Goal: Task Accomplishment & Management: Manage account settings

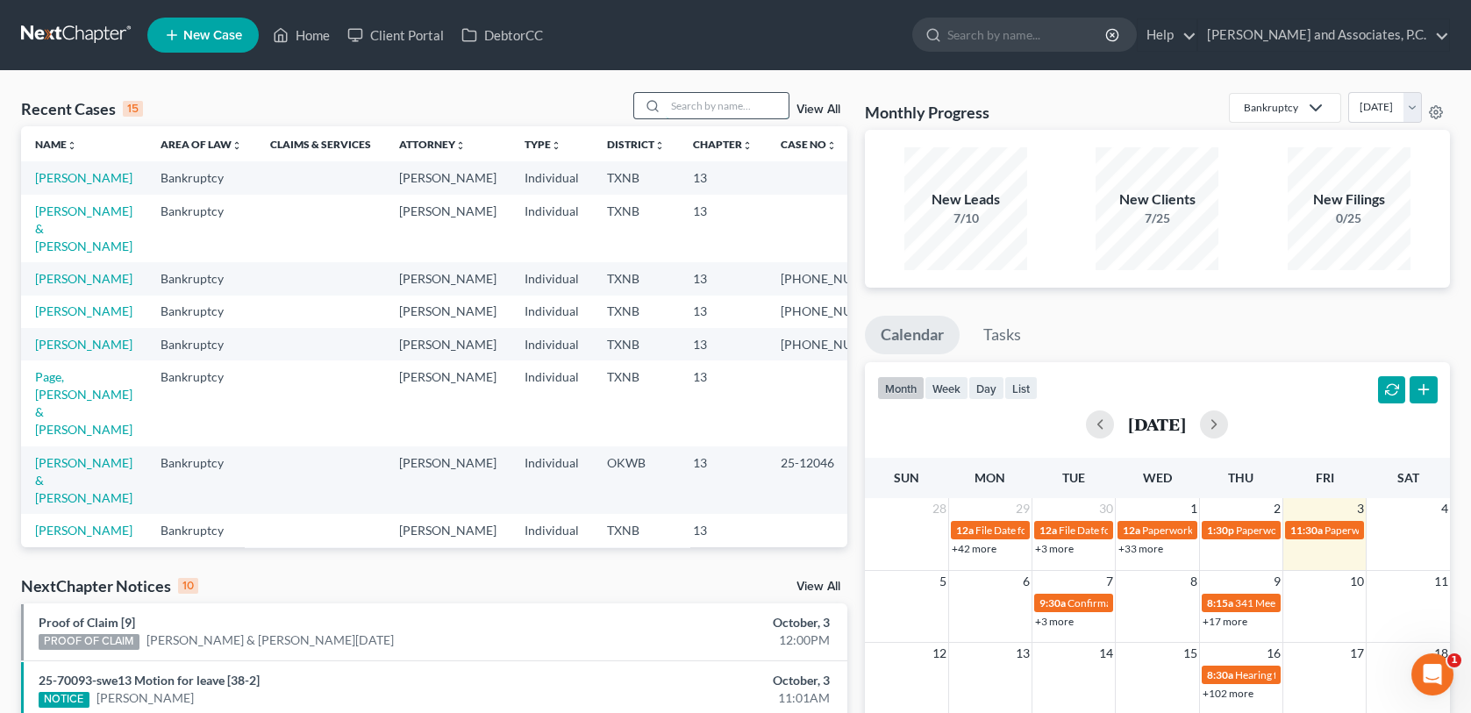
click at [739, 111] on input "search" at bounding box center [727, 105] width 123 height 25
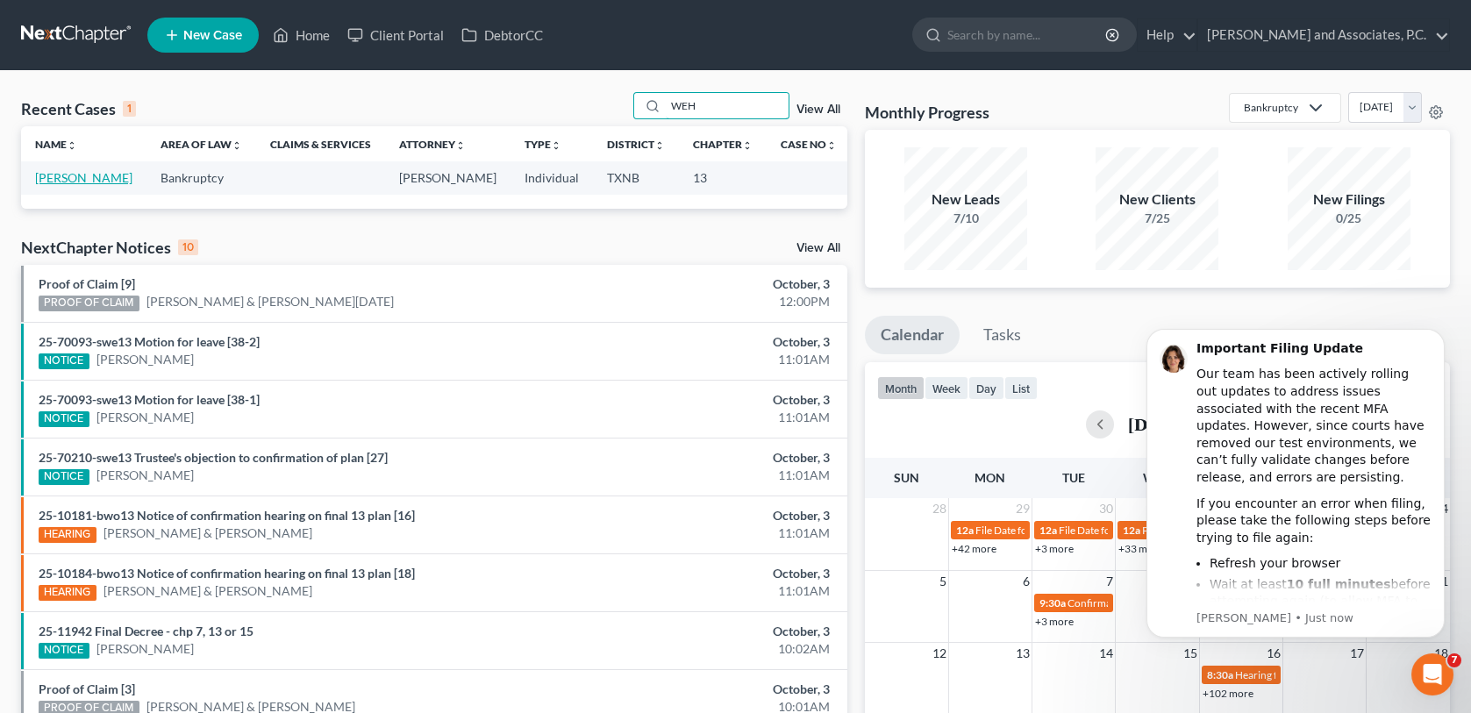
type input "WEH"
click at [96, 178] on link "[PERSON_NAME]" at bounding box center [83, 177] width 97 height 15
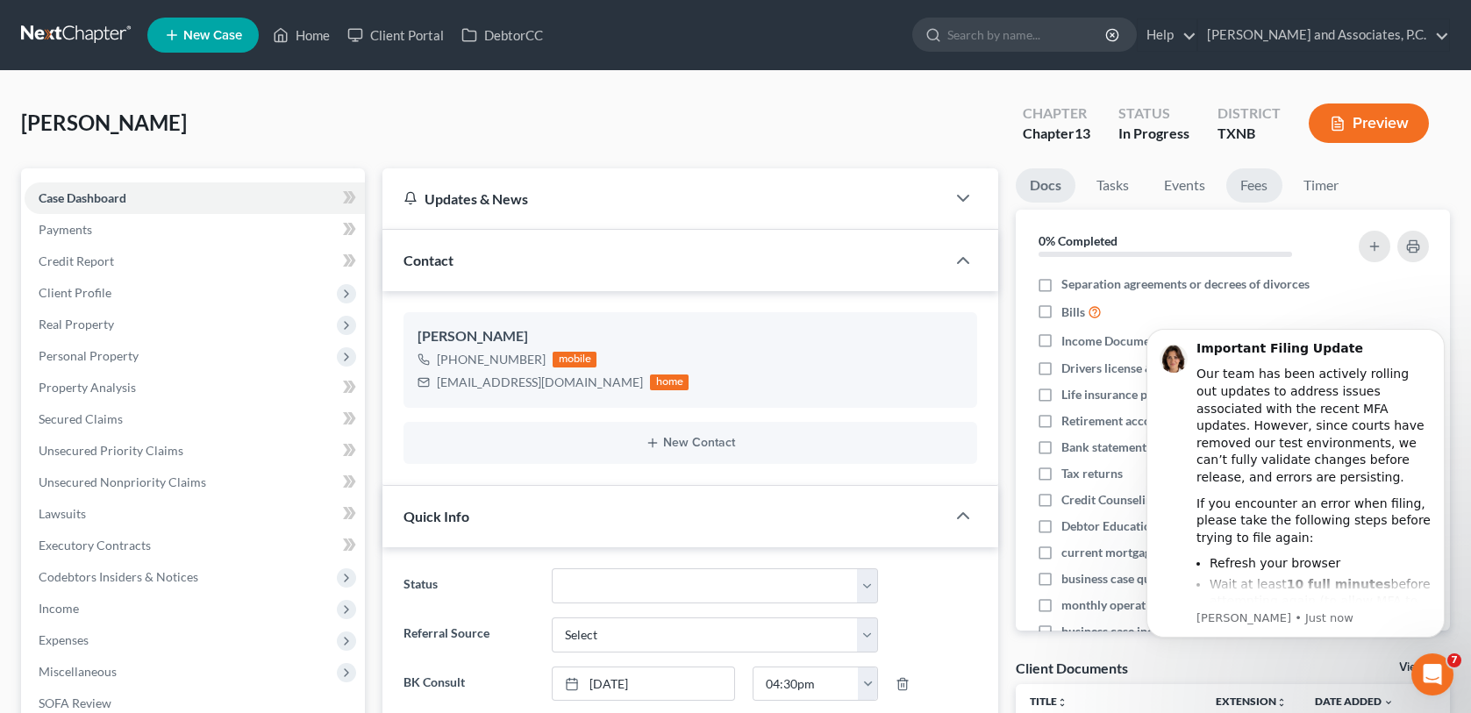
scroll to position [5399, 0]
click at [1251, 191] on link "Fees" at bounding box center [1254, 185] width 56 height 34
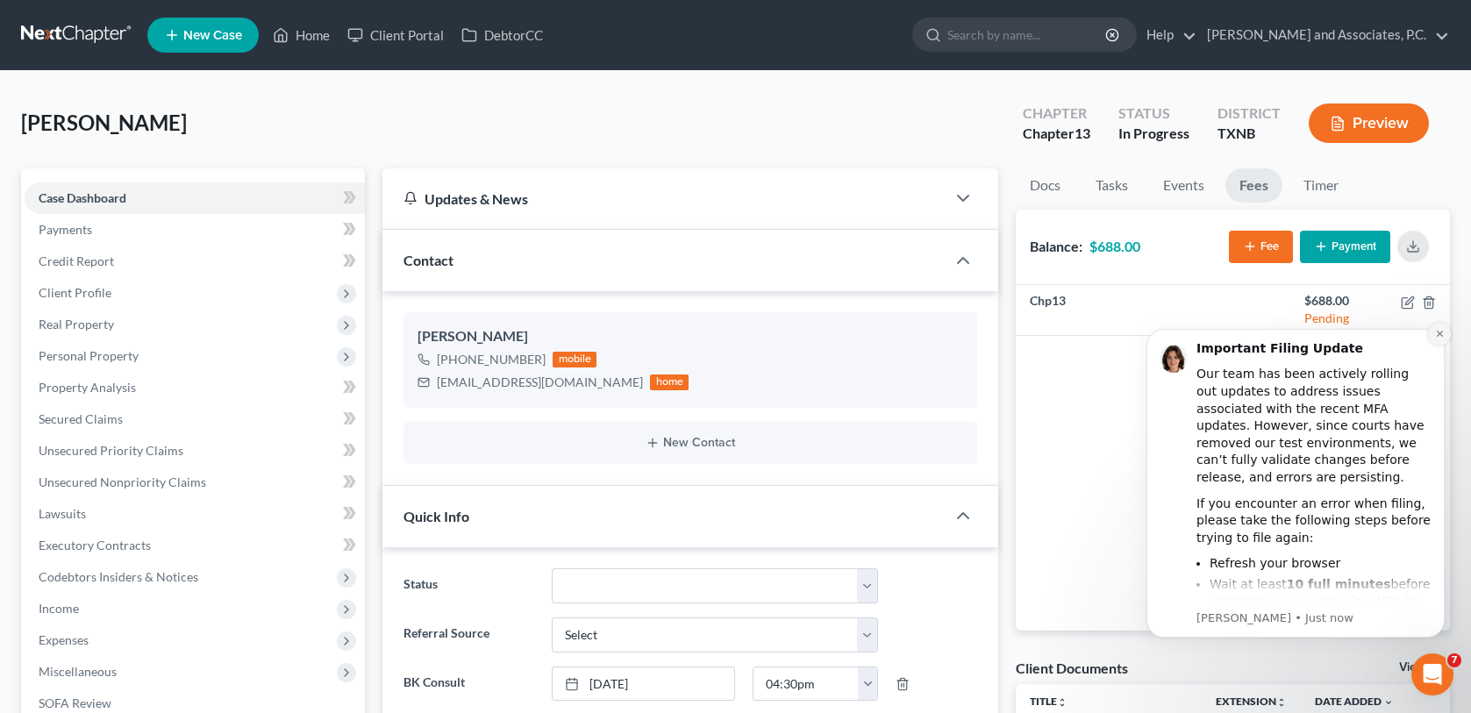
click at [1432, 340] on button "Dismiss notification" at bounding box center [1439, 334] width 23 height 23
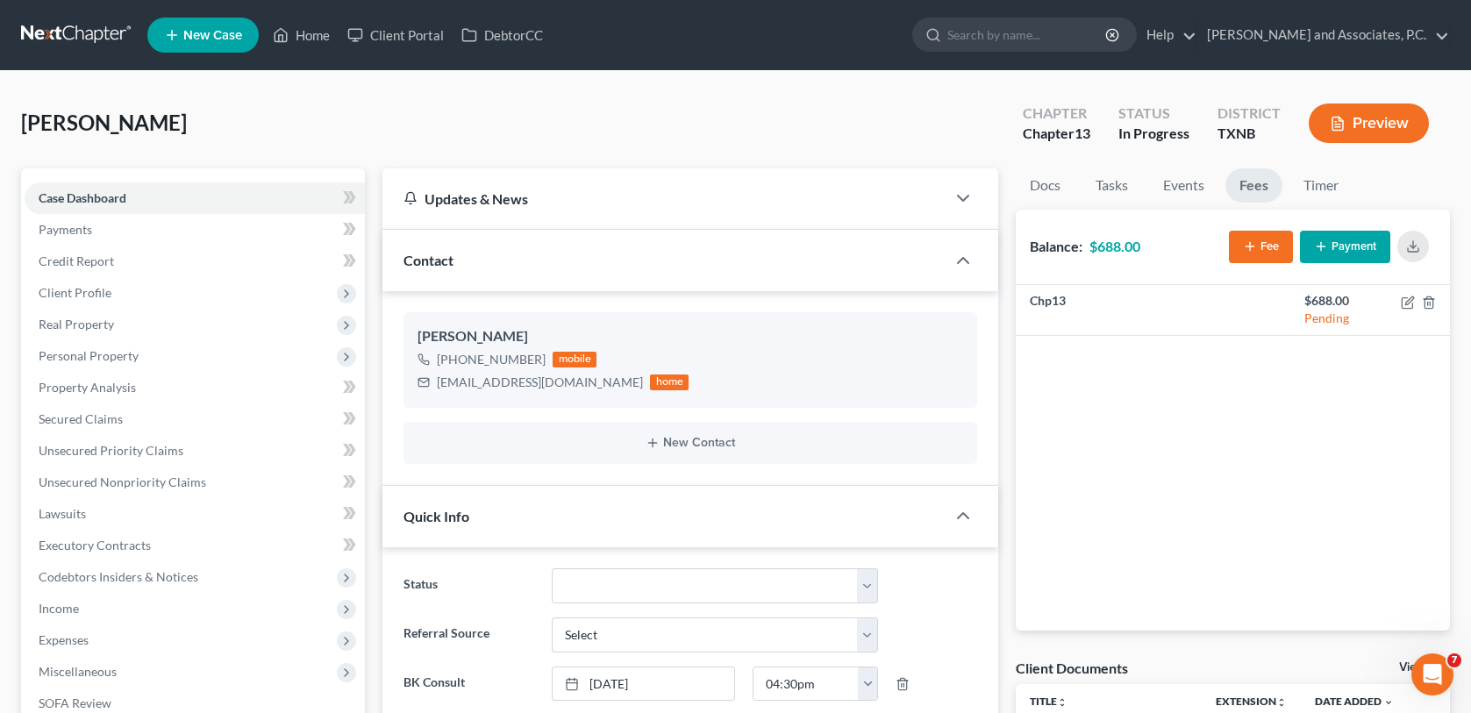
drag, startPoint x: 21, startPoint y: 122, endPoint x: 195, endPoint y: 136, distance: 174.2
click at [195, 136] on div "Wehmeier, Treacy Upgraded Chapter Chapter 13 Status In Progress District TXNB P…" at bounding box center [735, 130] width 1429 height 76
copy span "[PERSON_NAME]"
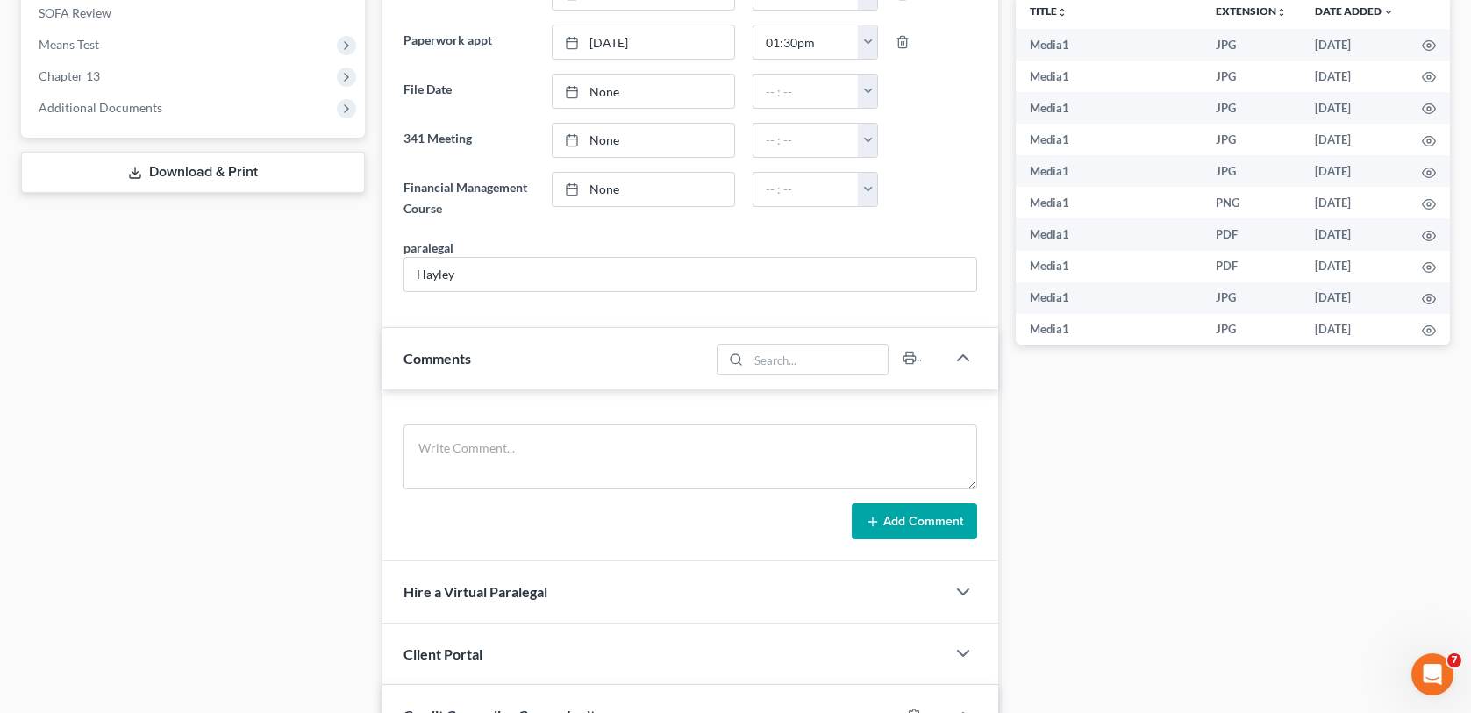
scroll to position [702, 0]
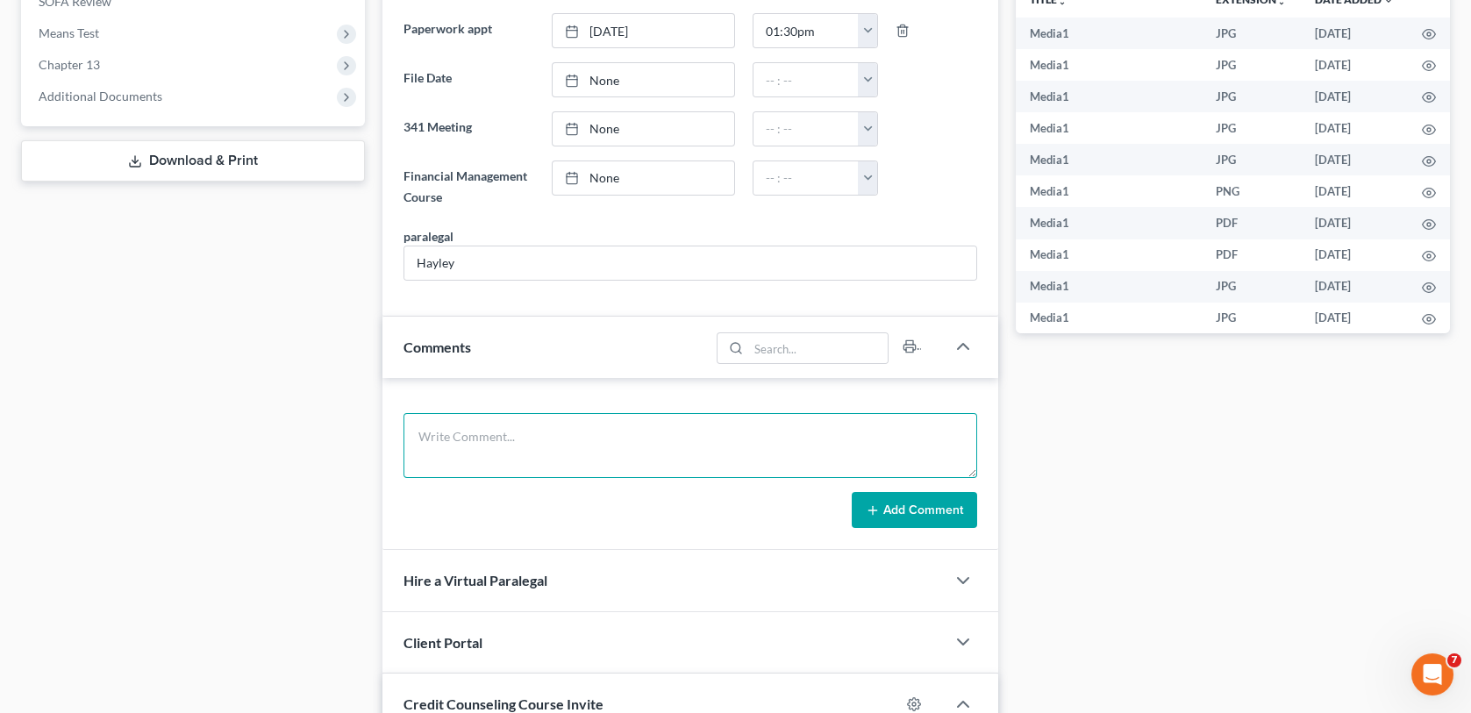
click at [458, 428] on textarea at bounding box center [690, 445] width 573 height 65
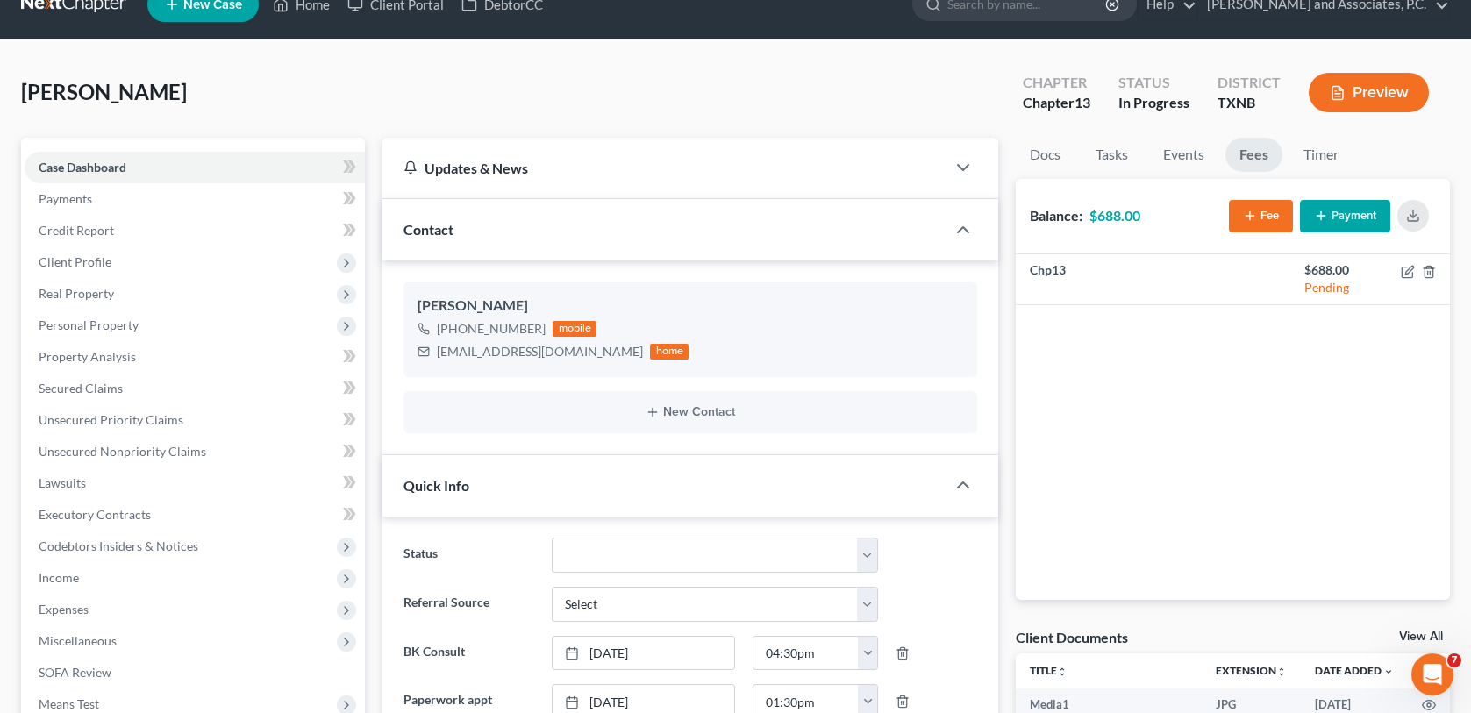
scroll to position [0, 0]
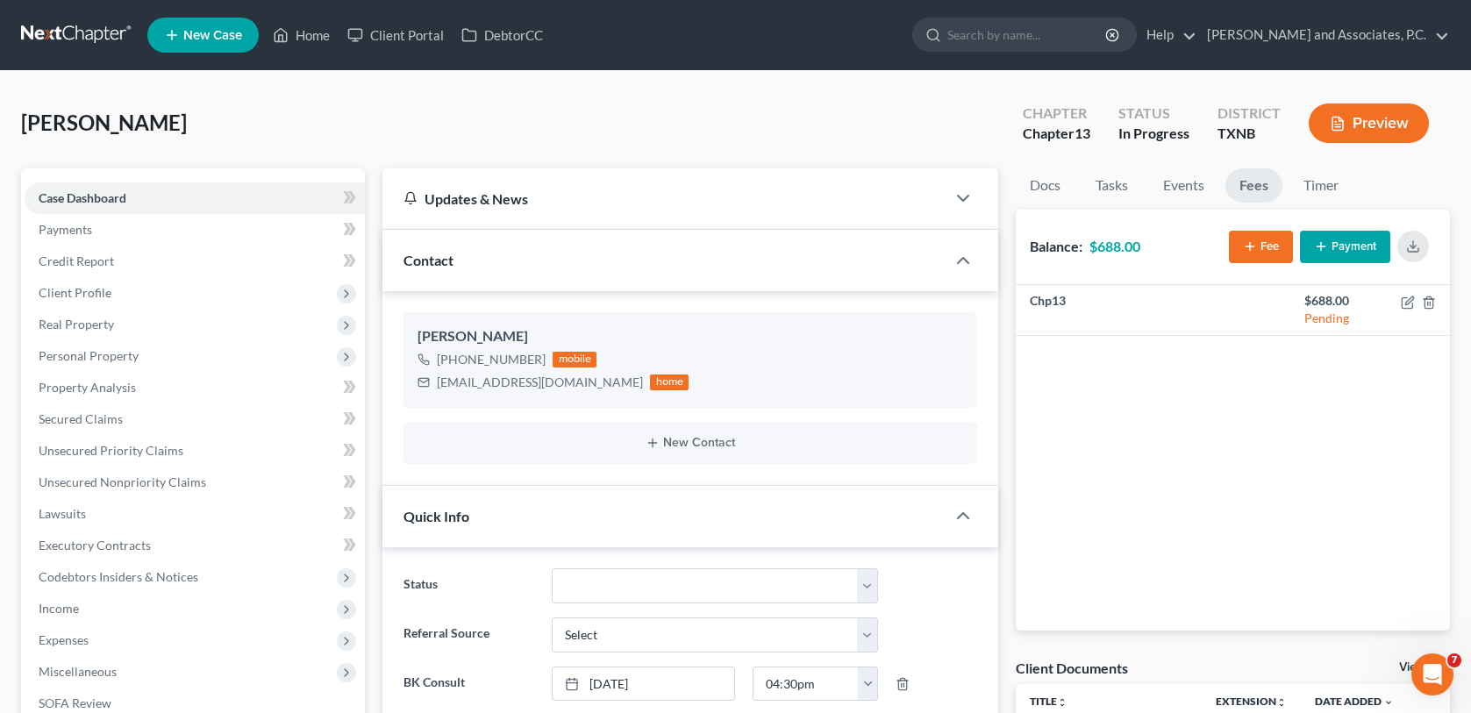
type textarea "client called and made a credit card payment of $708.79 for ch 13 bk and square…"
click at [1334, 248] on button "Payment" at bounding box center [1345, 247] width 90 height 32
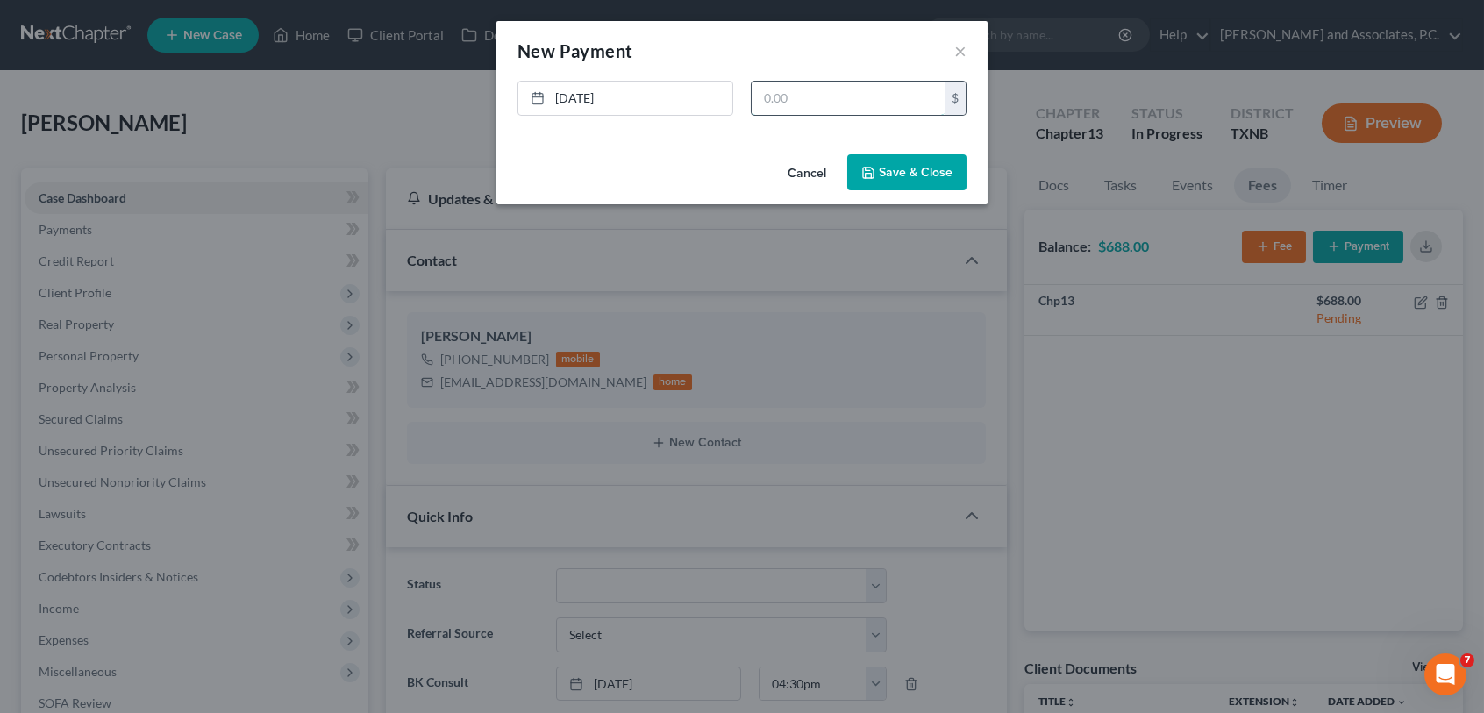
click at [767, 101] on input "text" at bounding box center [848, 98] width 193 height 33
type input "688.00"
click at [927, 178] on button "Save & Close" at bounding box center [906, 172] width 119 height 37
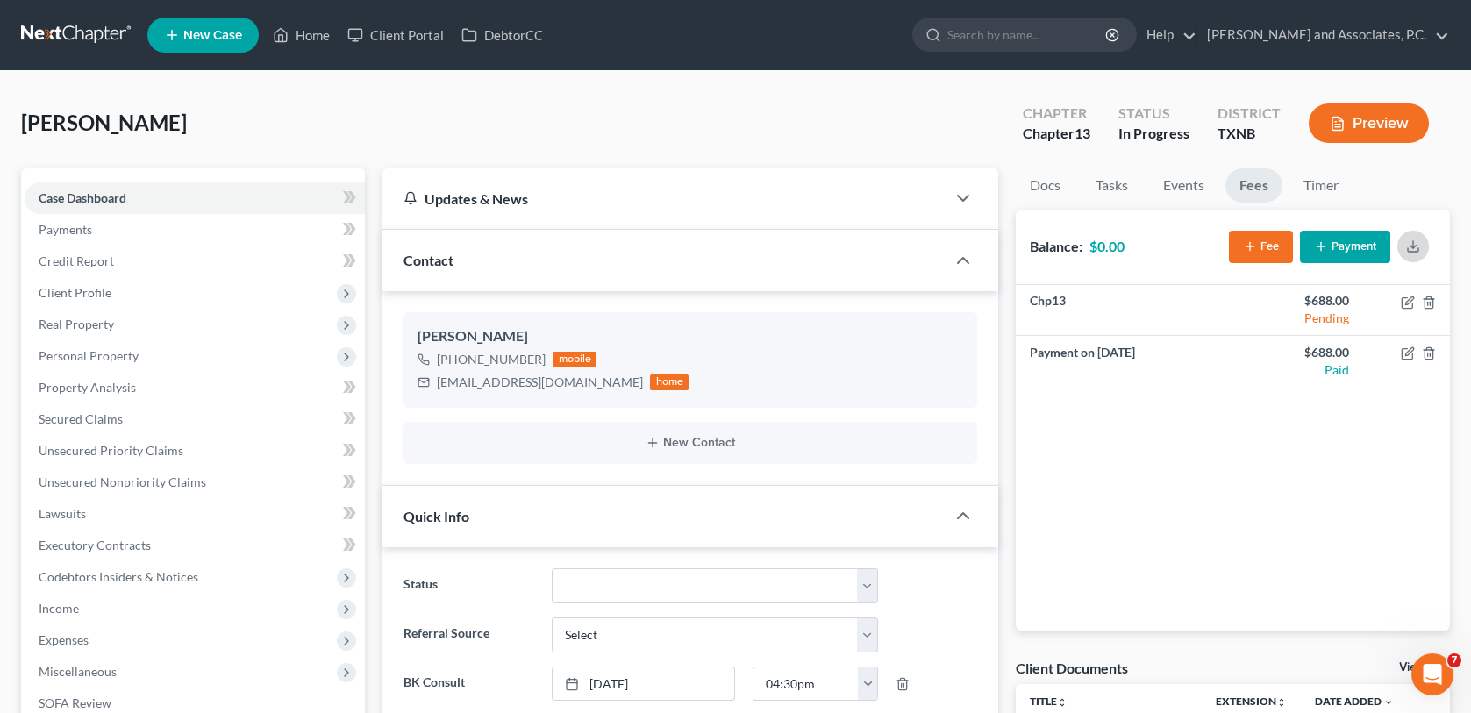
click at [1415, 253] on button "button" at bounding box center [1413, 247] width 32 height 32
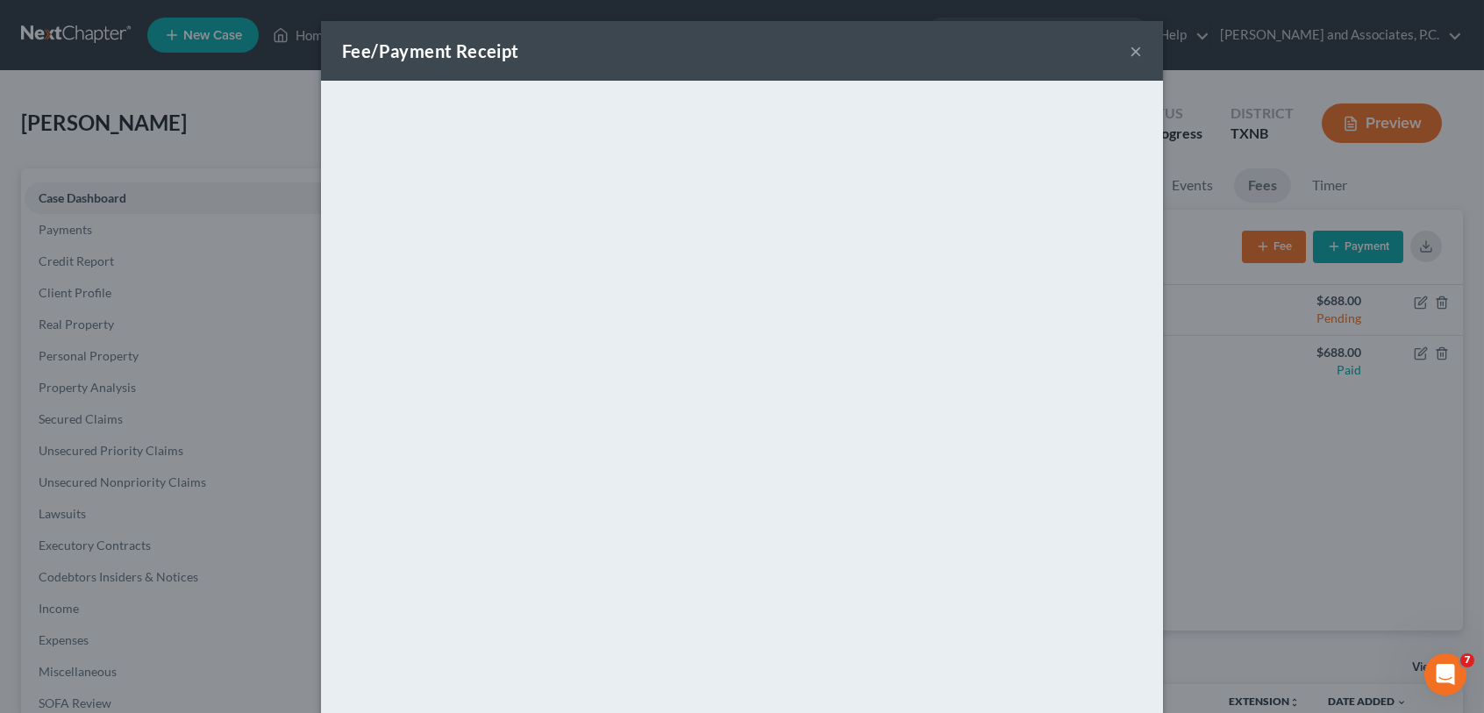
click at [1130, 51] on button "×" at bounding box center [1136, 50] width 12 height 21
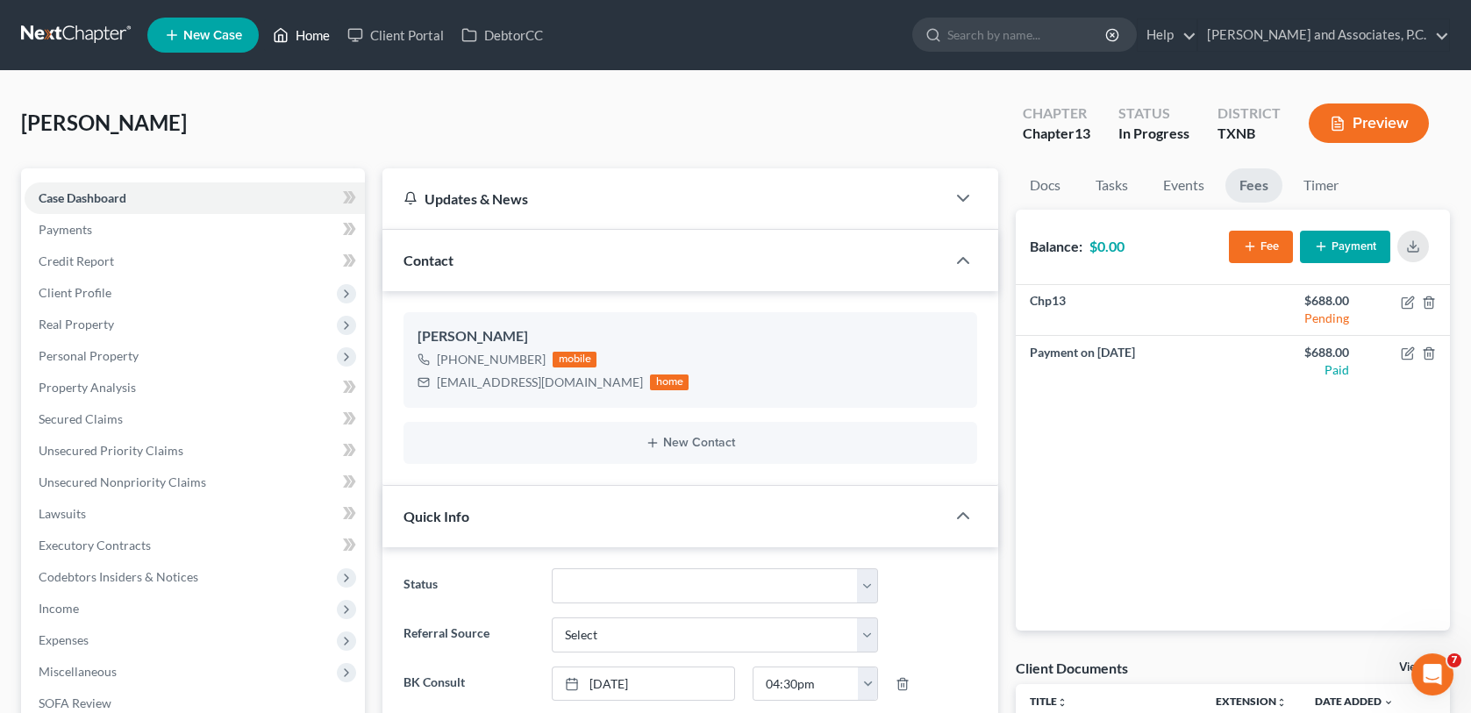
click at [315, 38] on link "Home" at bounding box center [301, 35] width 75 height 32
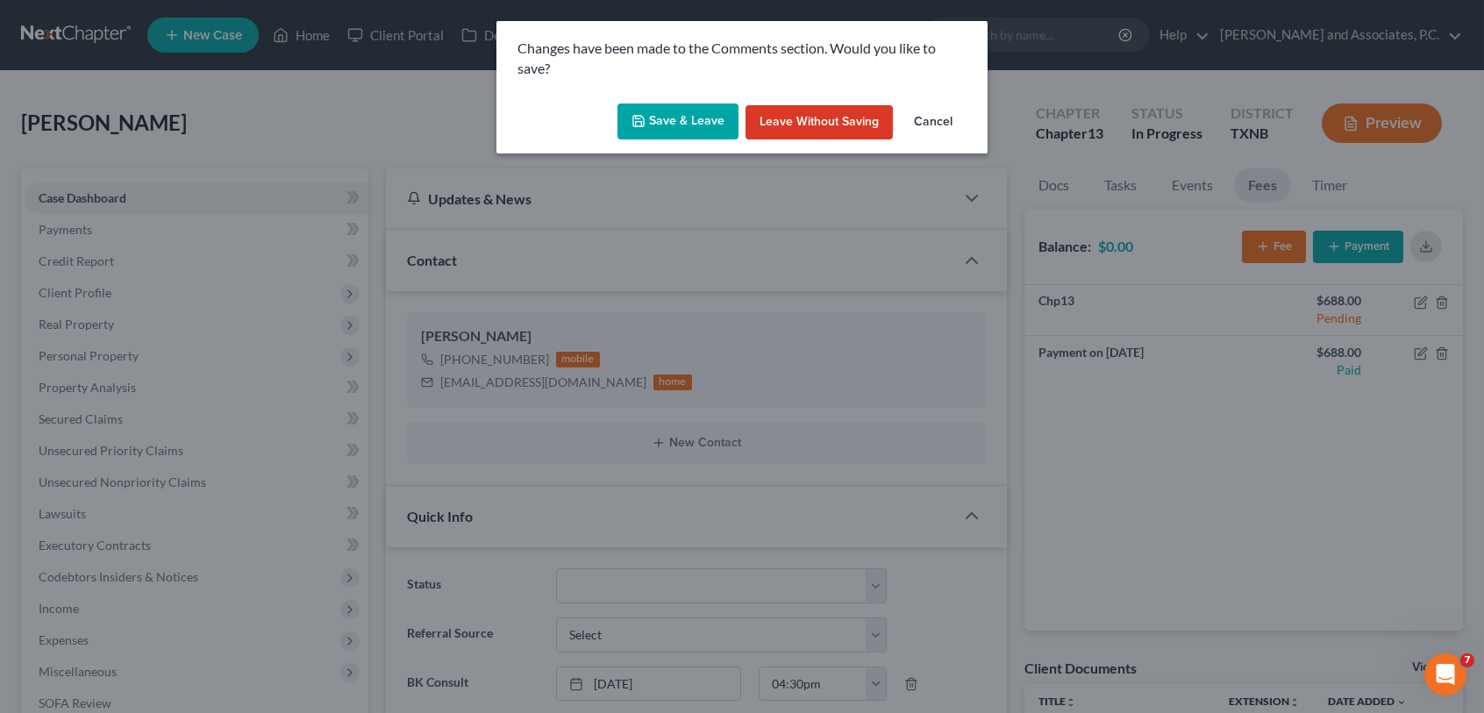
click at [663, 121] on button "Save & Leave" at bounding box center [678, 122] width 121 height 37
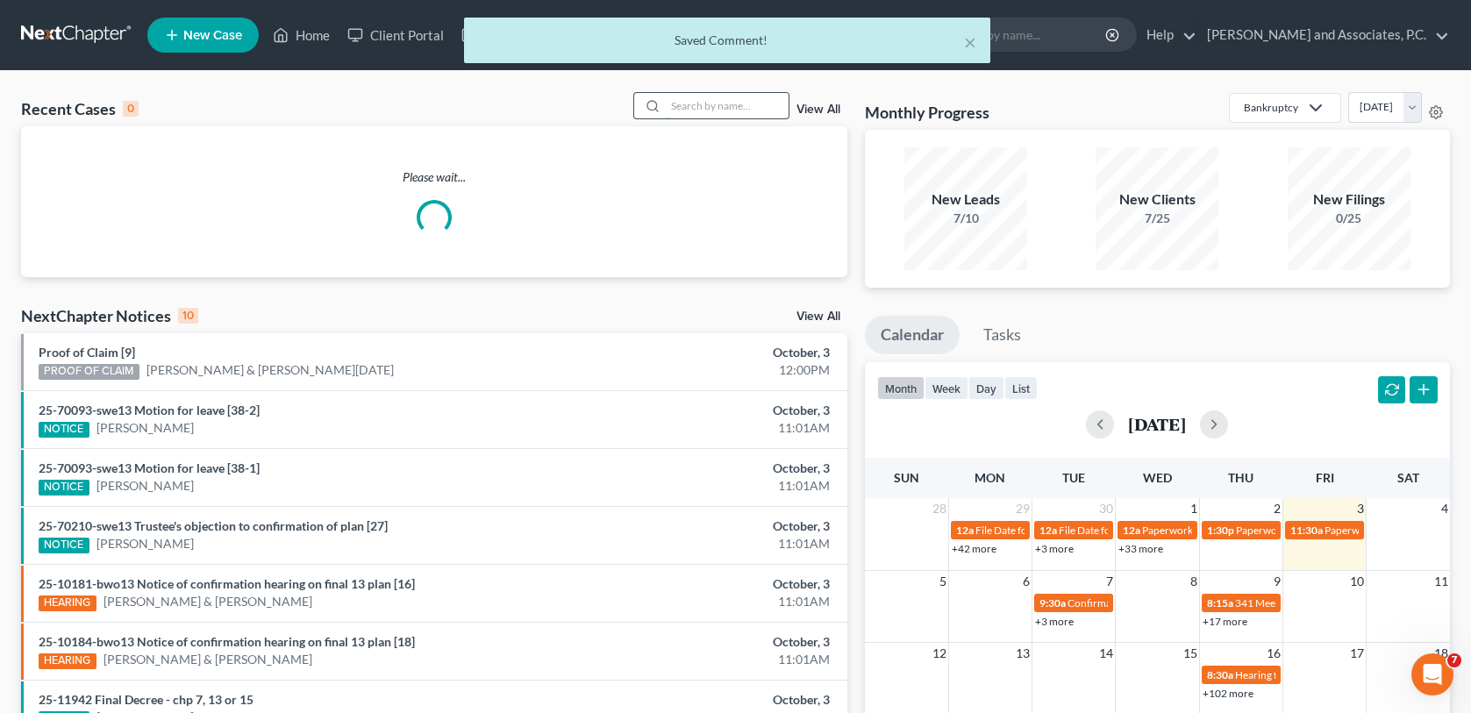
click at [684, 104] on input "search" at bounding box center [727, 105] width 123 height 25
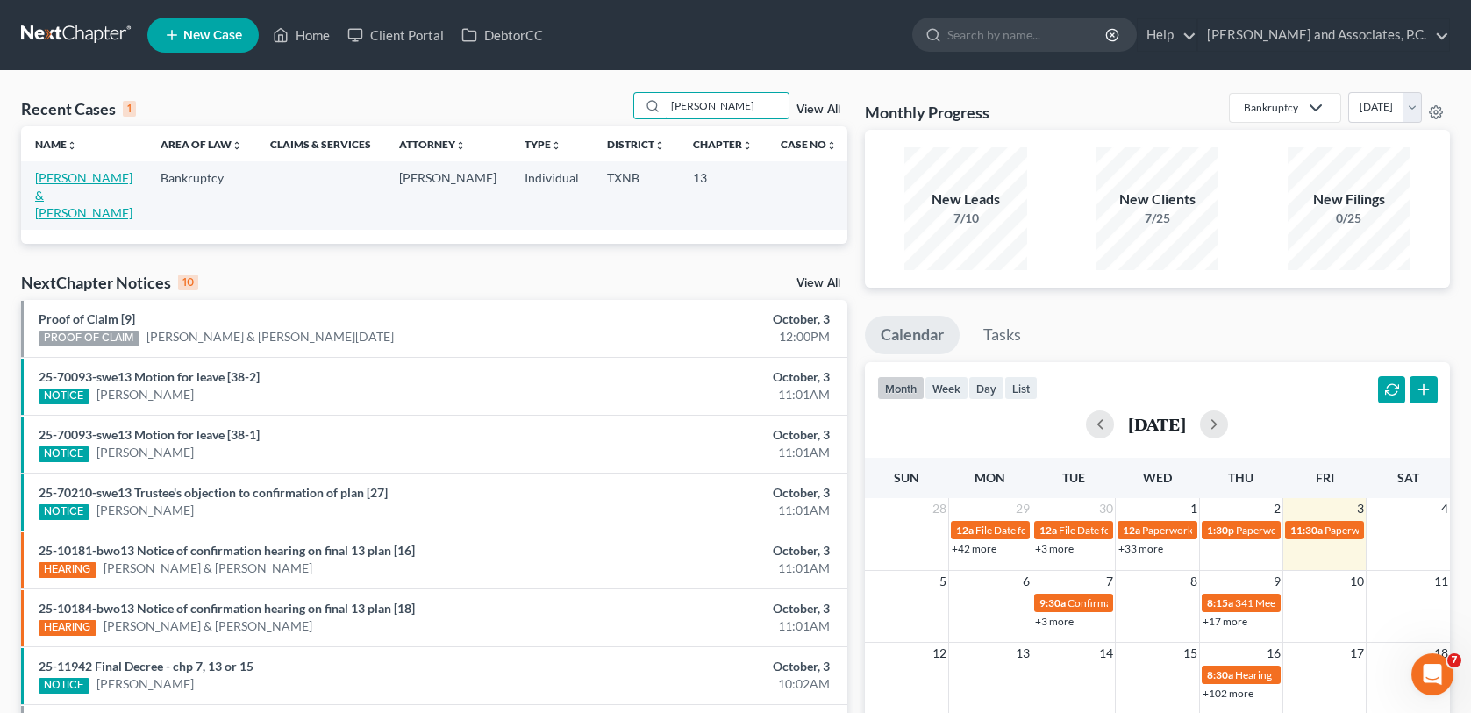
type input "tolliver"
click at [63, 182] on link "[PERSON_NAME] & [PERSON_NAME]" at bounding box center [83, 195] width 97 height 50
select select "6"
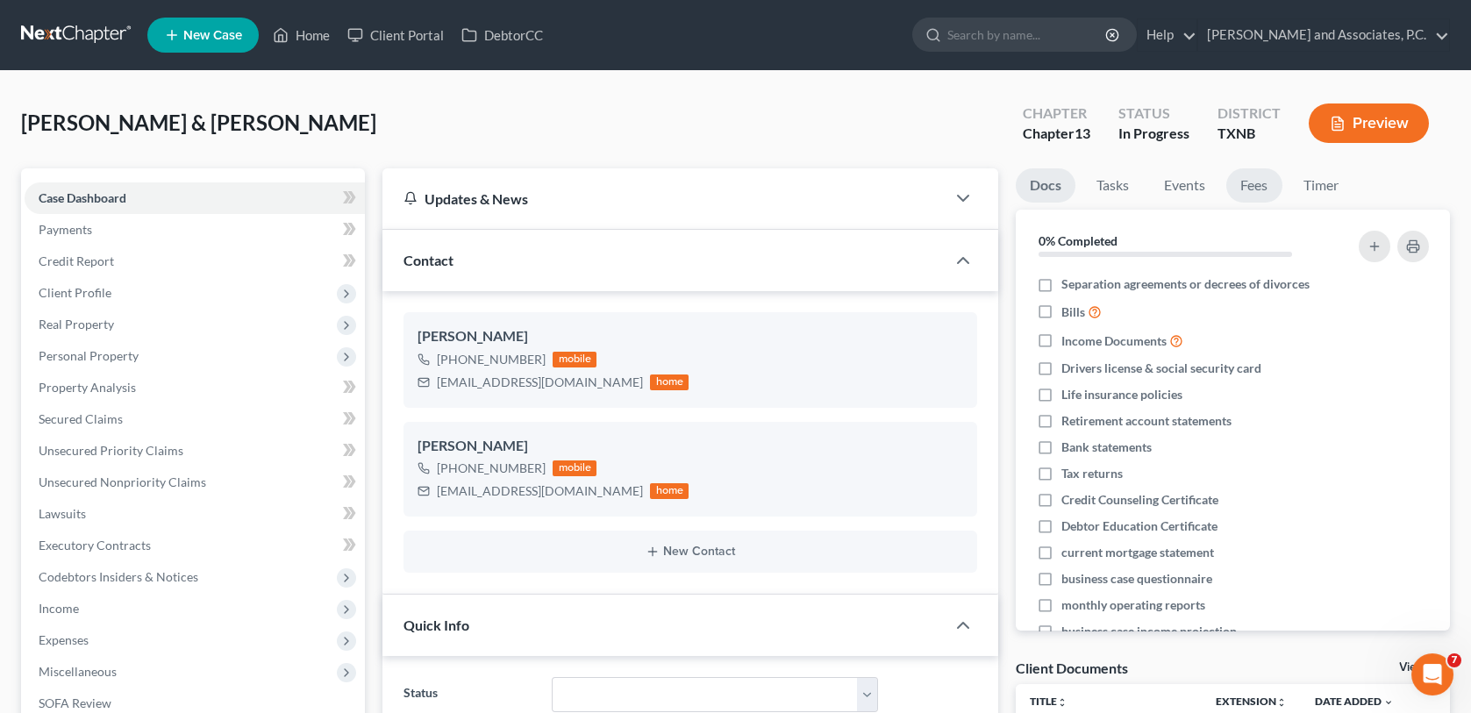
click at [1258, 188] on link "Fees" at bounding box center [1254, 185] width 56 height 34
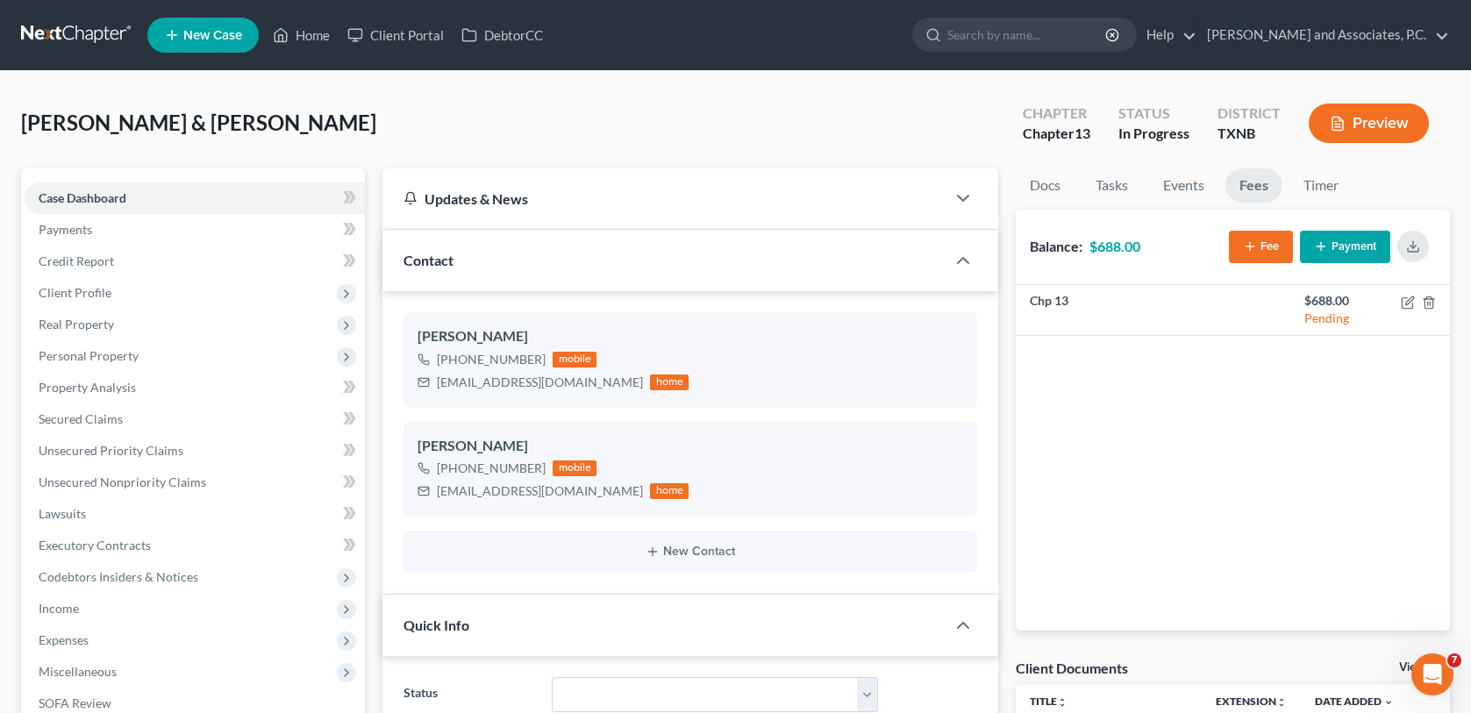
click at [1344, 249] on button "Payment" at bounding box center [1345, 247] width 90 height 32
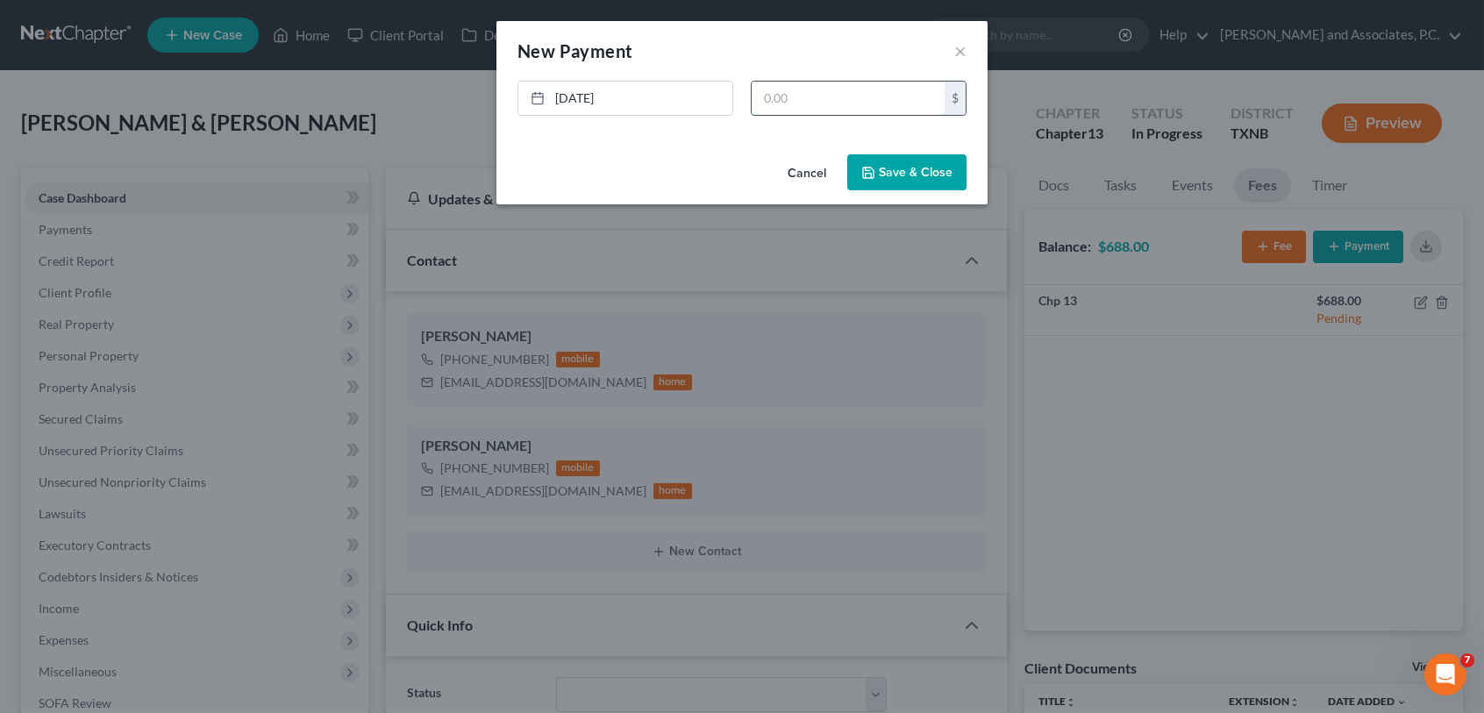
click at [764, 97] on input "text" at bounding box center [848, 98] width 193 height 33
type input "688.00"
click at [889, 176] on button "Save & Close" at bounding box center [906, 172] width 119 height 37
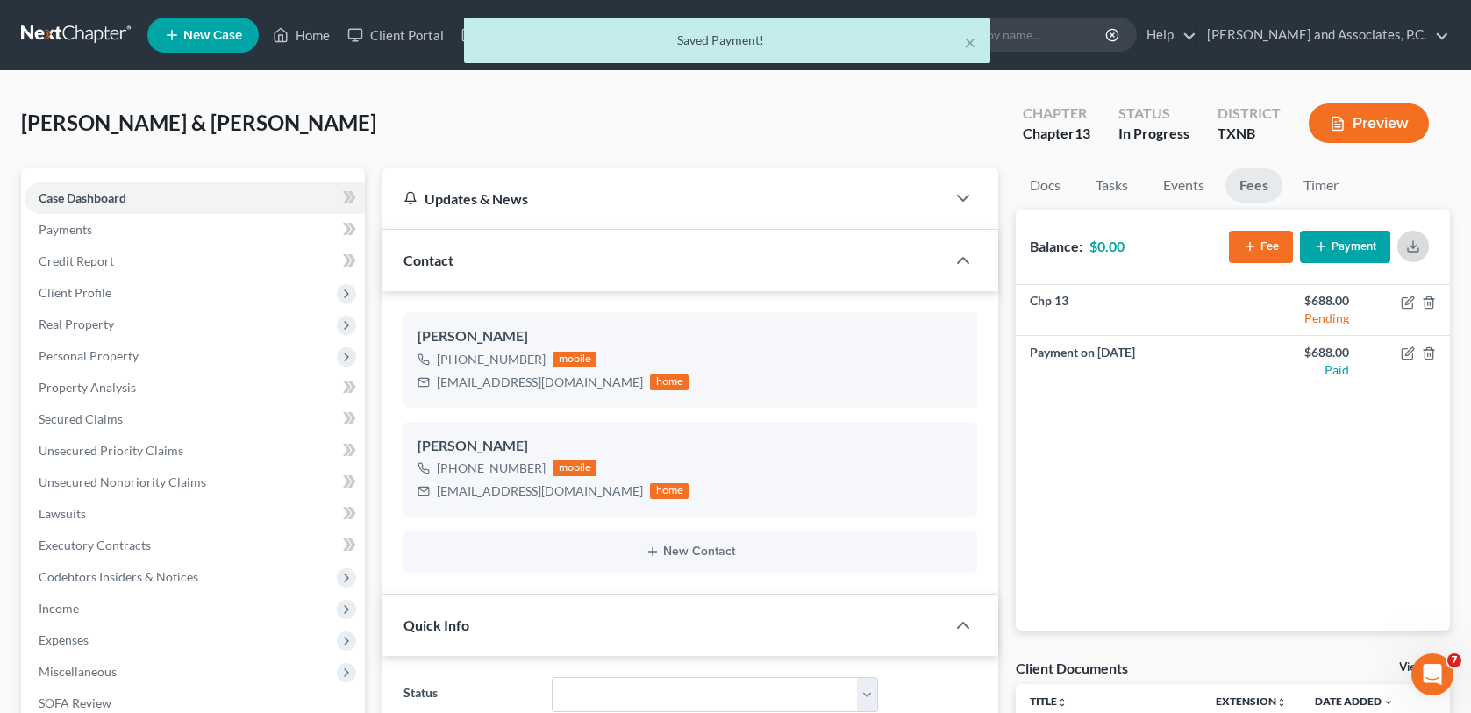
click at [1416, 254] on button "button" at bounding box center [1413, 247] width 32 height 32
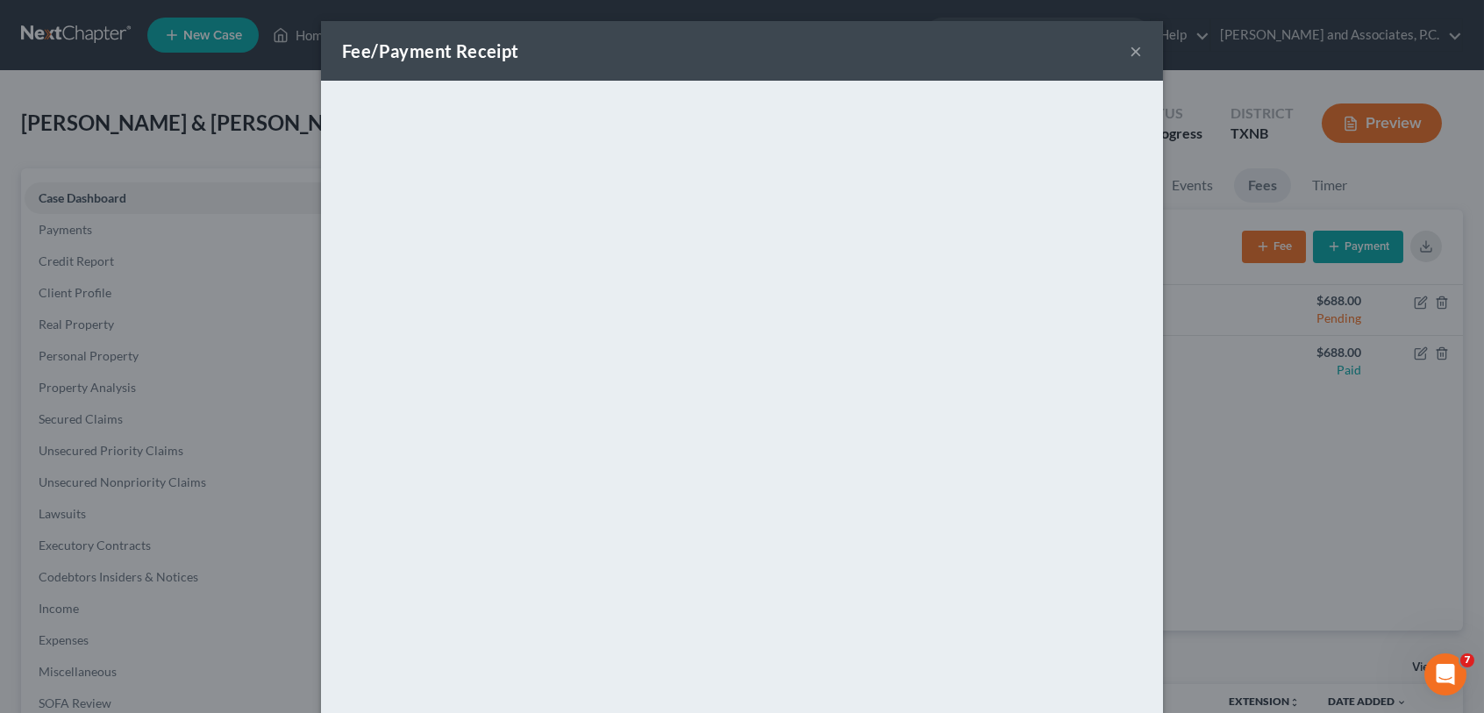
click at [1130, 54] on button "×" at bounding box center [1136, 50] width 12 height 21
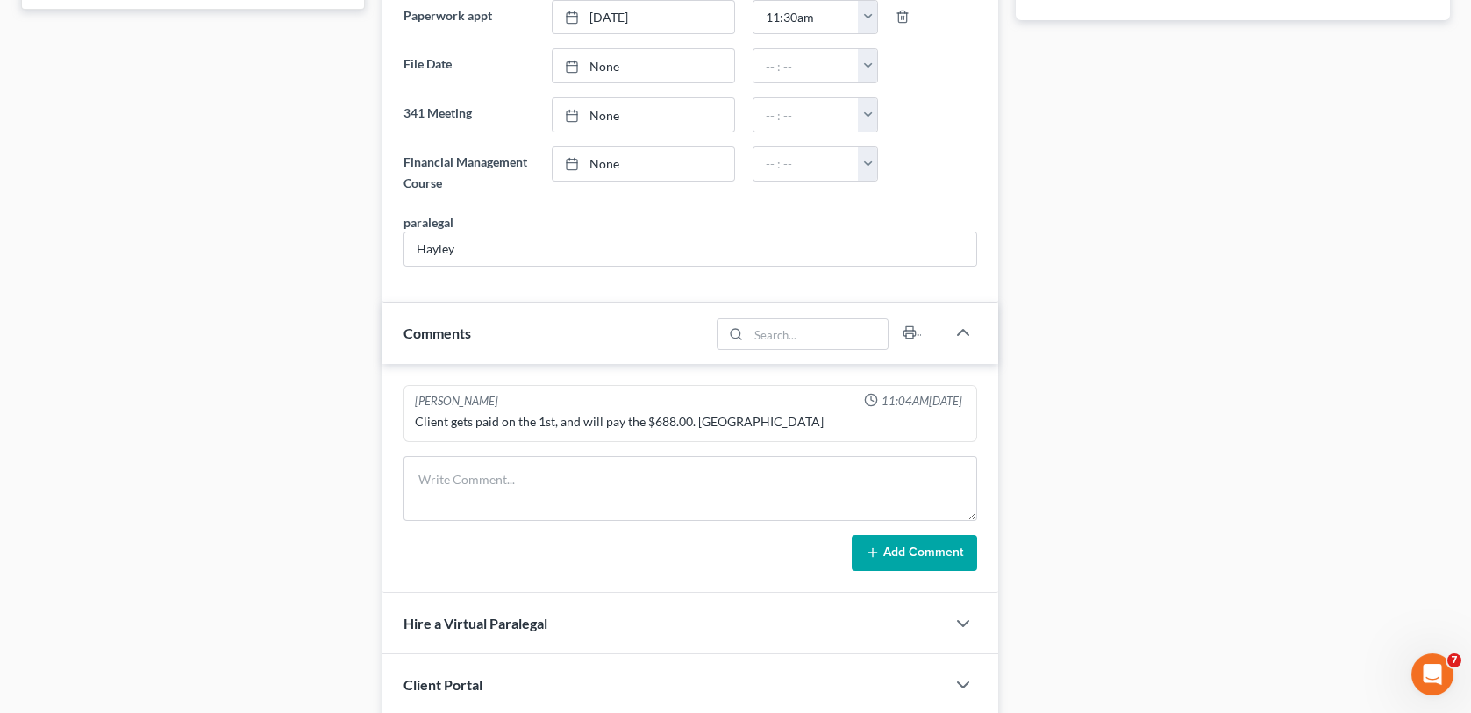
scroll to position [877, 0]
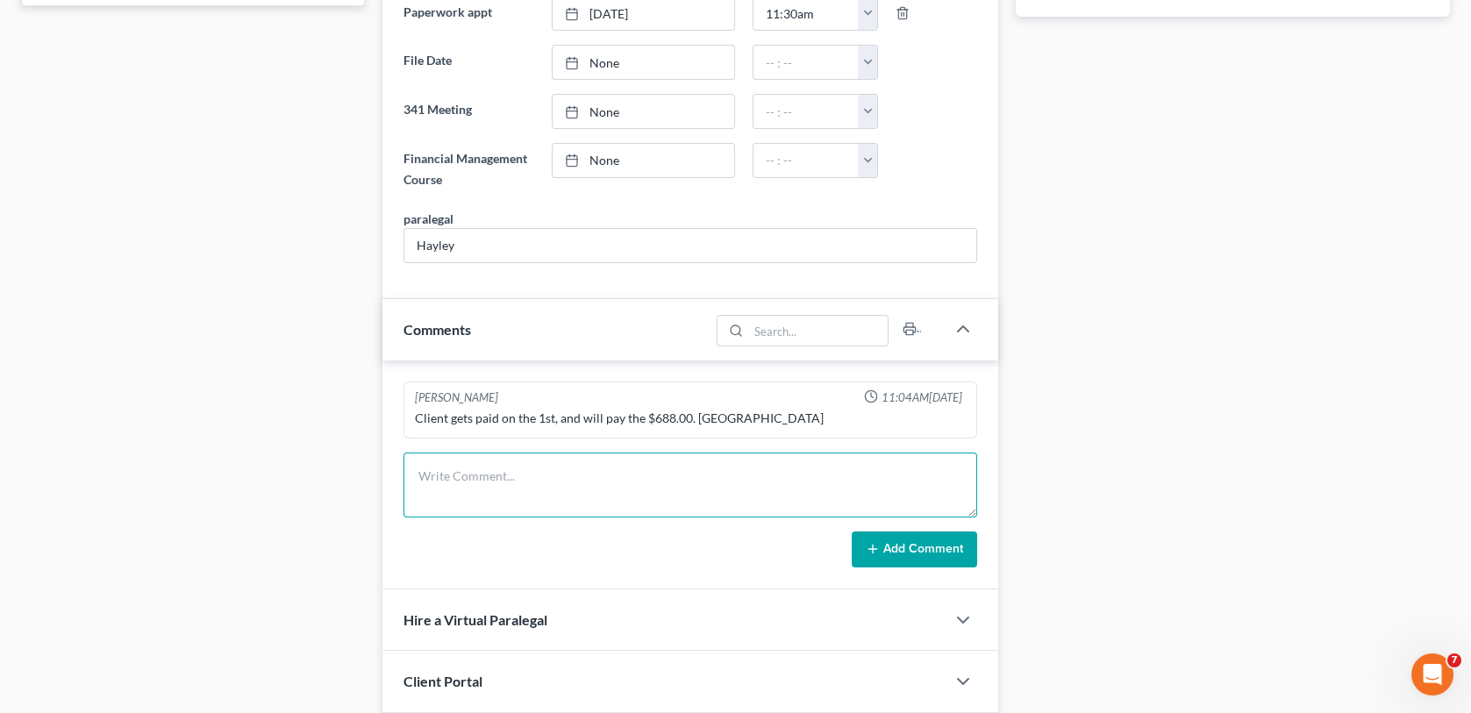
click at [496, 484] on textarea at bounding box center [690, 485] width 573 height 65
type textarea "Client paid $688.00 check #152 for ch 13 bk-MC"
click at [933, 539] on button "Add Comment" at bounding box center [914, 550] width 125 height 37
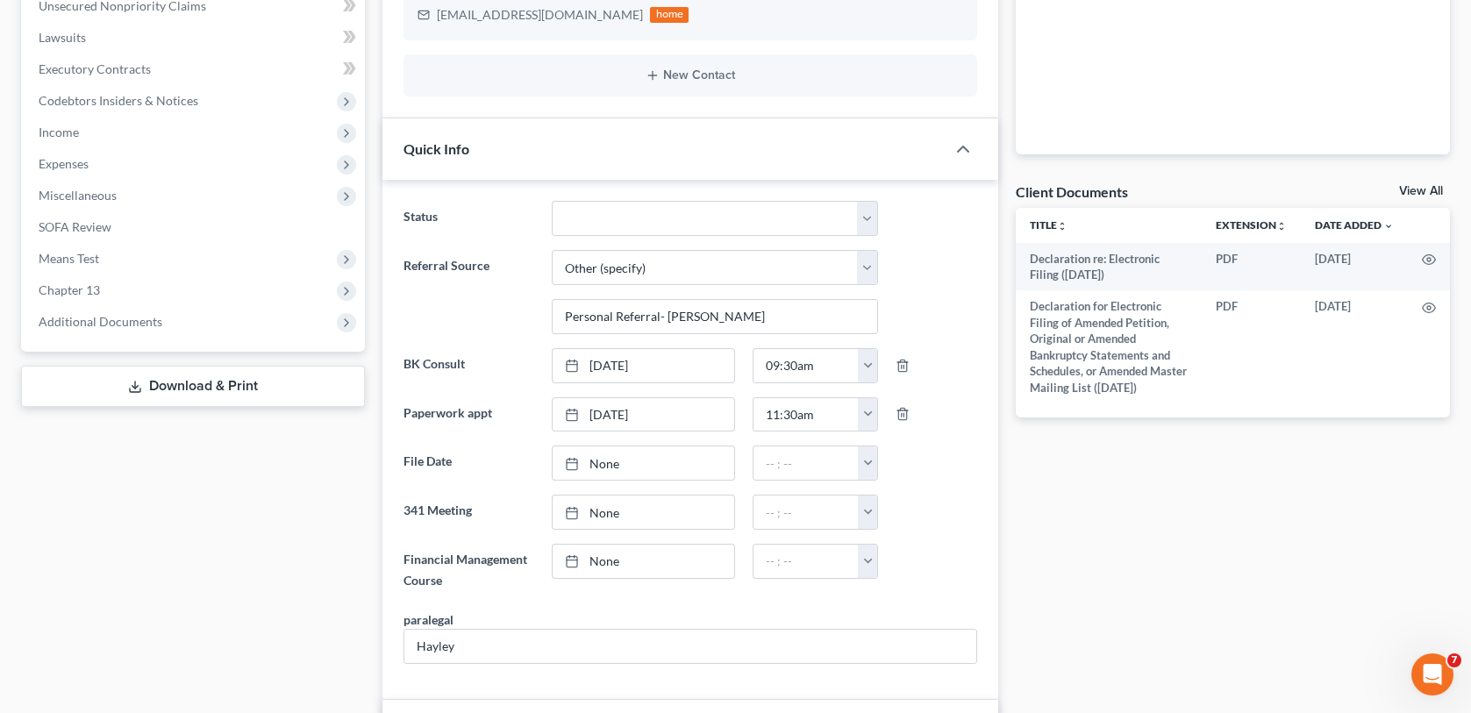
scroll to position [0, 0]
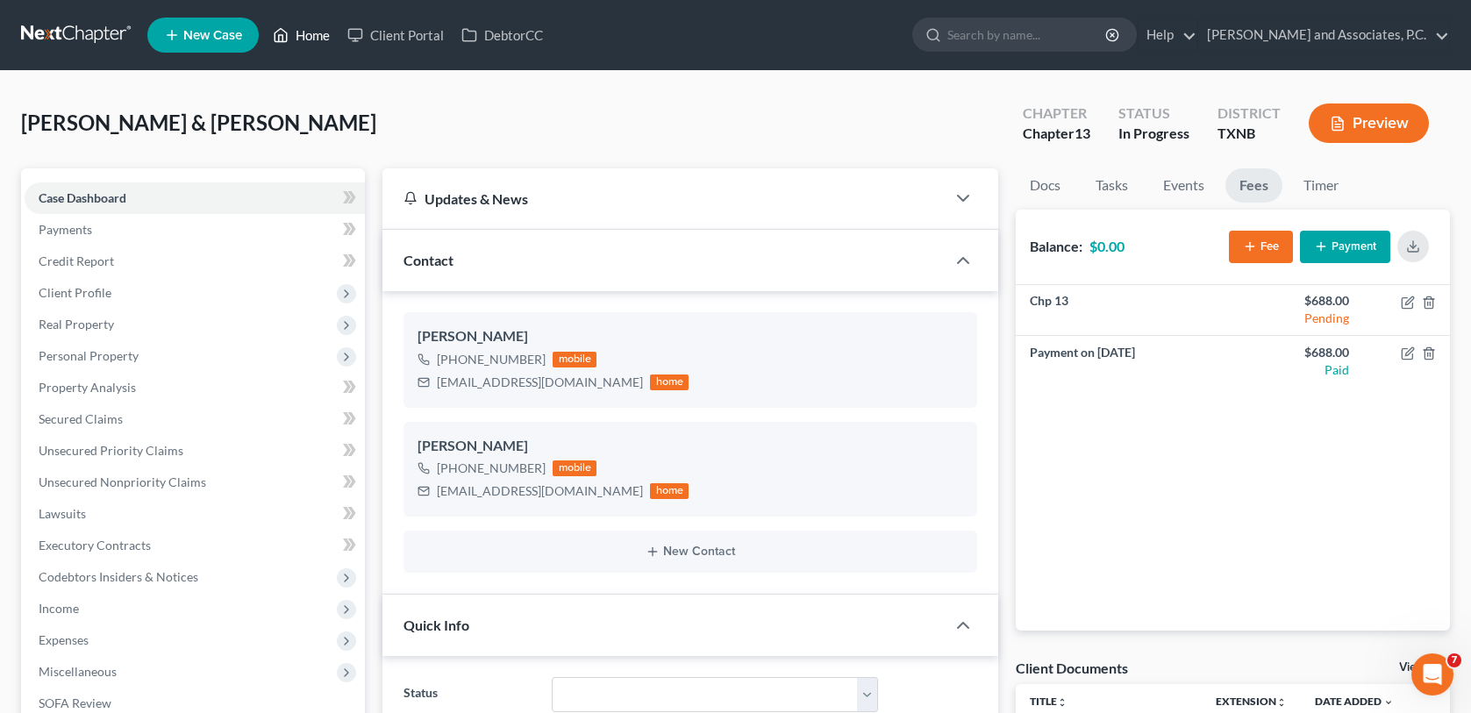
click at [317, 32] on link "Home" at bounding box center [301, 35] width 75 height 32
click at [318, 38] on link "Home" at bounding box center [301, 35] width 75 height 32
click at [310, 31] on link "Home" at bounding box center [301, 35] width 75 height 32
click at [304, 38] on link "Home" at bounding box center [301, 35] width 75 height 32
click at [320, 33] on link "Home" at bounding box center [301, 35] width 75 height 32
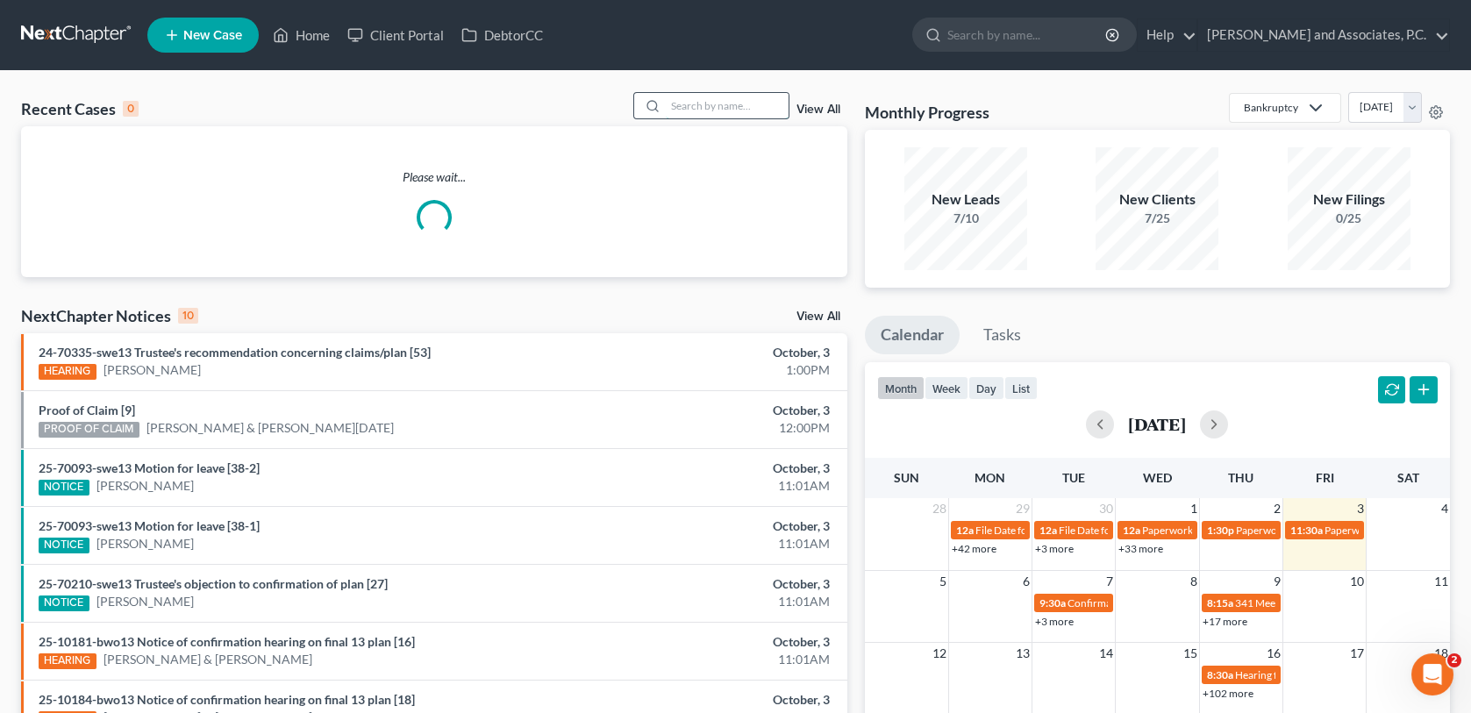
click at [677, 110] on input "search" at bounding box center [727, 105] width 123 height 25
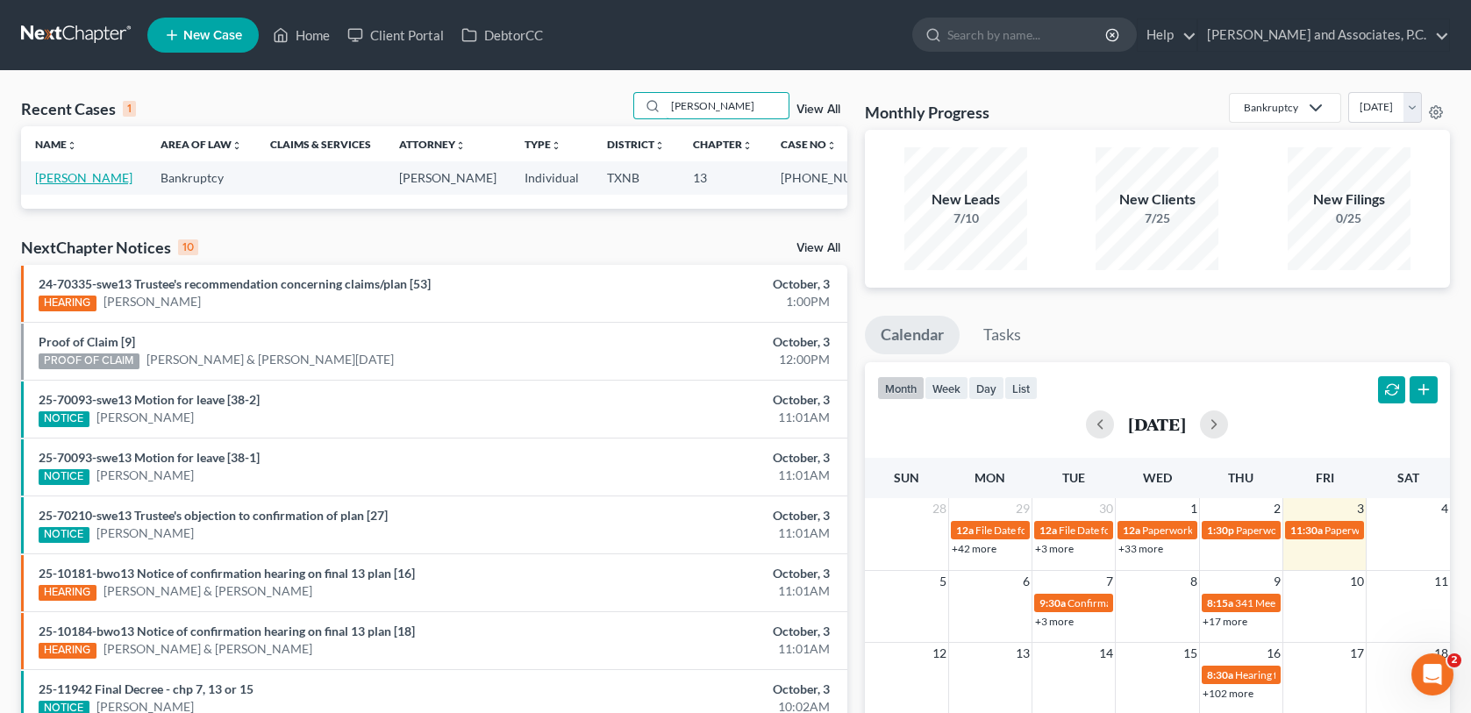
type input "[PERSON_NAME]"
click at [90, 176] on link "[PERSON_NAME]" at bounding box center [83, 177] width 97 height 15
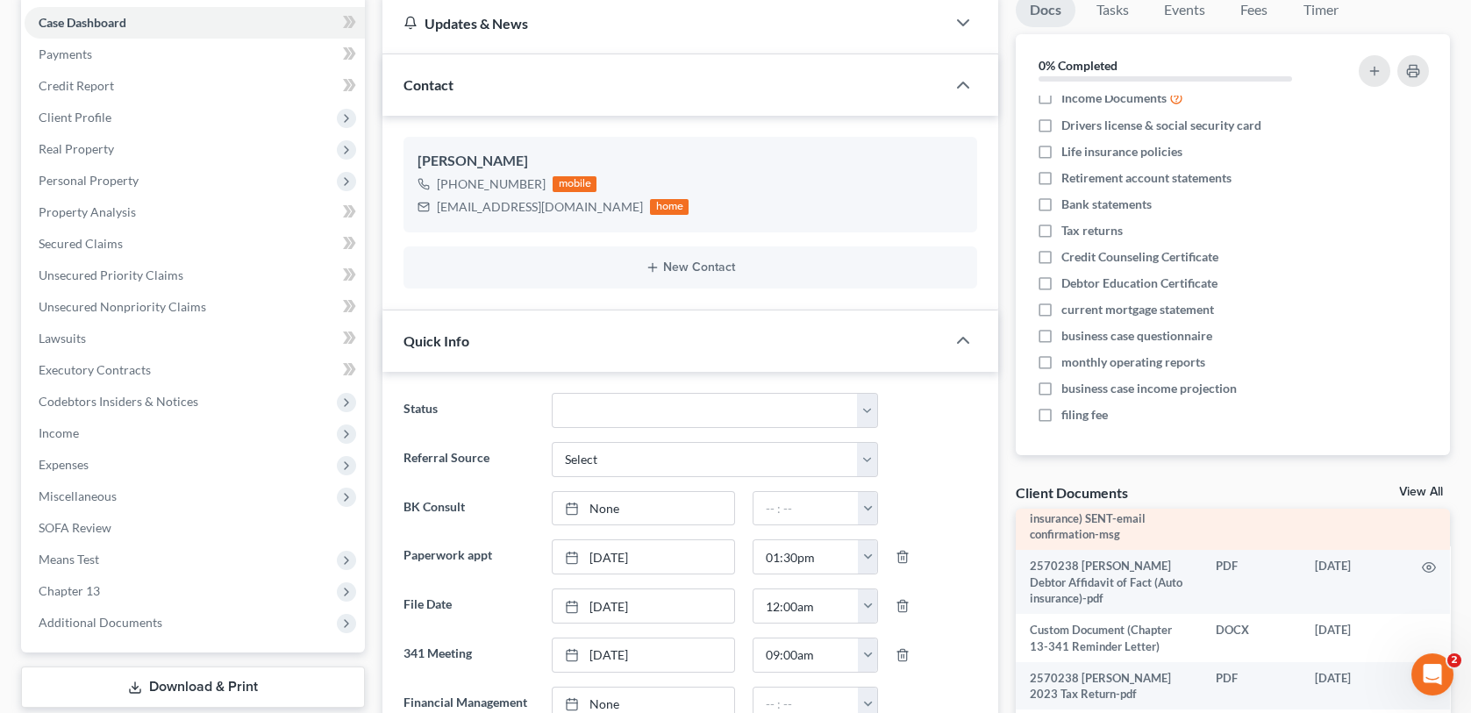
scroll to position [439, 0]
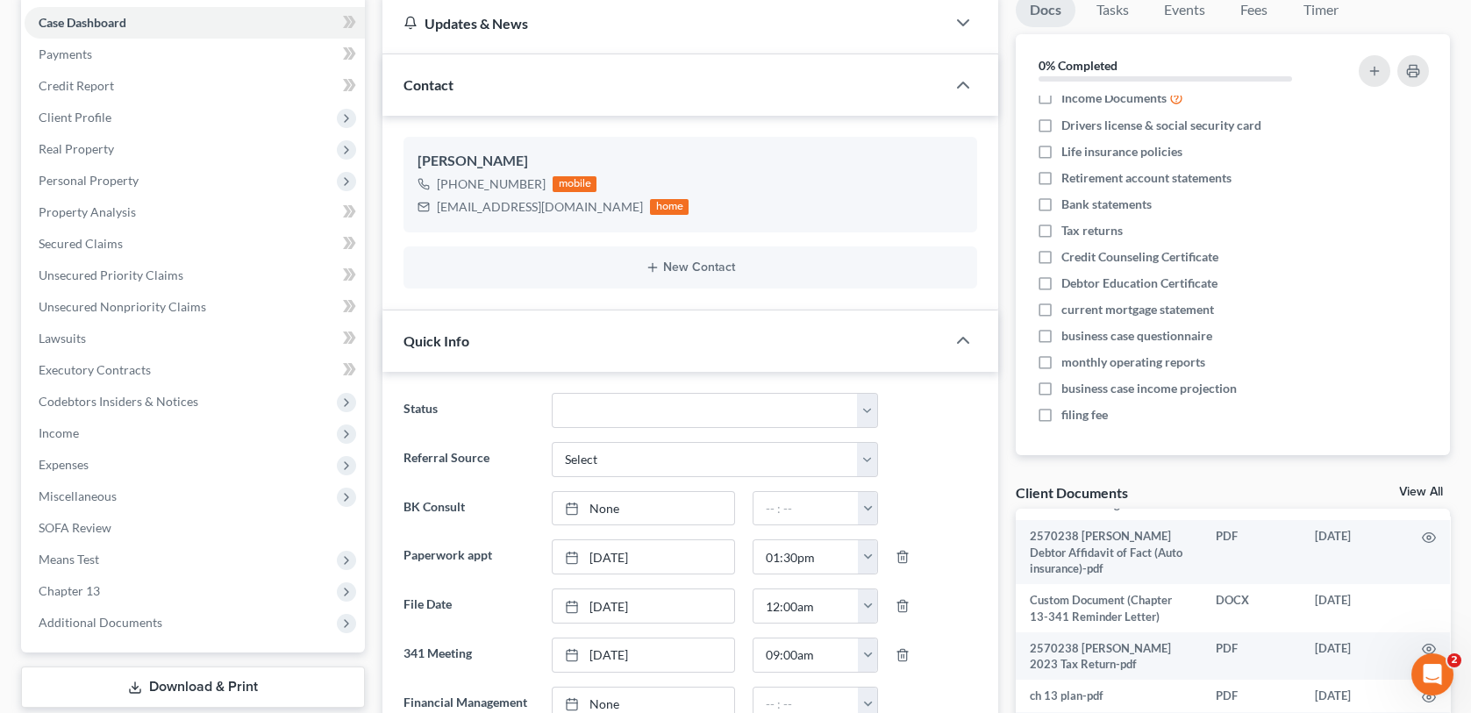
click at [1404, 489] on link "View All" at bounding box center [1421, 492] width 44 height 12
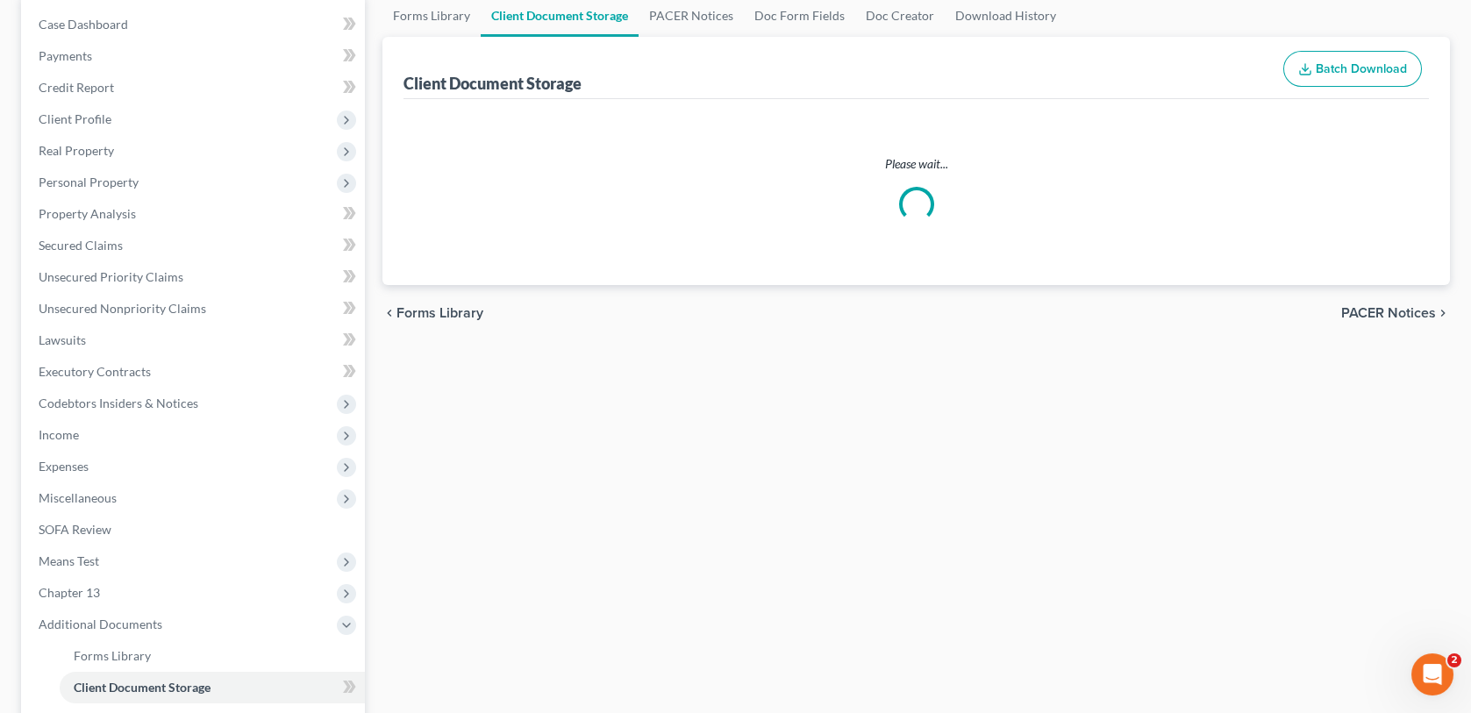
scroll to position [116, 0]
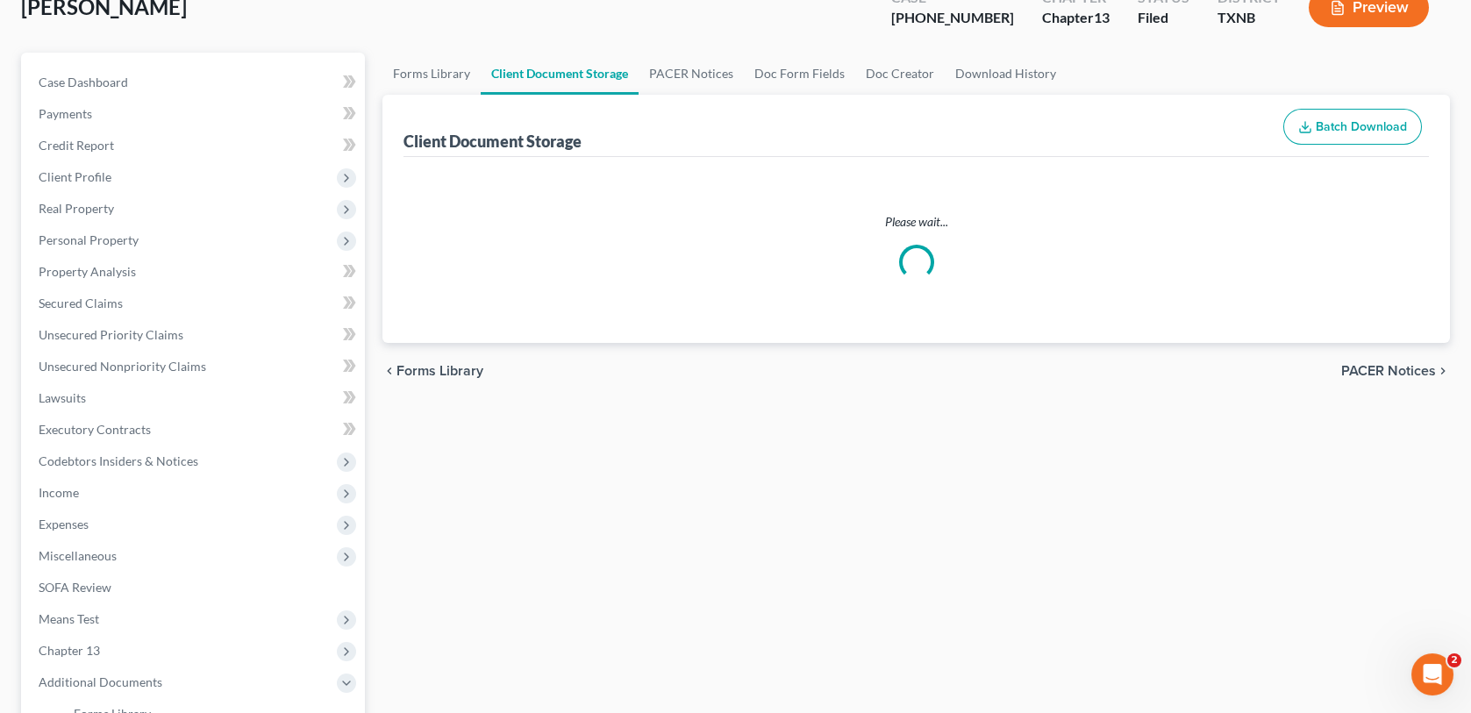
select select "18"
select select "21"
select select "10"
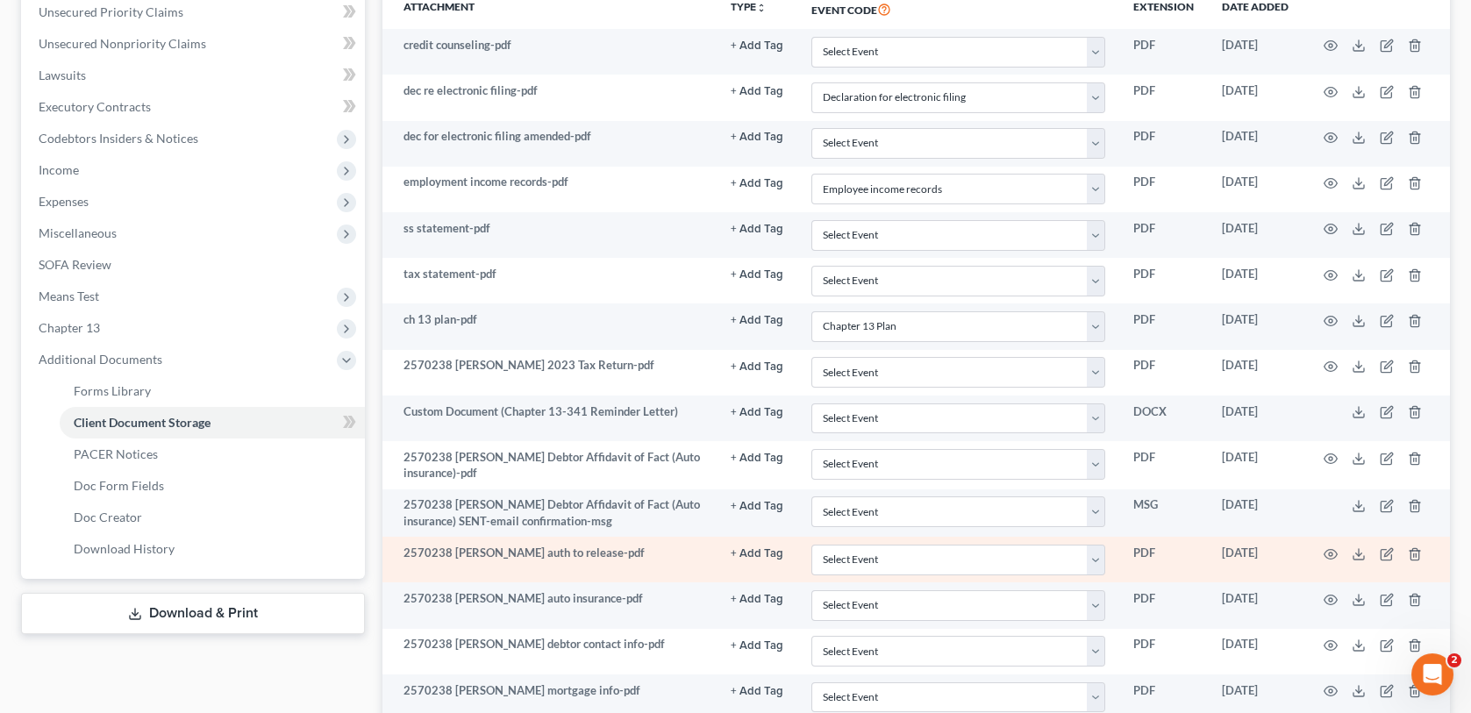
scroll to position [526, 0]
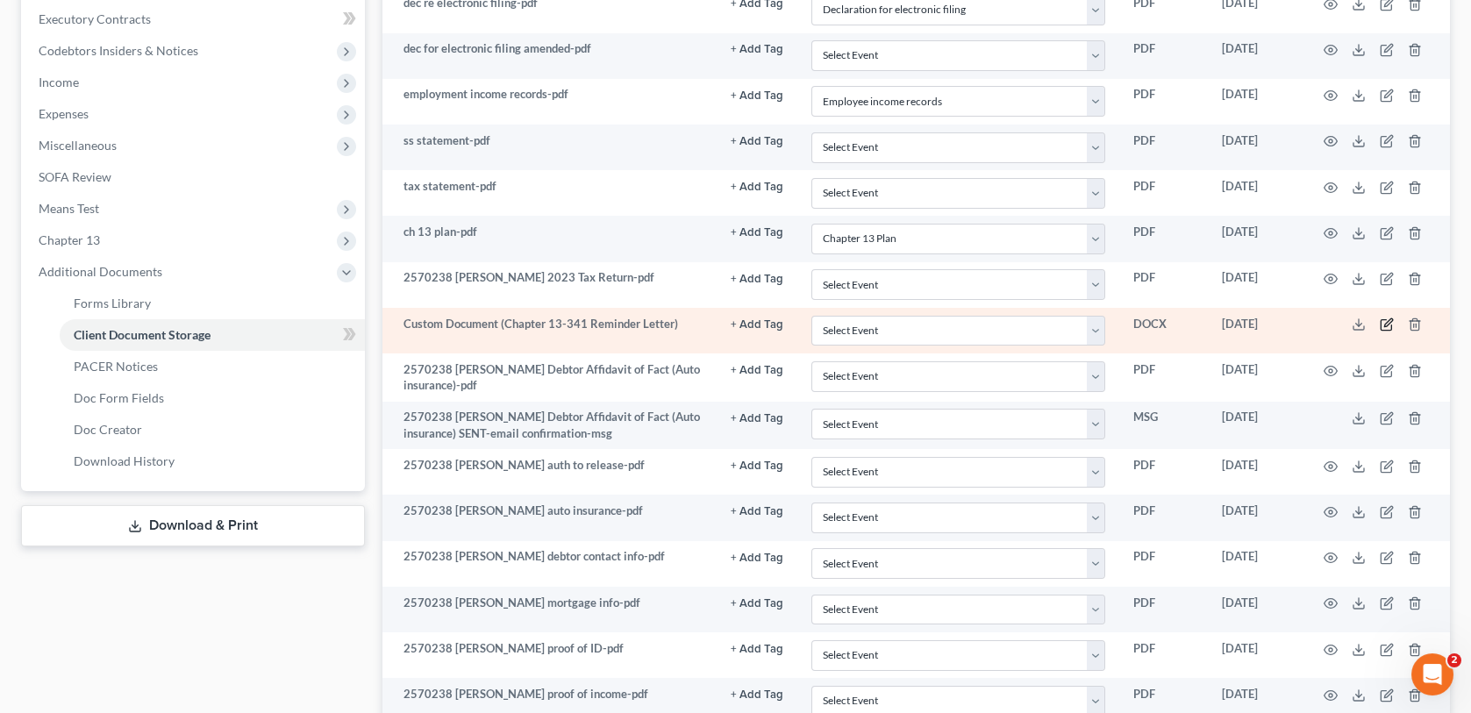
click at [1389, 320] on icon "button" at bounding box center [1388, 323] width 8 height 8
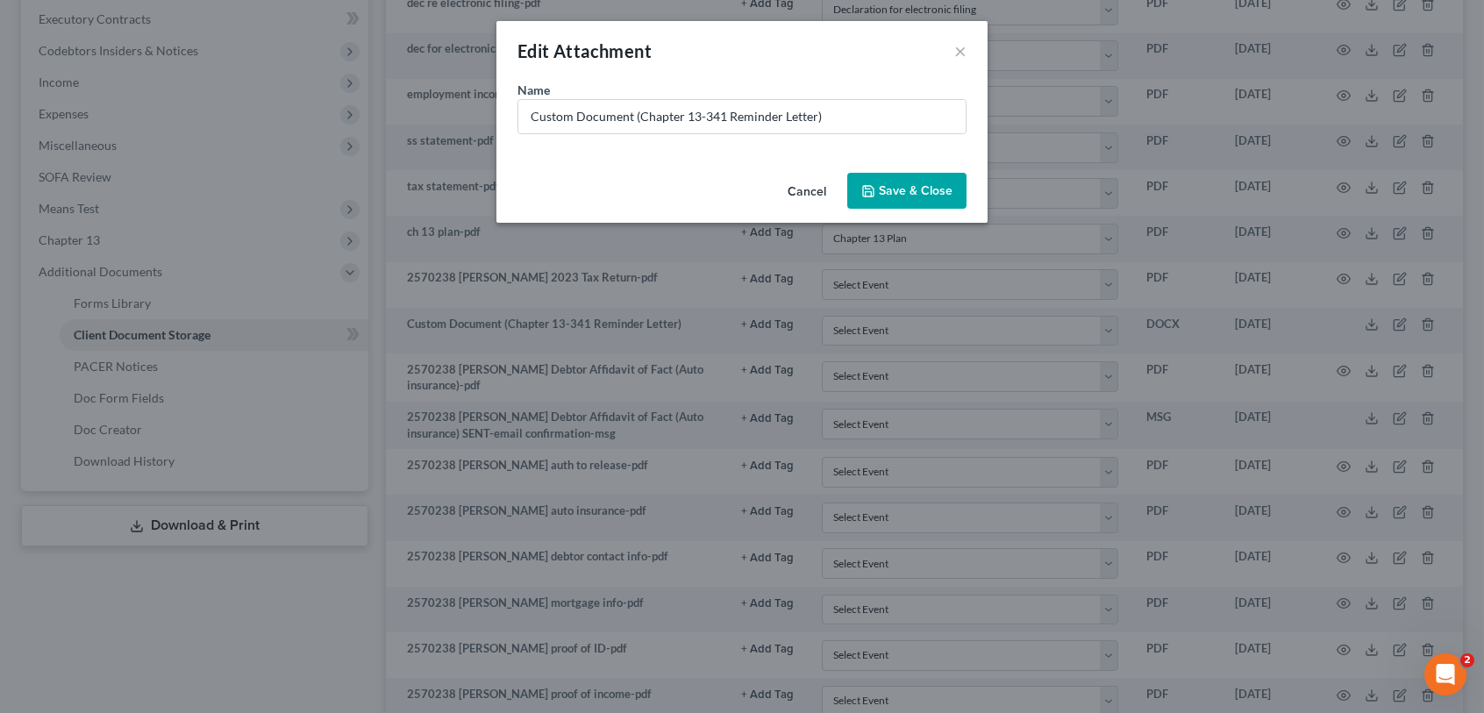
click at [875, 189] on icon "button" at bounding box center [868, 191] width 14 height 14
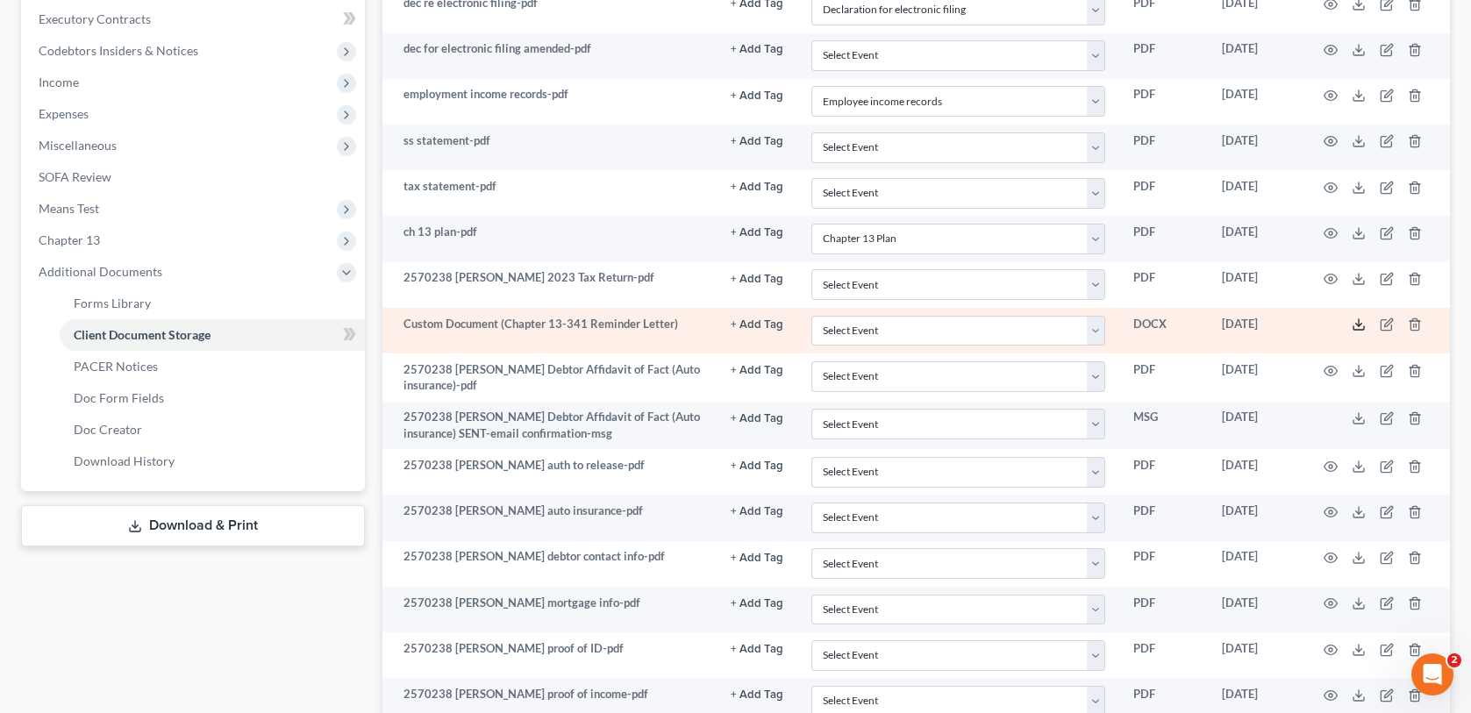
click at [1356, 325] on icon at bounding box center [1359, 325] width 14 height 14
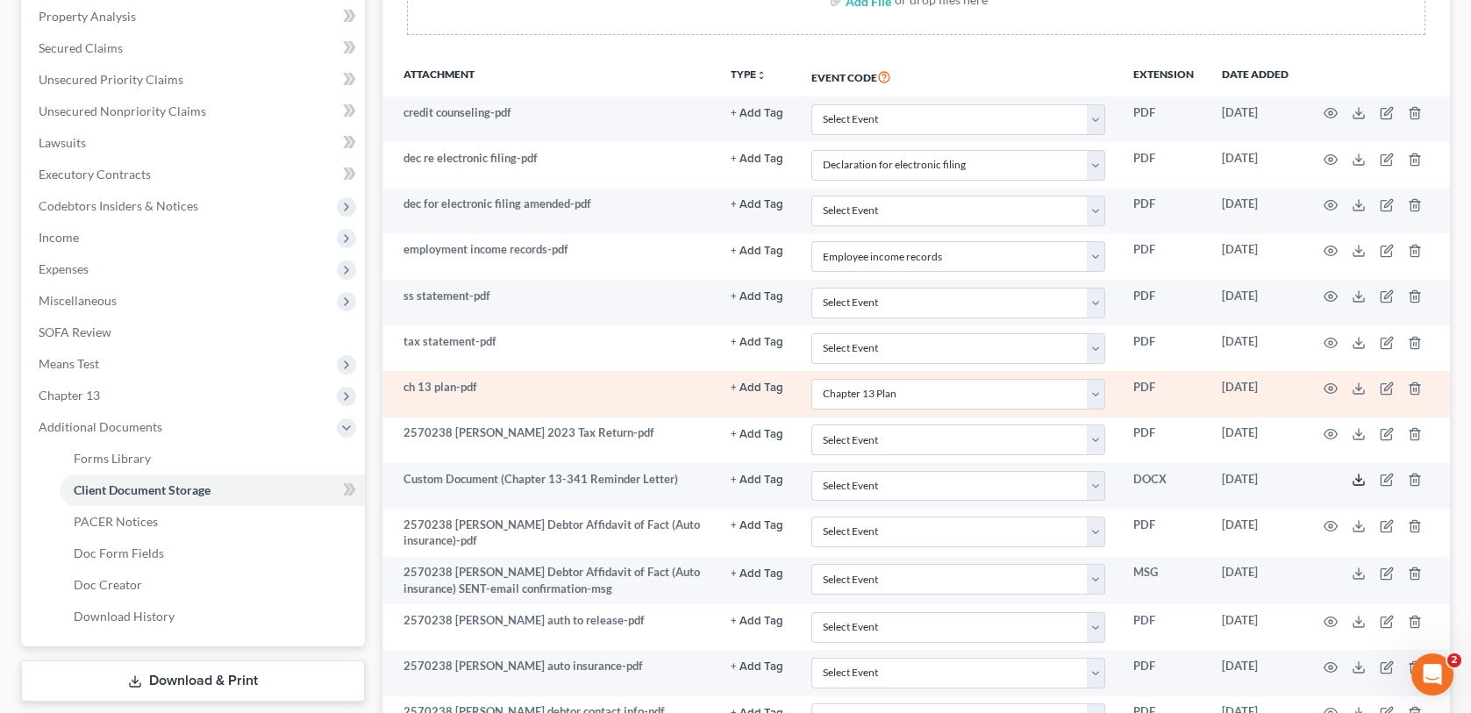
scroll to position [0, 0]
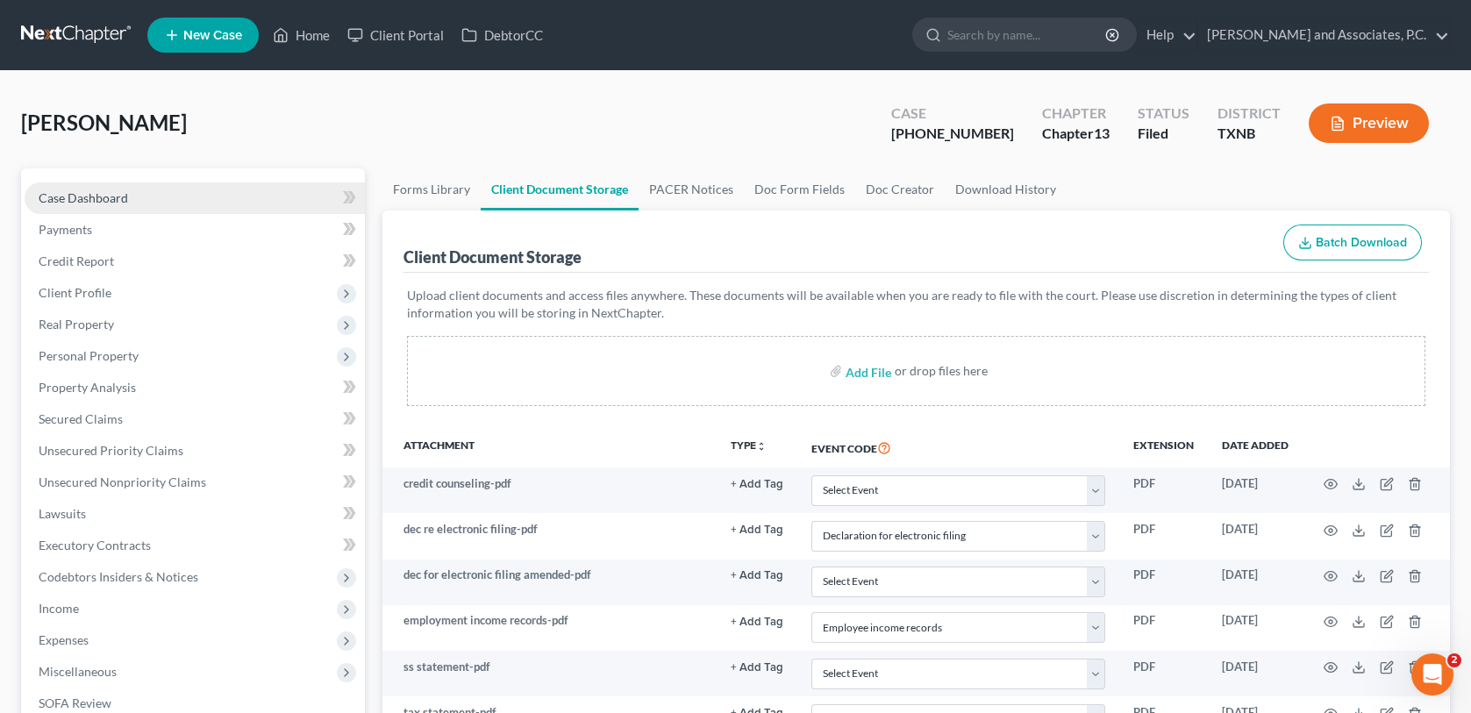
click at [193, 192] on link "Case Dashboard" at bounding box center [195, 198] width 340 height 32
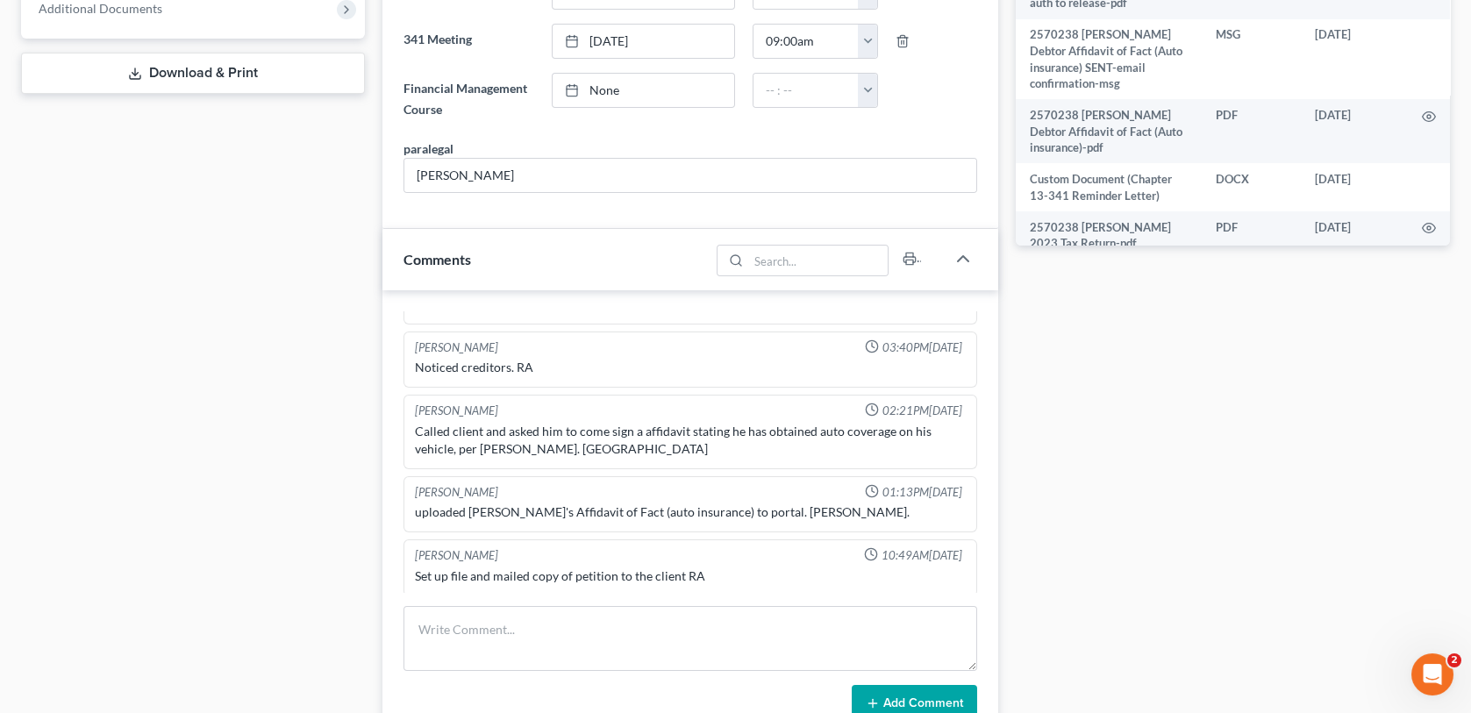
scroll to position [263, 0]
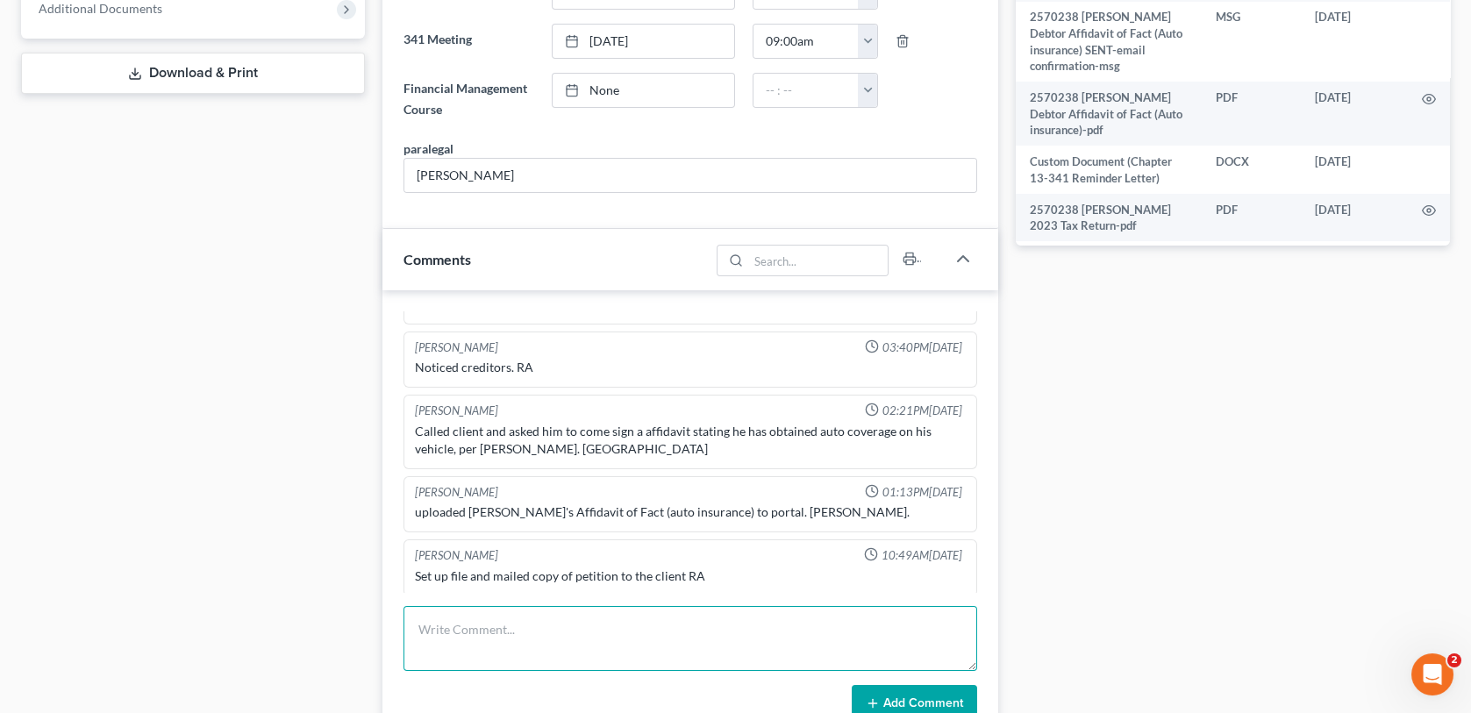
click at [435, 627] on textarea at bounding box center [690, 638] width 573 height 65
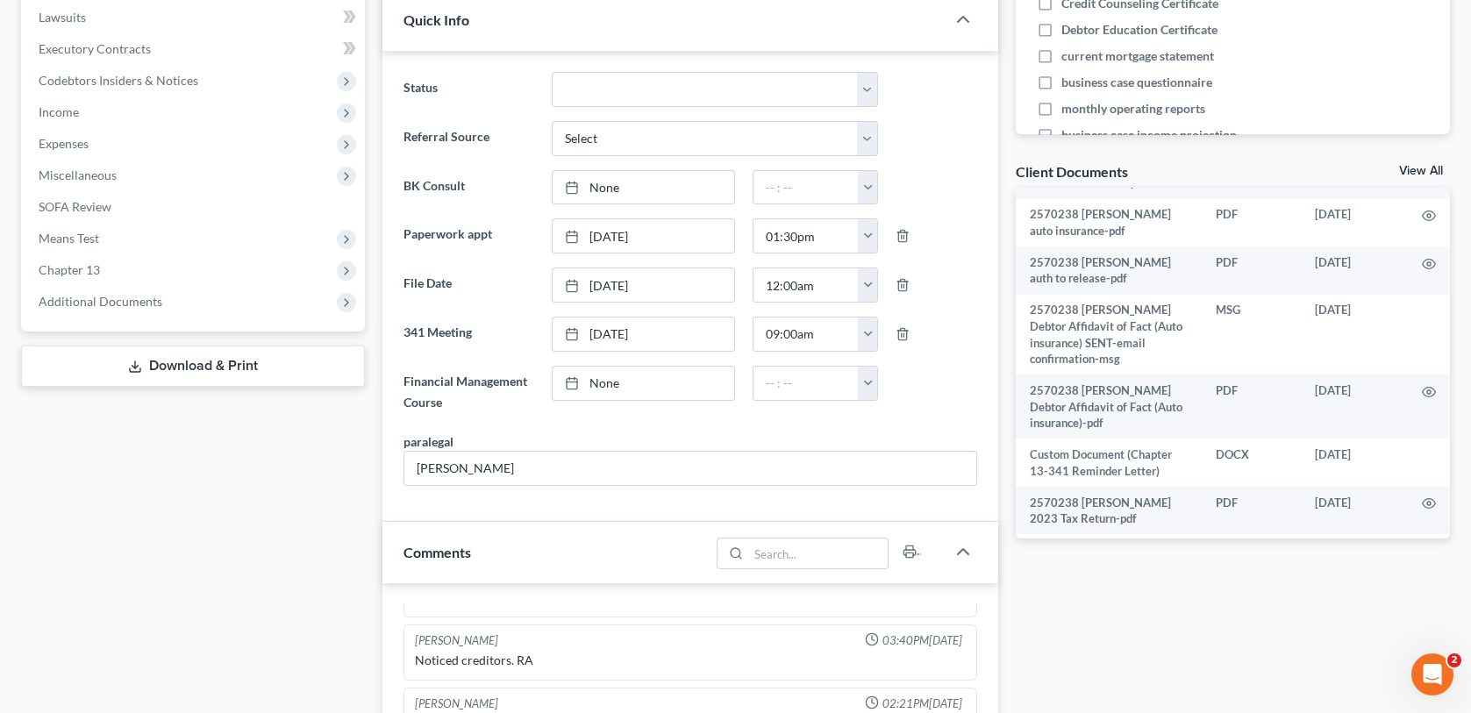
scroll to position [789, 0]
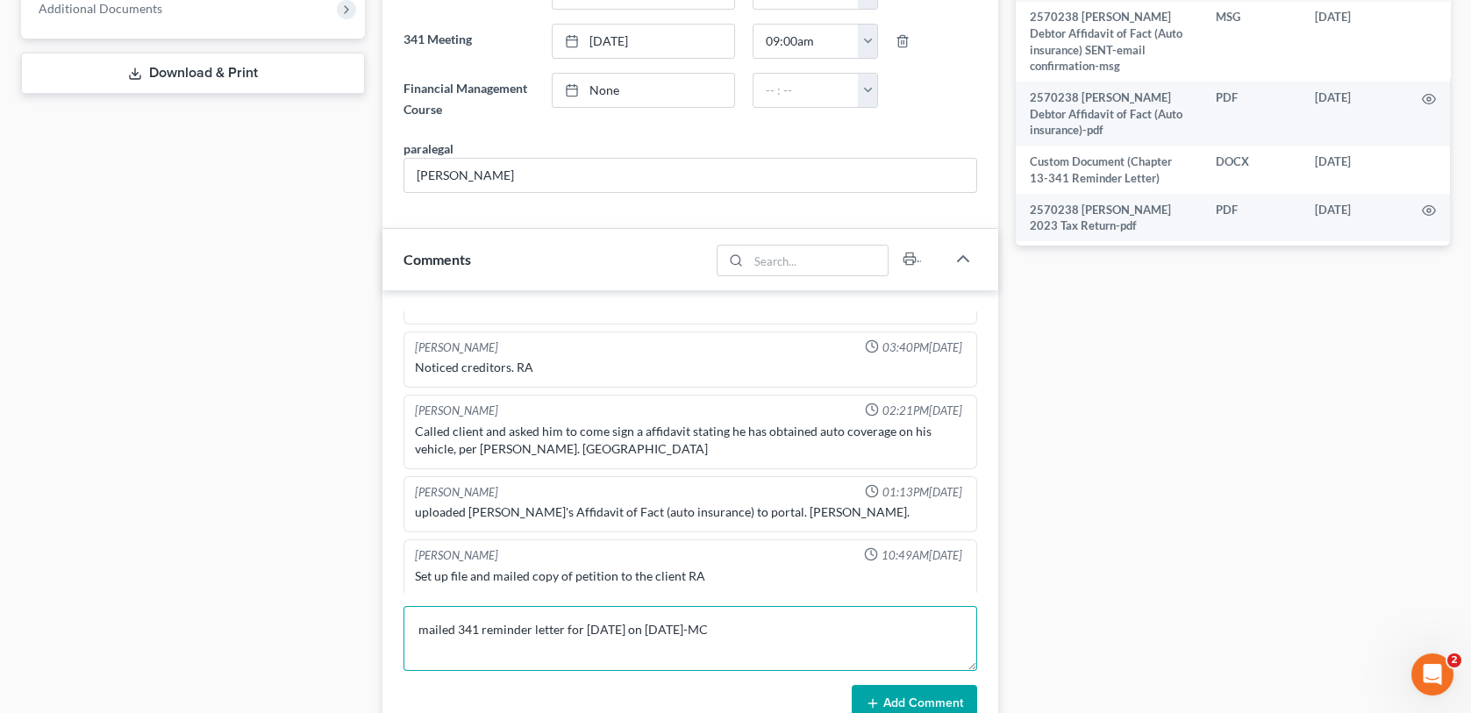
type textarea "mailed 341 reminder letter for [DATE] on [DATE]-MC"
click at [949, 693] on button "Add Comment" at bounding box center [914, 703] width 125 height 37
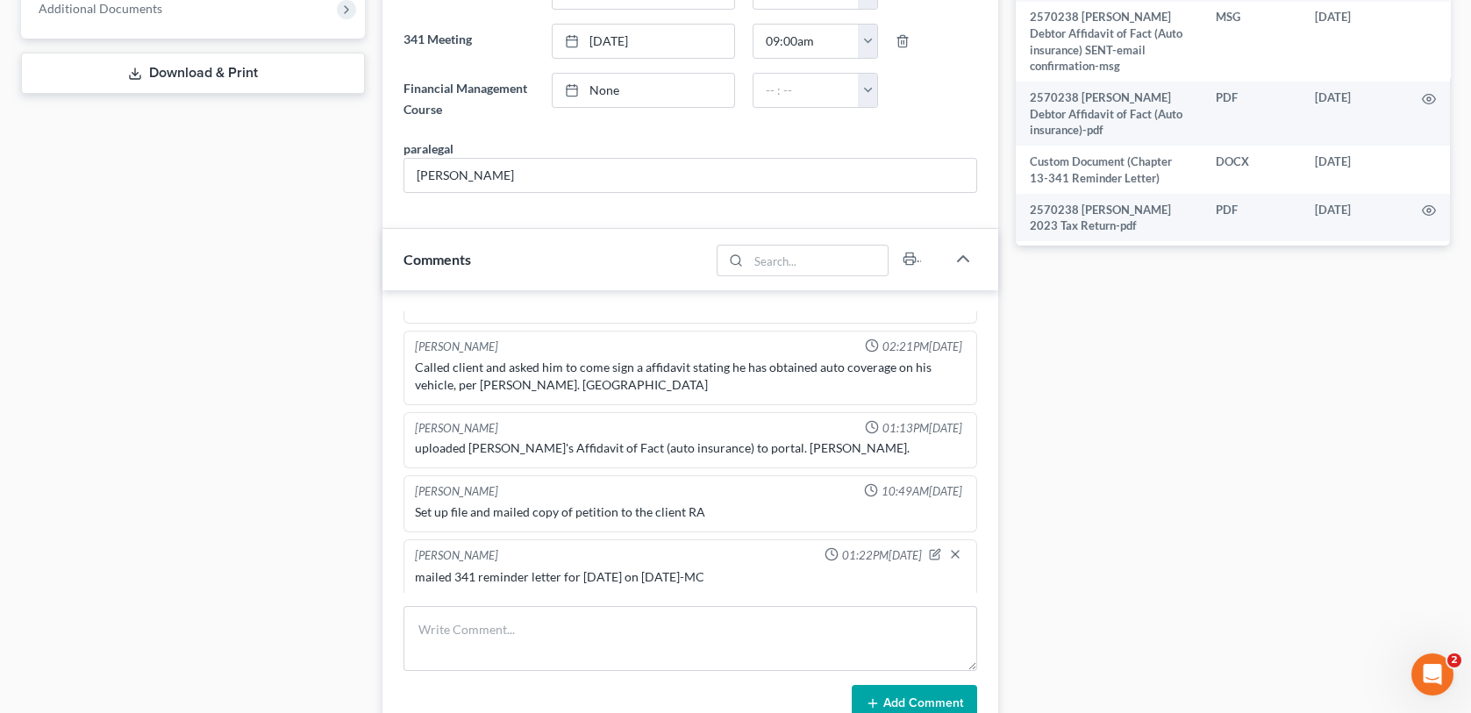
scroll to position [0, 0]
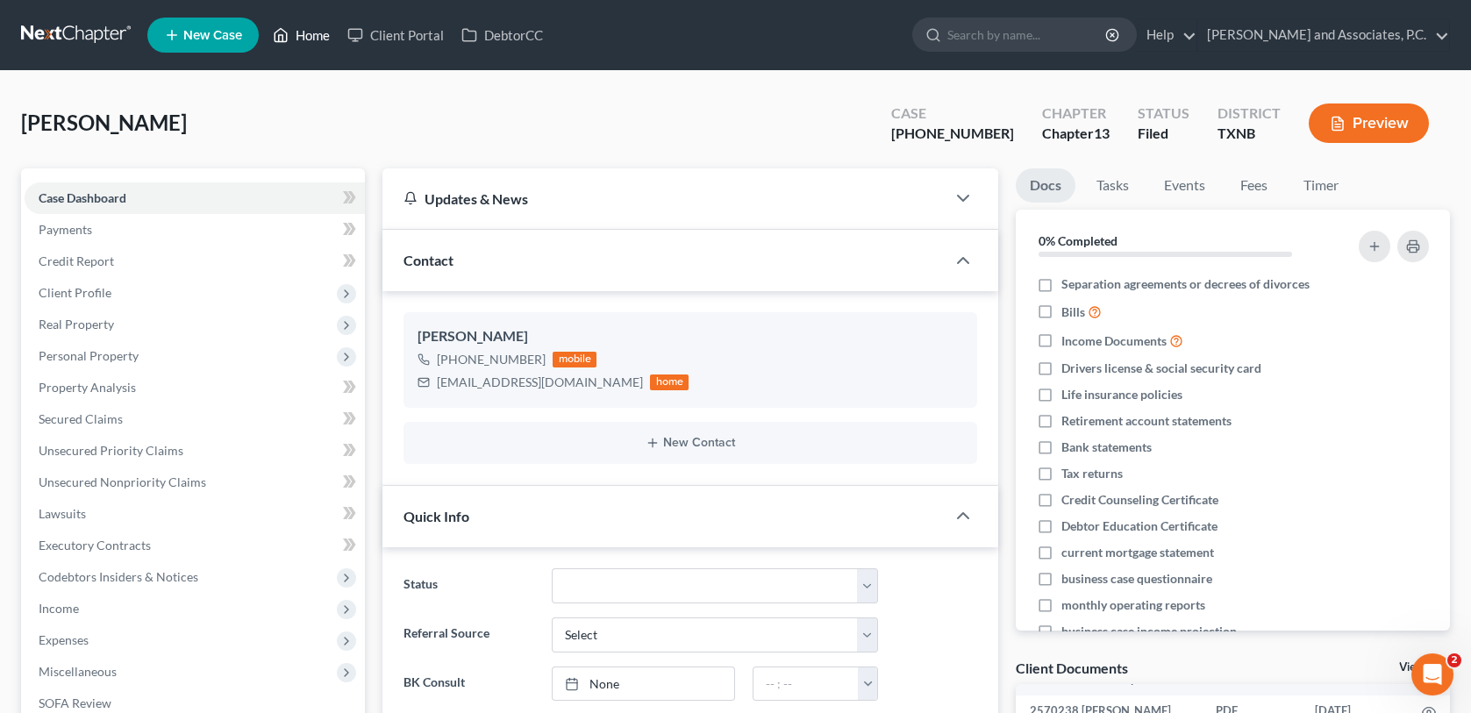
click at [317, 33] on link "Home" at bounding box center [301, 35] width 75 height 32
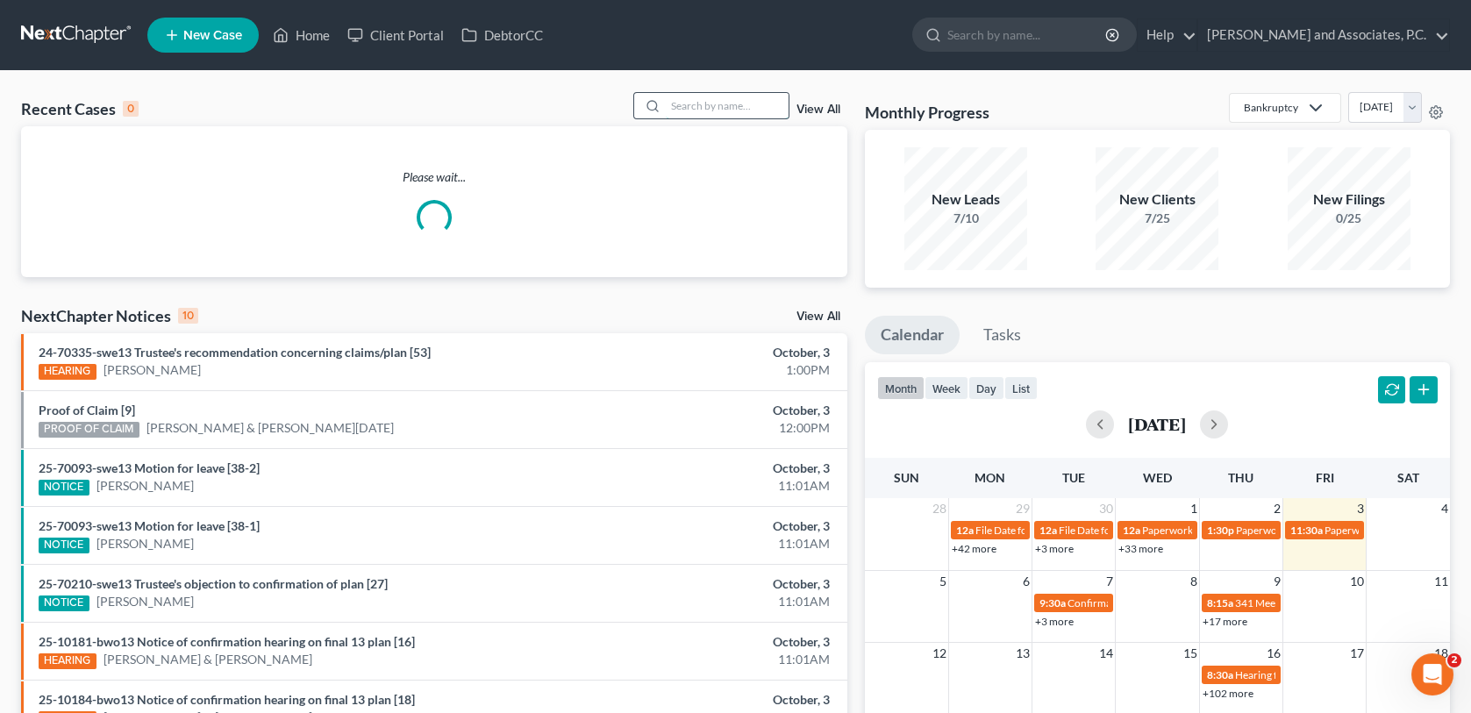
click at [682, 104] on input "search" at bounding box center [727, 105] width 123 height 25
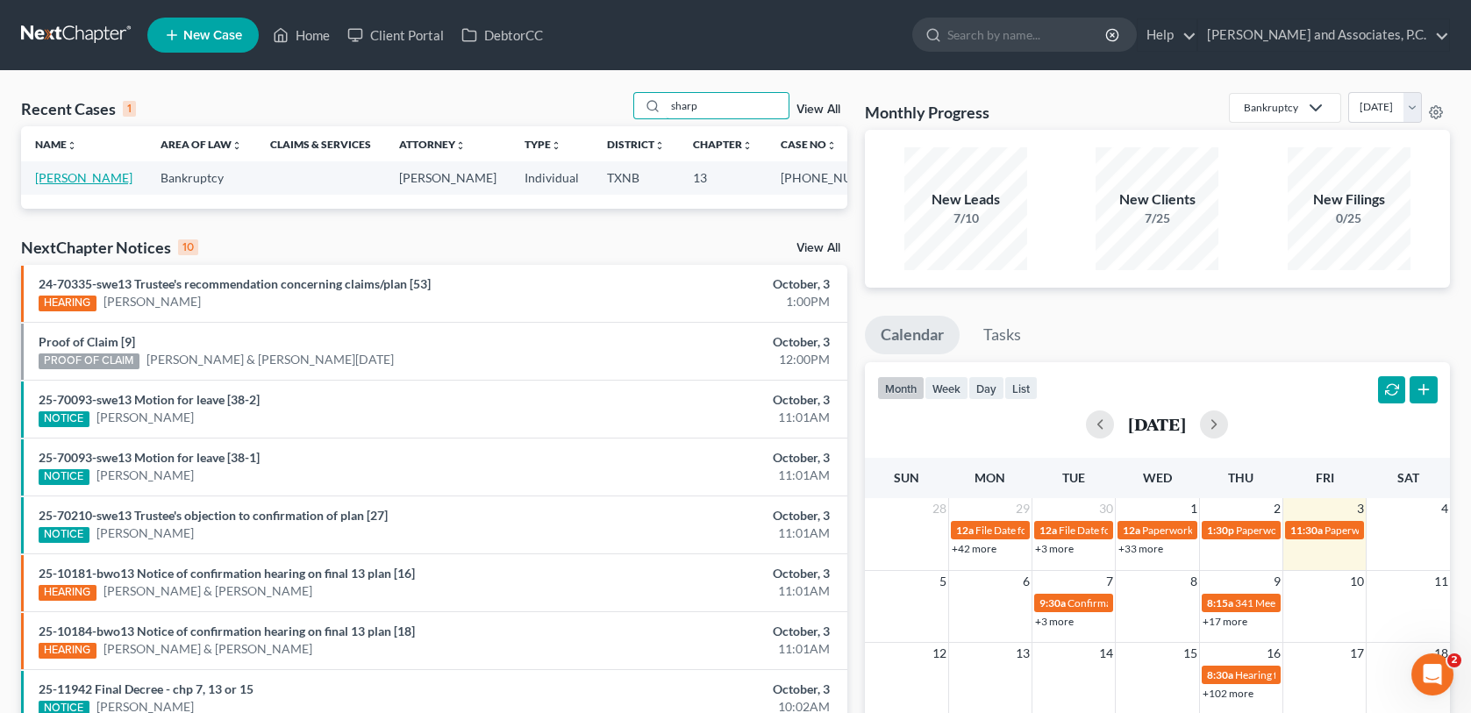
type input "sharp"
click at [102, 183] on link "[PERSON_NAME]" at bounding box center [83, 177] width 97 height 15
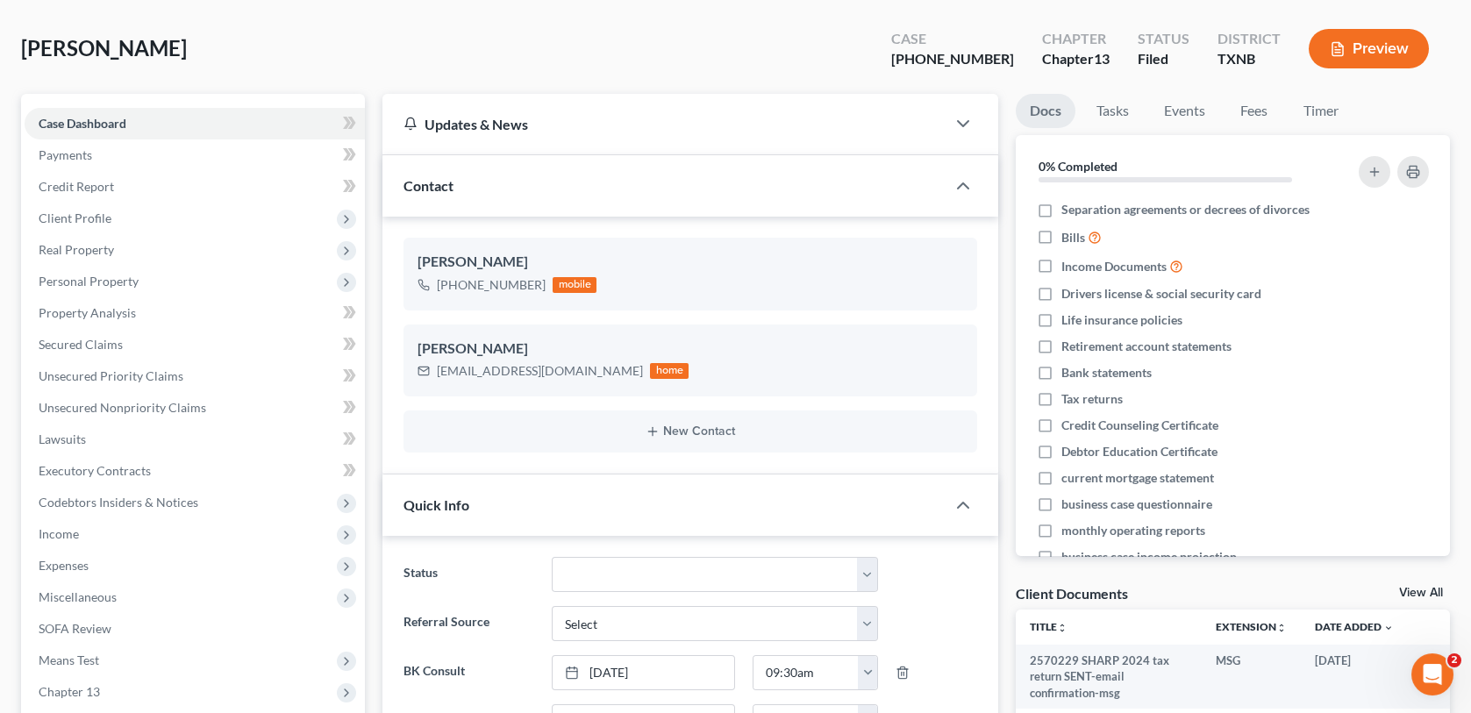
scroll to position [39, 0]
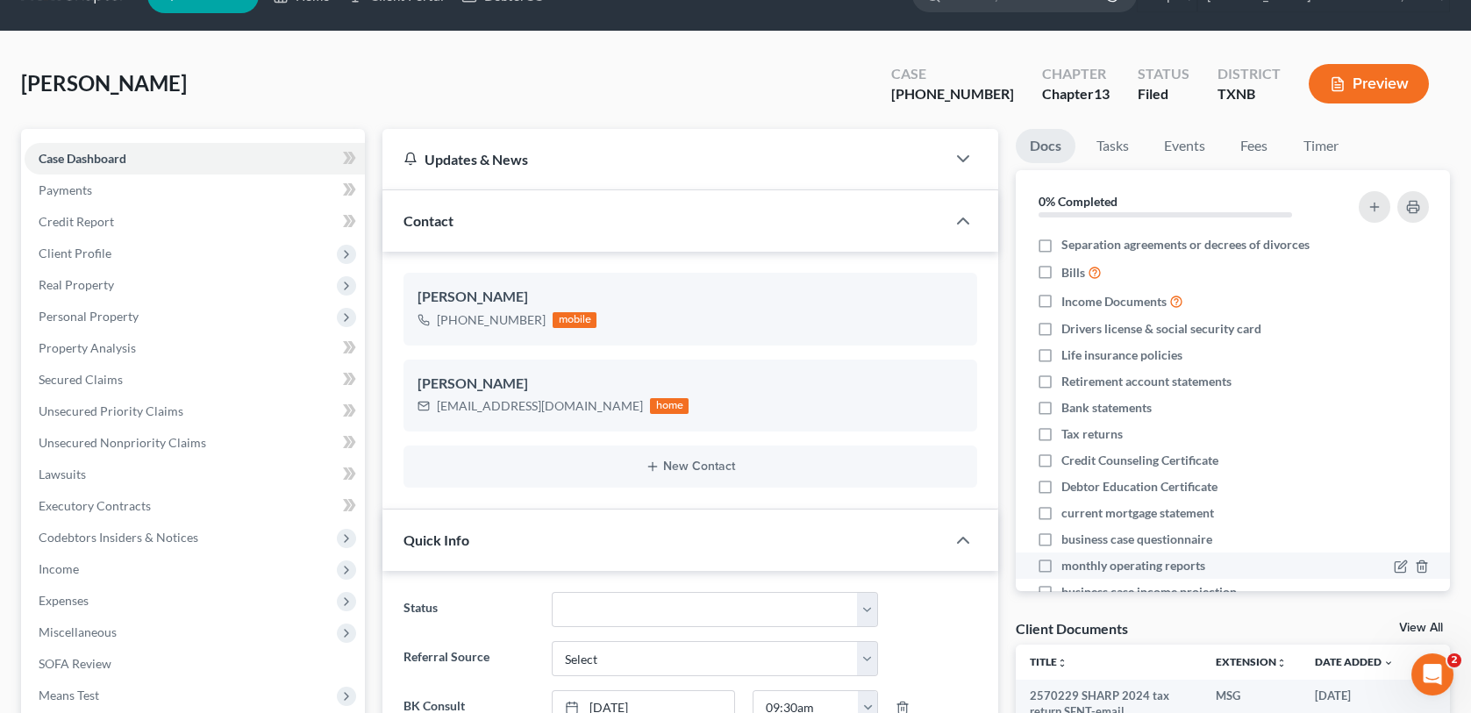
click at [1415, 581] on ul "Separation agreements or decrees of divorces Bills Income Documents Drivers lic…" at bounding box center [1233, 432] width 406 height 400
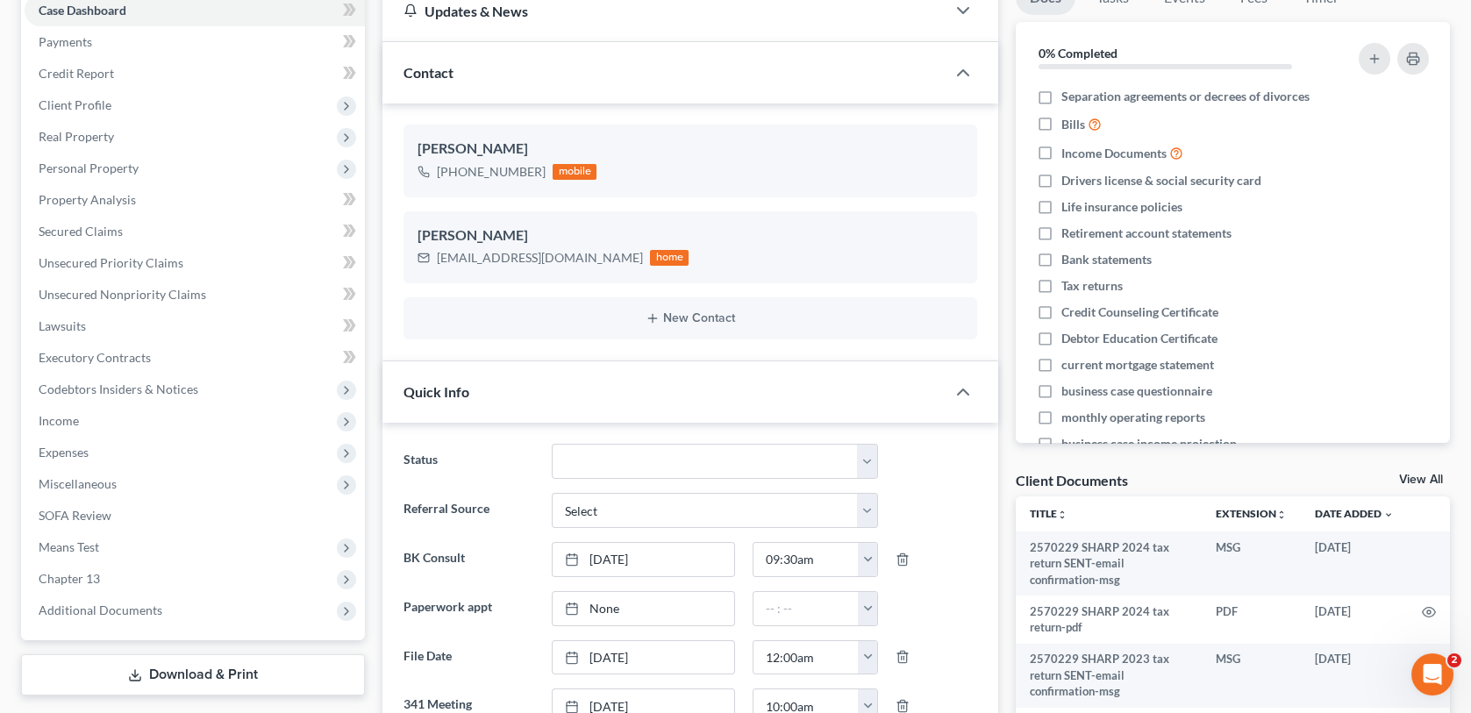
scroll to position [351, 0]
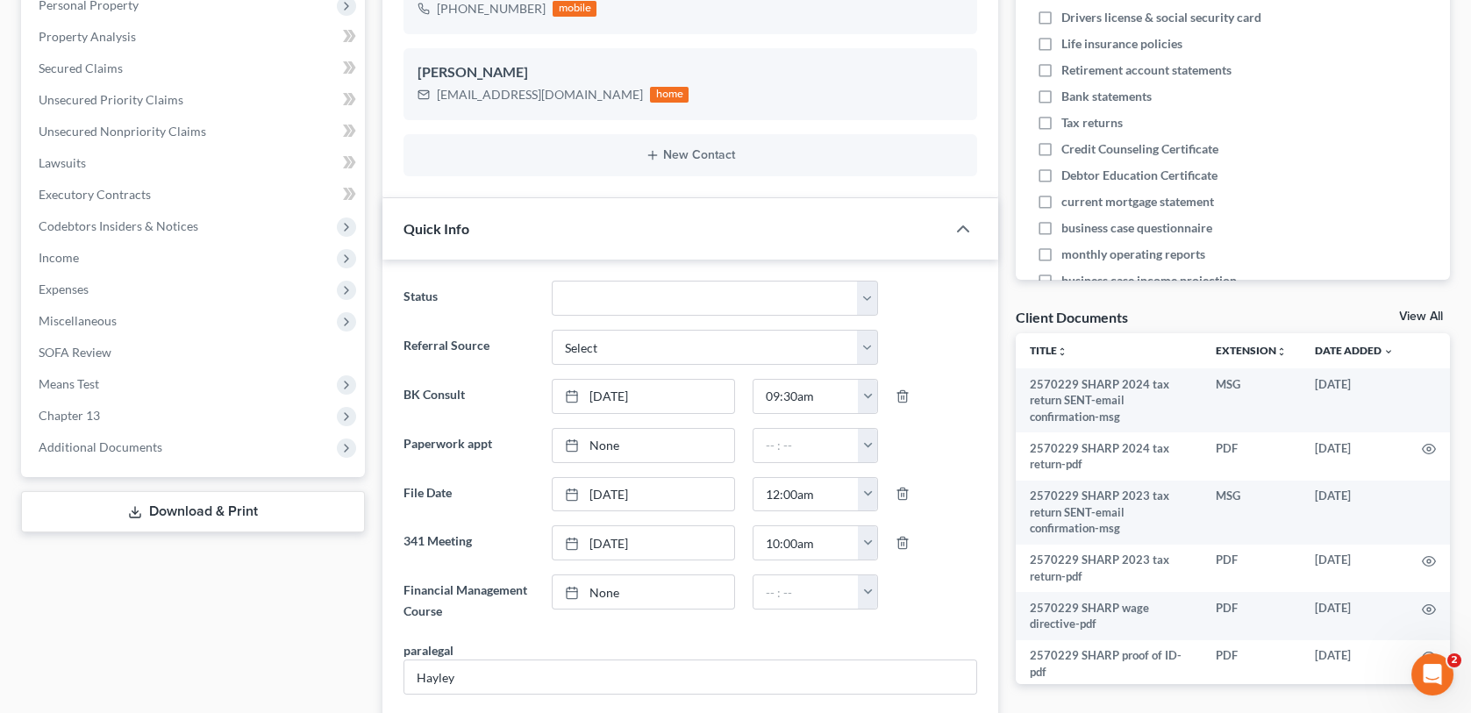
click at [1411, 313] on link "View All" at bounding box center [1421, 317] width 44 height 12
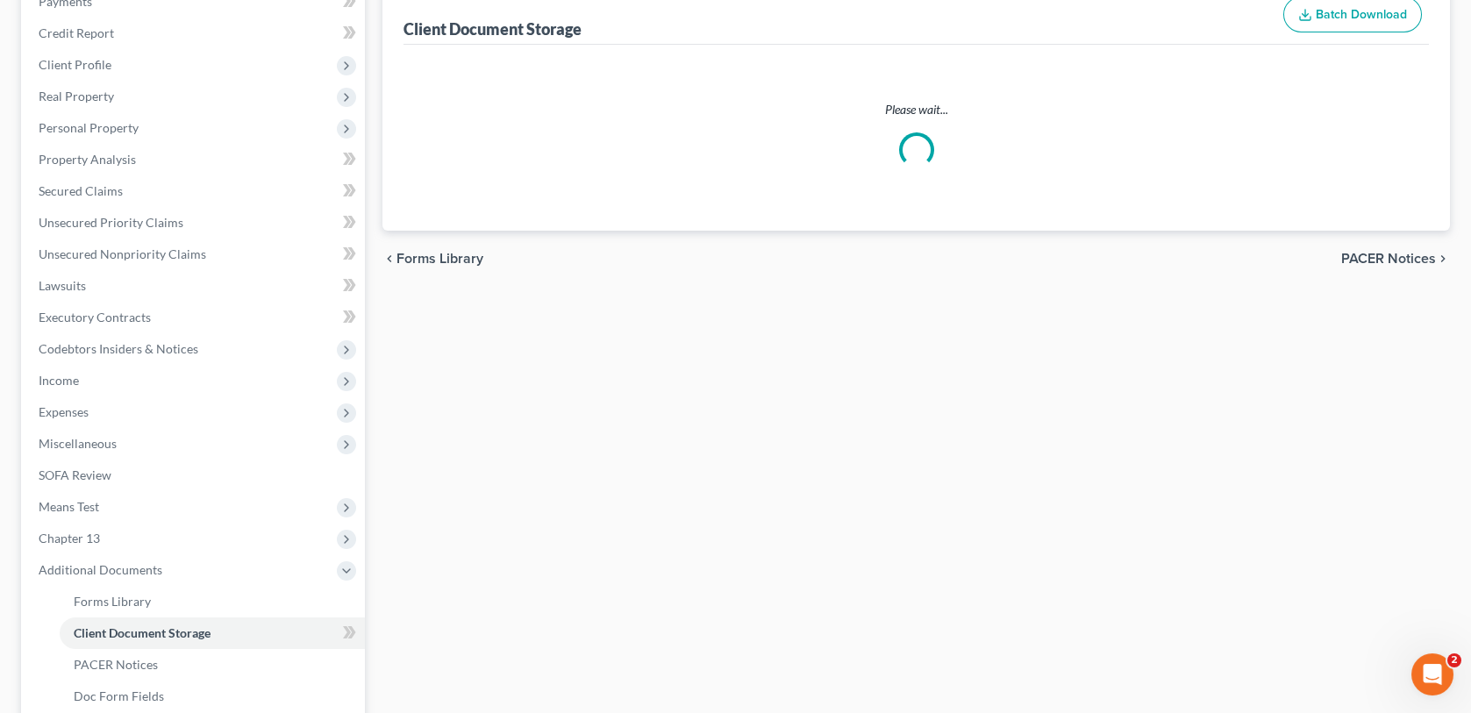
scroll to position [176, 0]
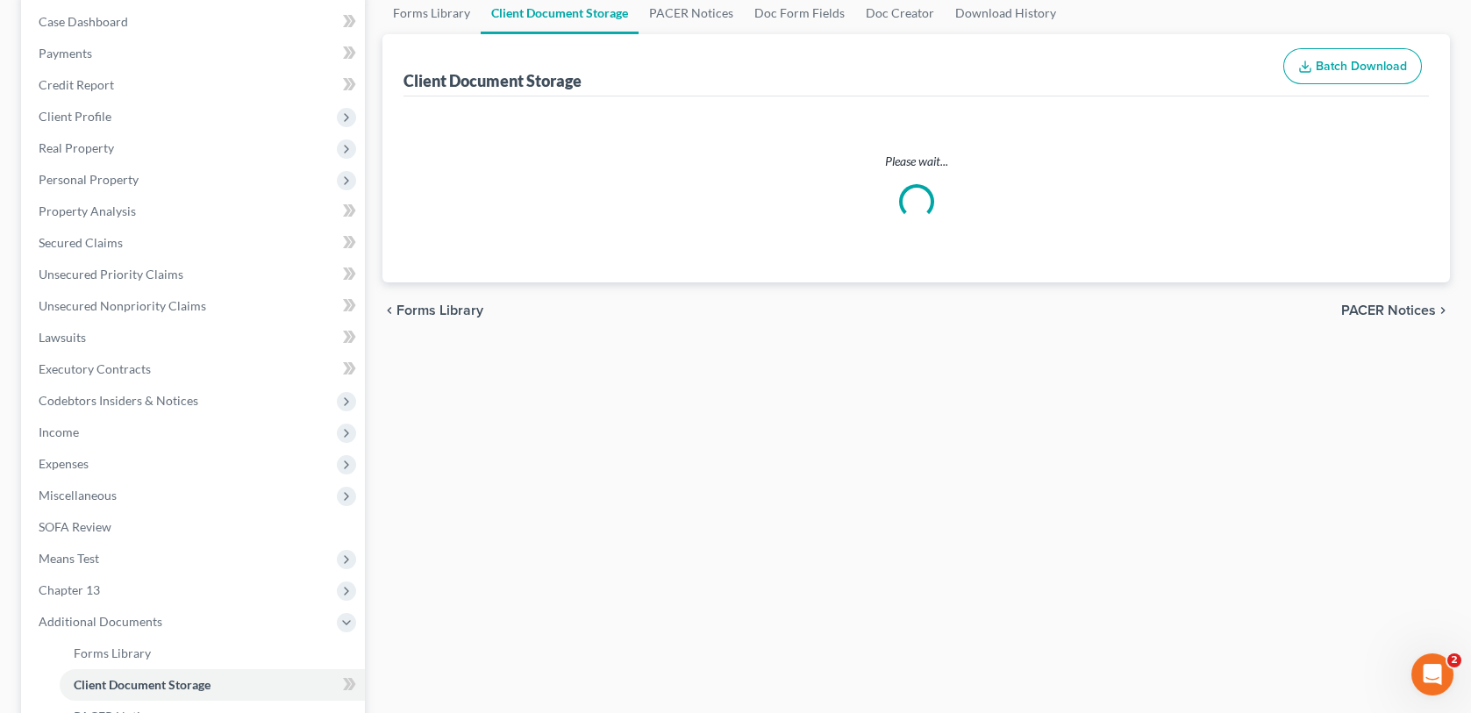
select select "10"
select select "21"
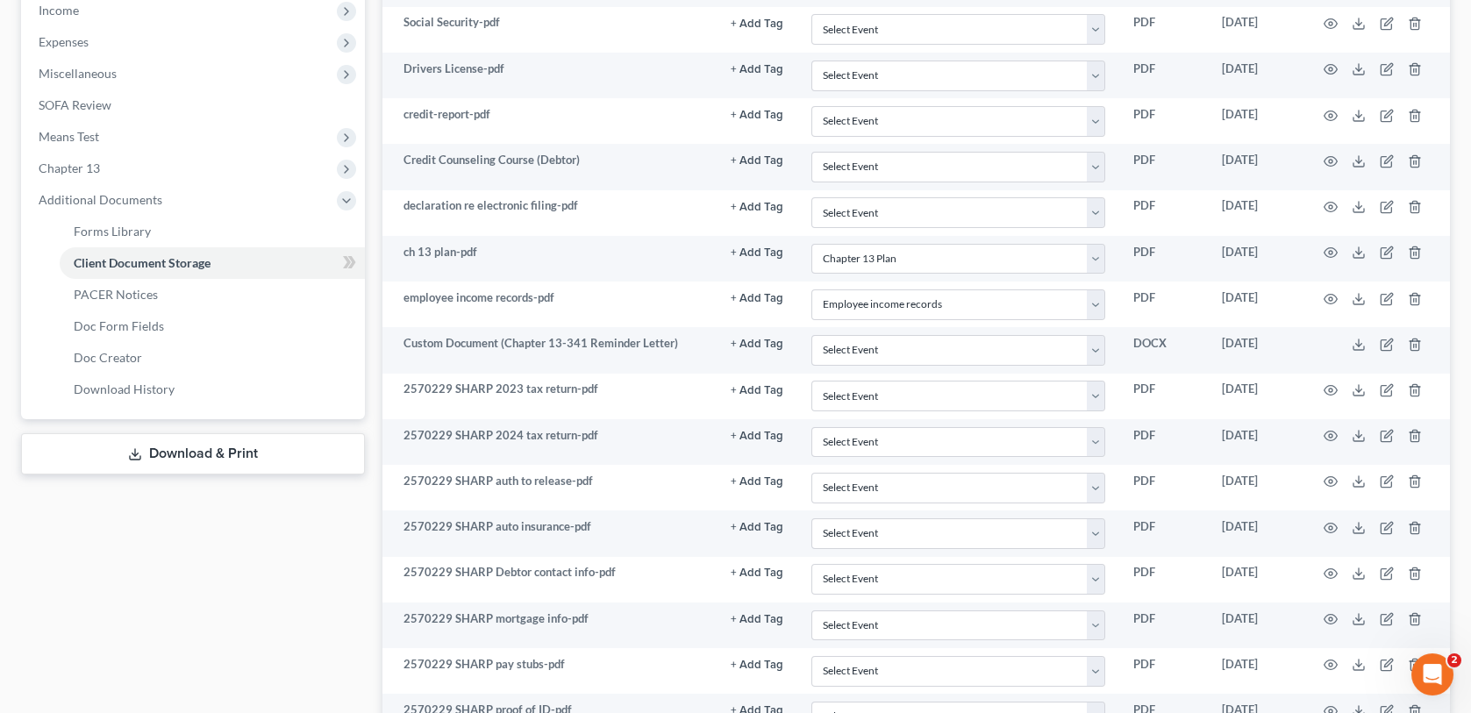
scroll to position [614, 0]
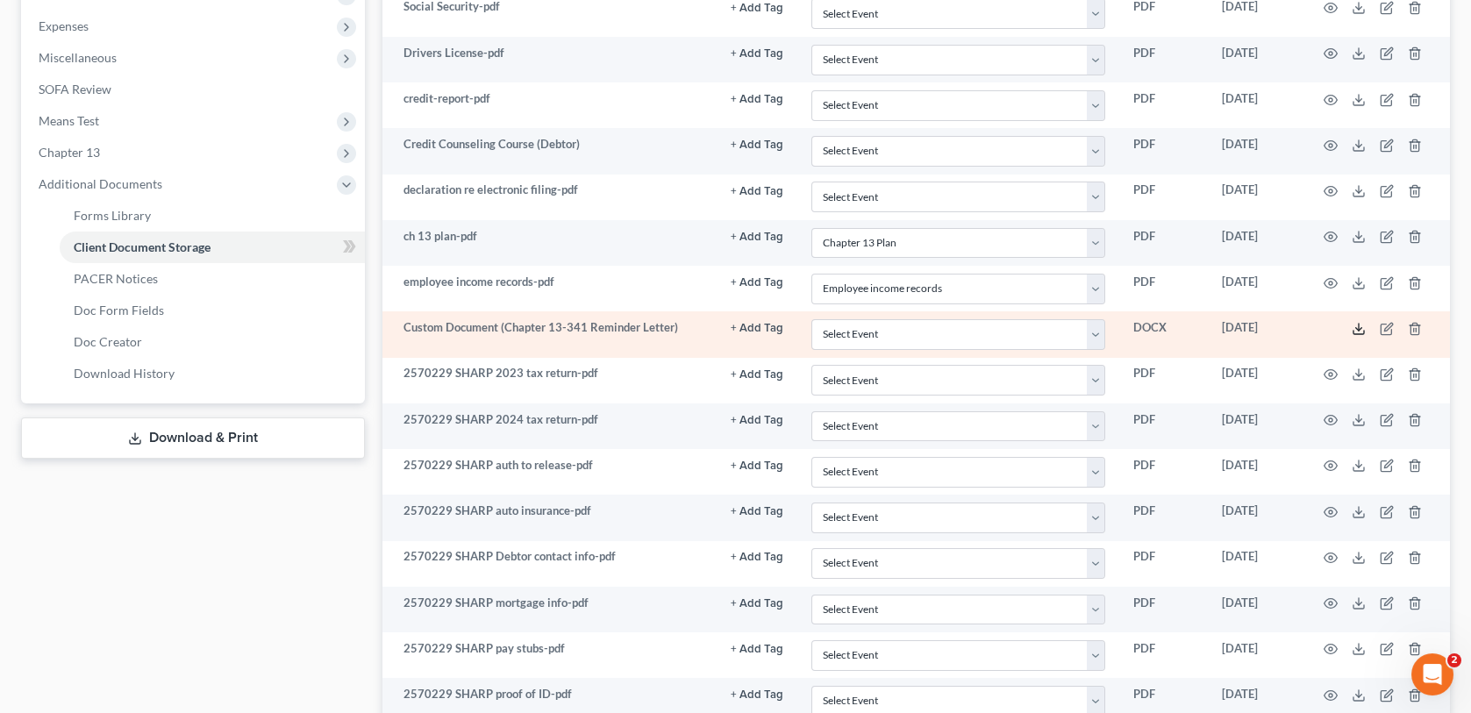
click at [1359, 327] on icon at bounding box center [1359, 329] width 14 height 14
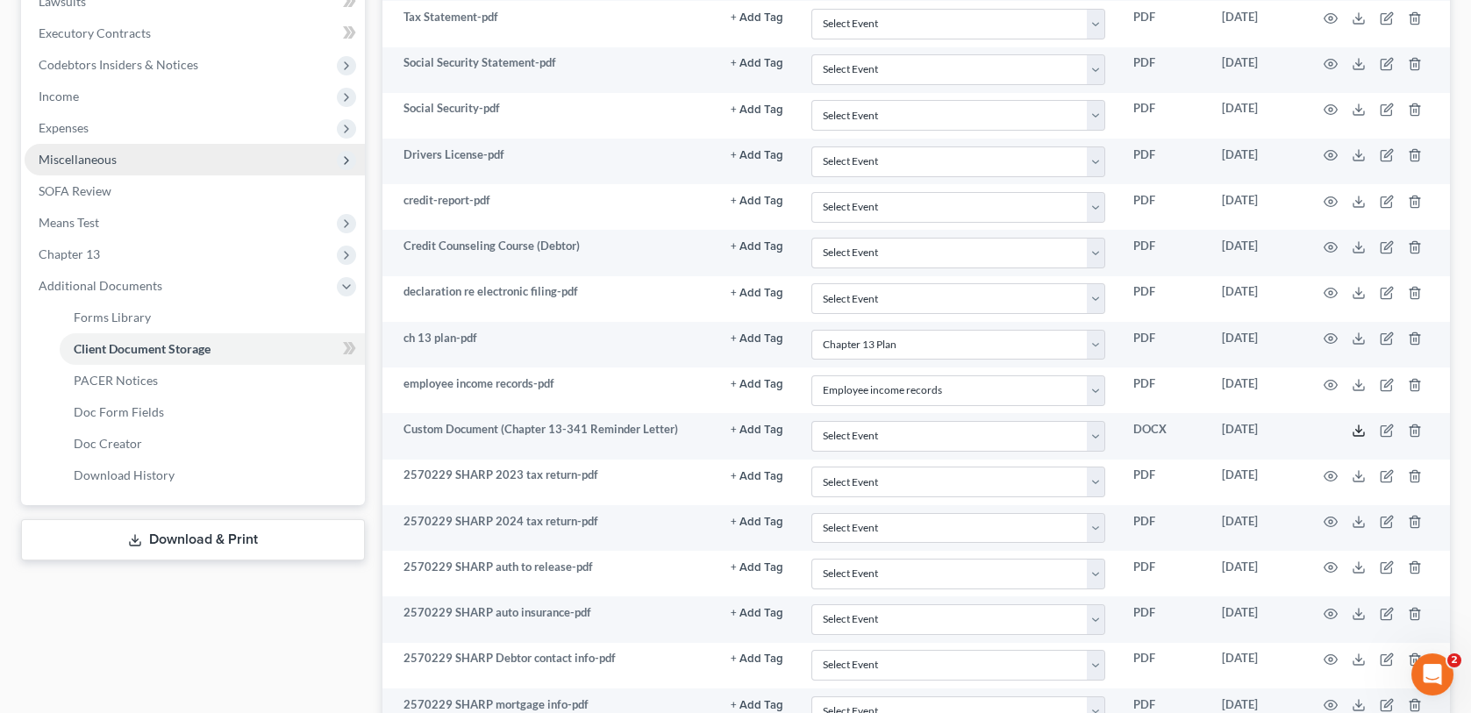
scroll to position [551, 0]
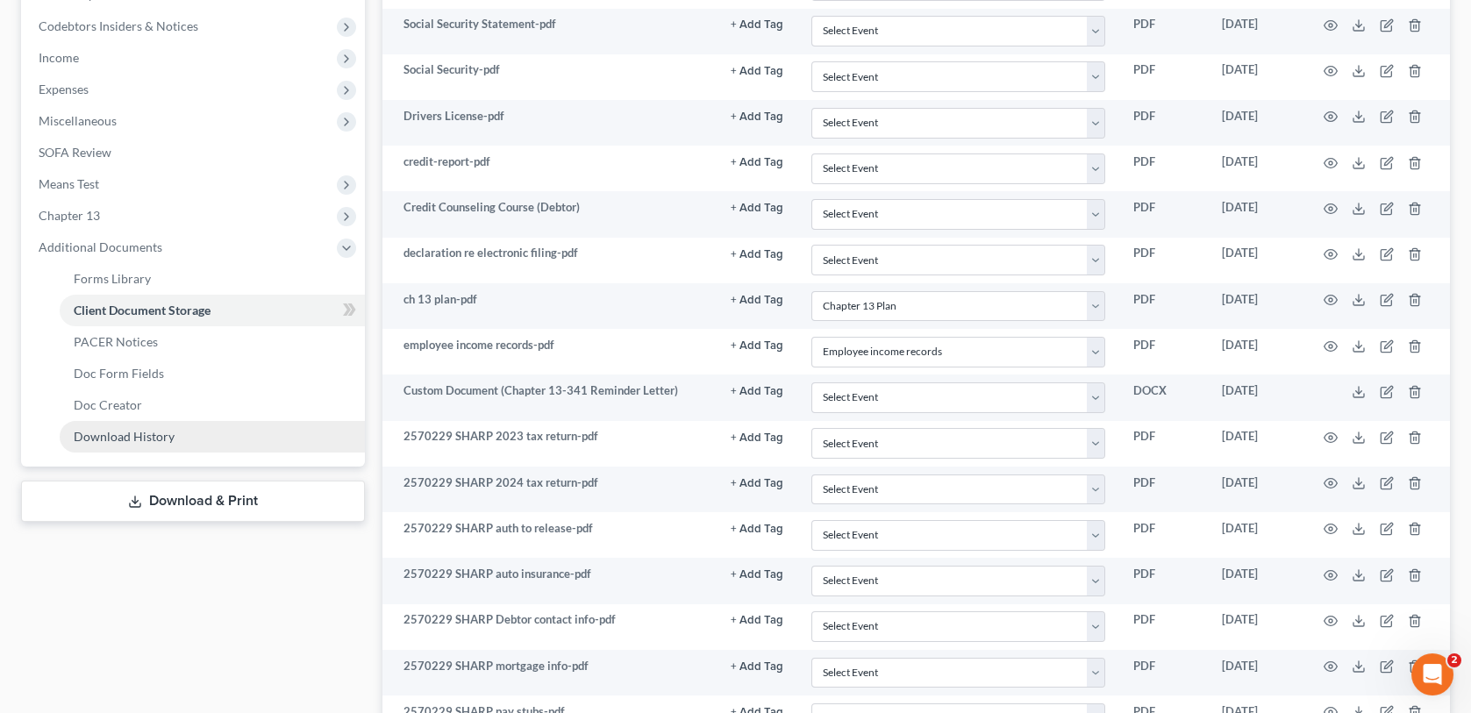
click at [131, 434] on span "Download History" at bounding box center [124, 436] width 101 height 15
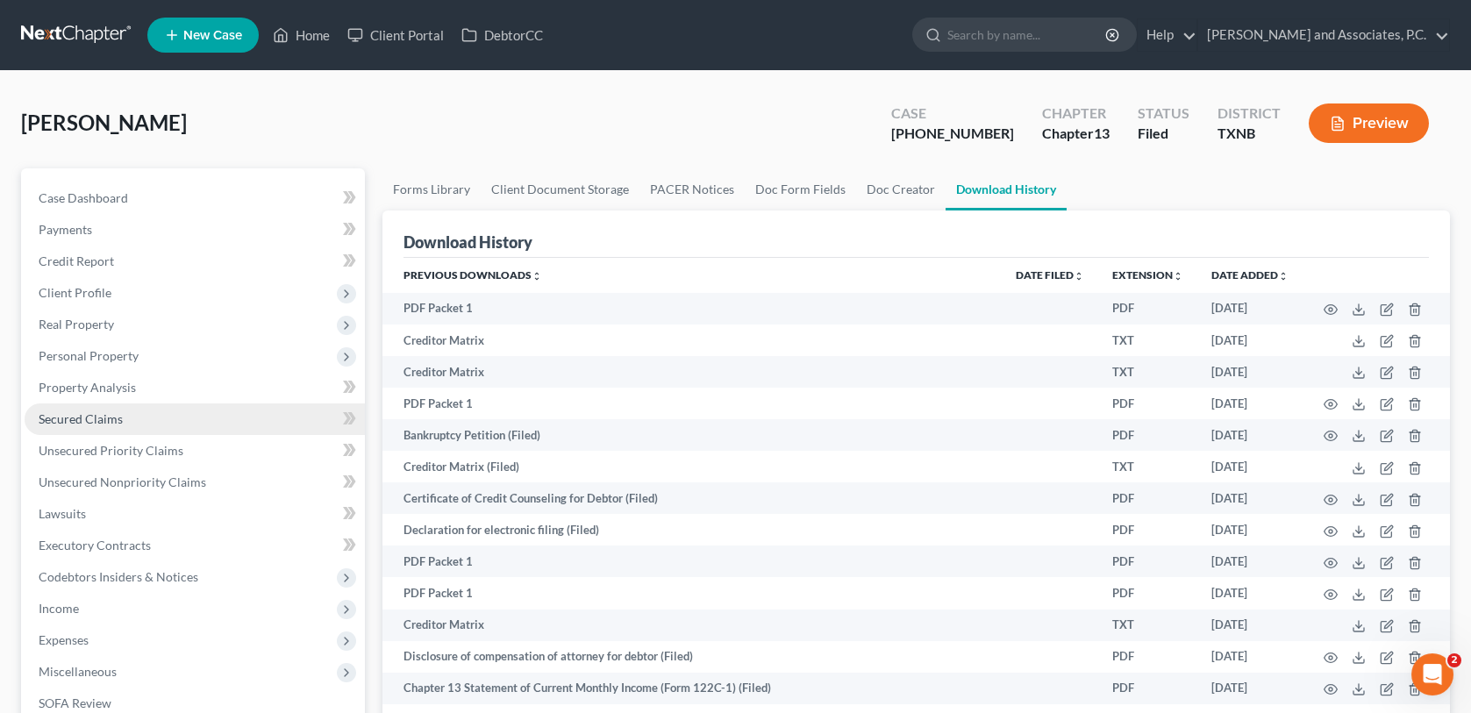
scroll to position [425, 0]
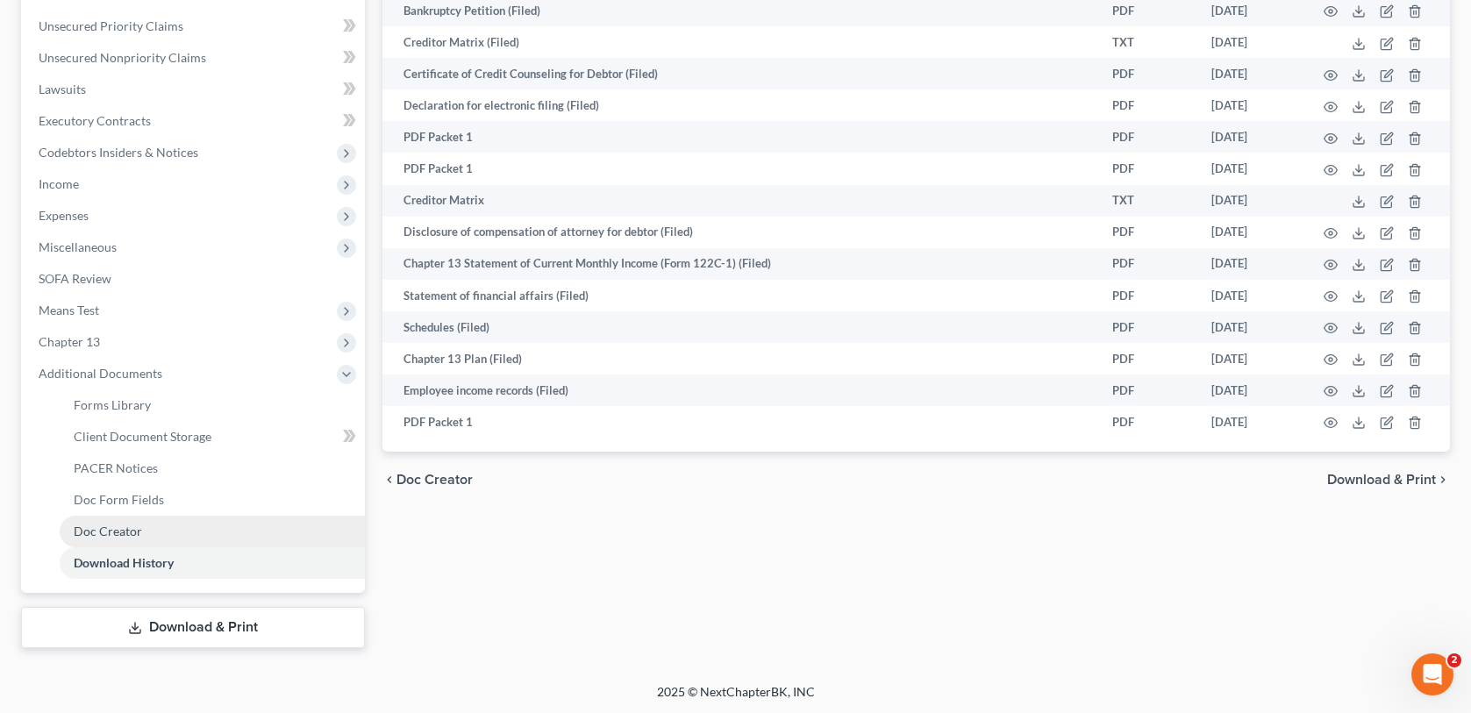
click at [132, 525] on span "Doc Creator" at bounding box center [108, 531] width 68 height 15
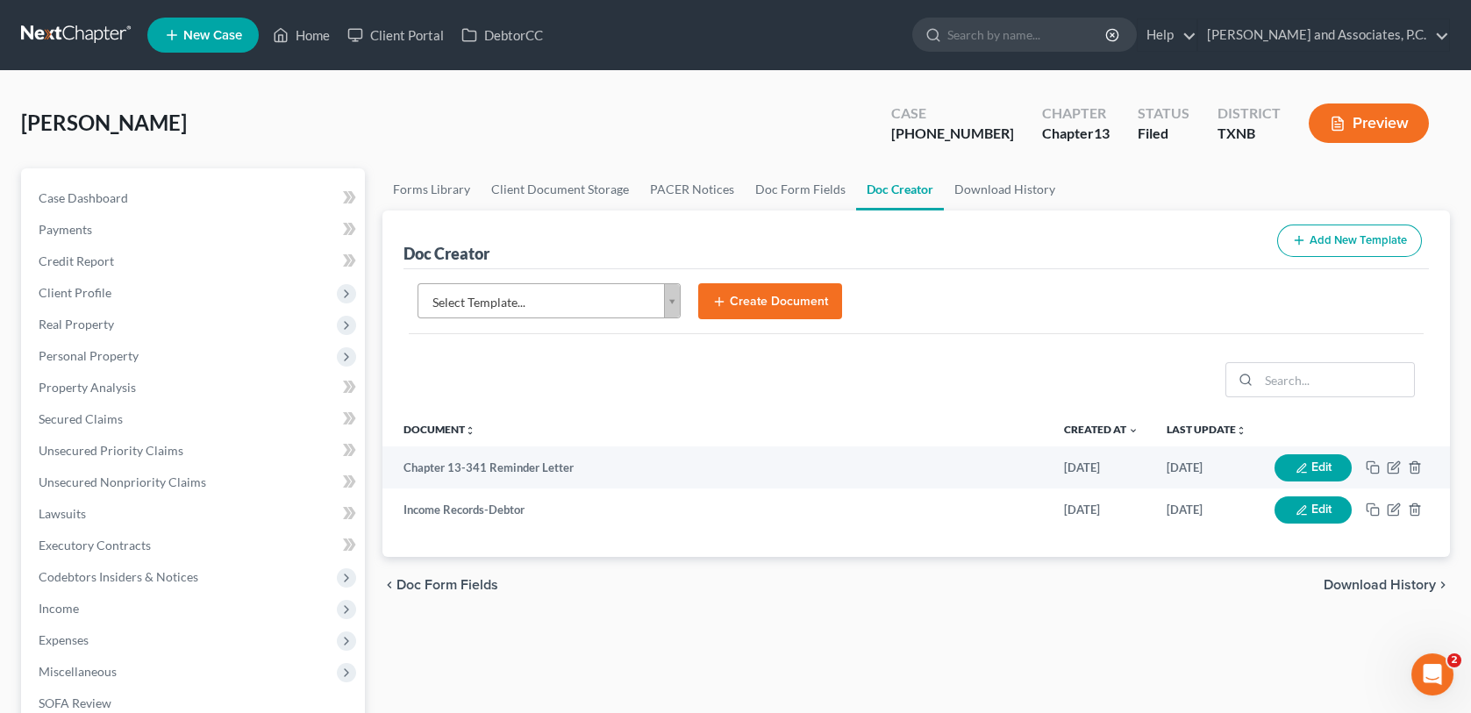
click at [675, 296] on body "Home New Case Client Portal DebtorCC [PERSON_NAME] and Associates, P.C. [EMAIL_…" at bounding box center [735, 569] width 1471 height 1139
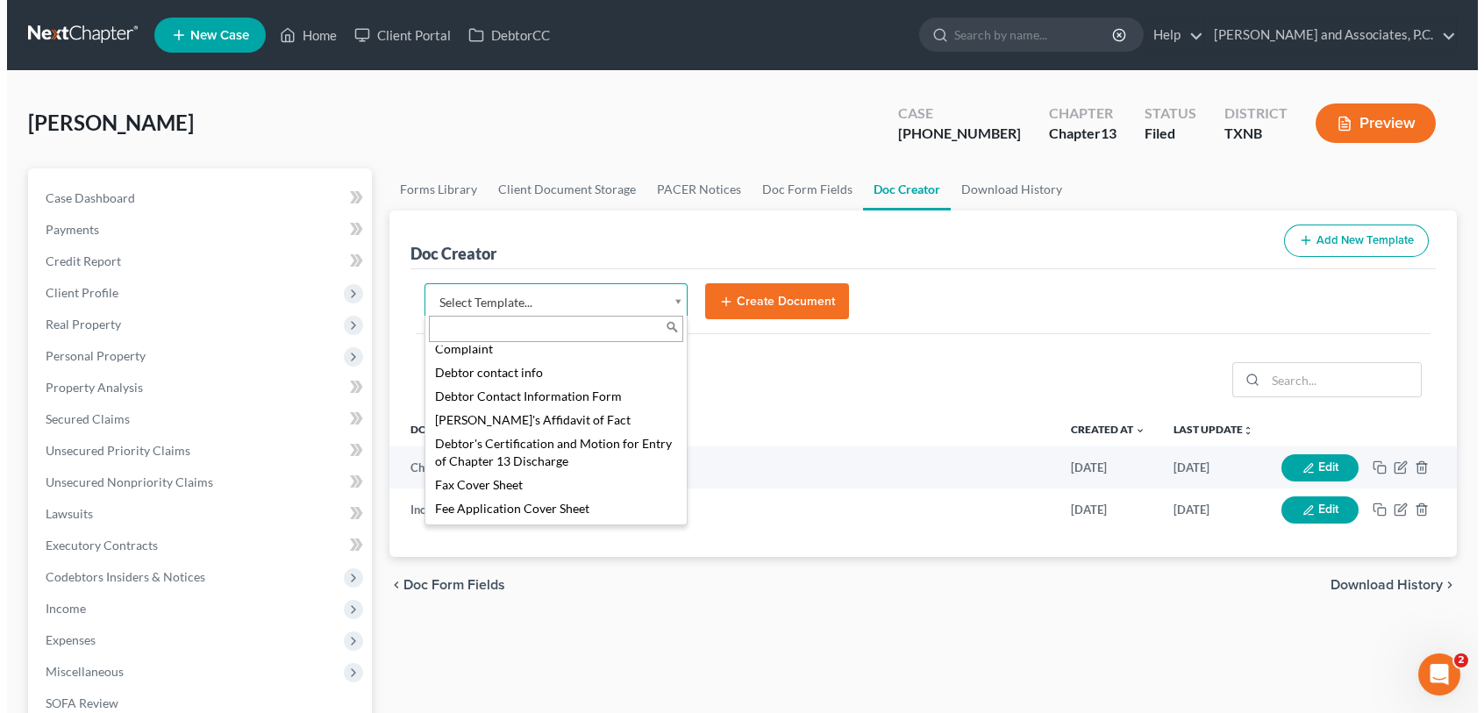
scroll to position [526, 0]
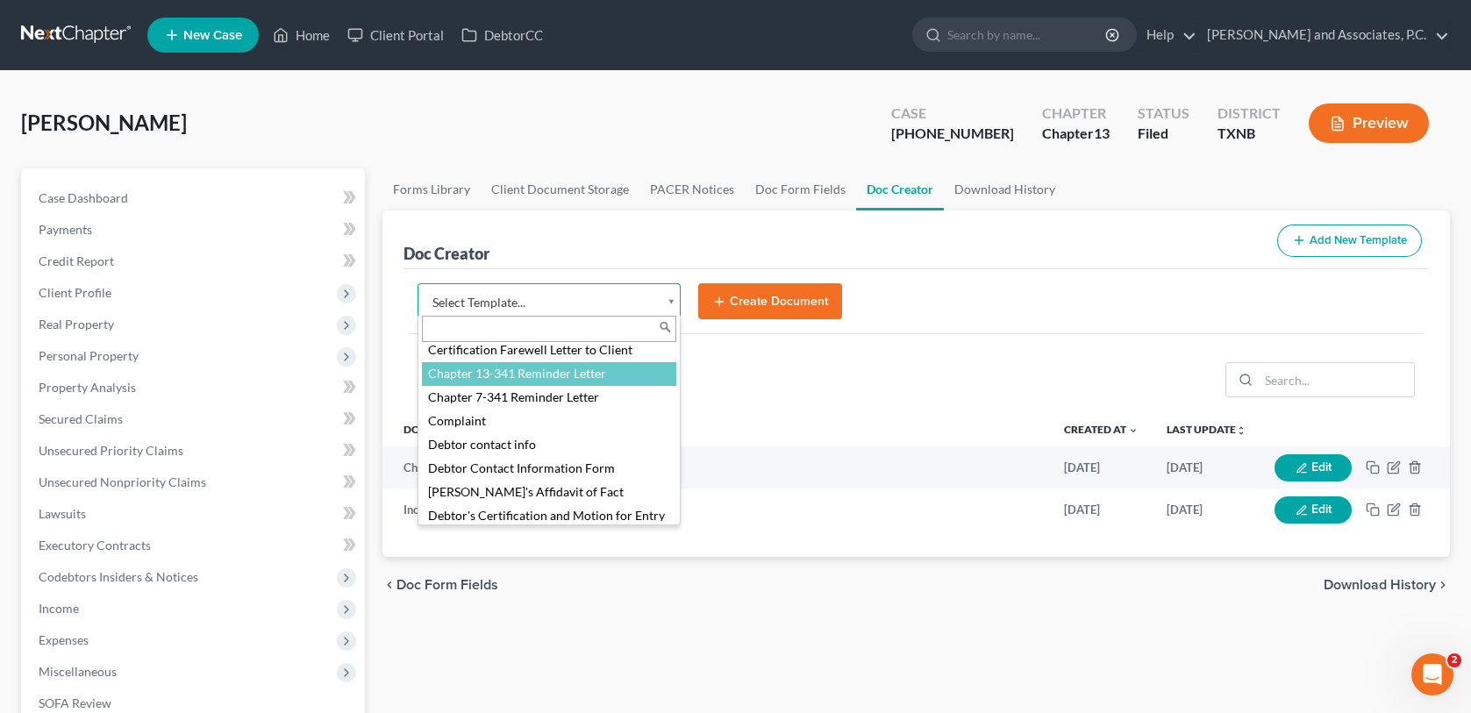
select select "77110"
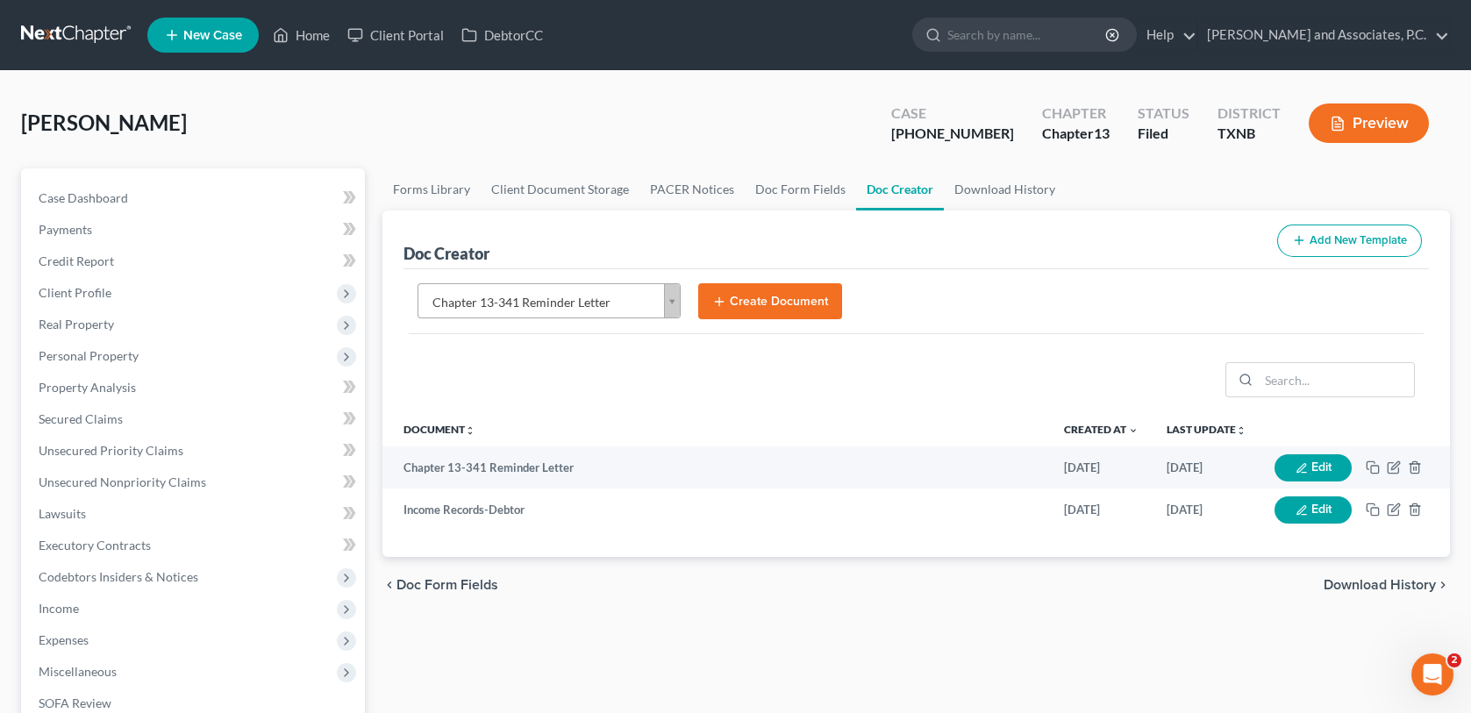
click at [739, 305] on button "Create Document" at bounding box center [770, 301] width 144 height 37
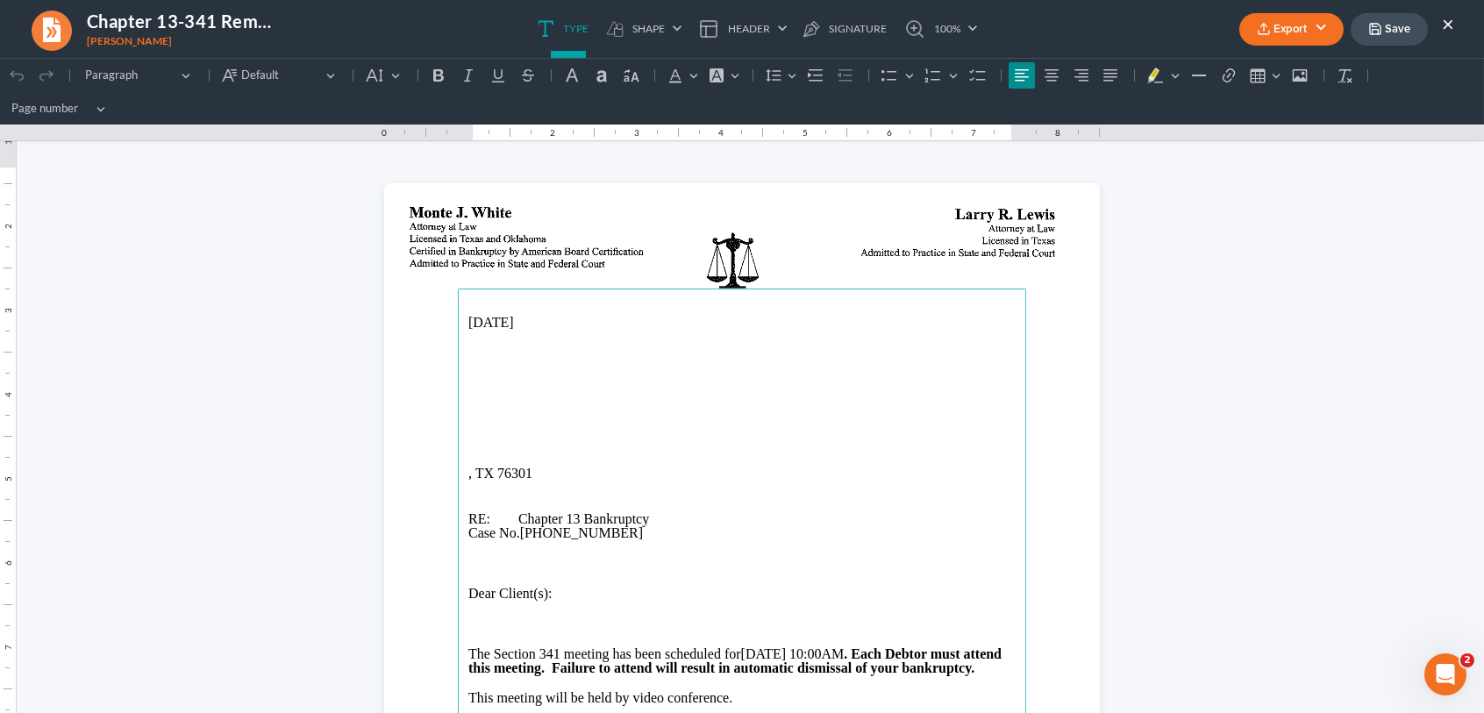
scroll to position [0, 0]
click at [773, 654] on p "The Section 341 meeting has been scheduled for [DATE] 10:00AM . Each Debtor mus…" at bounding box center [741, 661] width 547 height 28
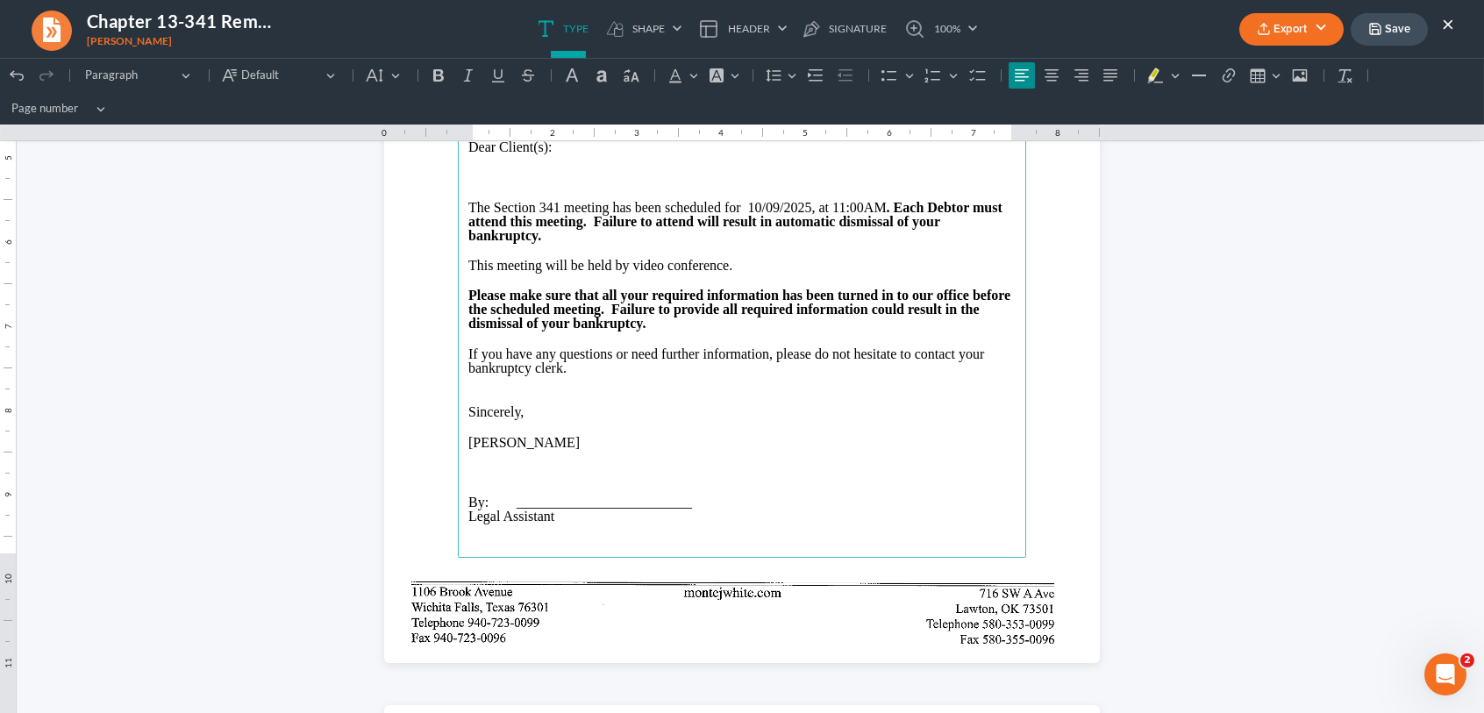
scroll to position [526, 0]
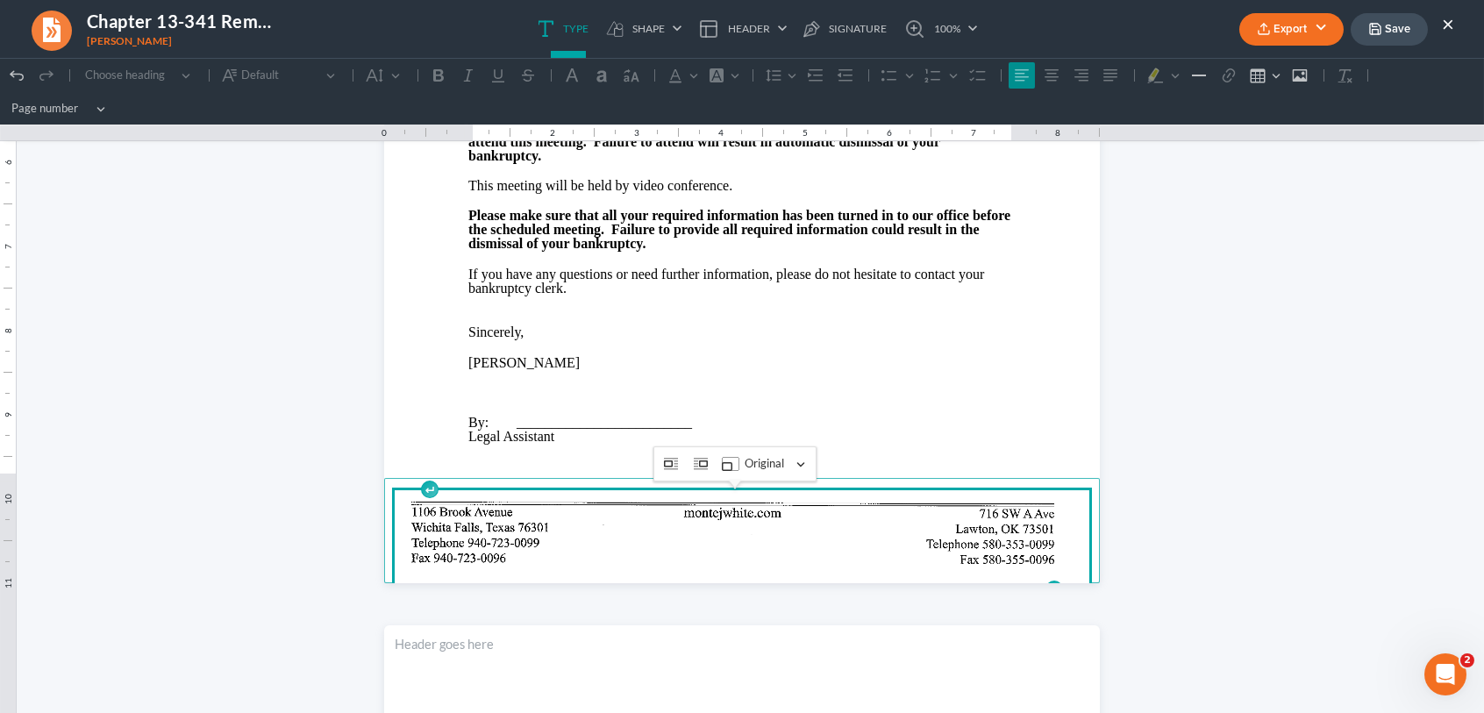
drag, startPoint x: 752, startPoint y: 548, endPoint x: 1210, endPoint y: 457, distance: 466.9
click at [1210, 457] on html "1.25 9.75 0 1 1 2 2 3 3 4 4 5 5 6 6 7 7 8 8 9 9 10 10 11 11 Undo (Ctrl+Z) Undo …" at bounding box center [742, 563] width 1484 height 2062
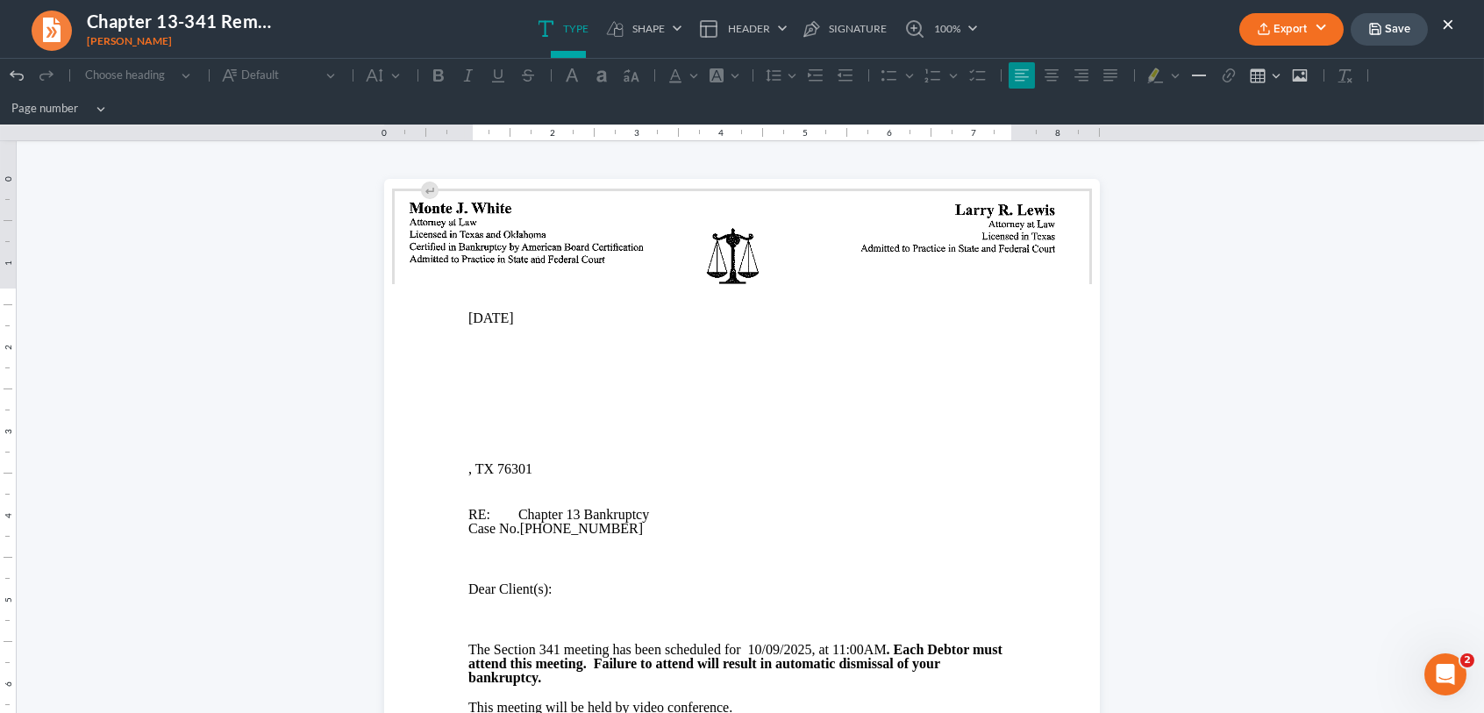
scroll to position [0, 0]
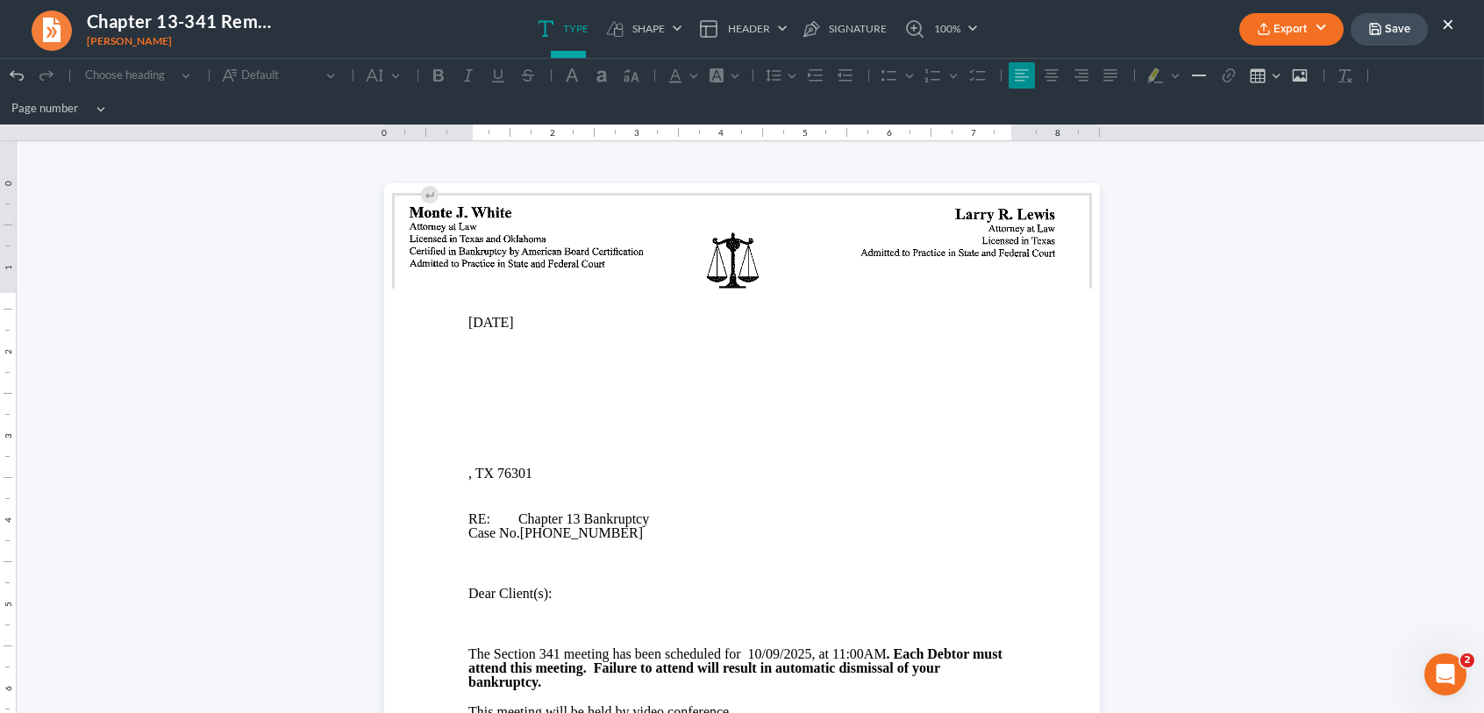
click at [458, 403] on main "[DATE] , TX 76301 RE: Chapter 13 Bankruptcy Case No. [PHONE_NUMBER] Dear Client…" at bounding box center [742, 647] width 568 height 716
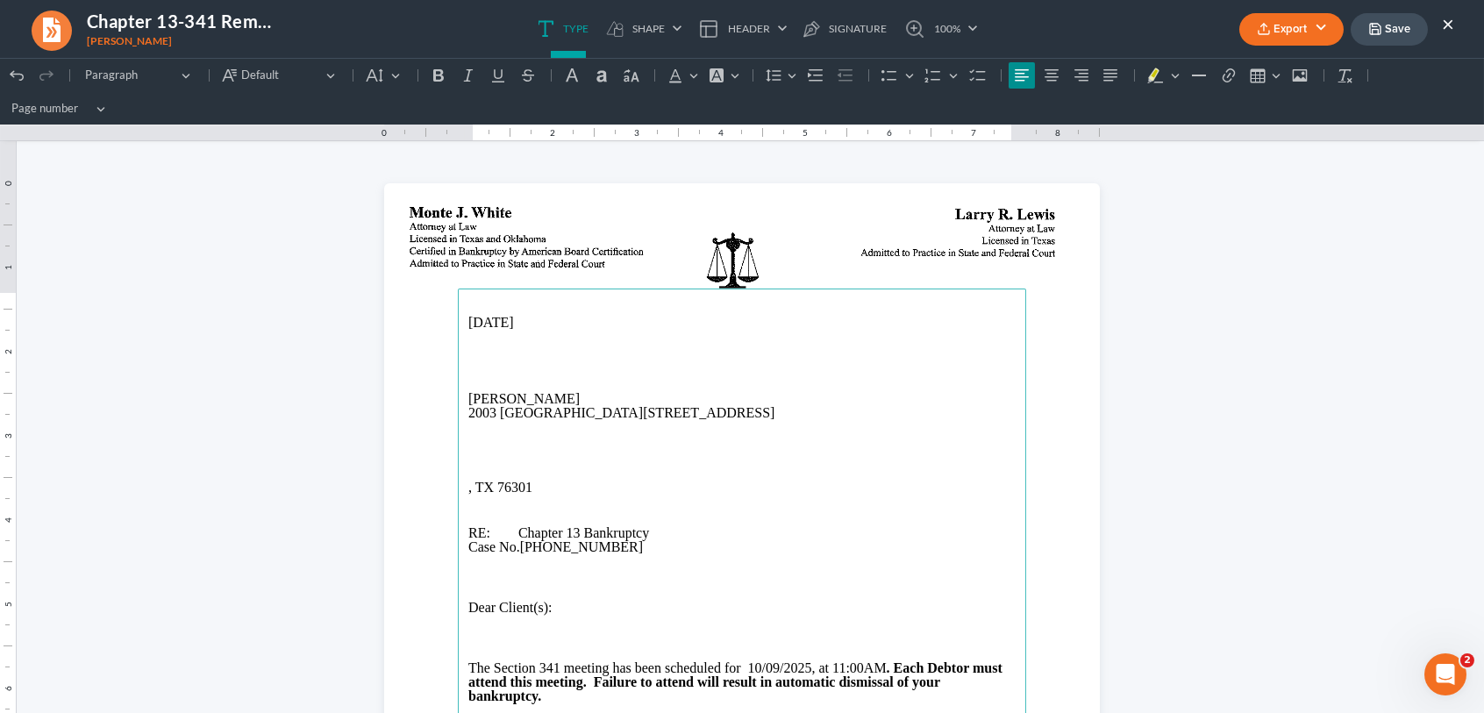
click at [602, 414] on p "2003 [GEOGRAPHIC_DATA][STREET_ADDRESS]" at bounding box center [741, 413] width 547 height 14
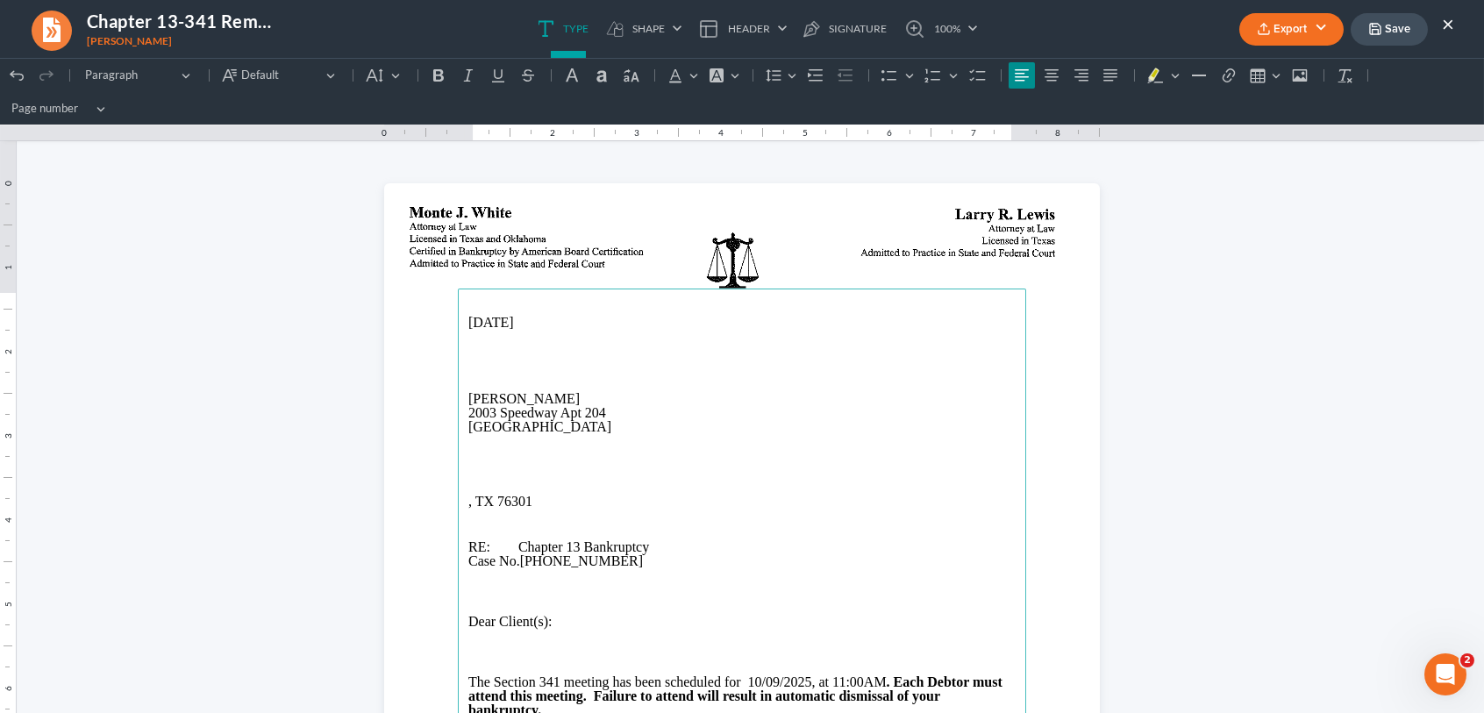
drag, startPoint x: 457, startPoint y: 398, endPoint x: 624, endPoint y: 428, distance: 169.3
click at [624, 428] on main "[DATE] [PERSON_NAME] 2003 Speedway Apt [STREET_ADDRESS] RE: Chapter 13 Bankrupt…" at bounding box center [742, 647] width 568 height 716
copy main "[PERSON_NAME] 2003 Speedway Apt [STREET_ADDRESS]"
click at [1302, 28] on button "Export" at bounding box center [1291, 29] width 104 height 32
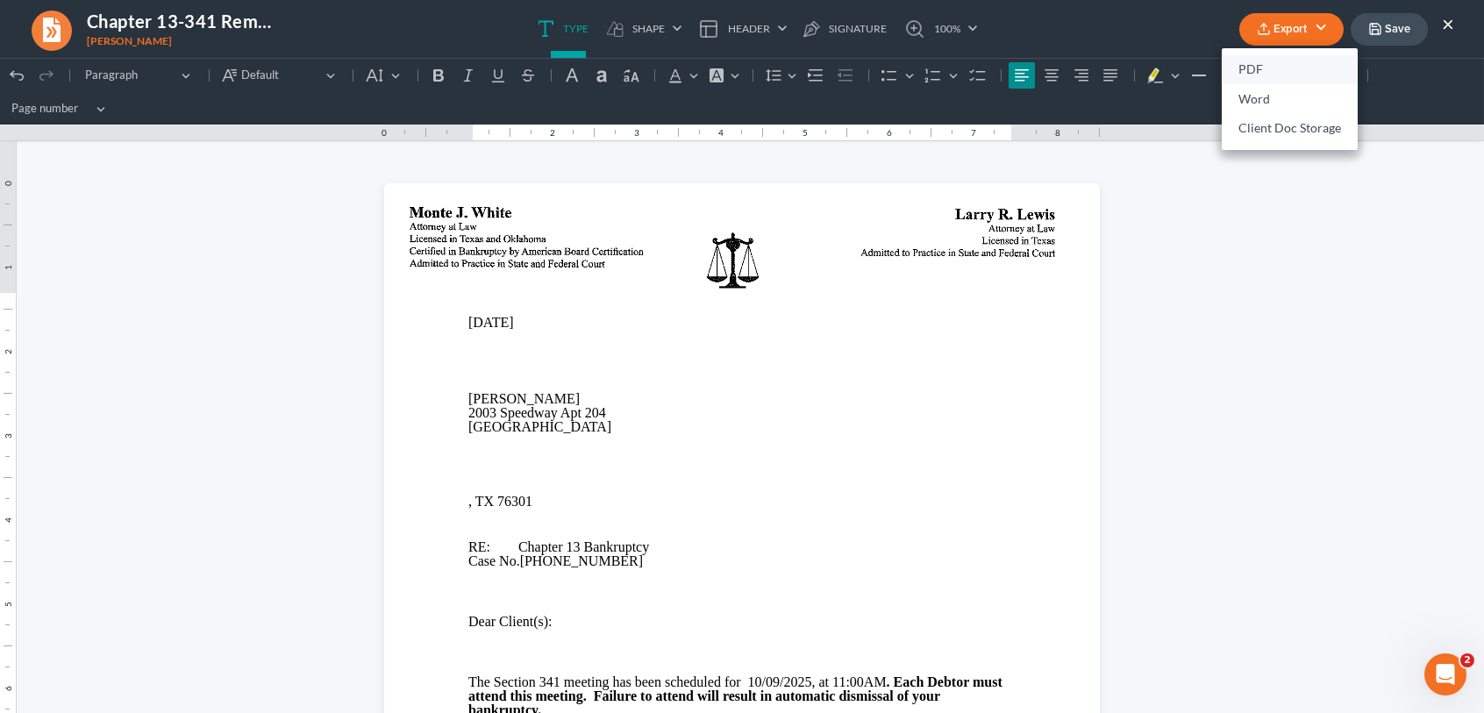
click at [1268, 68] on link "PDF" at bounding box center [1290, 70] width 136 height 30
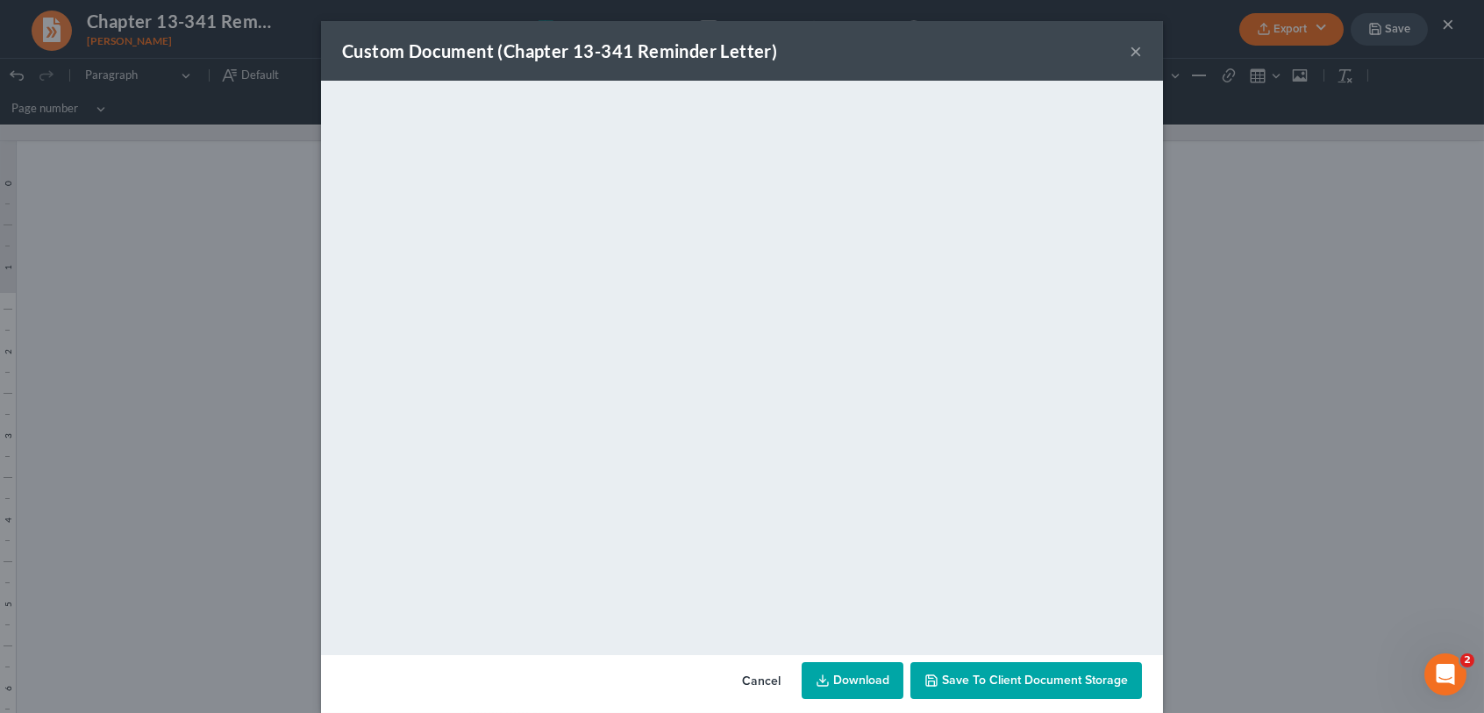
click at [759, 676] on button "Cancel" at bounding box center [761, 681] width 67 height 35
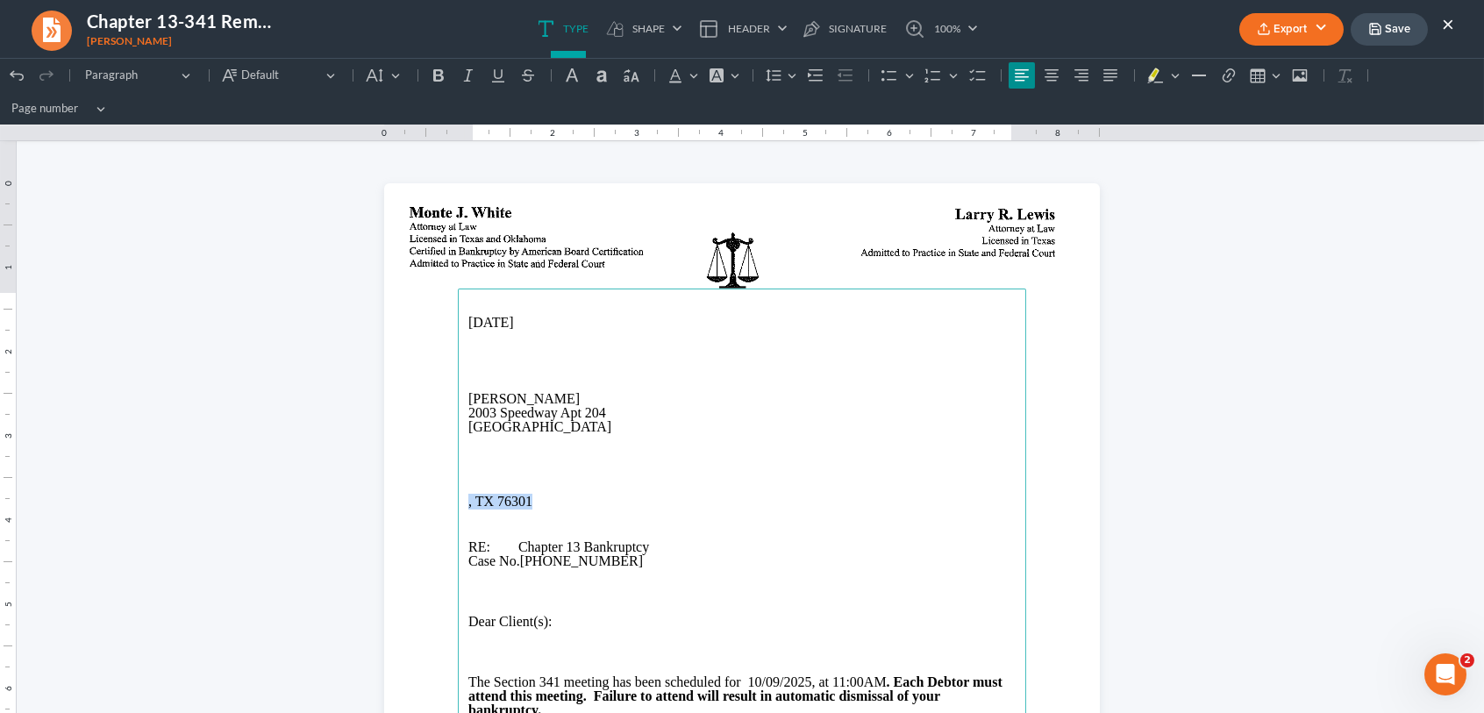
drag, startPoint x: 531, startPoint y: 503, endPoint x: 421, endPoint y: 496, distance: 109.8
click at [421, 496] on section "[DATE] [PERSON_NAME] 2003 Speedway Apt [STREET_ADDRESS] RE: Chapter 13 Bankrupt…" at bounding box center [742, 646] width 716 height 926
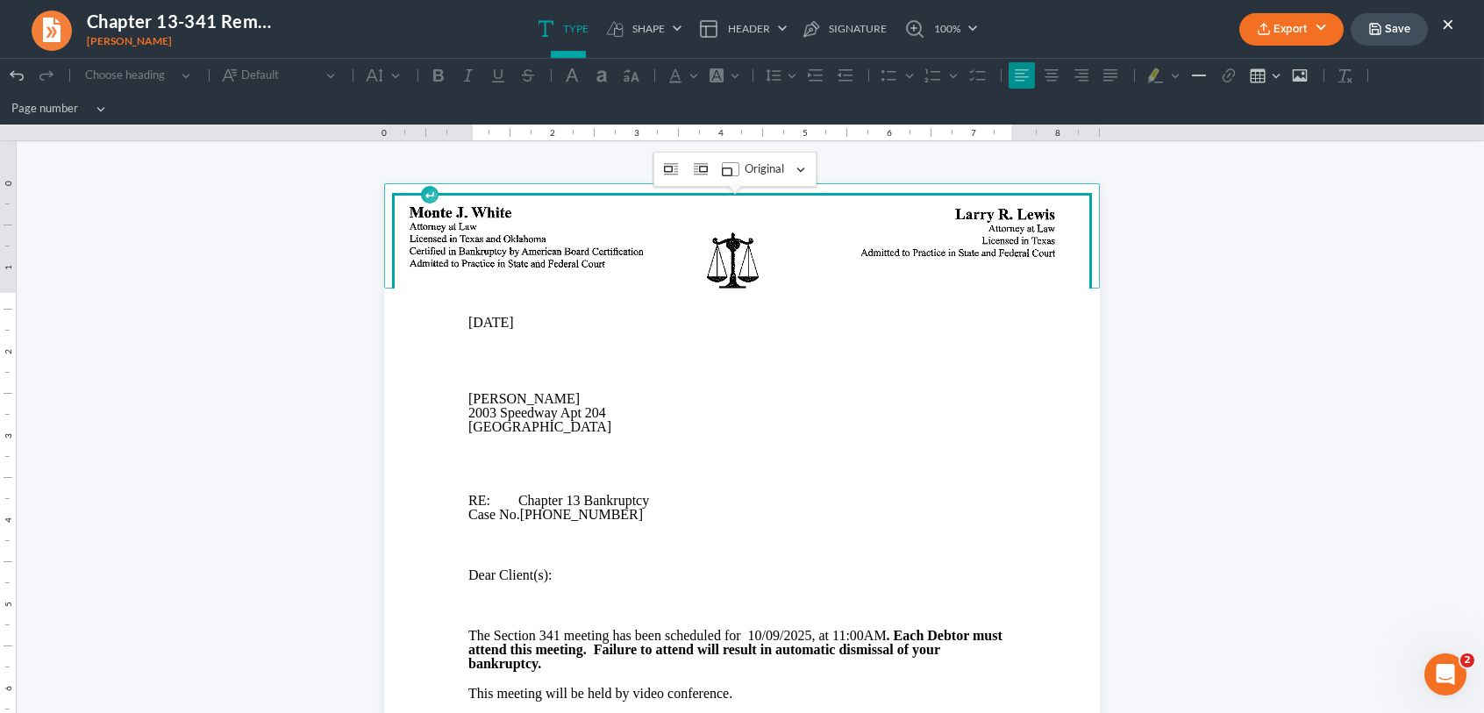
drag, startPoint x: 844, startPoint y: 232, endPoint x: 457, endPoint y: 227, distance: 386.9
click at [459, 228] on img "Rich Text Editor, page-0-header" at bounding box center [742, 258] width 695 height 125
click at [1298, 30] on button "Export" at bounding box center [1291, 29] width 104 height 32
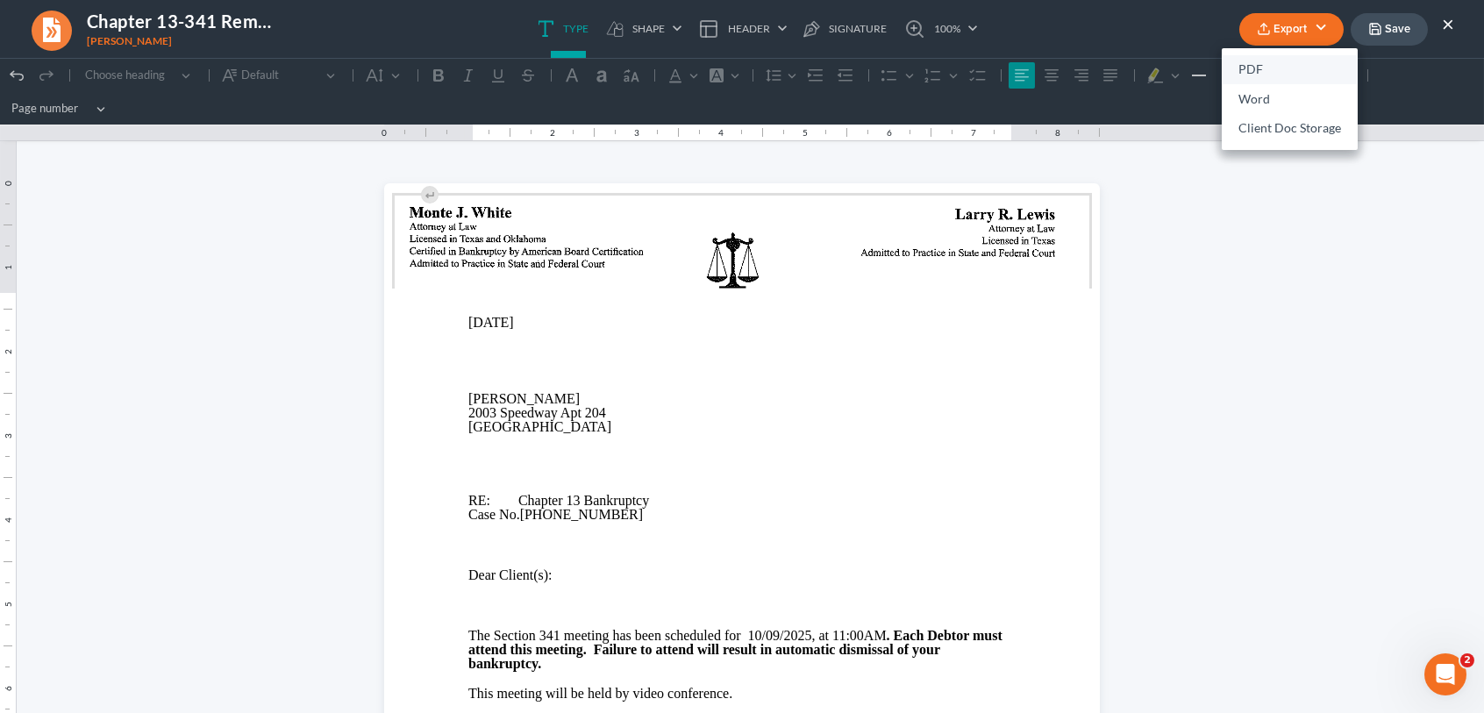
click at [1273, 68] on link "PDF" at bounding box center [1290, 70] width 136 height 30
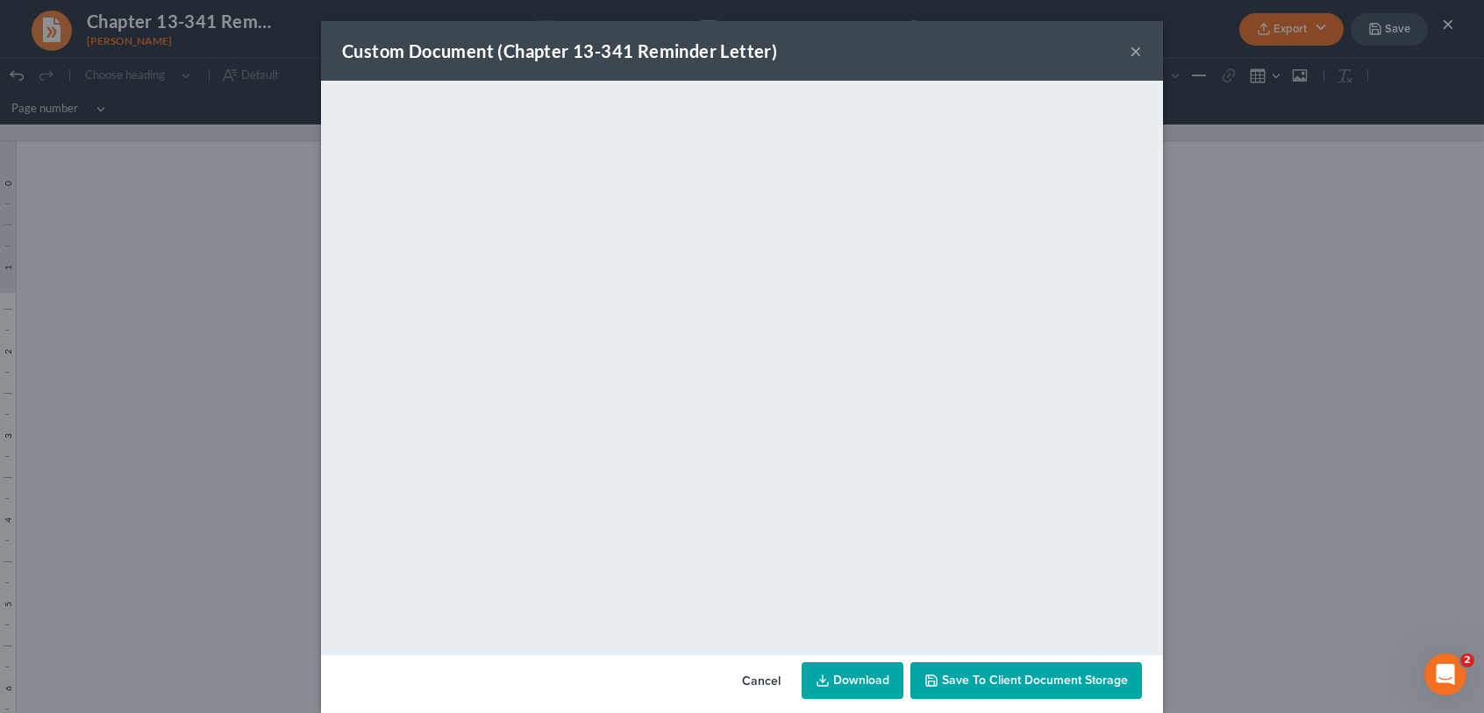
click at [759, 682] on button "Cancel" at bounding box center [761, 681] width 67 height 35
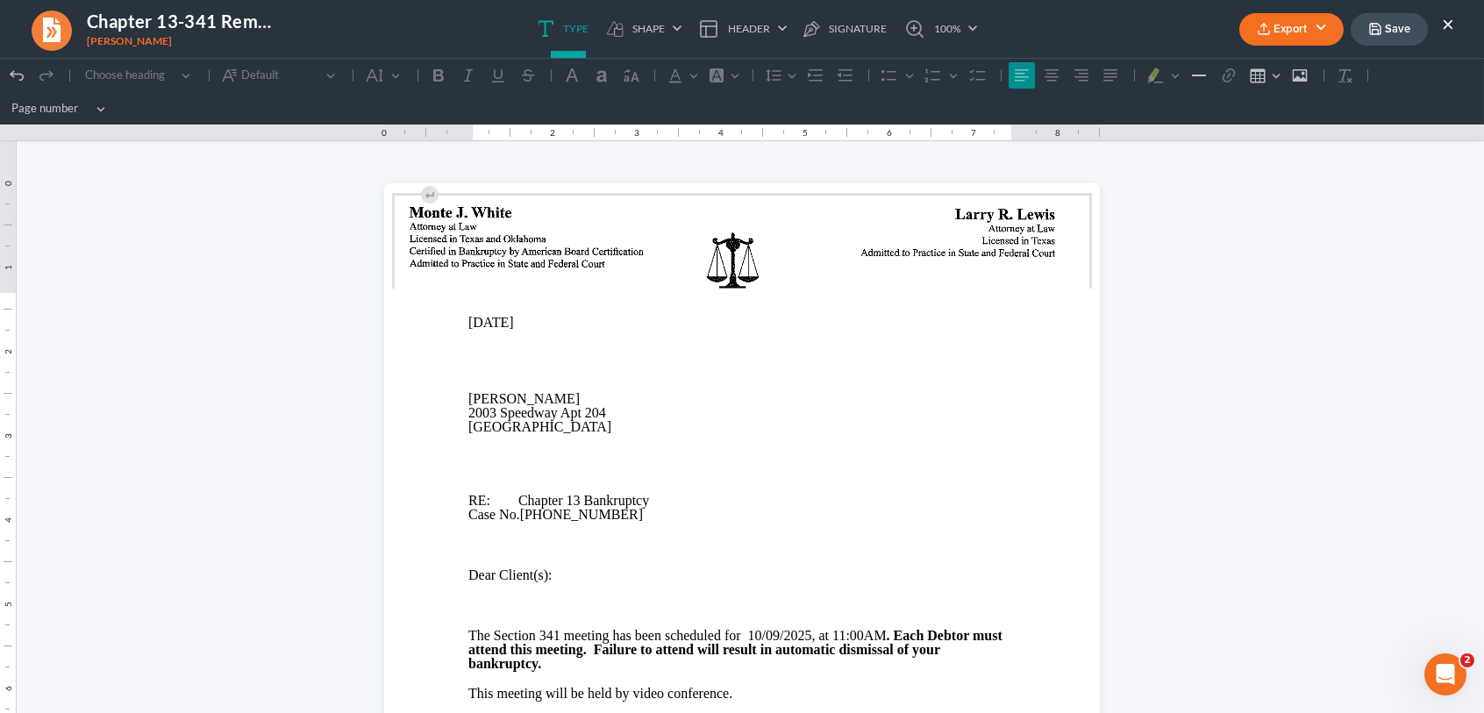
click at [535, 239] on img "Rich Text Editor, page-0-header" at bounding box center [742, 258] width 695 height 125
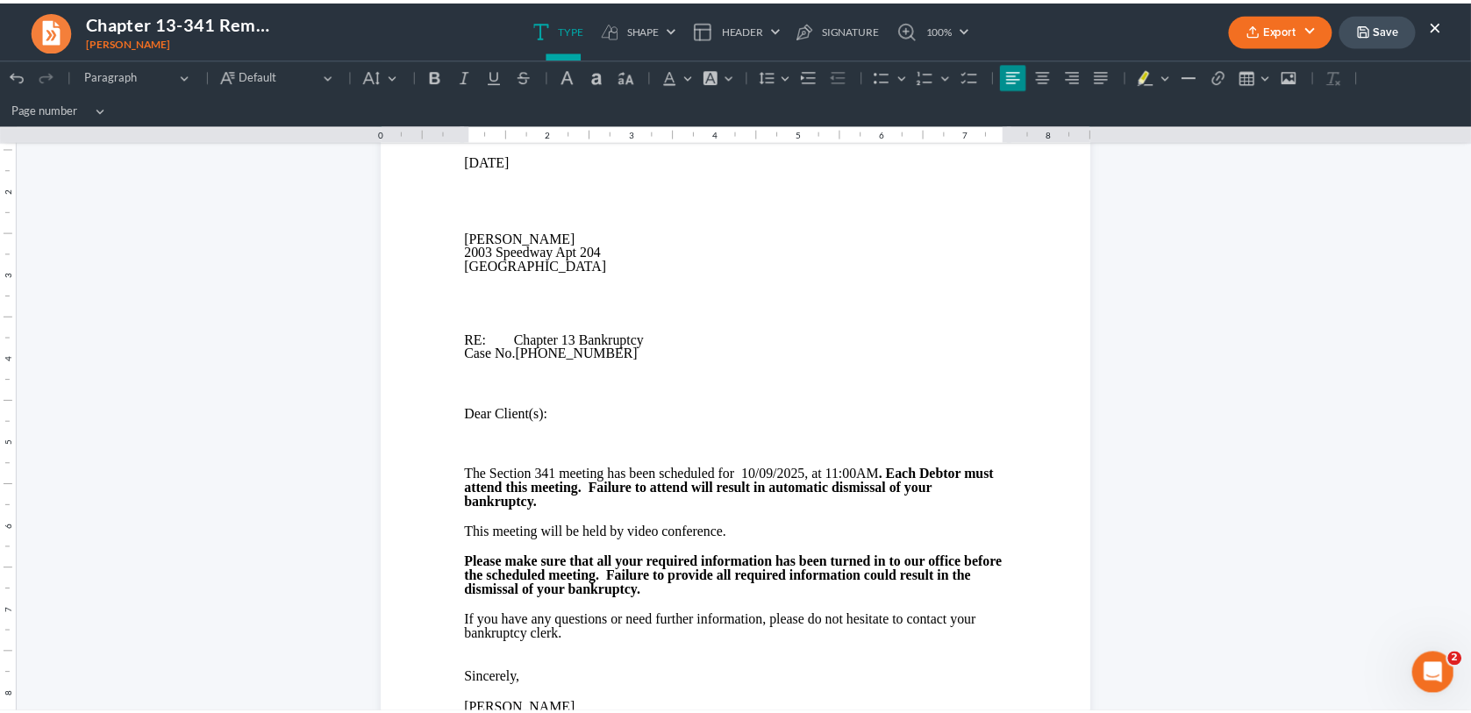
scroll to position [702, 0]
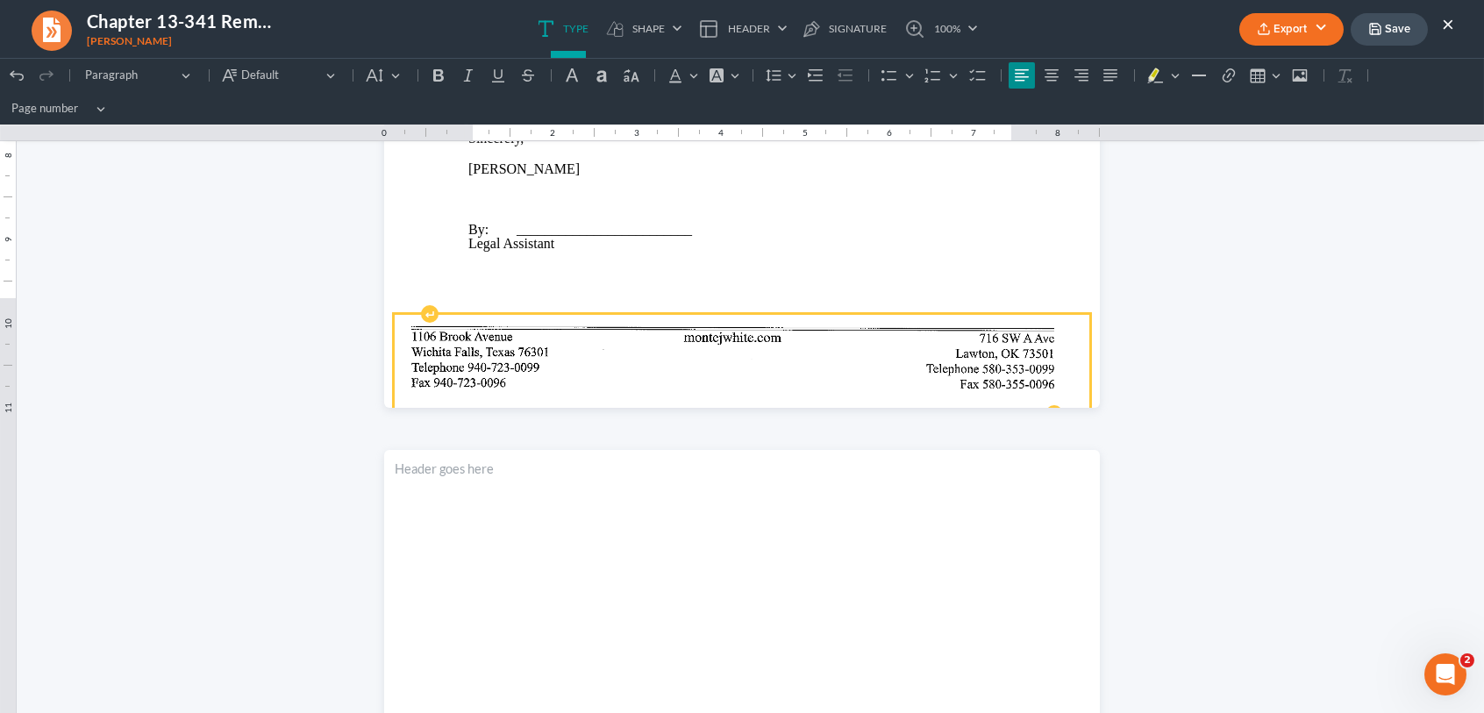
click at [747, 350] on img "Rich Text Editor, page-0-footer" at bounding box center [742, 364] width 695 height 98
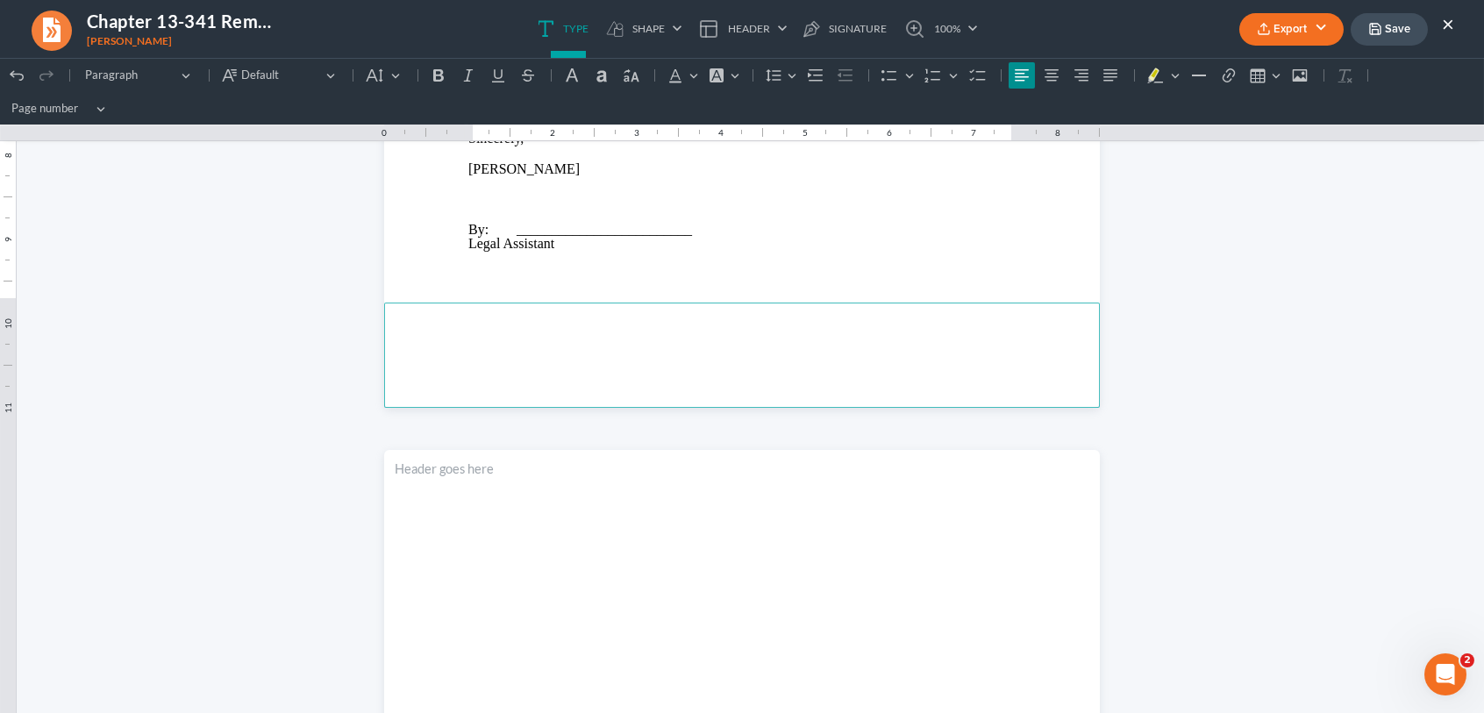
click at [1304, 23] on button "Export" at bounding box center [1291, 29] width 104 height 32
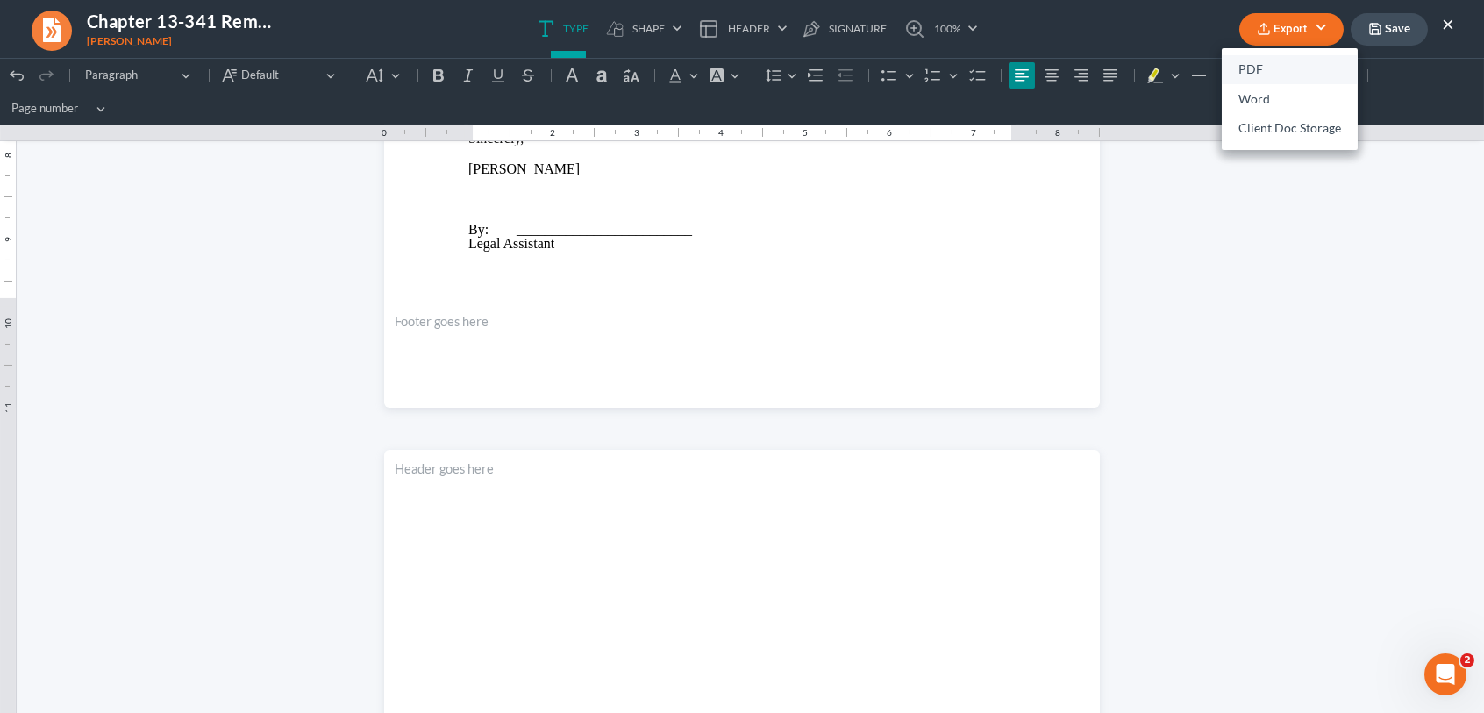
click at [1239, 69] on link "PDF" at bounding box center [1290, 70] width 136 height 30
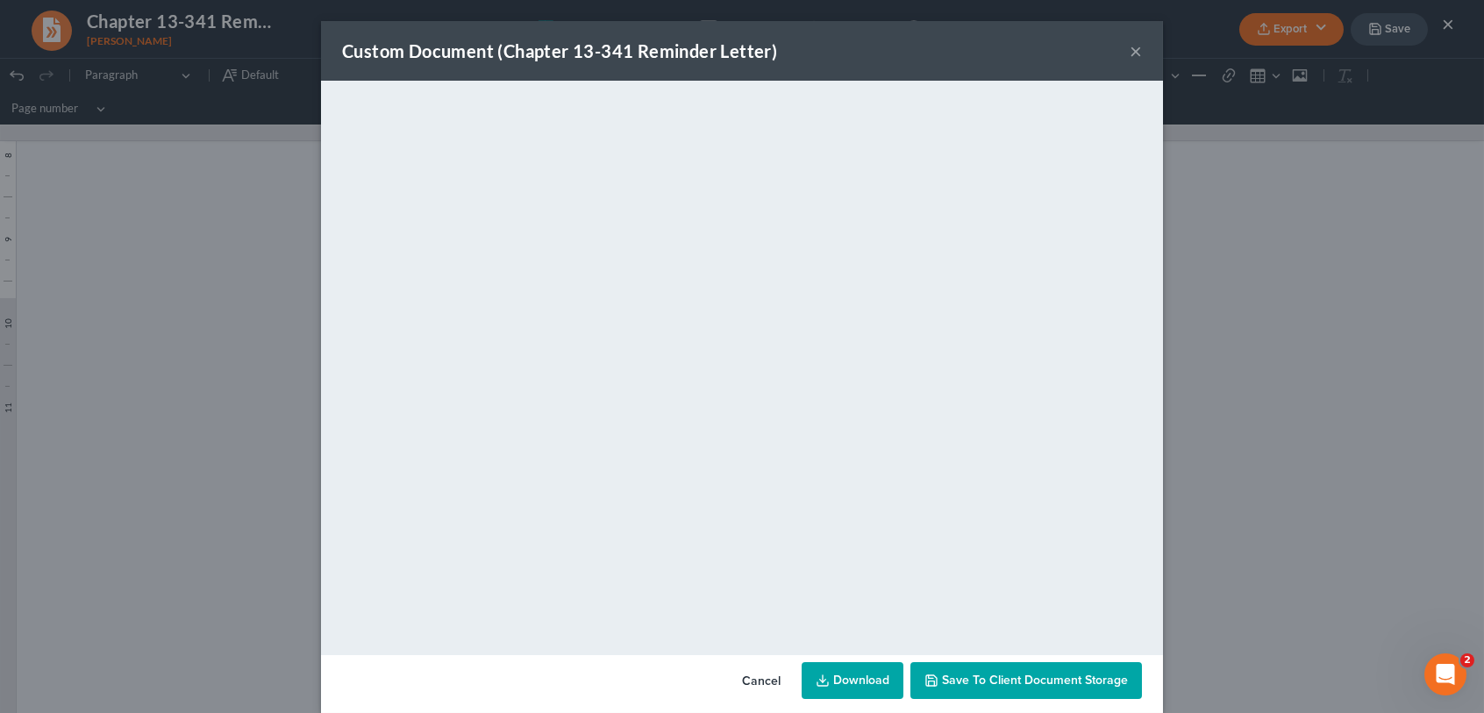
click at [1312, 268] on div "Custom Document (Chapter 13-341 Reminder Letter) × <object ng-attr-data='[URL][…" at bounding box center [742, 356] width 1484 height 713
click at [1130, 52] on button "×" at bounding box center [1136, 50] width 12 height 21
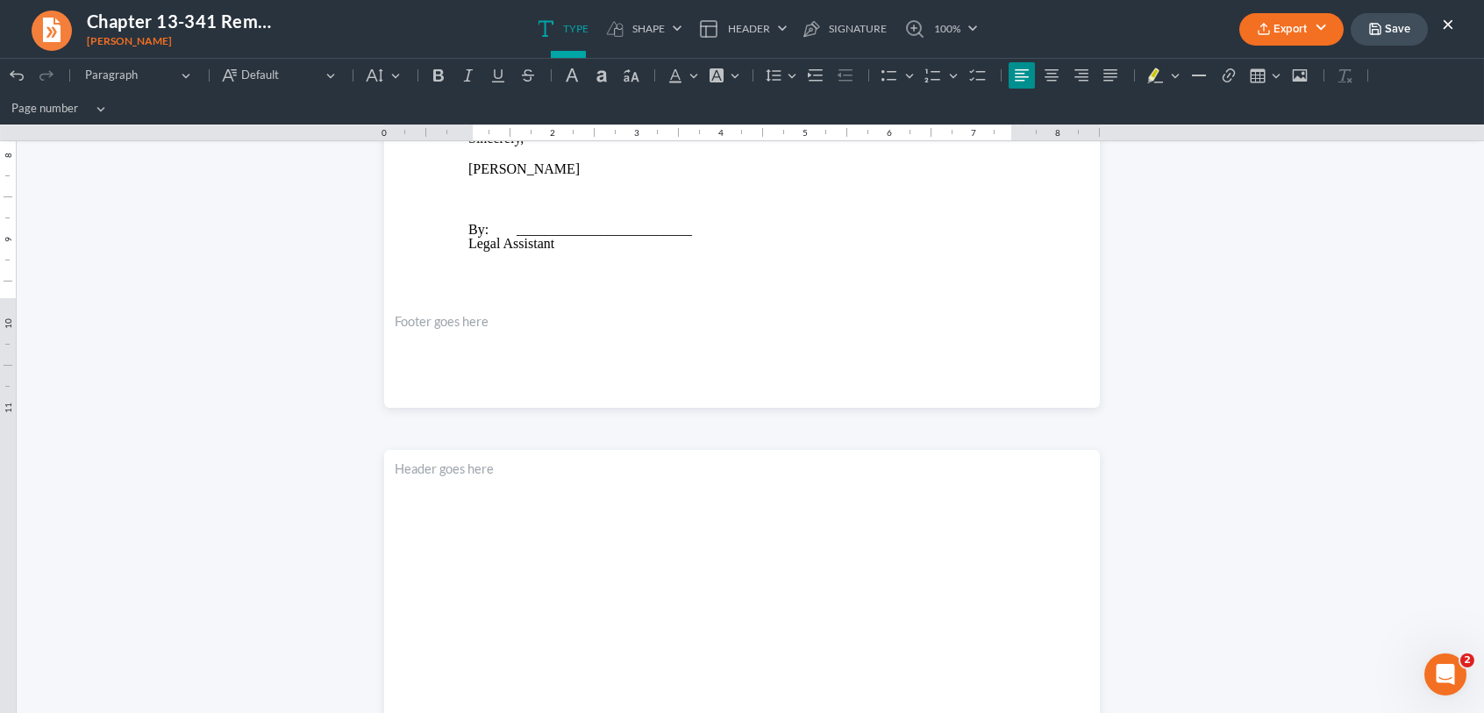
click at [1406, 24] on button "Save" at bounding box center [1389, 29] width 77 height 32
click at [1453, 19] on button "×" at bounding box center [1448, 23] width 12 height 21
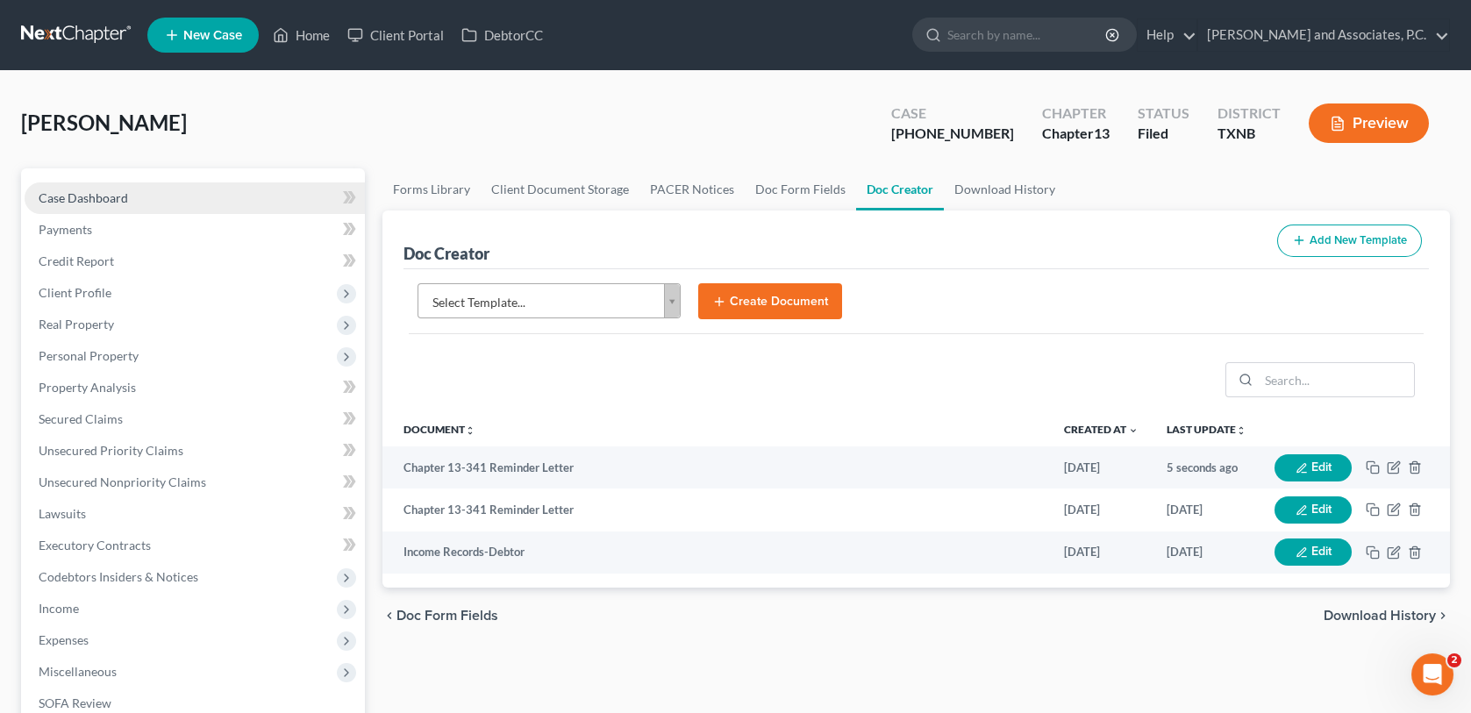
click at [153, 192] on link "Case Dashboard" at bounding box center [195, 198] width 340 height 32
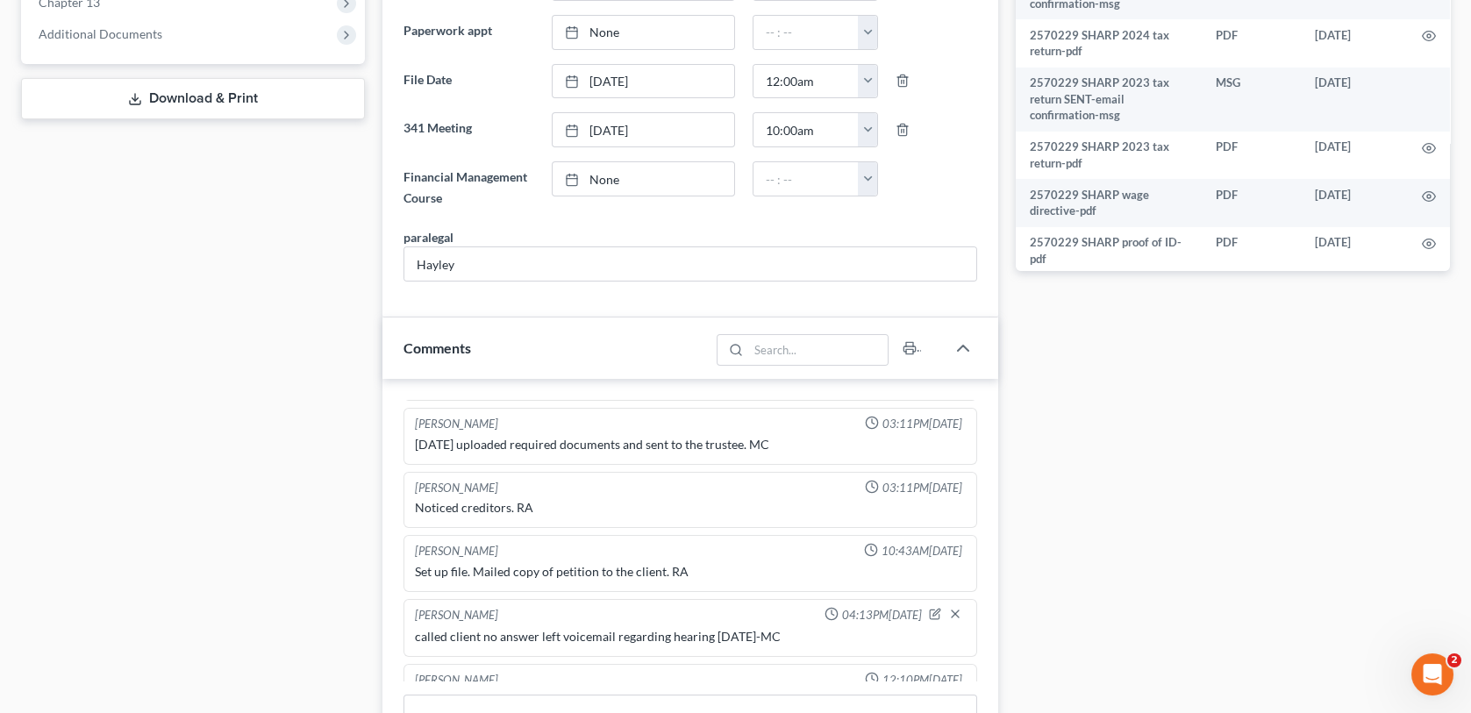
scroll to position [1053, 0]
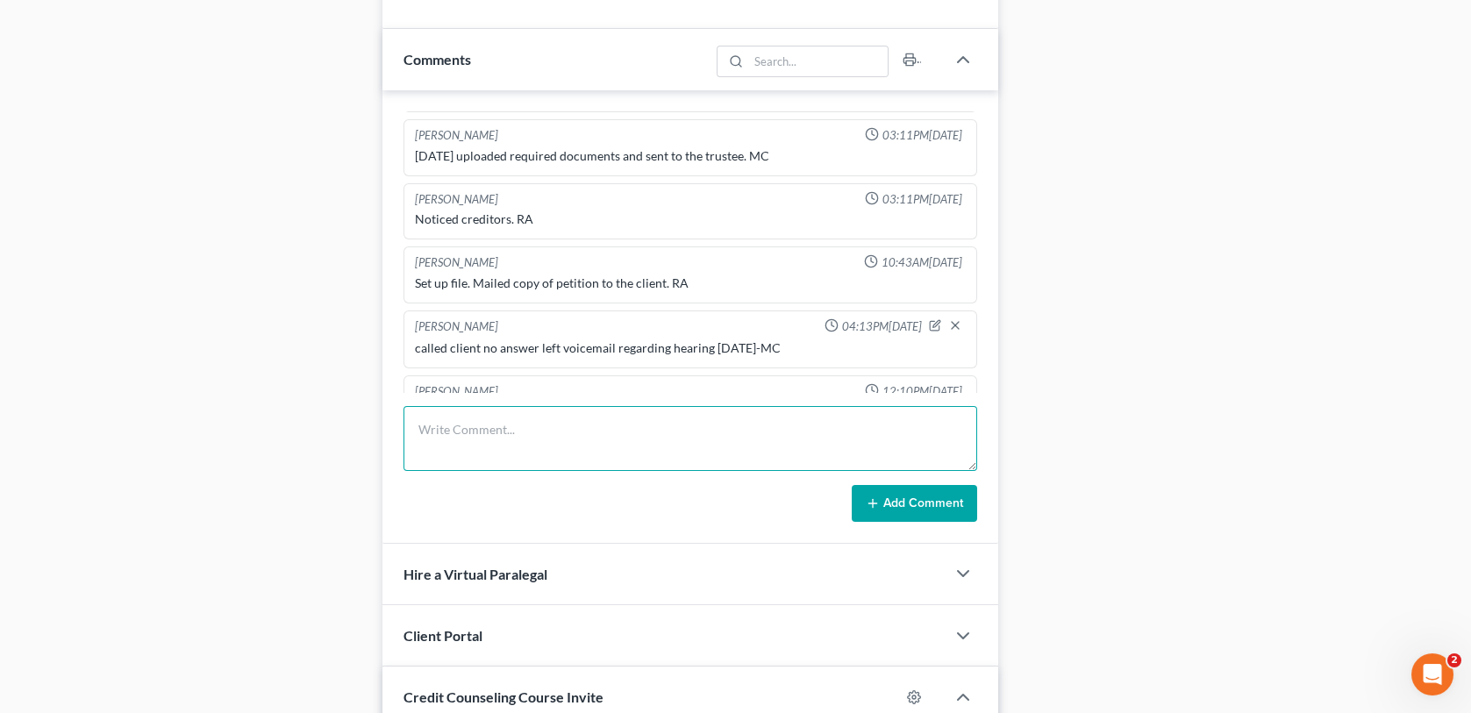
click at [428, 443] on textarea at bounding box center [690, 438] width 573 height 65
type textarea "mailed 341 reminder letter for [DATE]-MC"
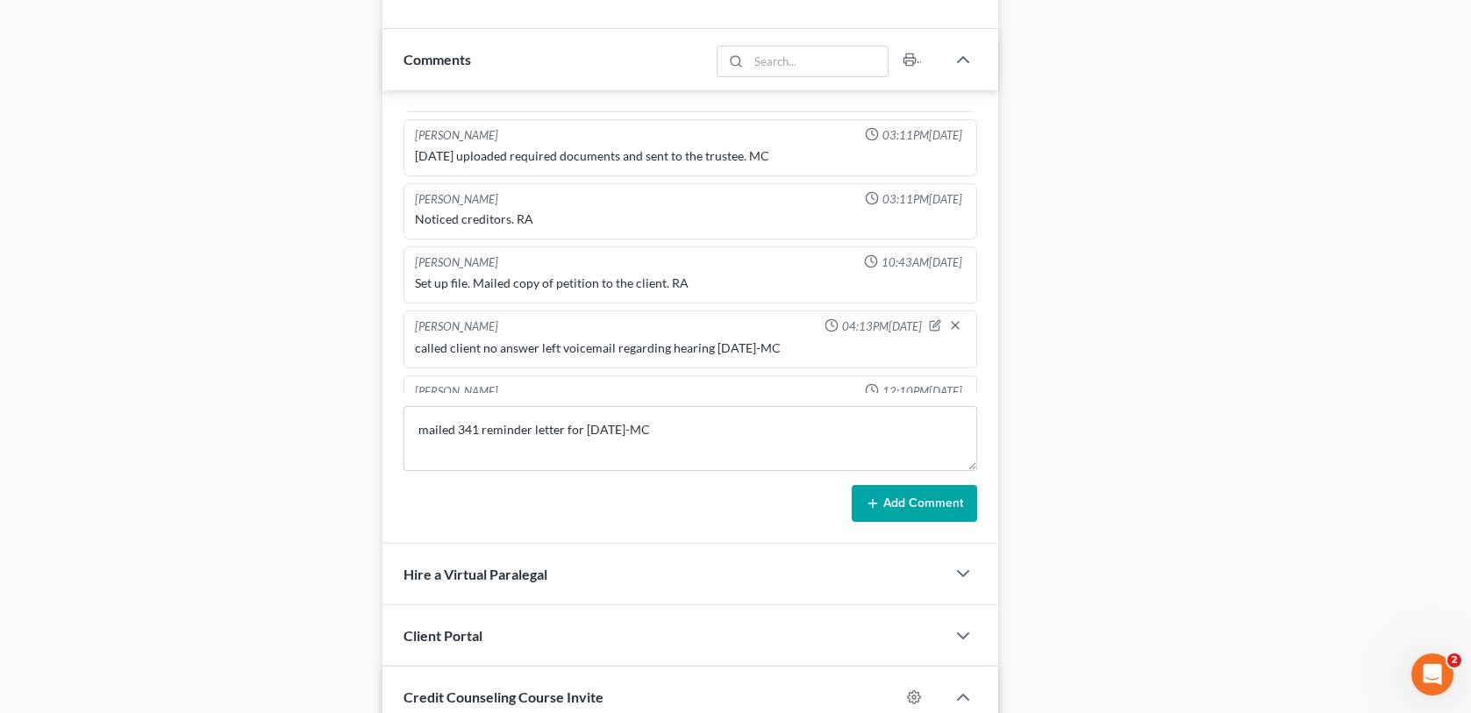
click at [890, 502] on button "Add Comment" at bounding box center [914, 503] width 125 height 37
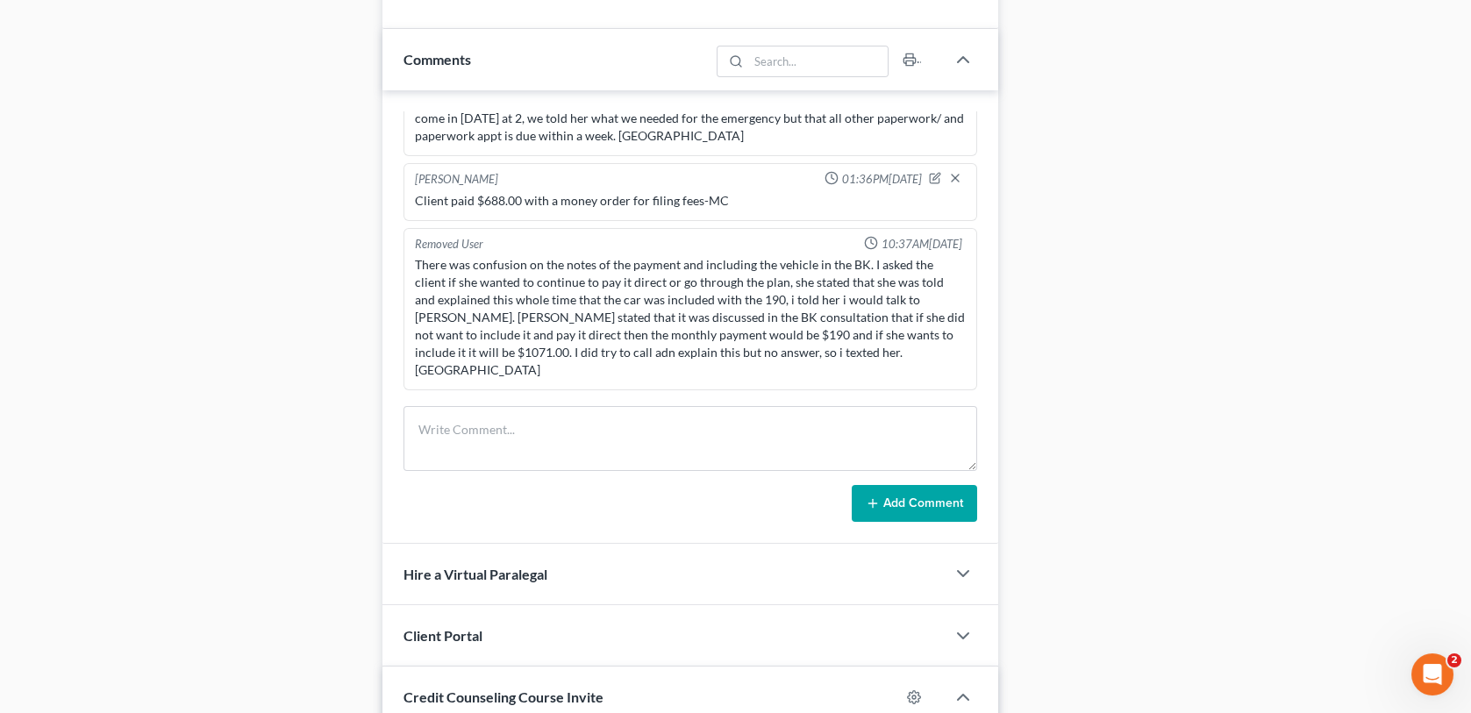
scroll to position [0, 0]
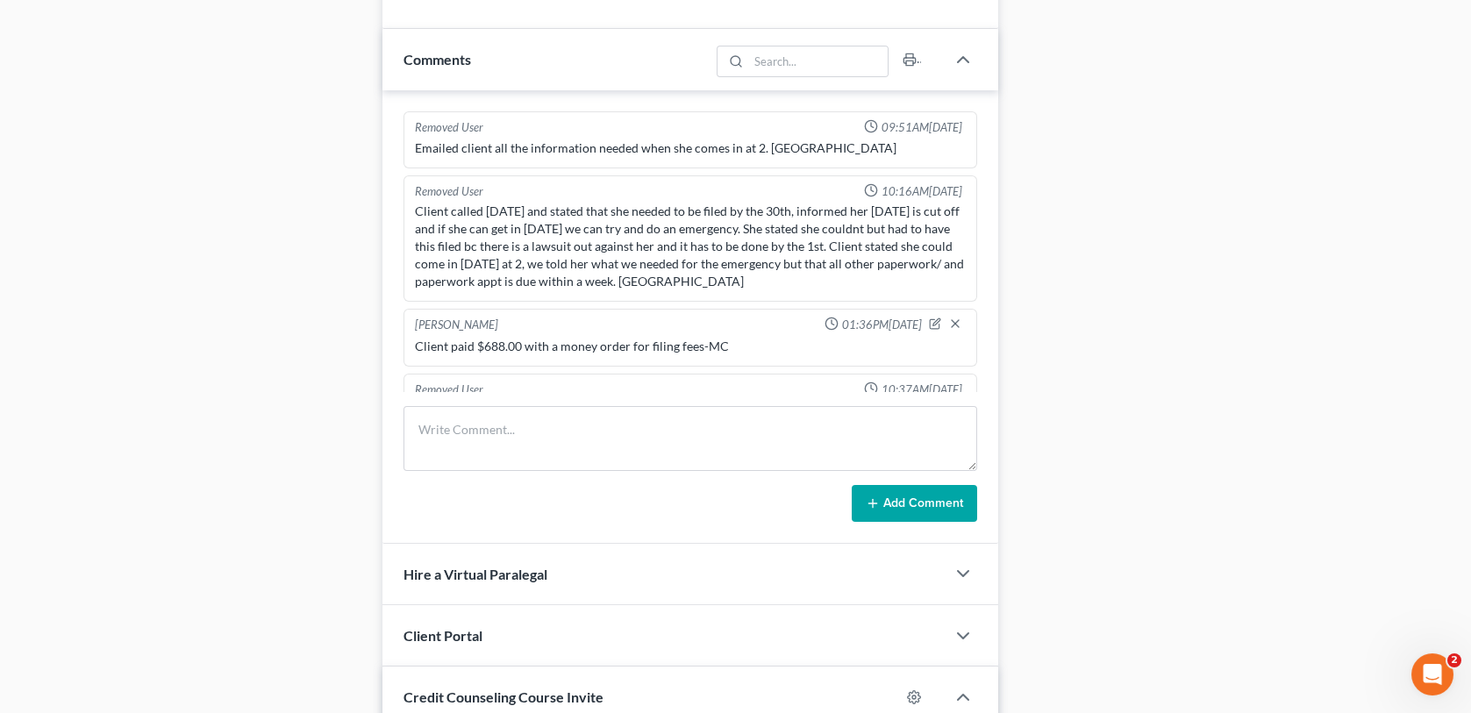
click at [275, 176] on div "Case Dashboard Payments Invoices Payments Payments Credit Report Client Profile" at bounding box center [192, 187] width 361 height 2142
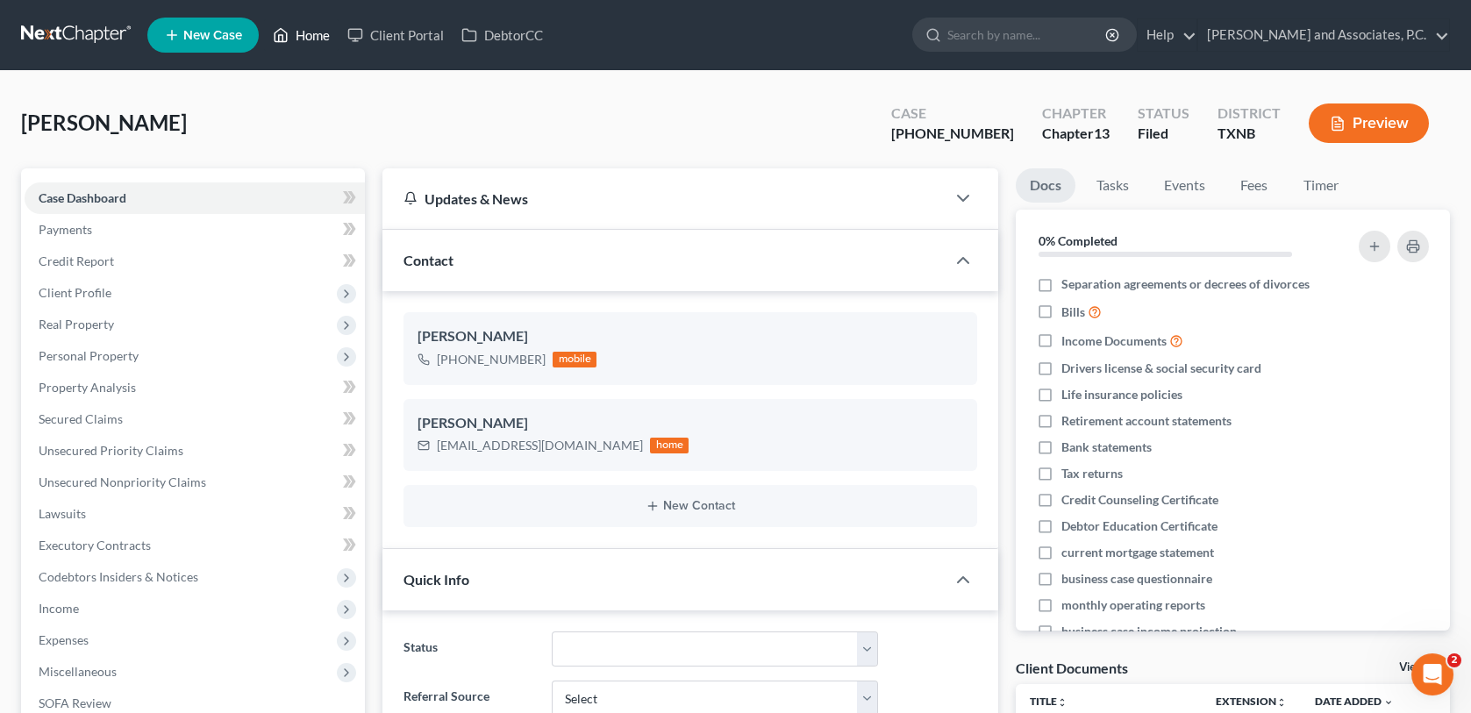
click at [300, 32] on link "Home" at bounding box center [301, 35] width 75 height 32
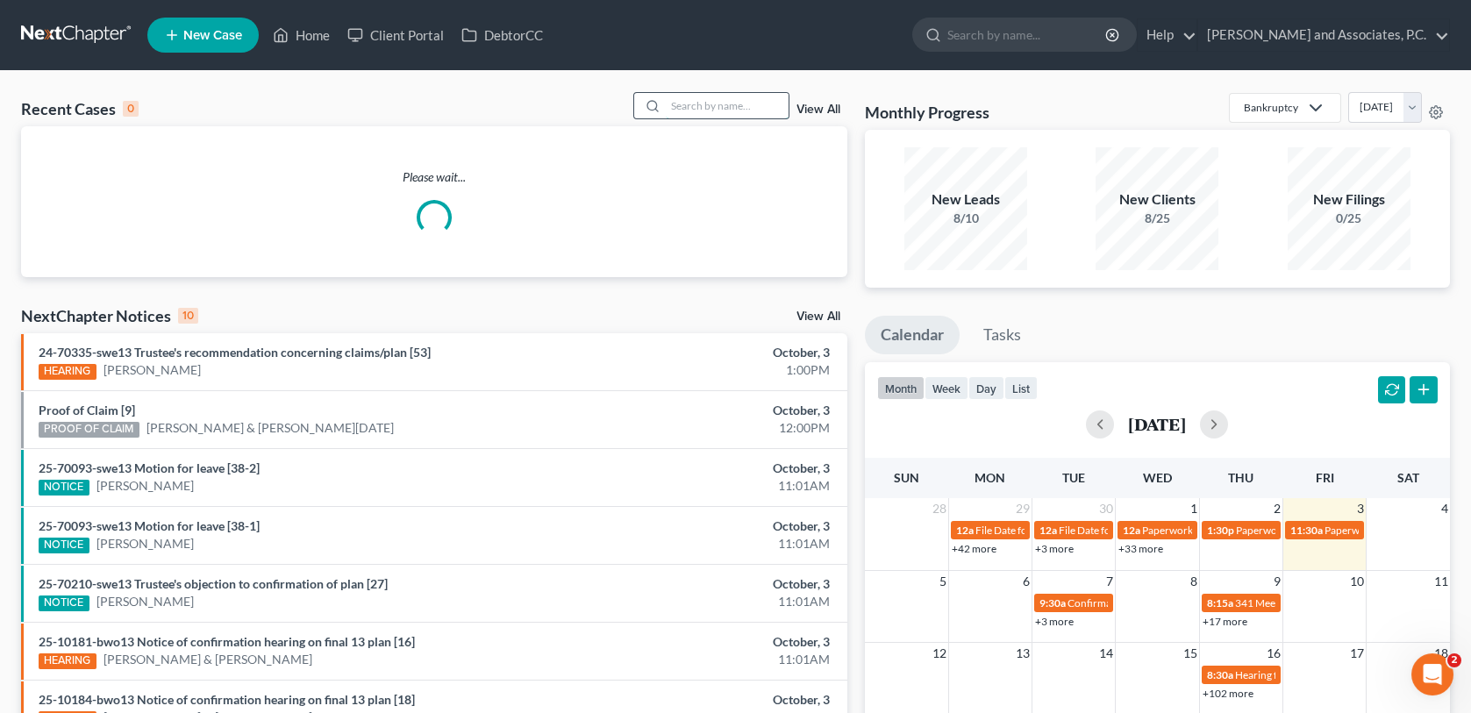
click at [709, 104] on input "search" at bounding box center [727, 105] width 123 height 25
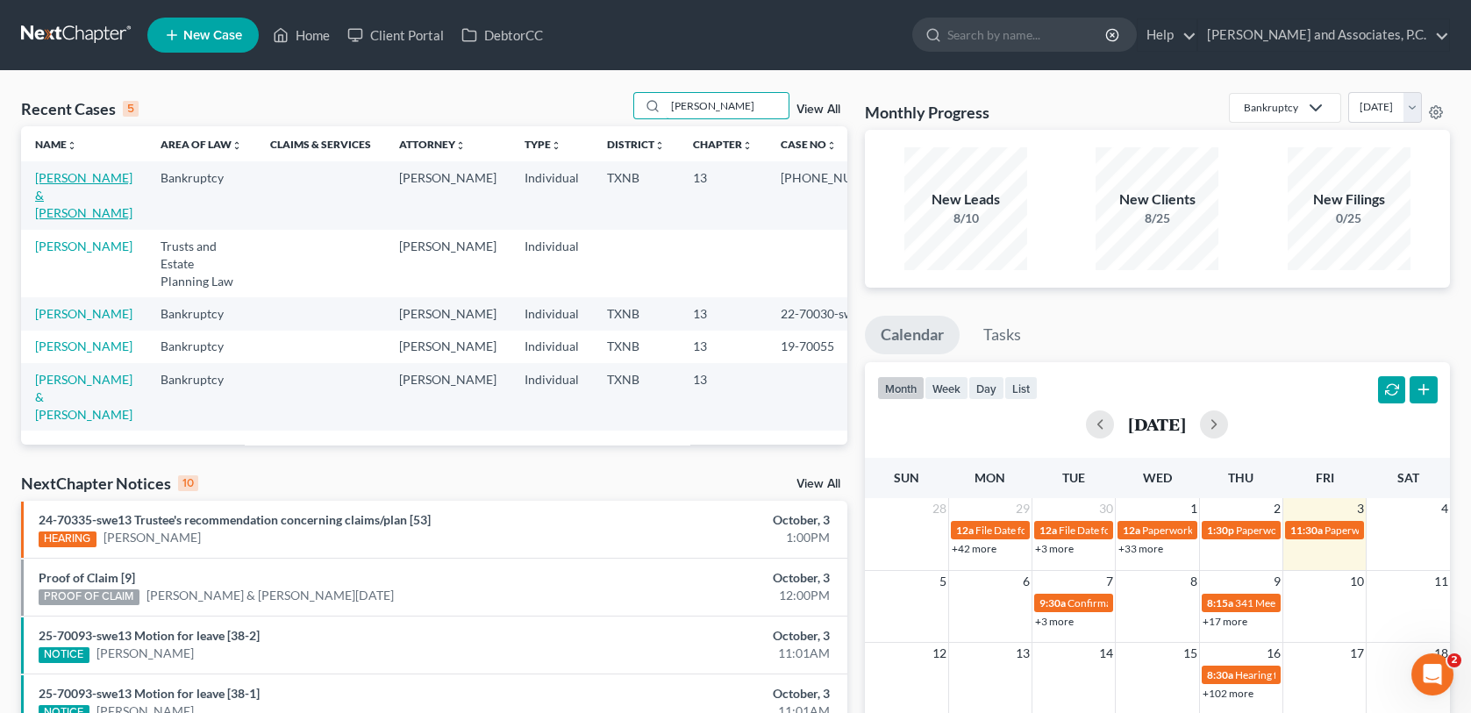
type input "[PERSON_NAME]"
click at [103, 178] on link "[PERSON_NAME] & [PERSON_NAME]" at bounding box center [83, 195] width 97 height 50
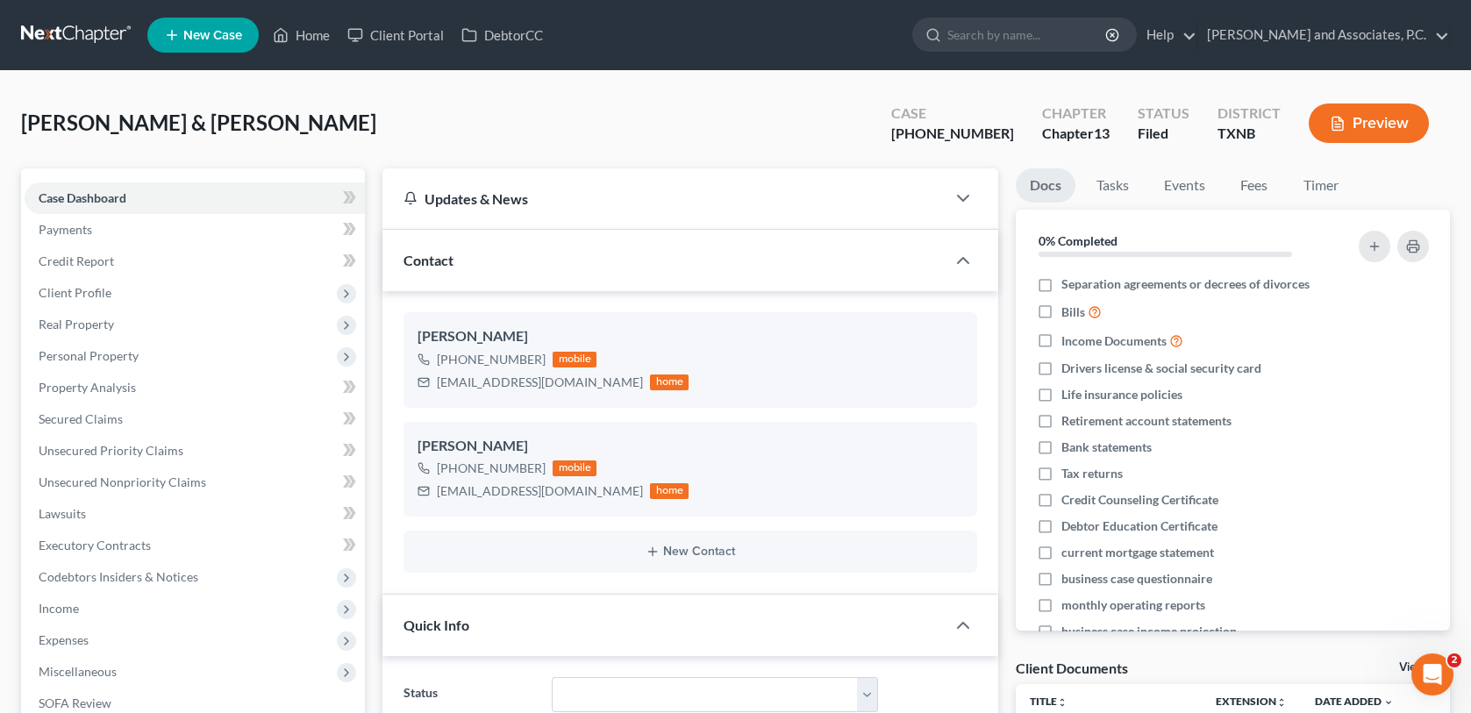
scroll to position [1714, 0]
click at [1400, 662] on link "View All" at bounding box center [1421, 667] width 44 height 12
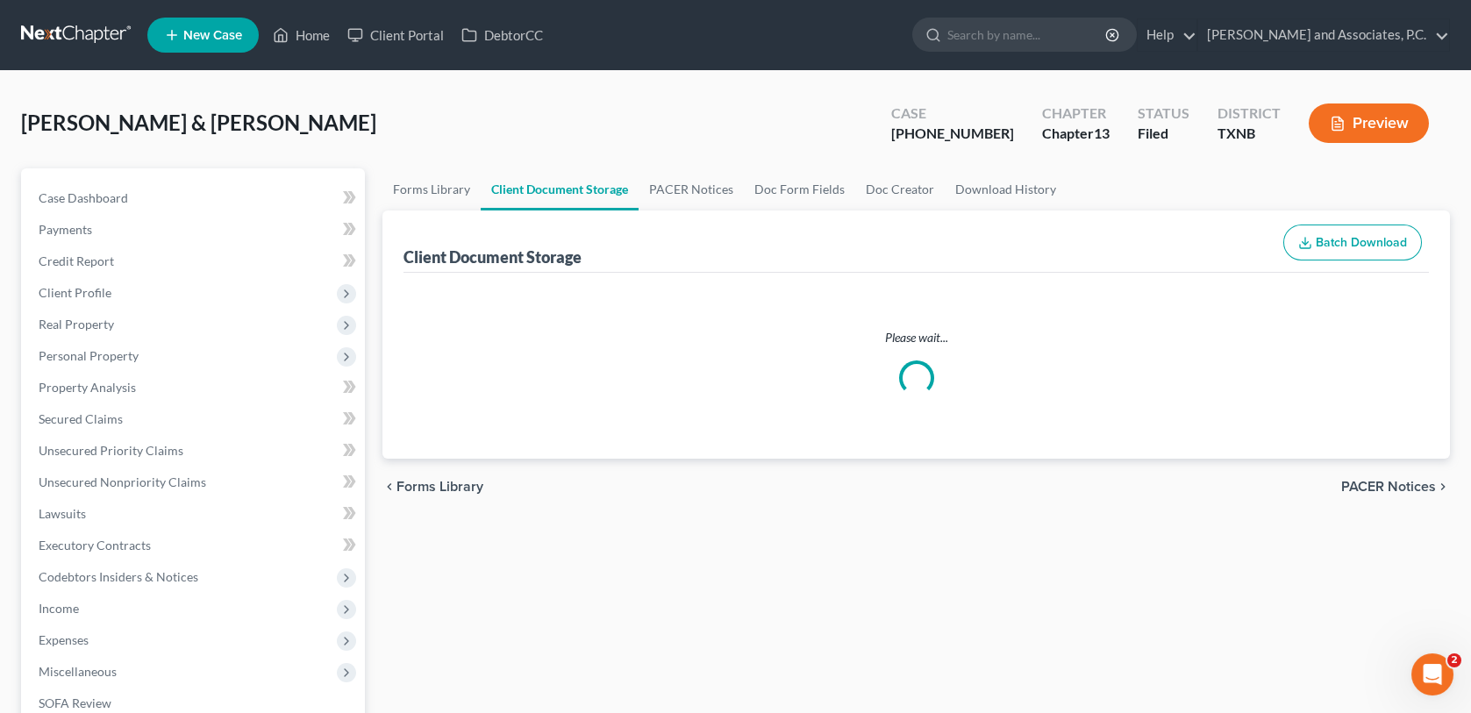
select select "18"
select select "21"
select select "10"
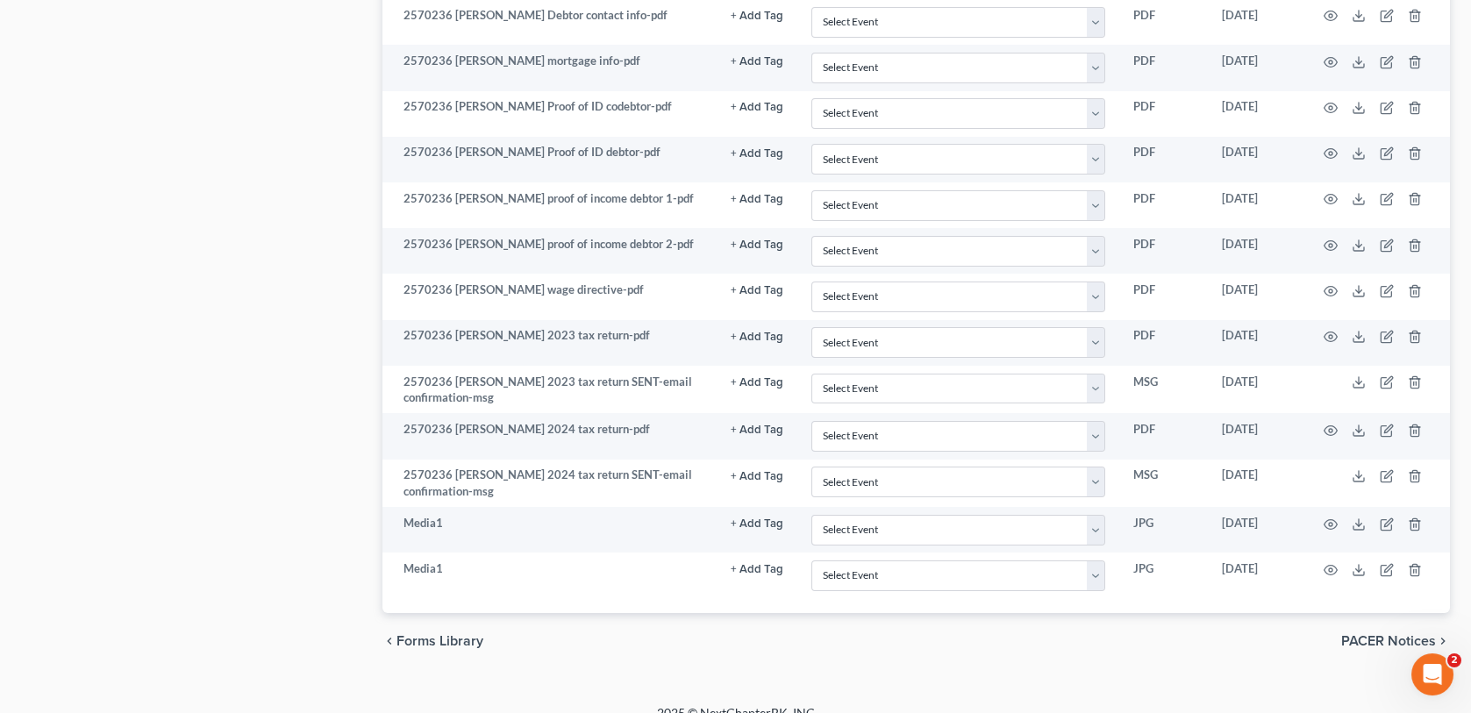
scroll to position [1263, 0]
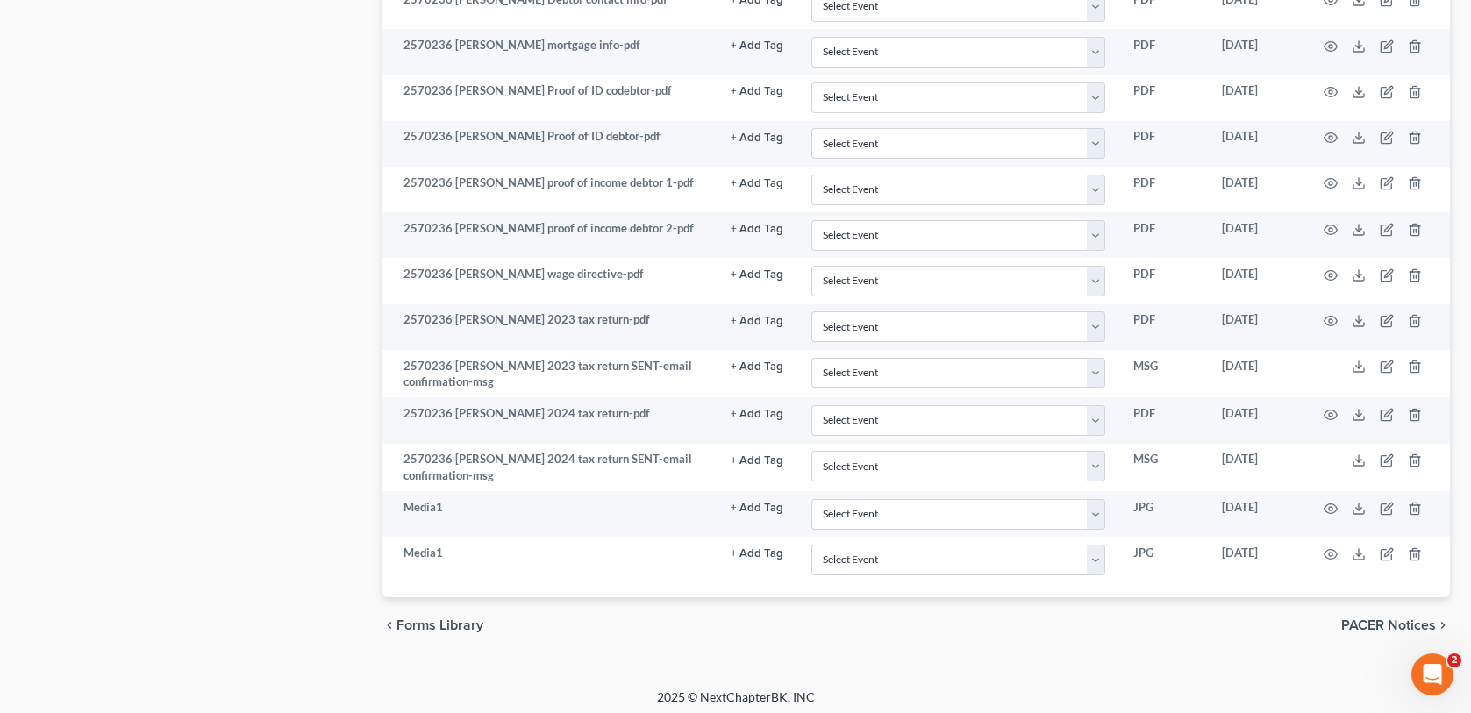
click at [1352, 619] on span "PACER Notices" at bounding box center [1388, 625] width 95 height 14
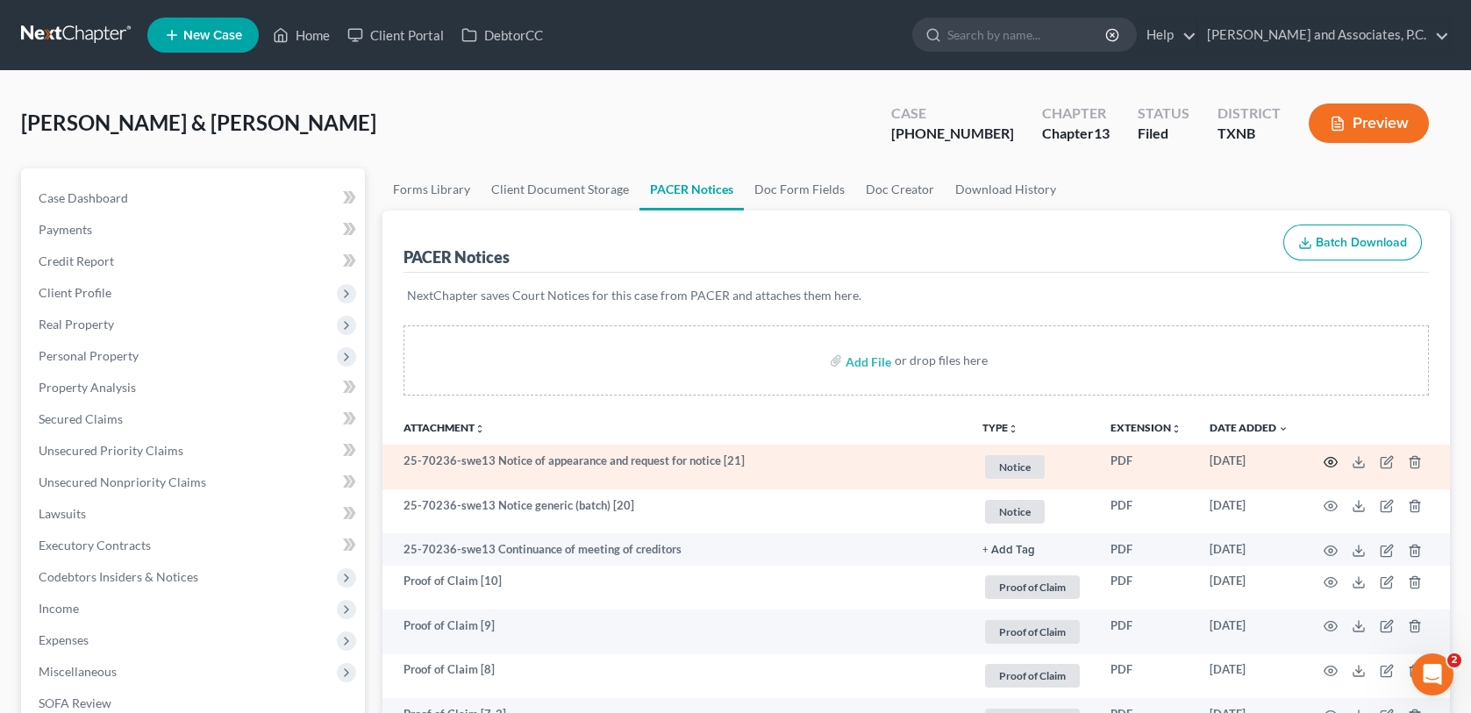
click at [1332, 456] on icon "button" at bounding box center [1331, 462] width 14 height 14
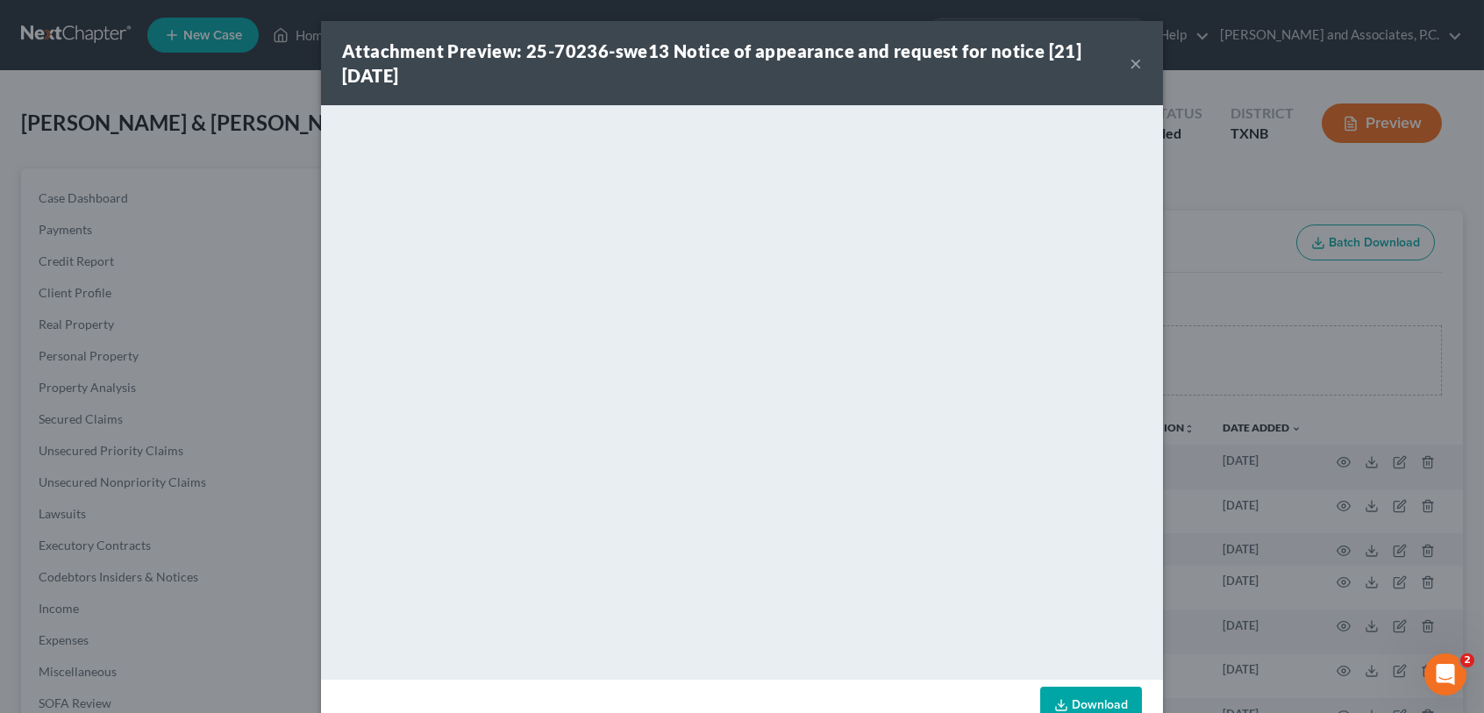
click at [1130, 57] on button "×" at bounding box center [1136, 63] width 12 height 21
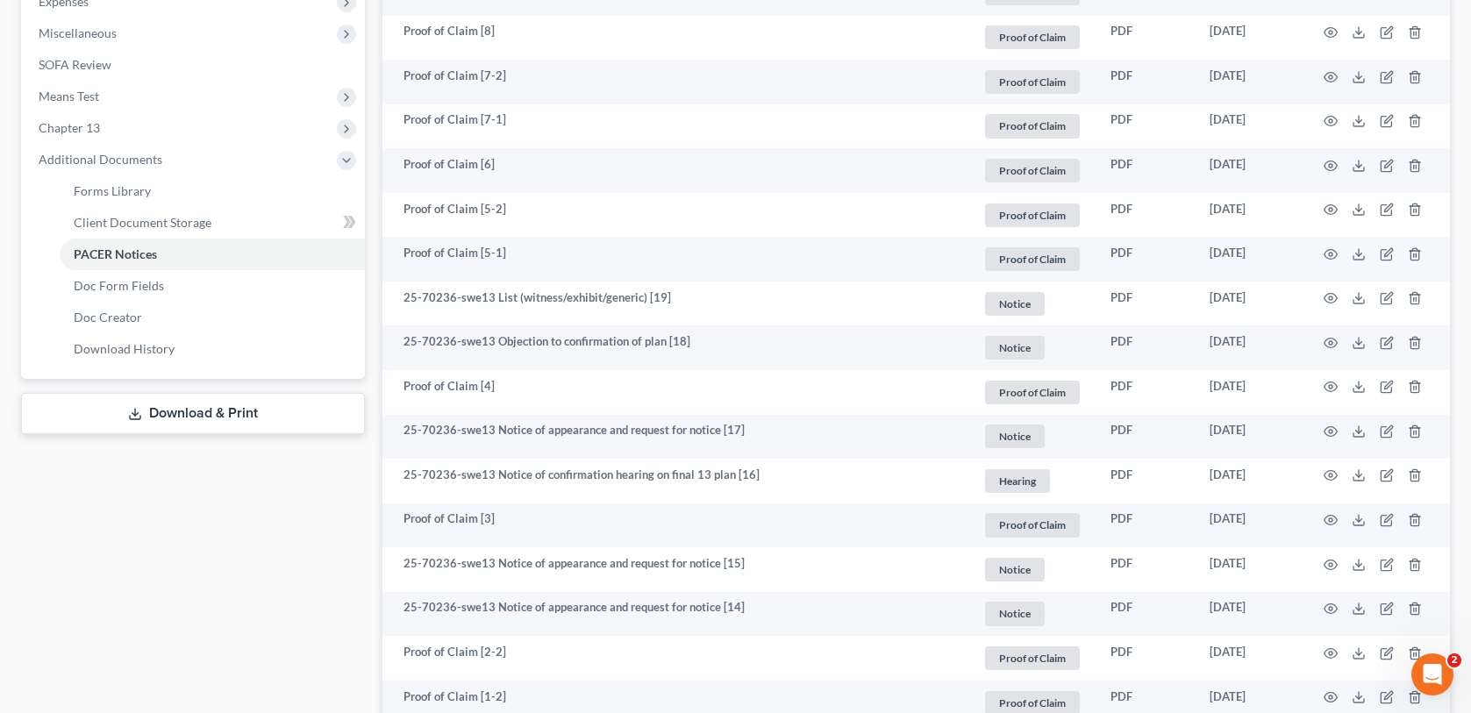
scroll to position [789, 0]
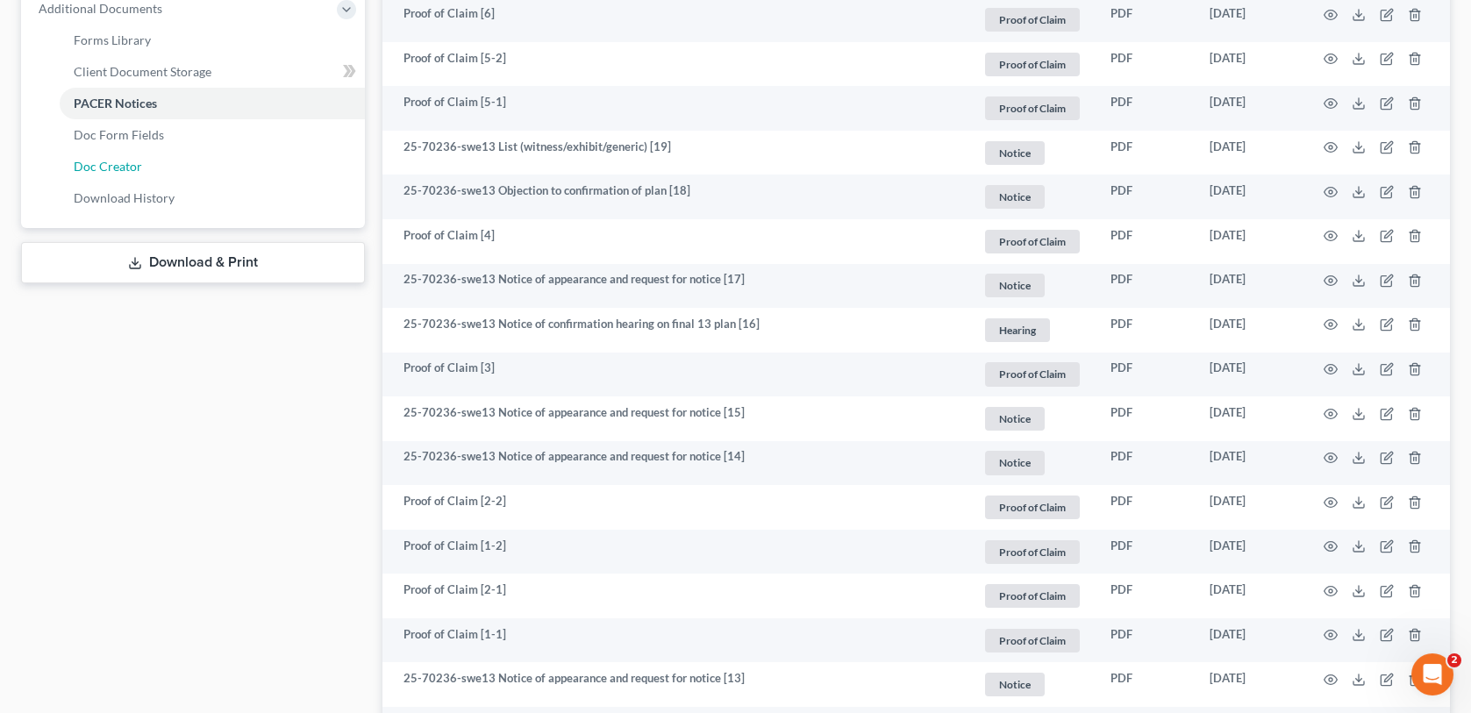
drag, startPoint x: 109, startPoint y: 165, endPoint x: 143, endPoint y: 171, distance: 34.8
click at [109, 165] on span "Doc Creator" at bounding box center [108, 166] width 68 height 15
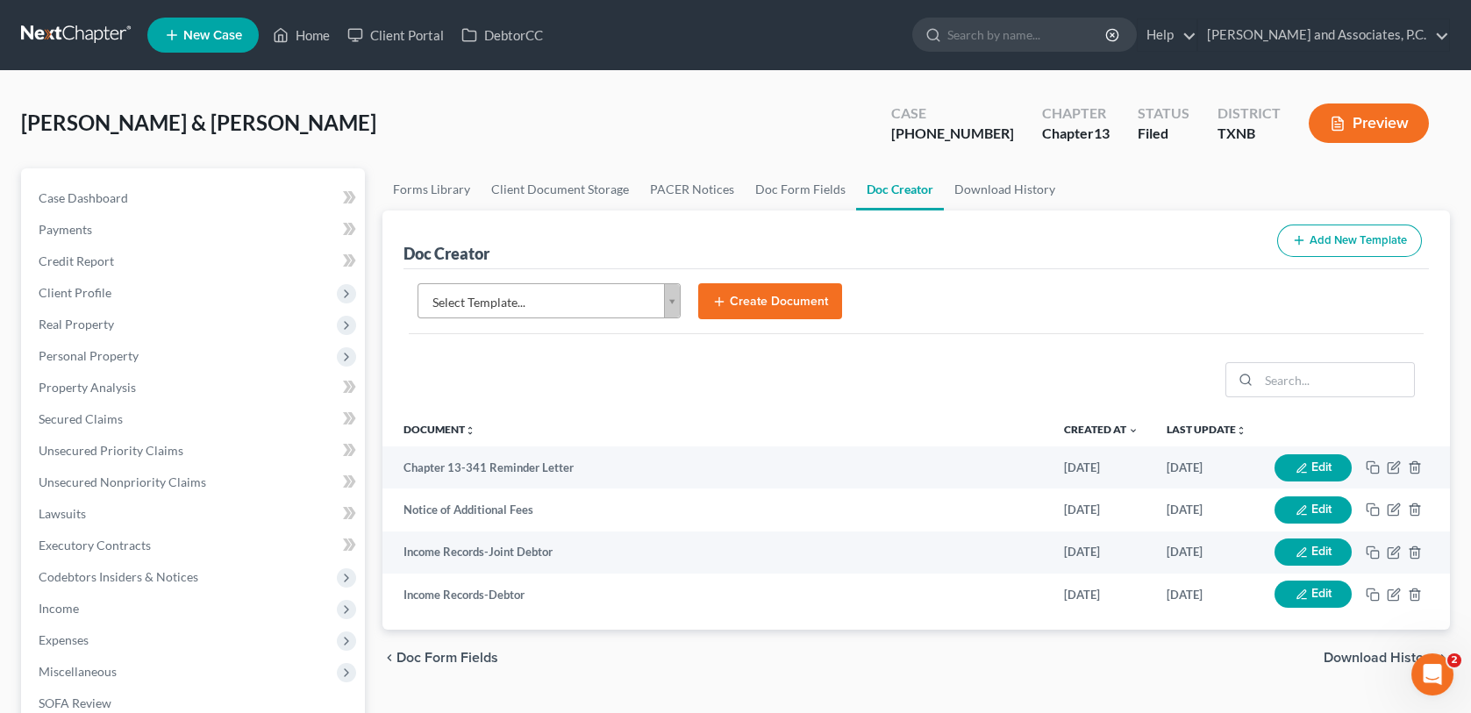
click at [672, 306] on body "Home New Case Client Portal DebtorCC [PERSON_NAME] and Associates, P.C. [EMAIL_…" at bounding box center [735, 569] width 1471 height 1139
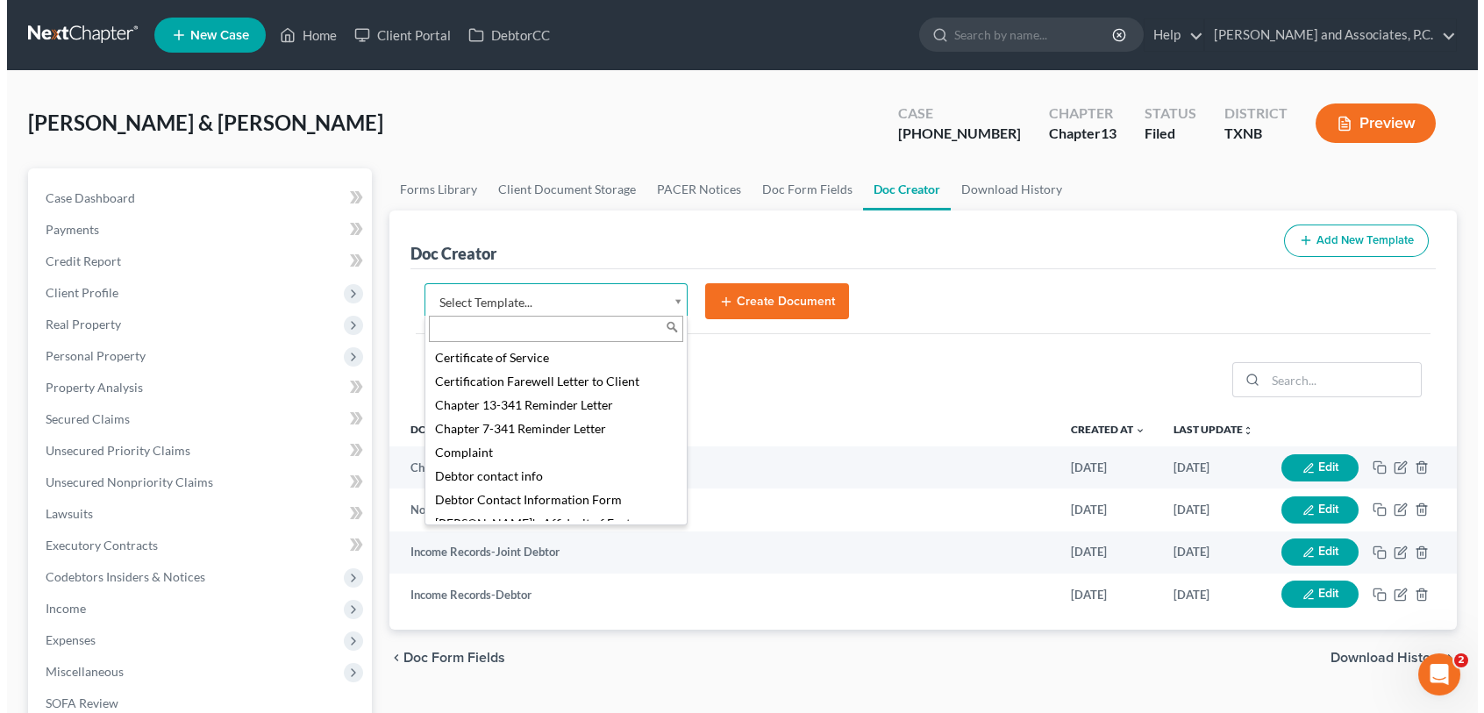
scroll to position [526, 0]
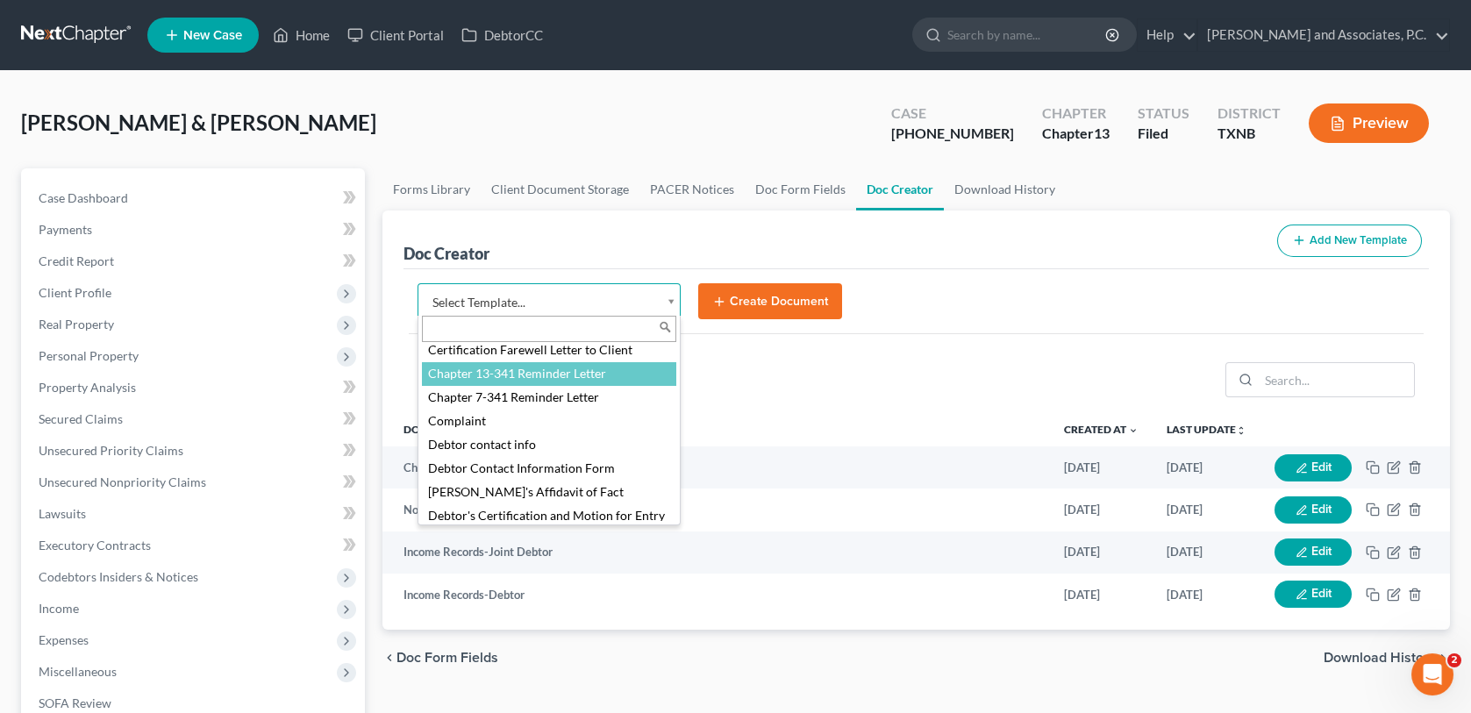
select select "77110"
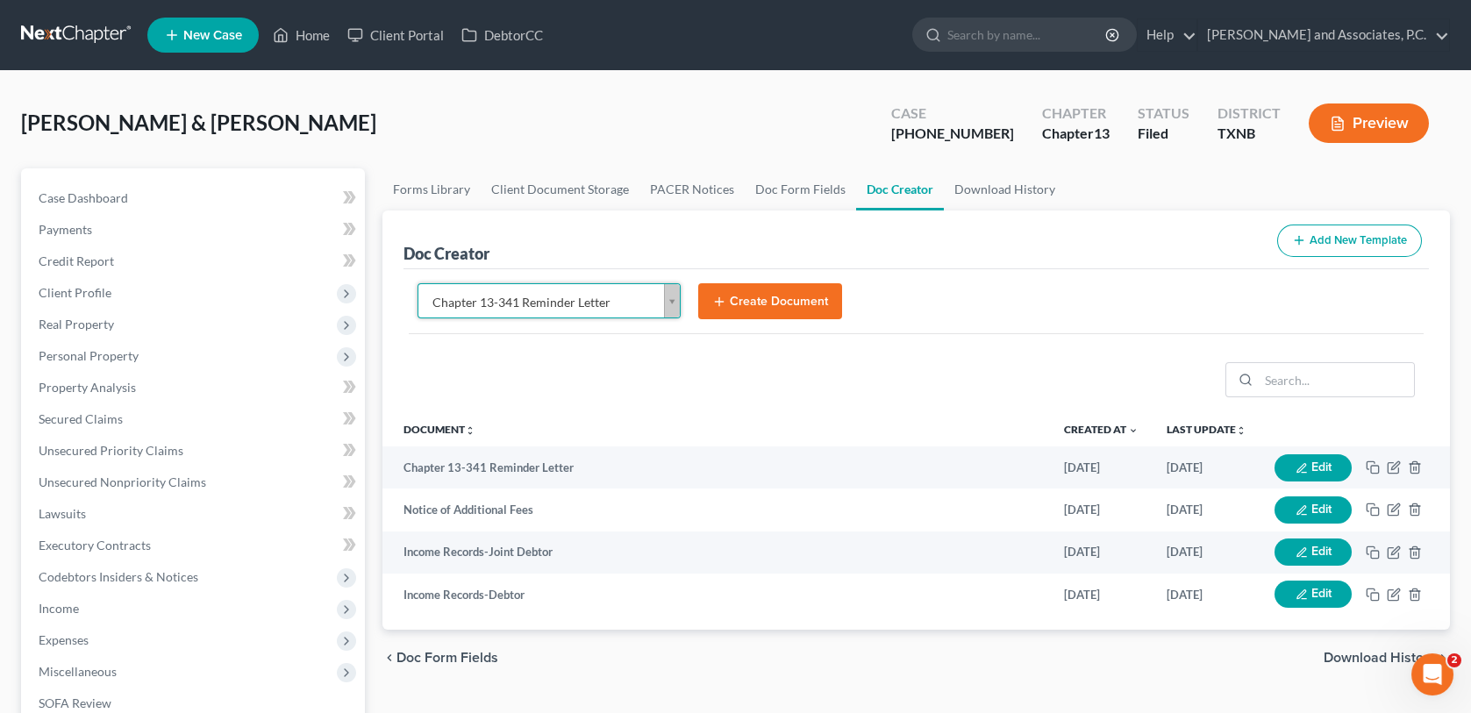
click at [765, 307] on button "Create Document" at bounding box center [770, 301] width 144 height 37
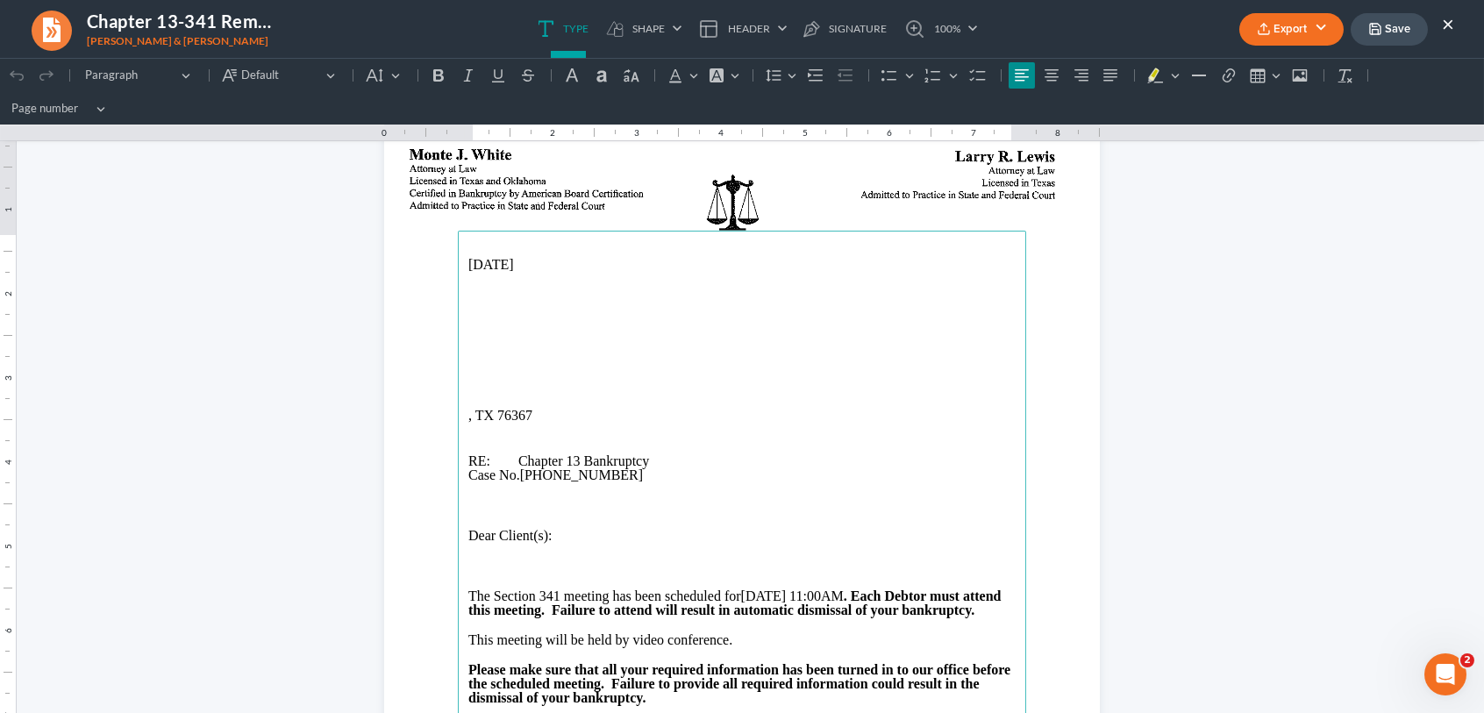
scroll to position [175, 0]
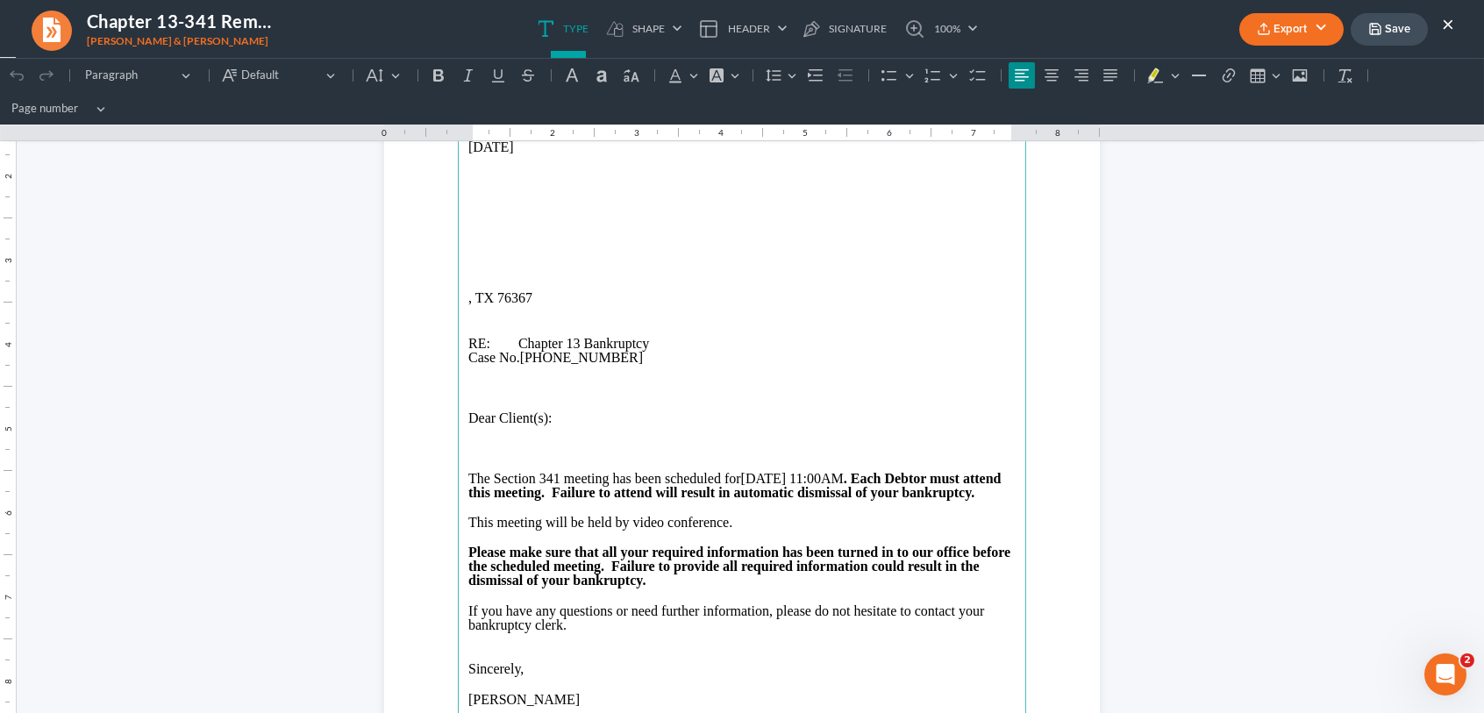
click at [773, 480] on p "The Section 341 meeting has been scheduled for [DATE] 11:00AM . Each Debtor mus…" at bounding box center [741, 486] width 547 height 28
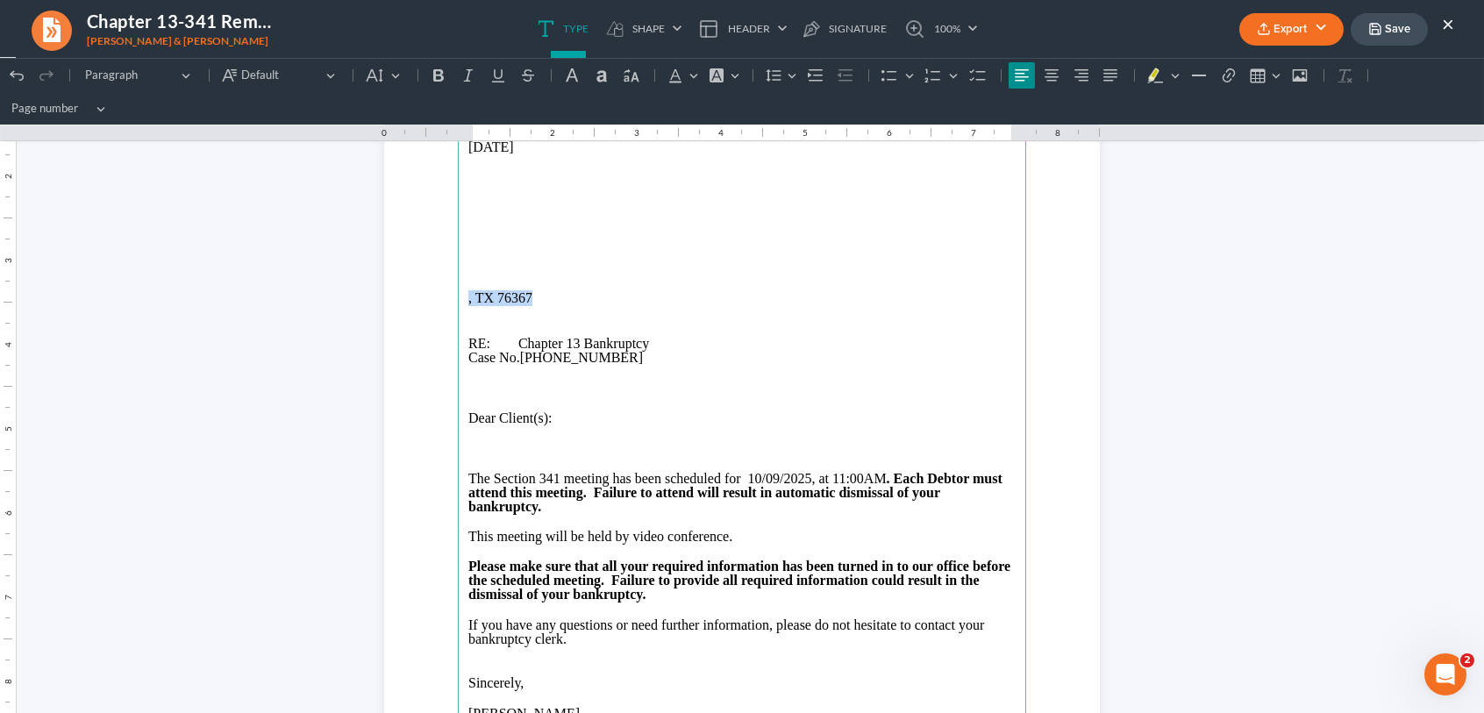
drag, startPoint x: 535, startPoint y: 301, endPoint x: 457, endPoint y: 299, distance: 78.1
click at [458, 299] on main "[DATE] , TX 76367 RE: Chapter 13 Bankruptcy Case No. [PHONE_NUMBER] Dear Client…" at bounding box center [742, 471] width 568 height 716
click at [458, 222] on main "[DATE] RE: Chapter 13 Bankruptcy Case No. [PHONE_NUMBER] Dear Client(s): The Se…" at bounding box center [742, 471] width 568 height 716
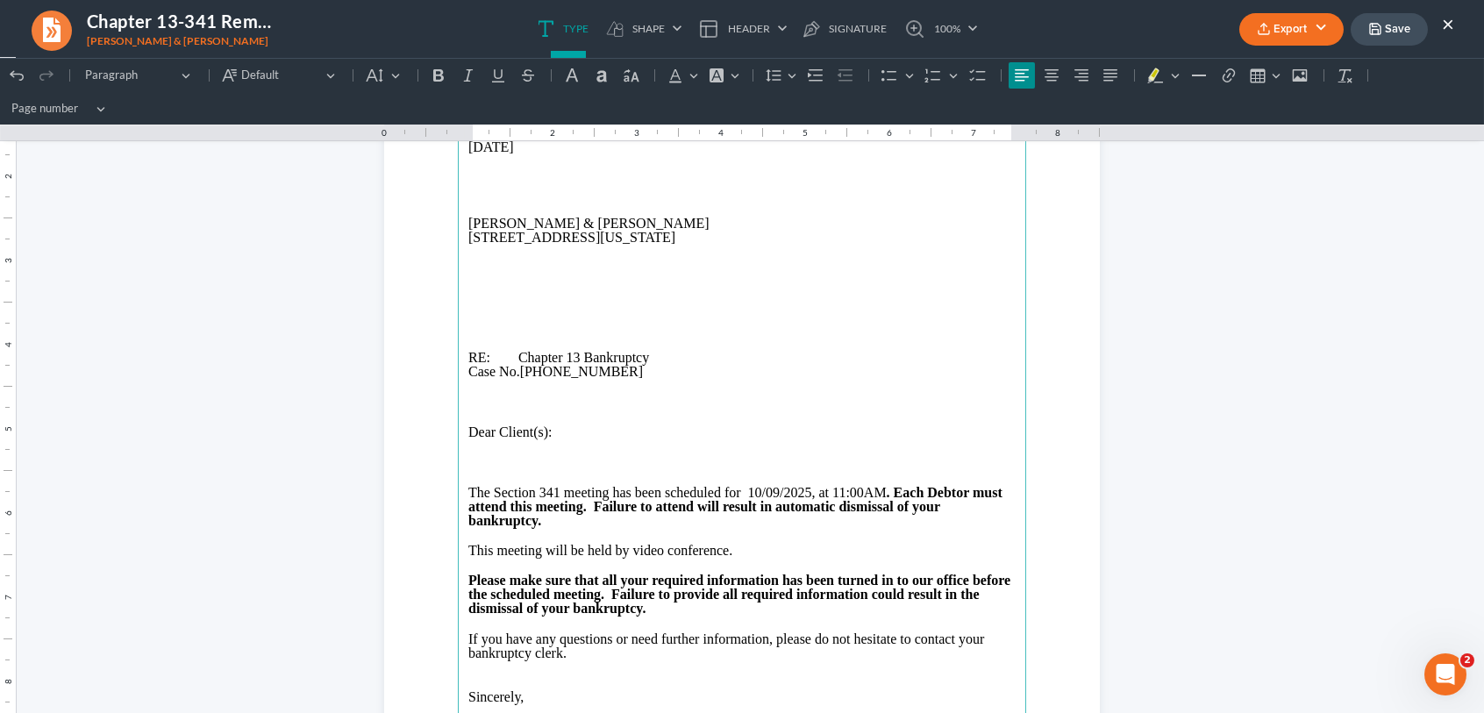
click at [586, 242] on p "[STREET_ADDRESS][US_STATE]" at bounding box center [741, 238] width 547 height 14
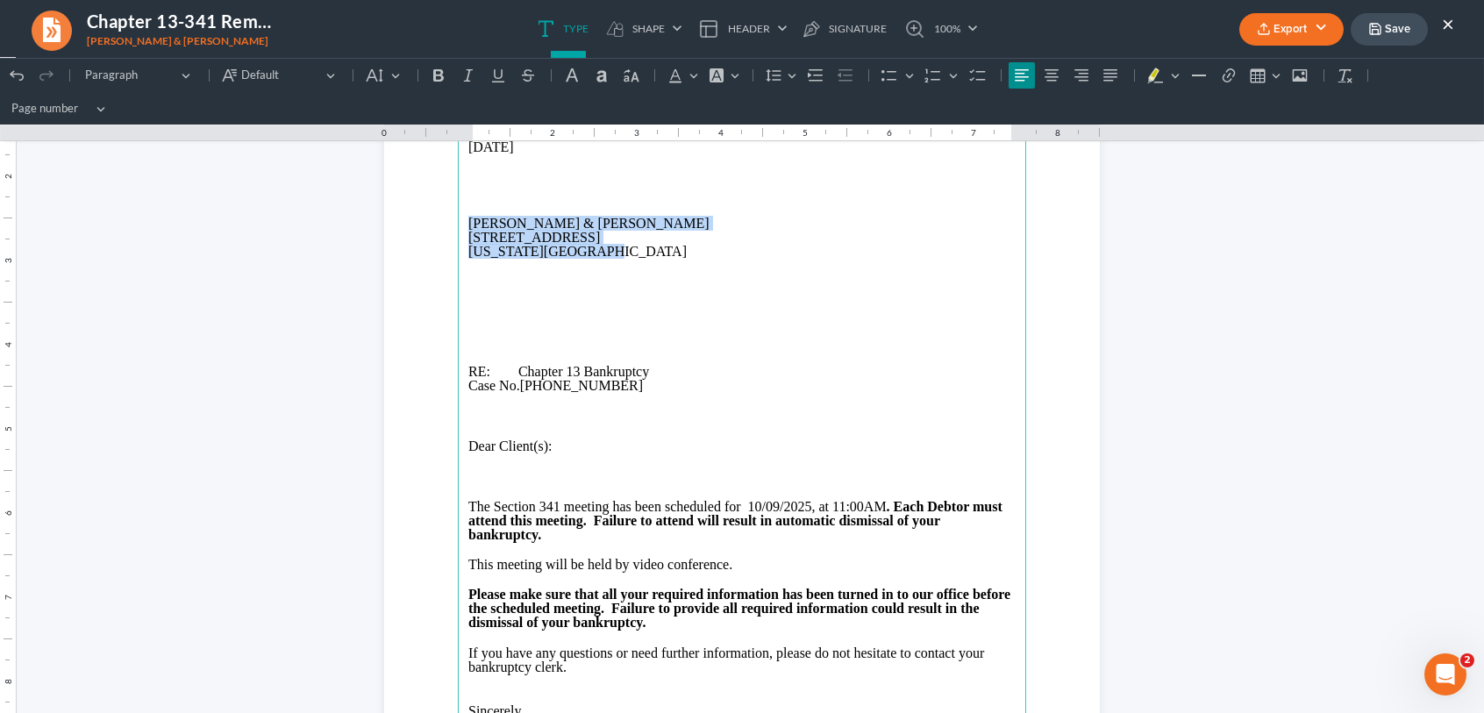
drag, startPoint x: 461, startPoint y: 224, endPoint x: 586, endPoint y: 247, distance: 127.7
click at [586, 247] on main "[DATE] [PERSON_NAME] & [PERSON_NAME] [STREET_ADDRESS][US_STATE] RE: Chapter 13 …" at bounding box center [742, 471] width 568 height 716
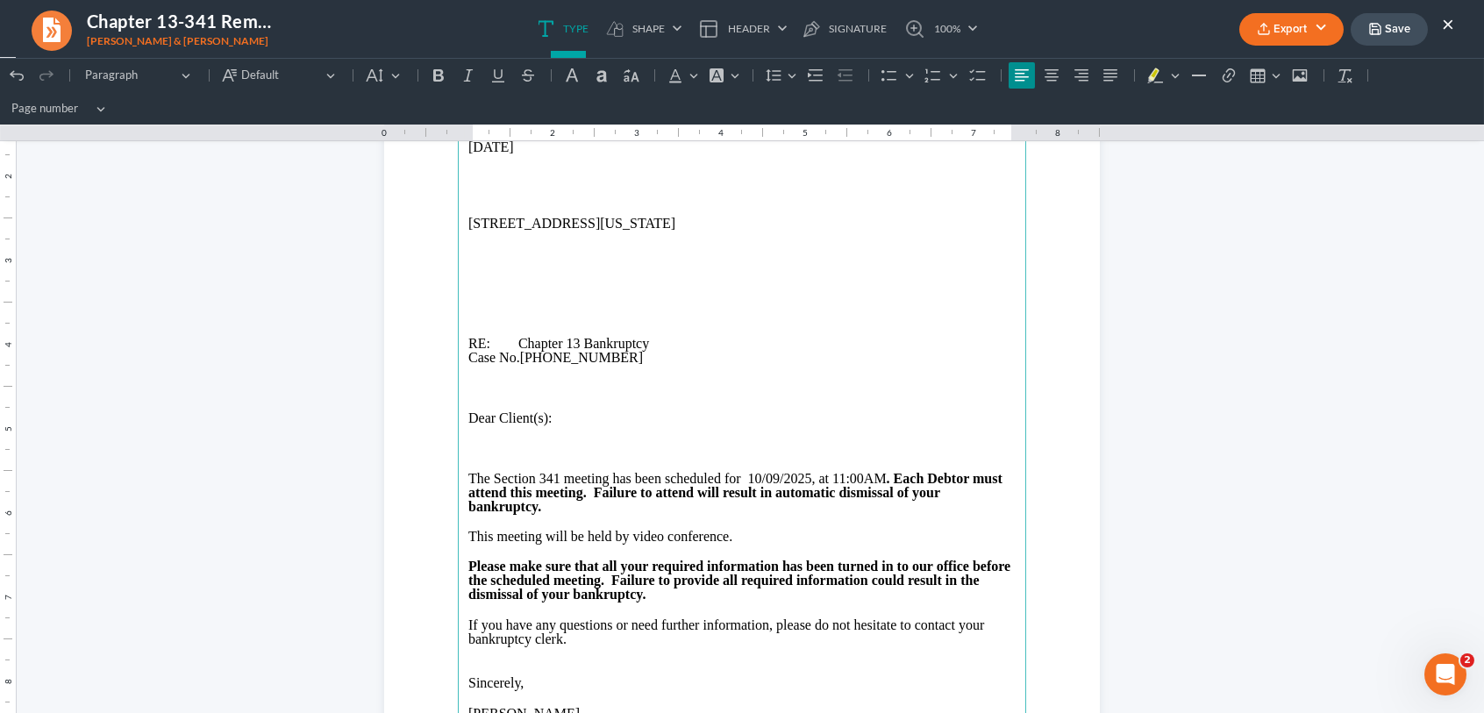
click at [588, 226] on p "[STREET_ADDRESS][US_STATE]" at bounding box center [741, 224] width 547 height 14
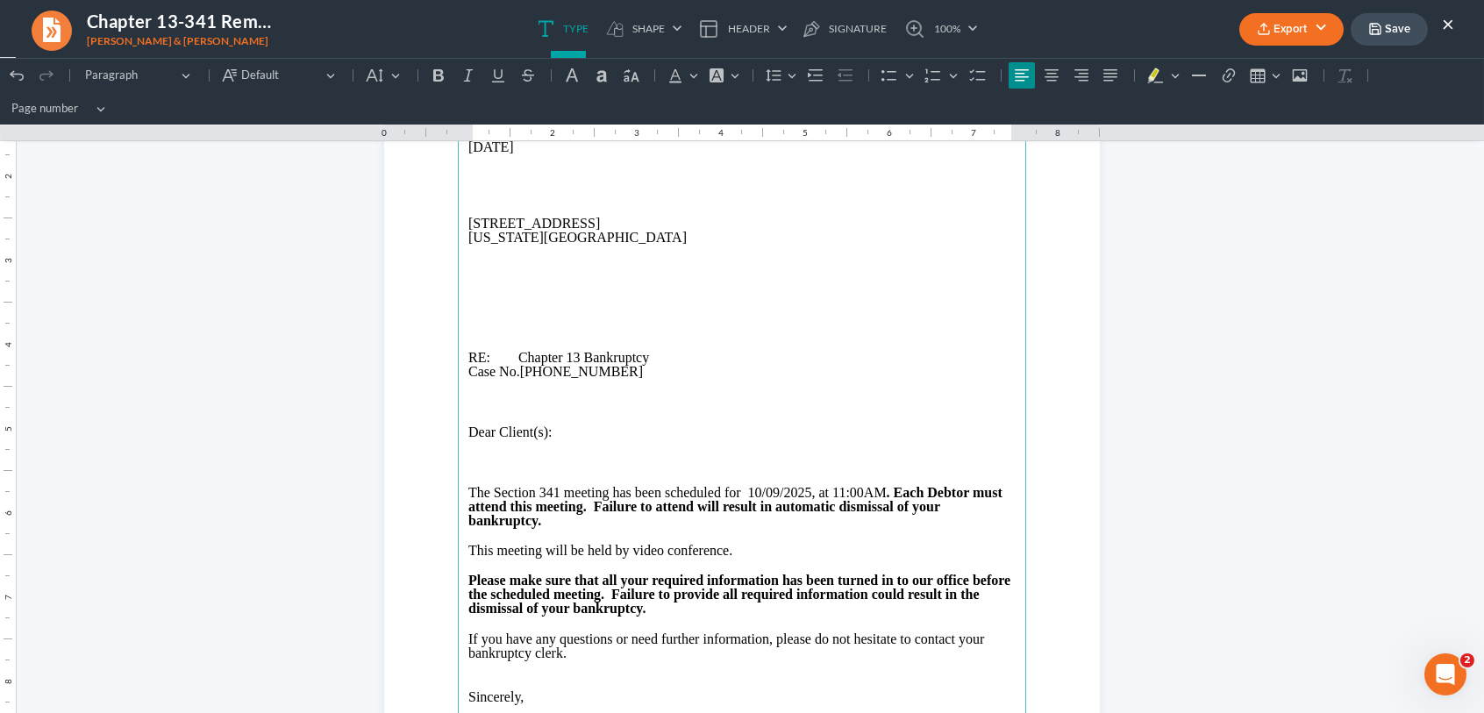
click at [468, 206] on p "Rich Text Editor, page-0-main" at bounding box center [741, 208] width 547 height 16
click at [495, 302] on p "Rich Text Editor, page-0-main" at bounding box center [741, 297] width 547 height 14
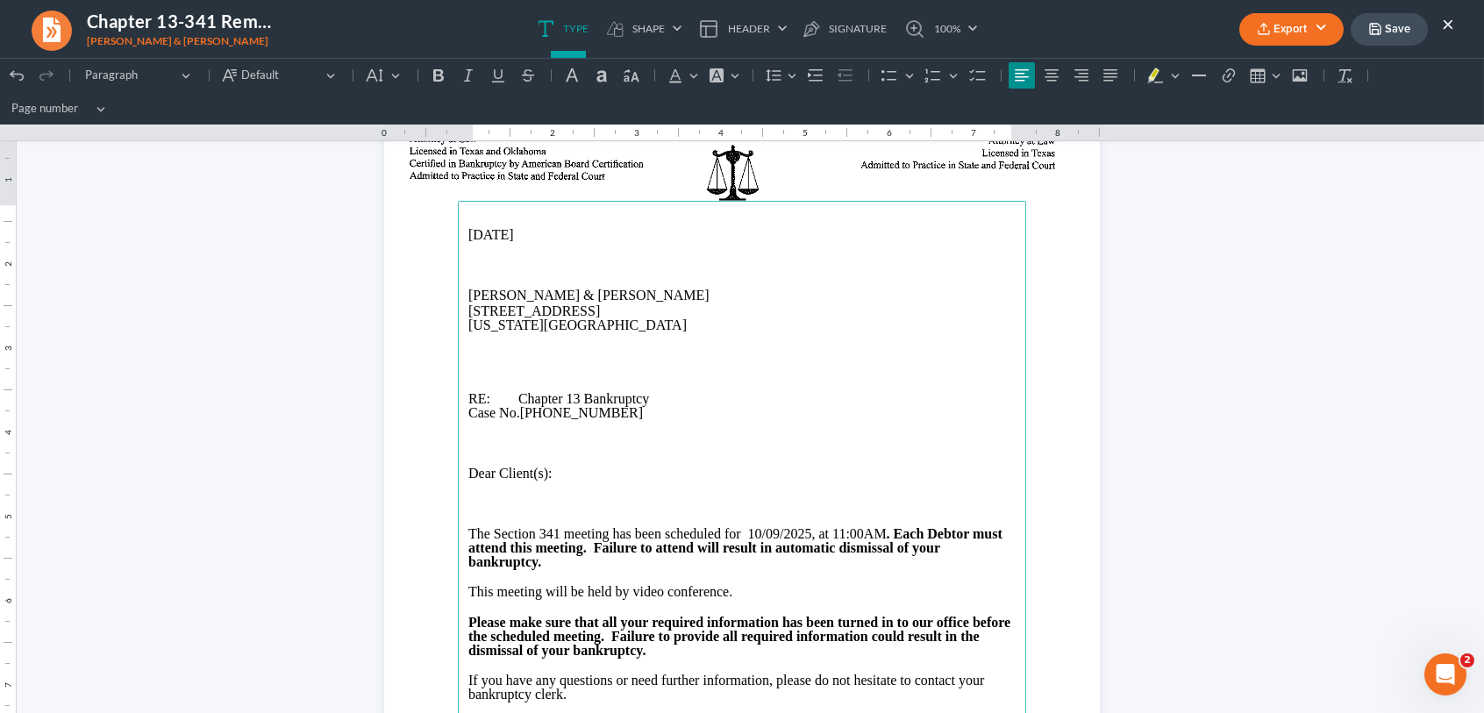
scroll to position [0, 0]
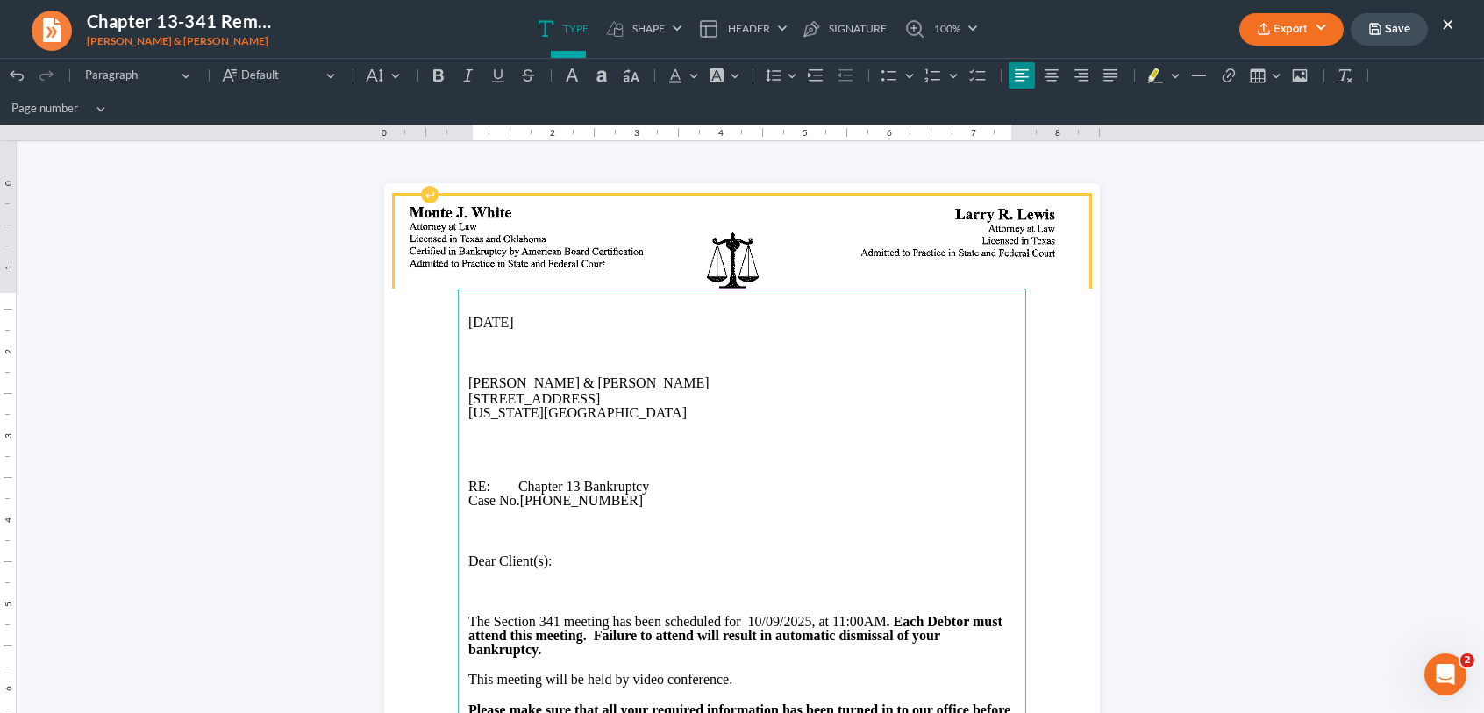
click at [802, 239] on img "Rich Text Editor, page-0-header" at bounding box center [742, 258] width 695 height 125
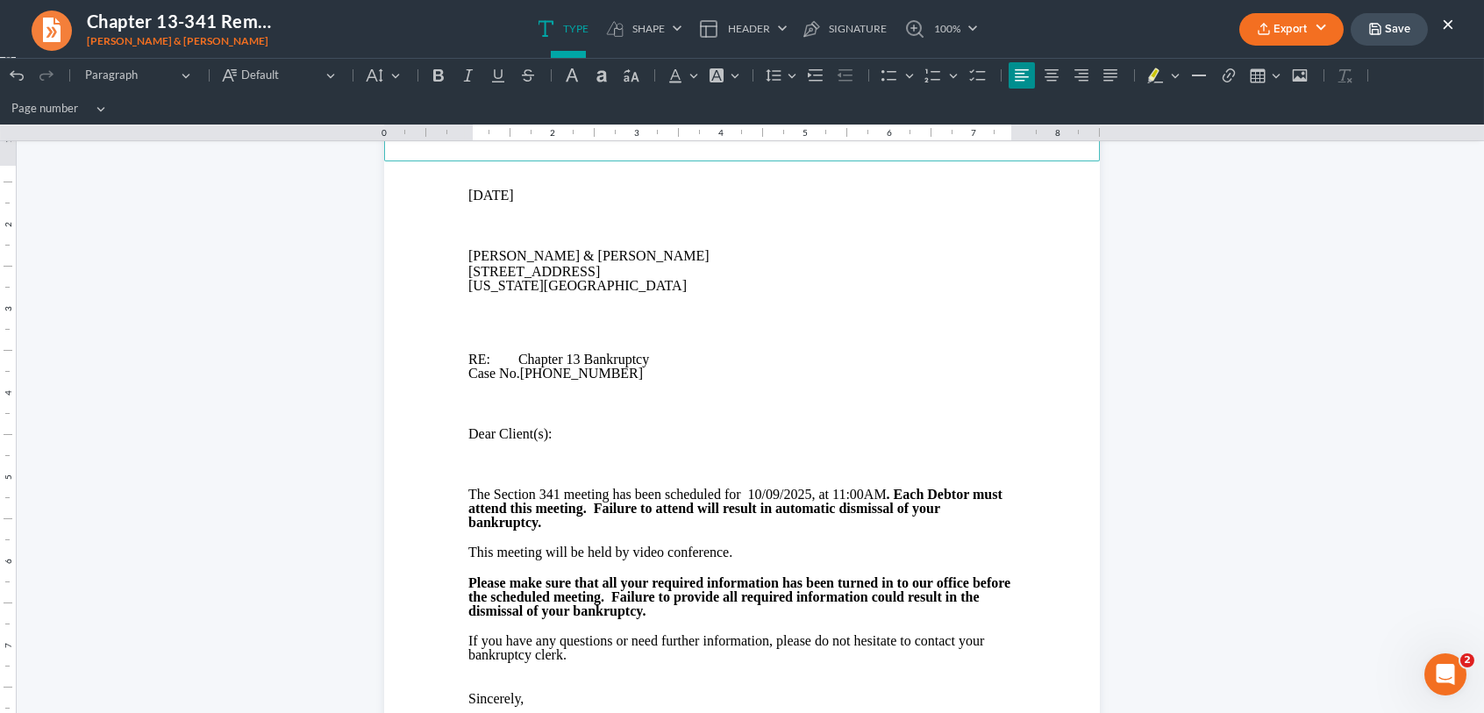
scroll to position [439, 0]
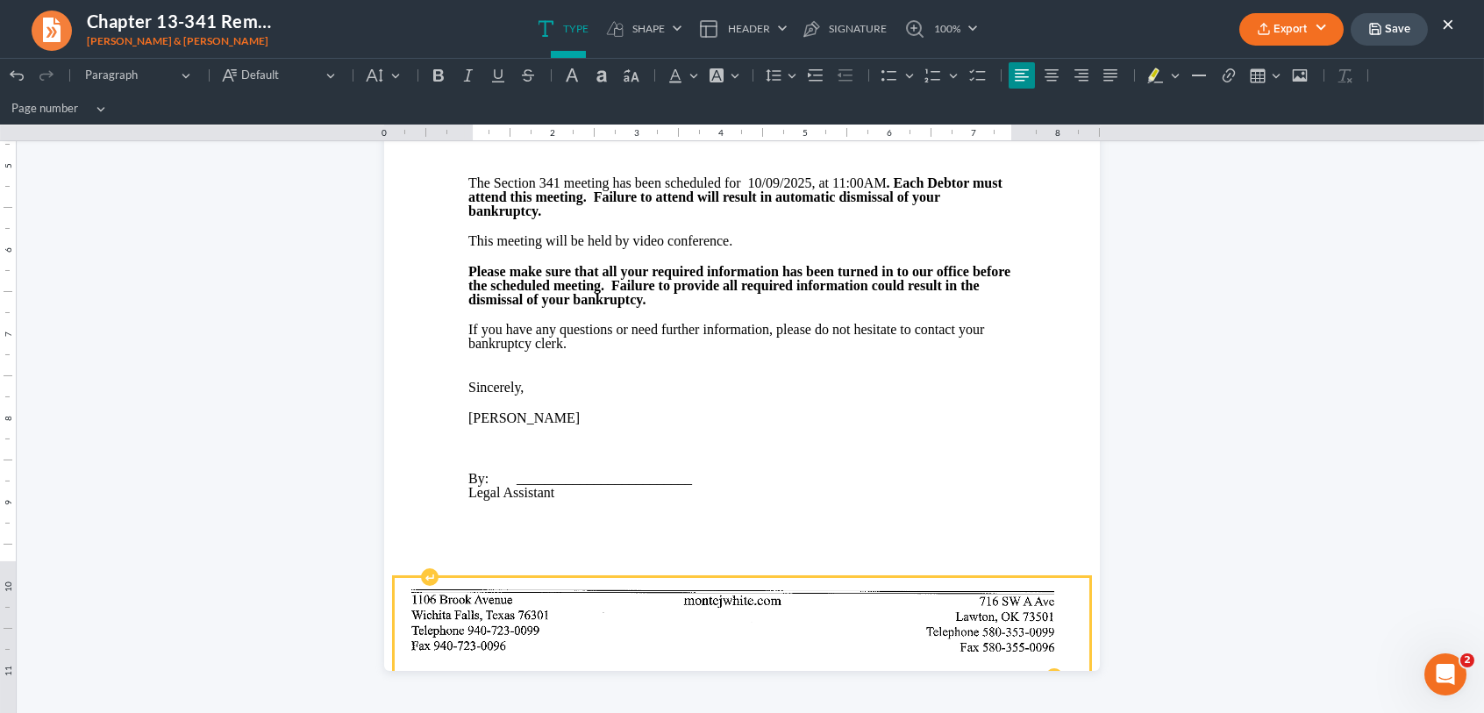
click at [776, 616] on img "Rich Text Editor, page-0-footer" at bounding box center [742, 627] width 695 height 98
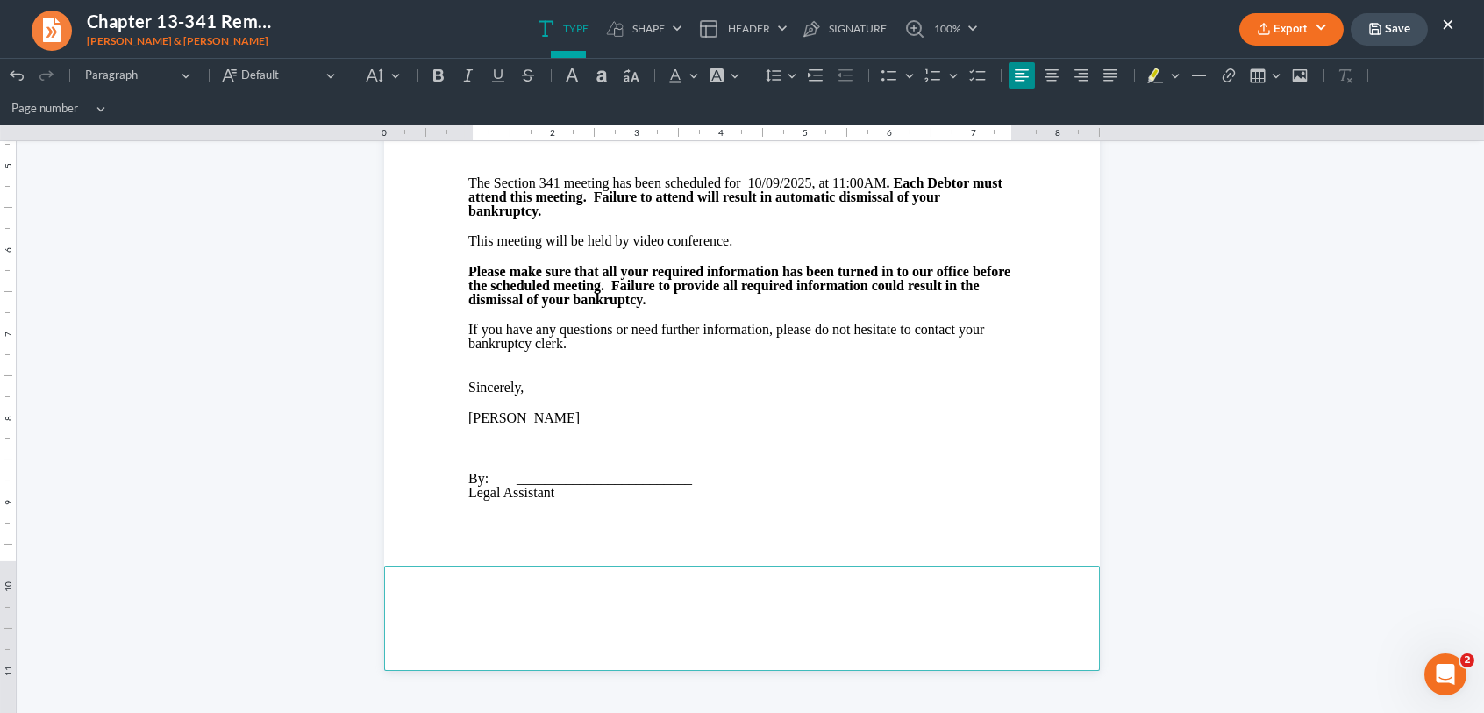
click at [1276, 32] on button "Export" at bounding box center [1291, 29] width 104 height 32
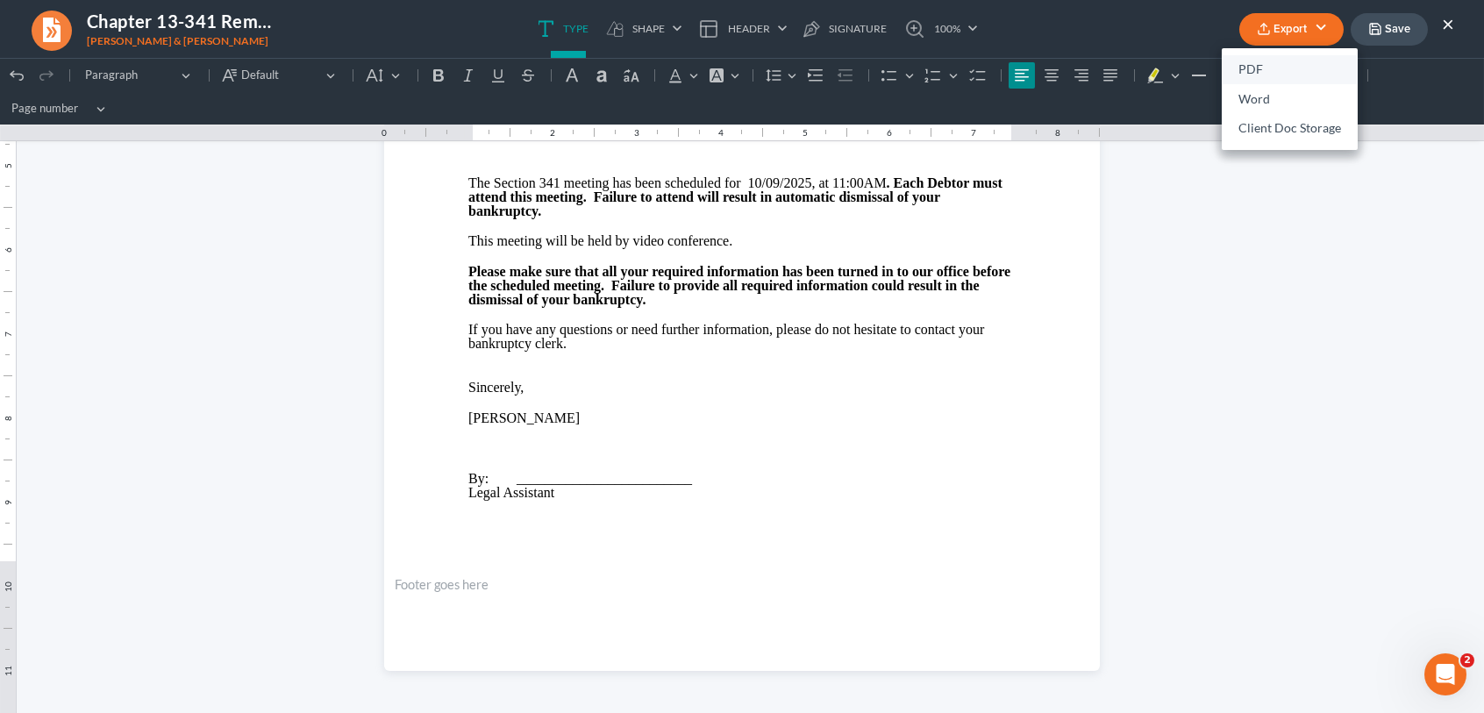
click at [1252, 75] on link "PDF" at bounding box center [1290, 70] width 136 height 30
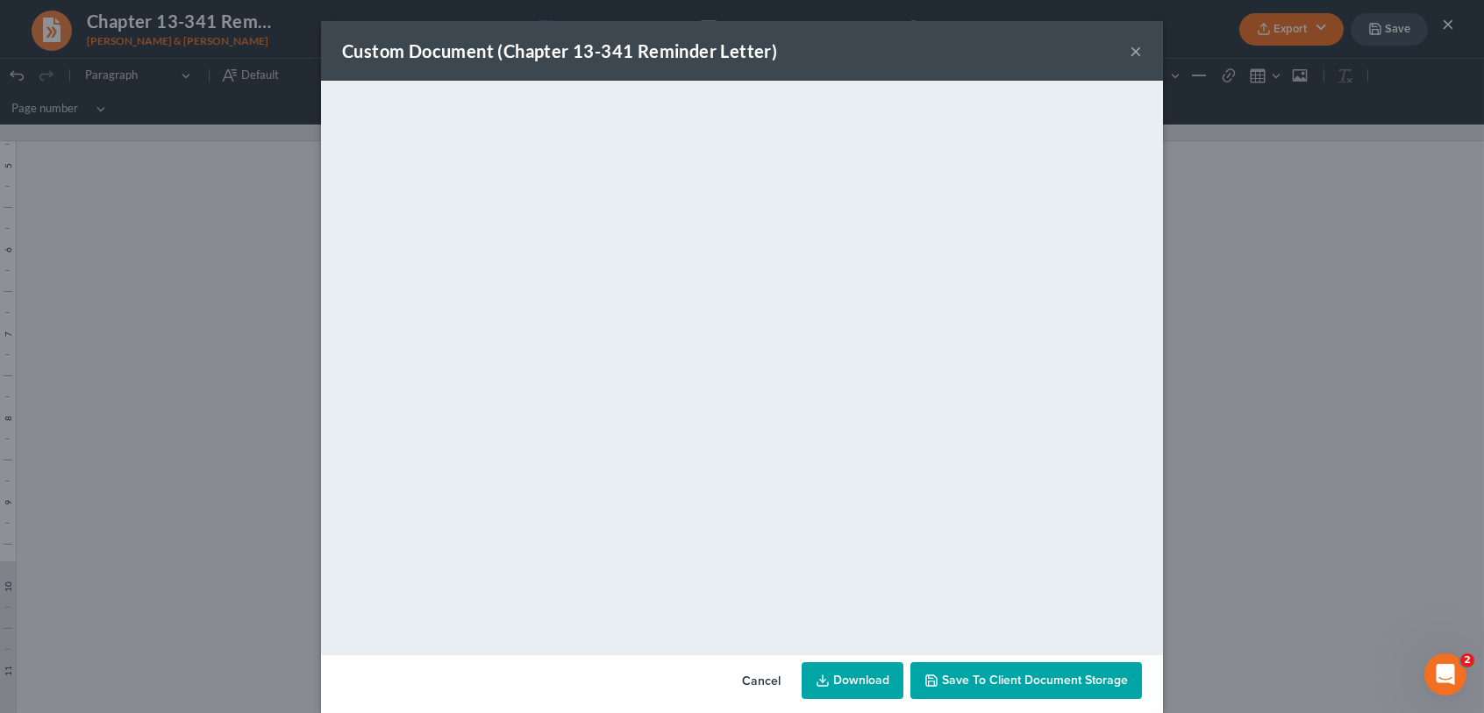
click at [1130, 54] on button "×" at bounding box center [1136, 50] width 12 height 21
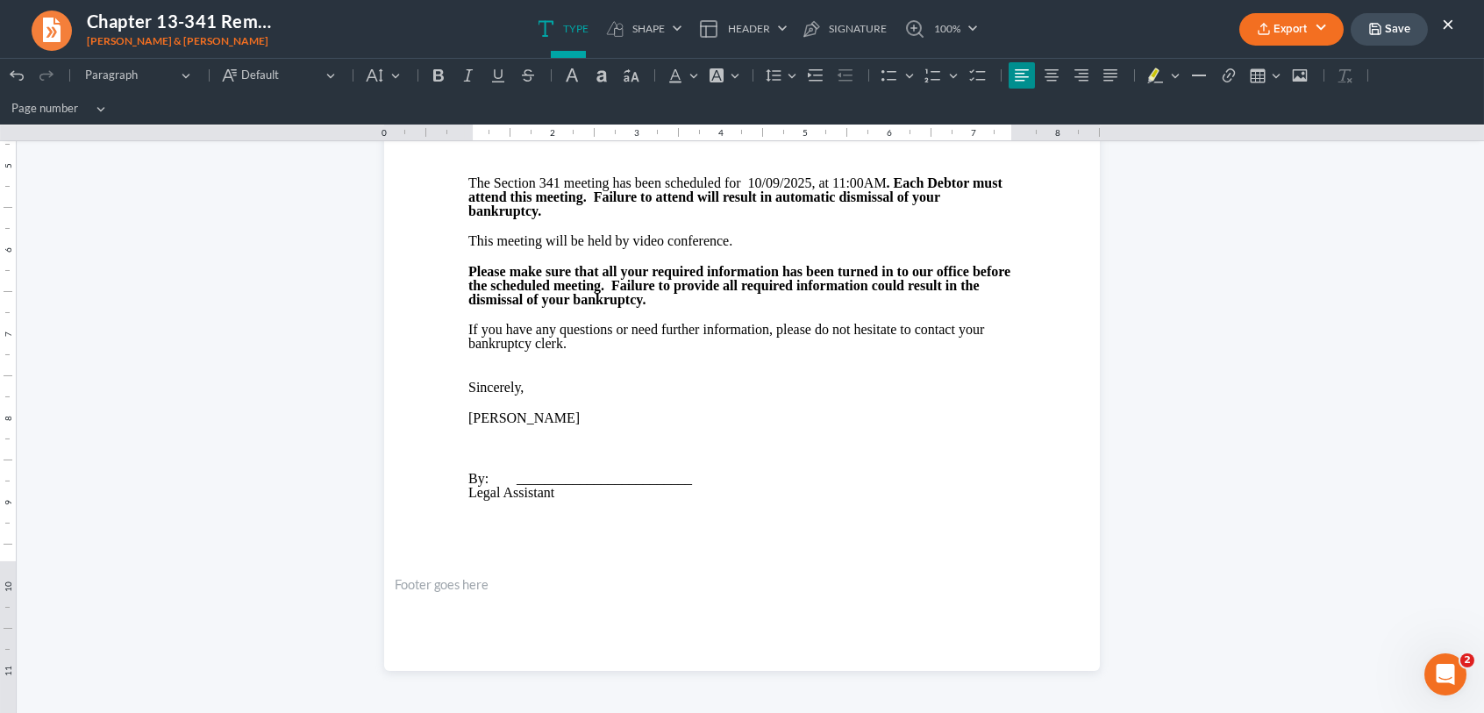
click at [1395, 23] on button "Save" at bounding box center [1389, 29] width 77 height 32
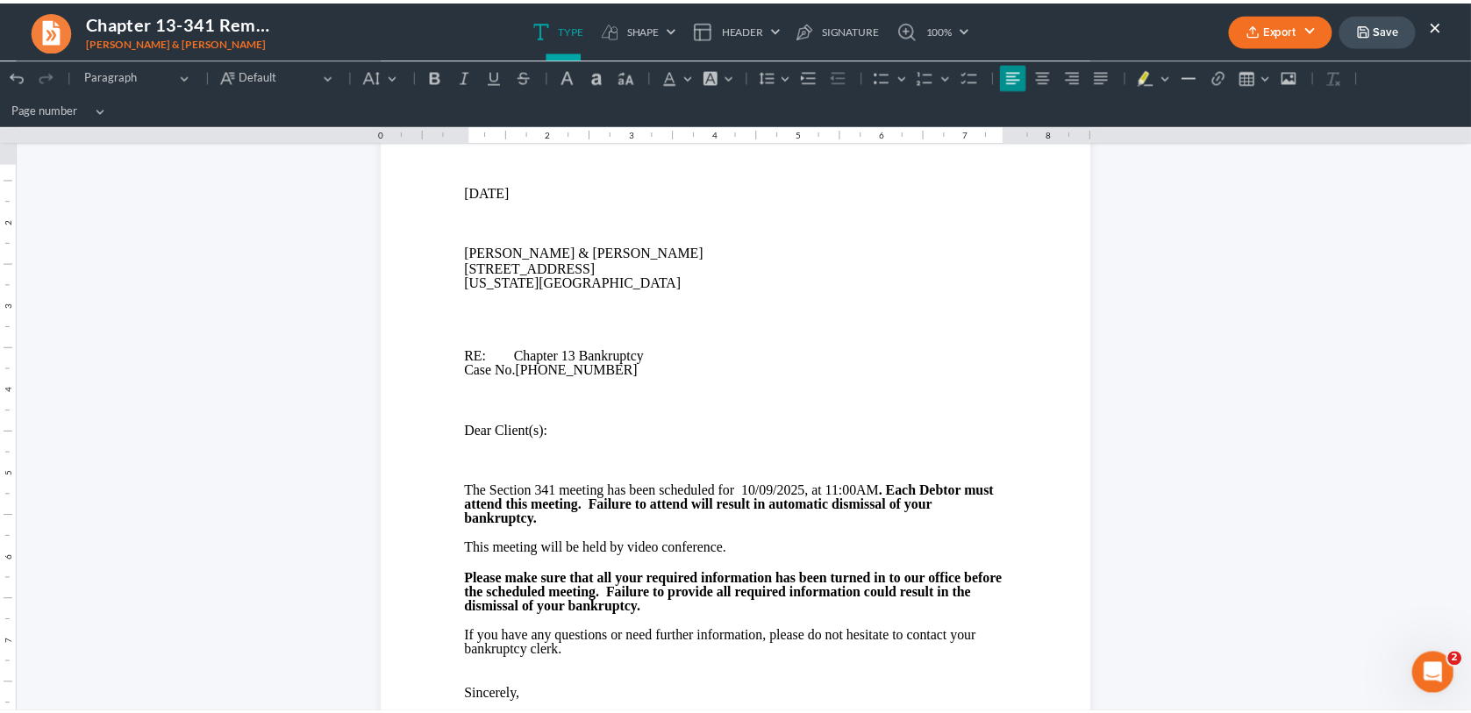
scroll to position [0, 0]
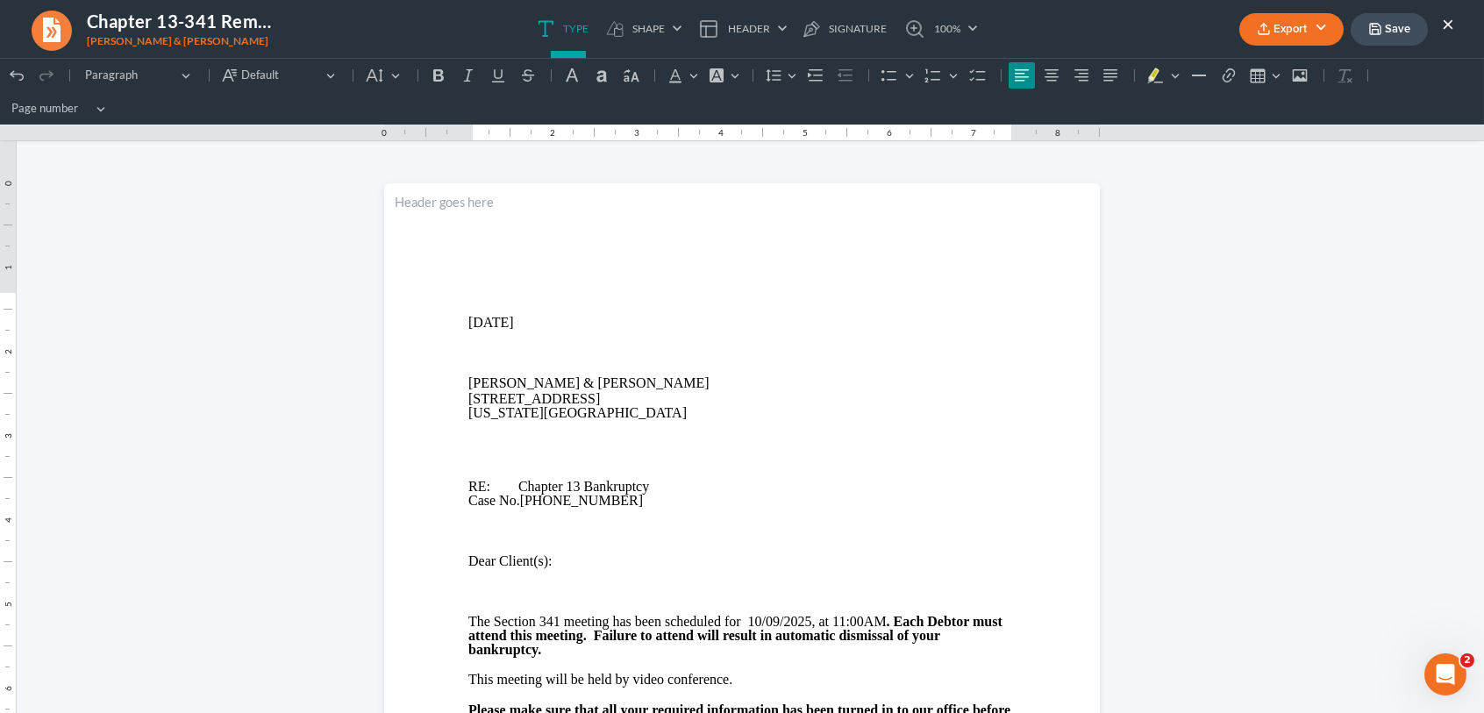
click at [1399, 30] on button "Save" at bounding box center [1389, 29] width 77 height 32
click at [1445, 25] on button "×" at bounding box center [1448, 23] width 12 height 21
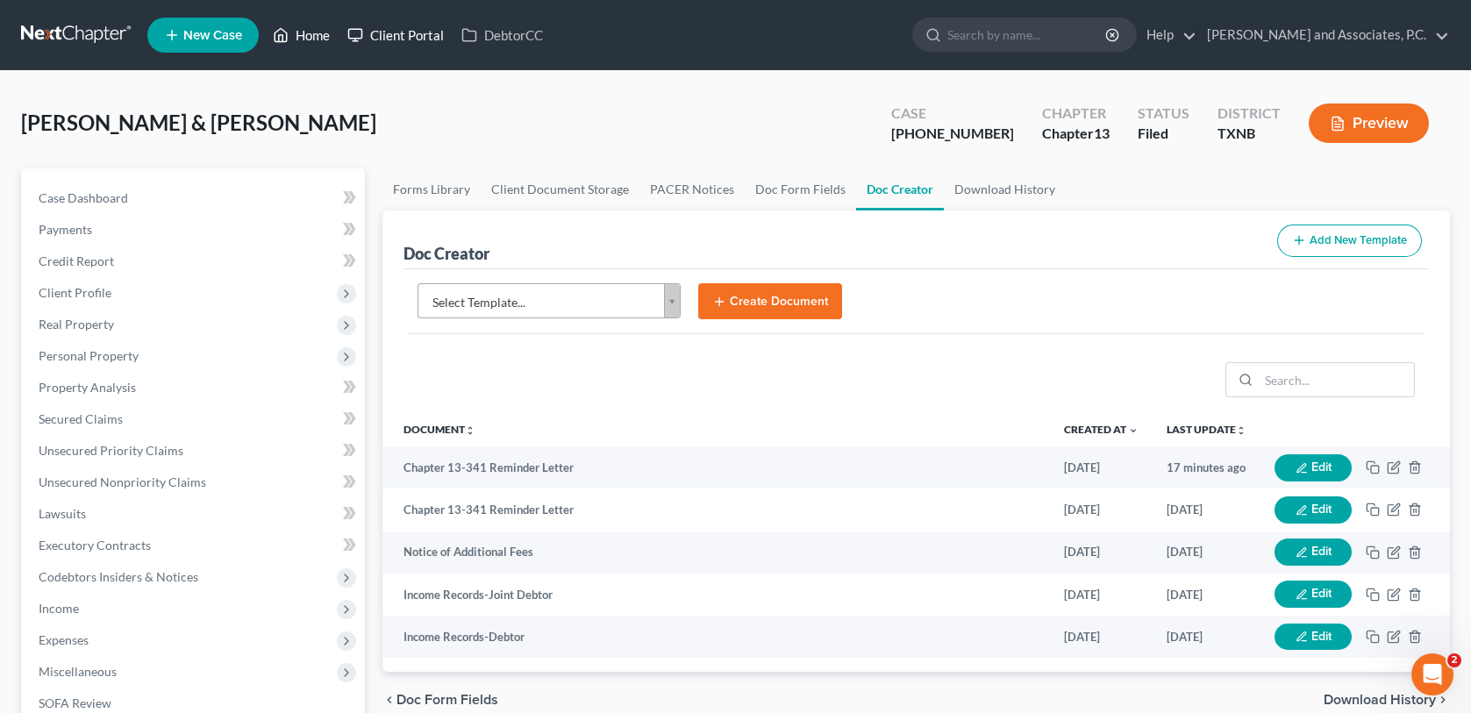
drag, startPoint x: 318, startPoint y: 31, endPoint x: 358, endPoint y: 29, distance: 40.4
click at [318, 31] on link "Home" at bounding box center [301, 35] width 75 height 32
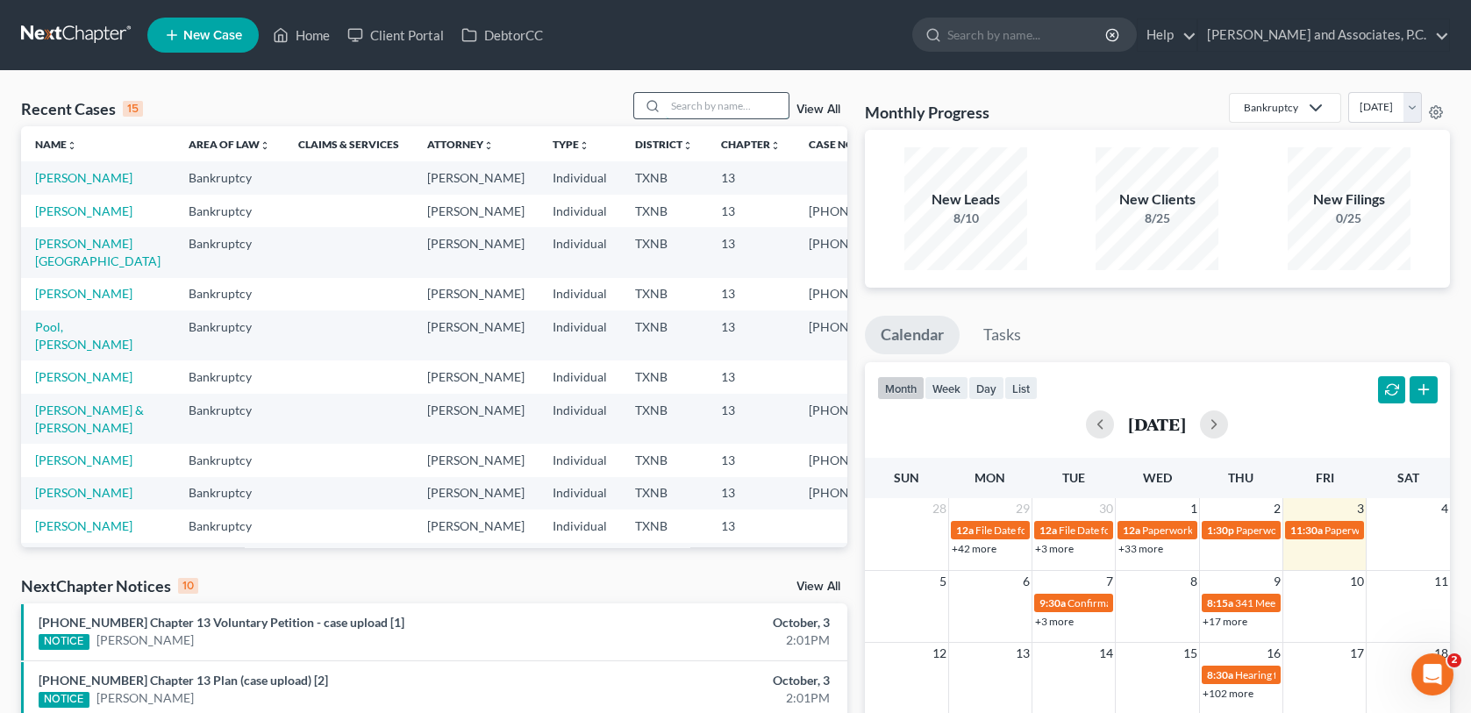
click at [675, 103] on input "search" at bounding box center [727, 105] width 123 height 25
type input "[PERSON_NAME]"
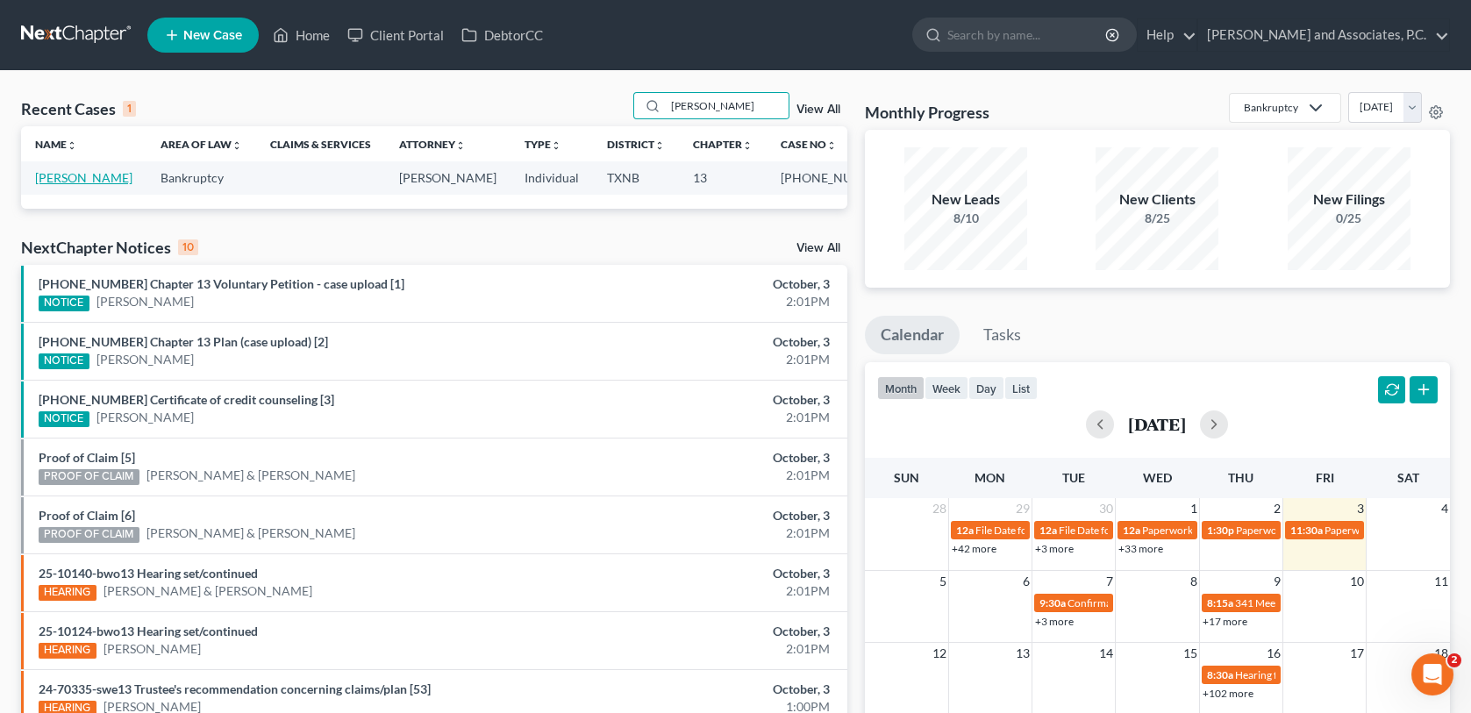
click at [53, 182] on link "[PERSON_NAME]" at bounding box center [83, 177] width 97 height 15
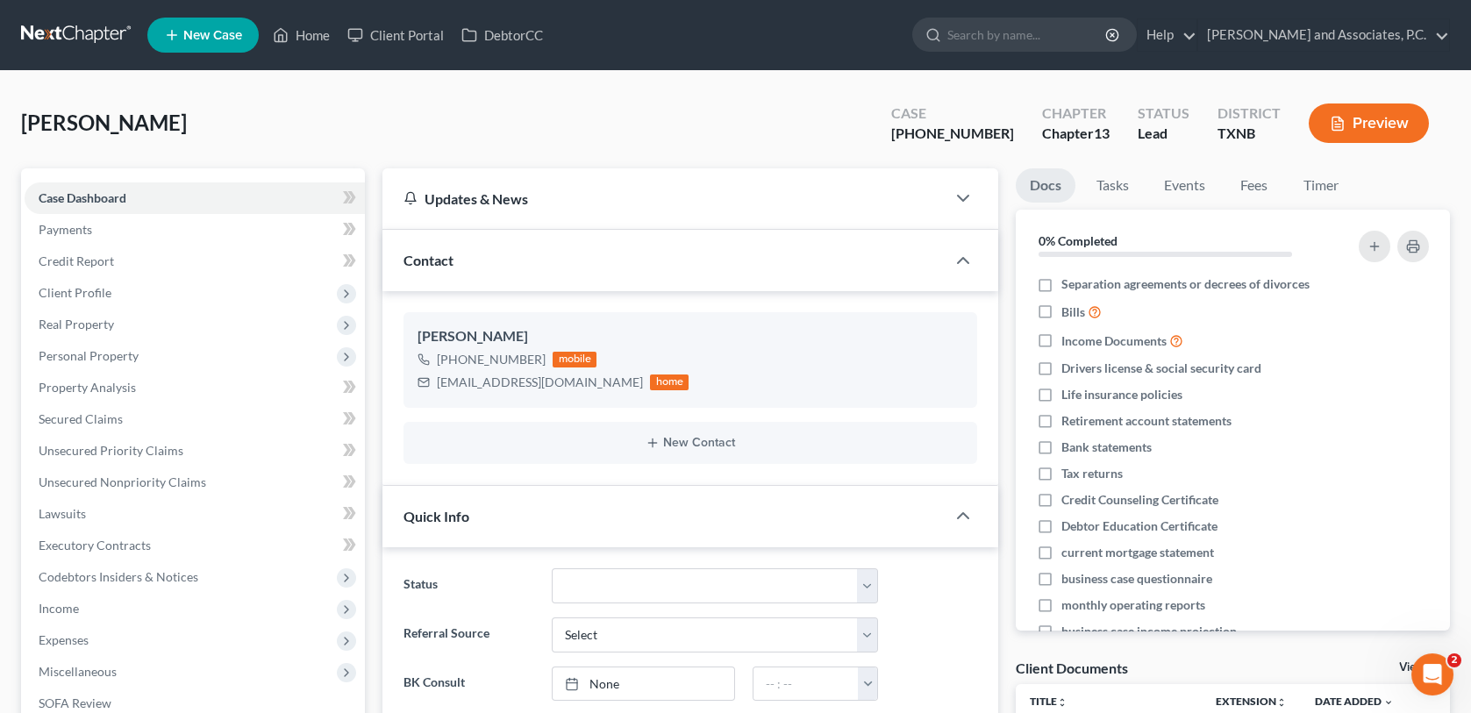
scroll to position [93, 0]
click at [1091, 700] on th "Title unfold_more expand_more expand_less" at bounding box center [1109, 701] width 186 height 35
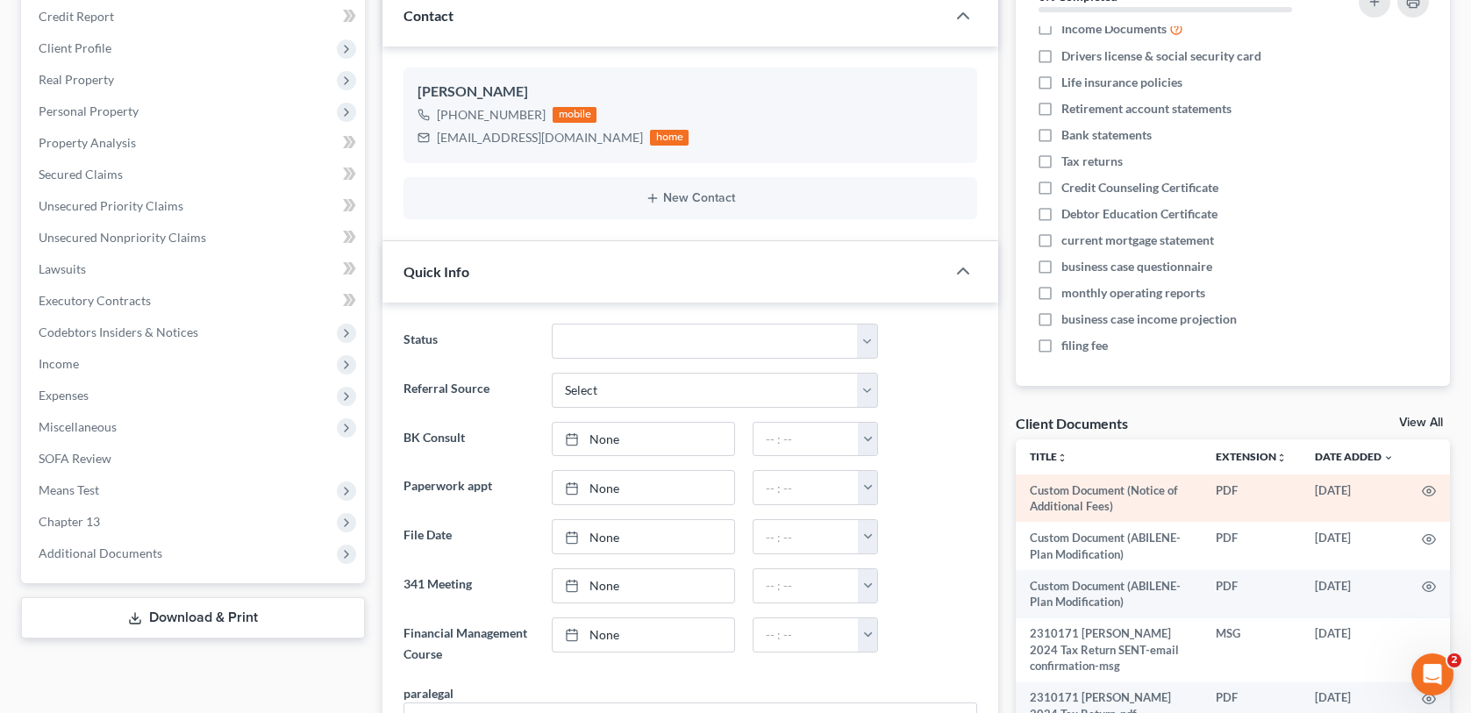
scroll to position [263, 0]
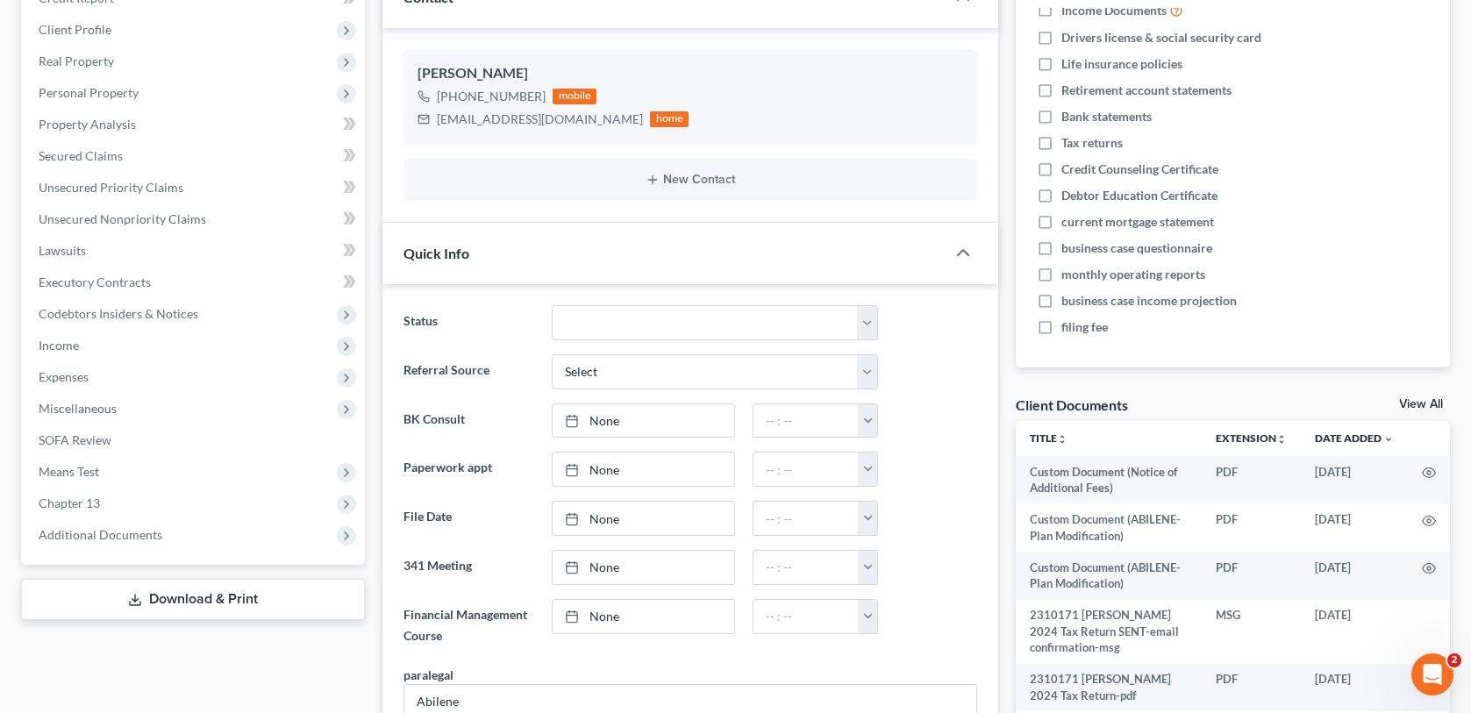
drag, startPoint x: 1416, startPoint y: 407, endPoint x: 1411, endPoint y: 416, distance: 9.8
click at [1416, 407] on link "View All" at bounding box center [1421, 404] width 44 height 12
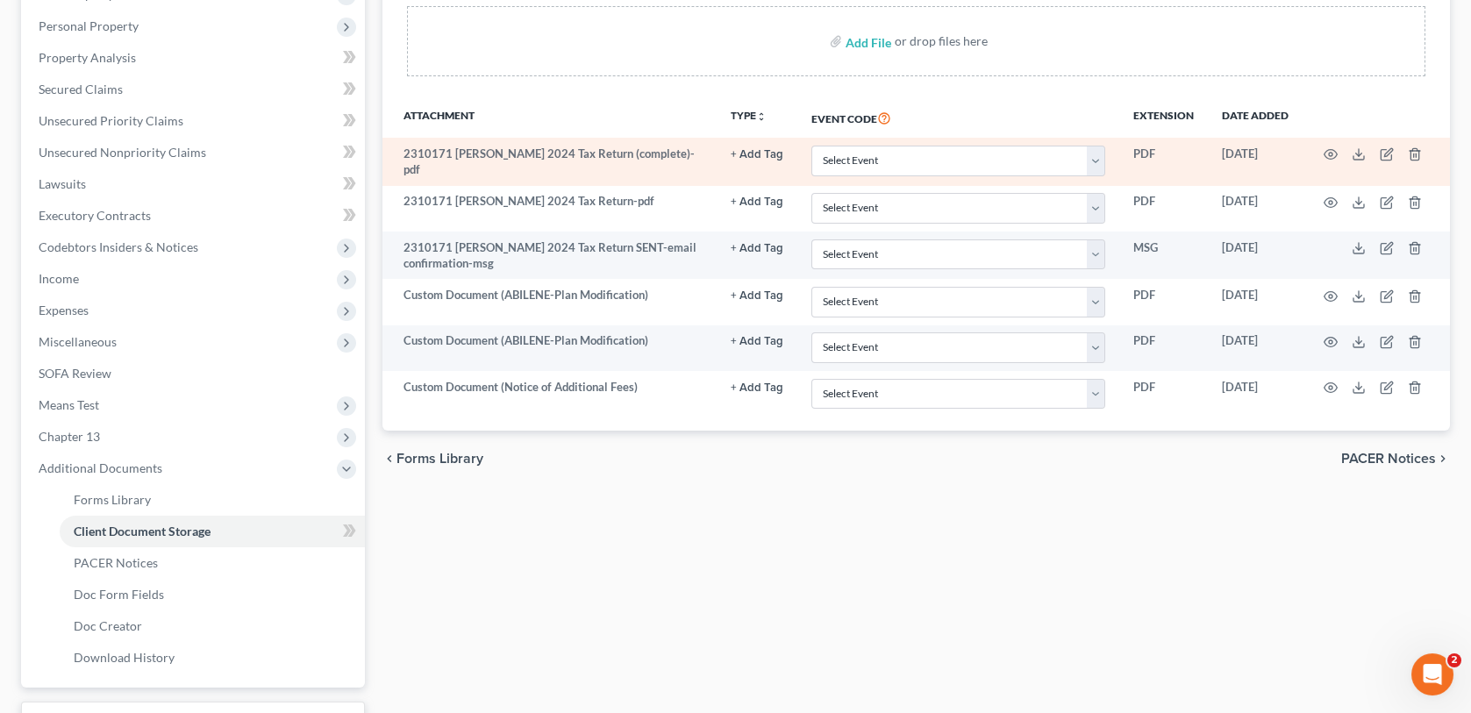
scroll to position [351, 0]
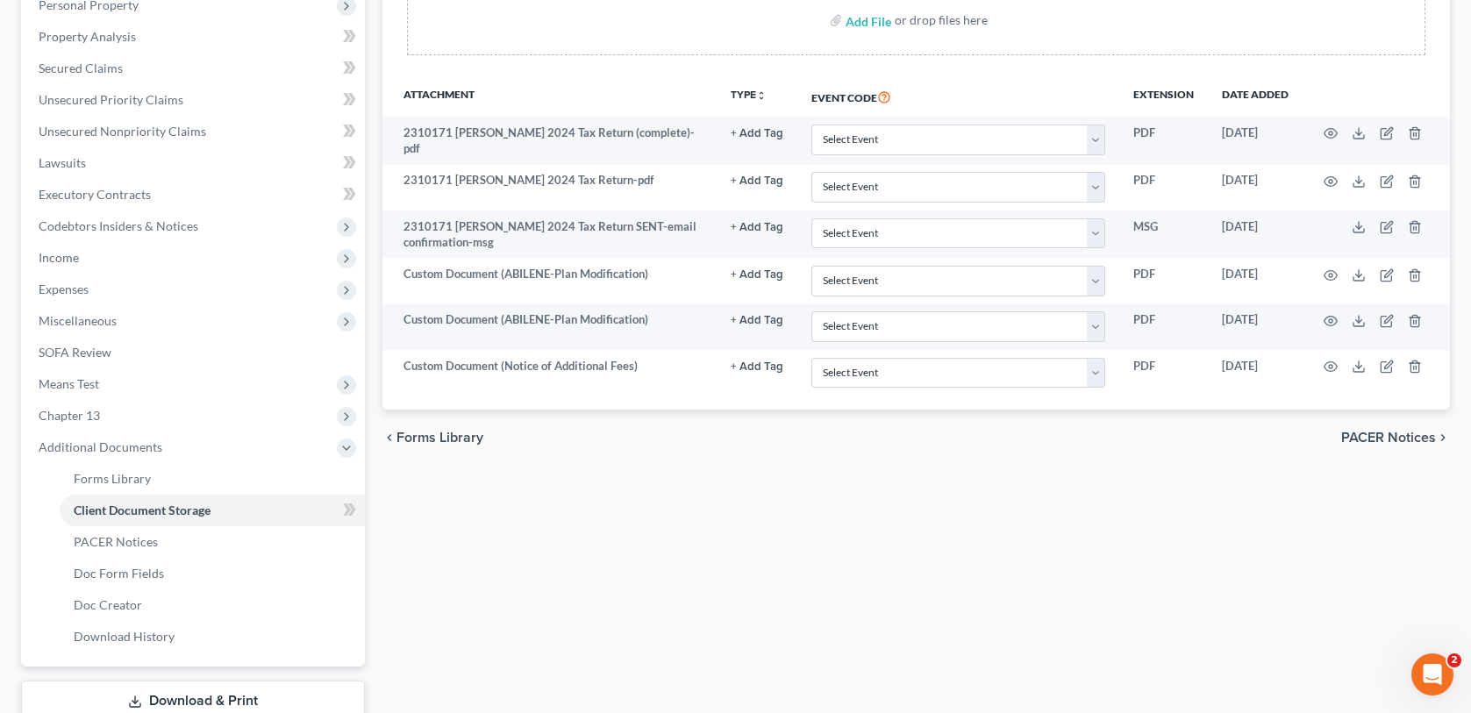
click at [1367, 432] on span "PACER Notices" at bounding box center [1388, 438] width 95 height 14
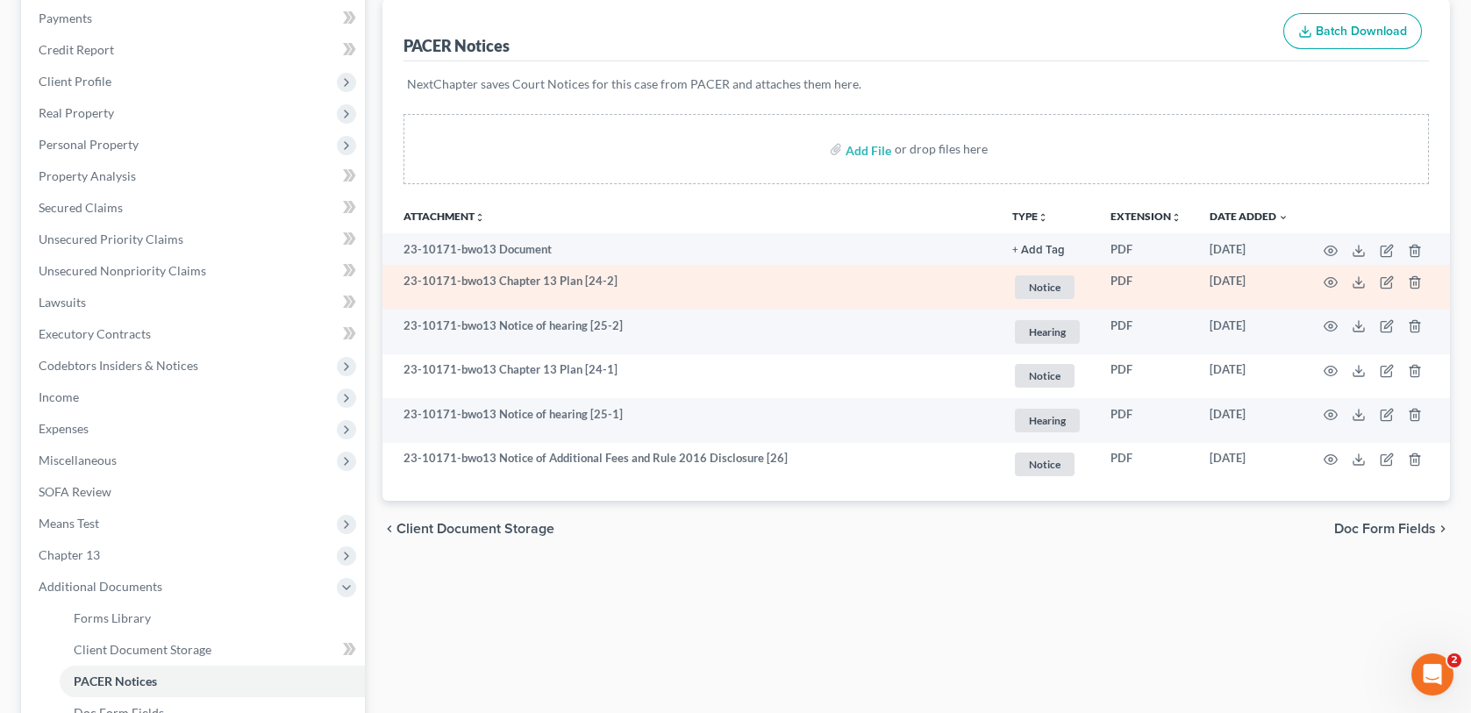
scroll to position [263, 0]
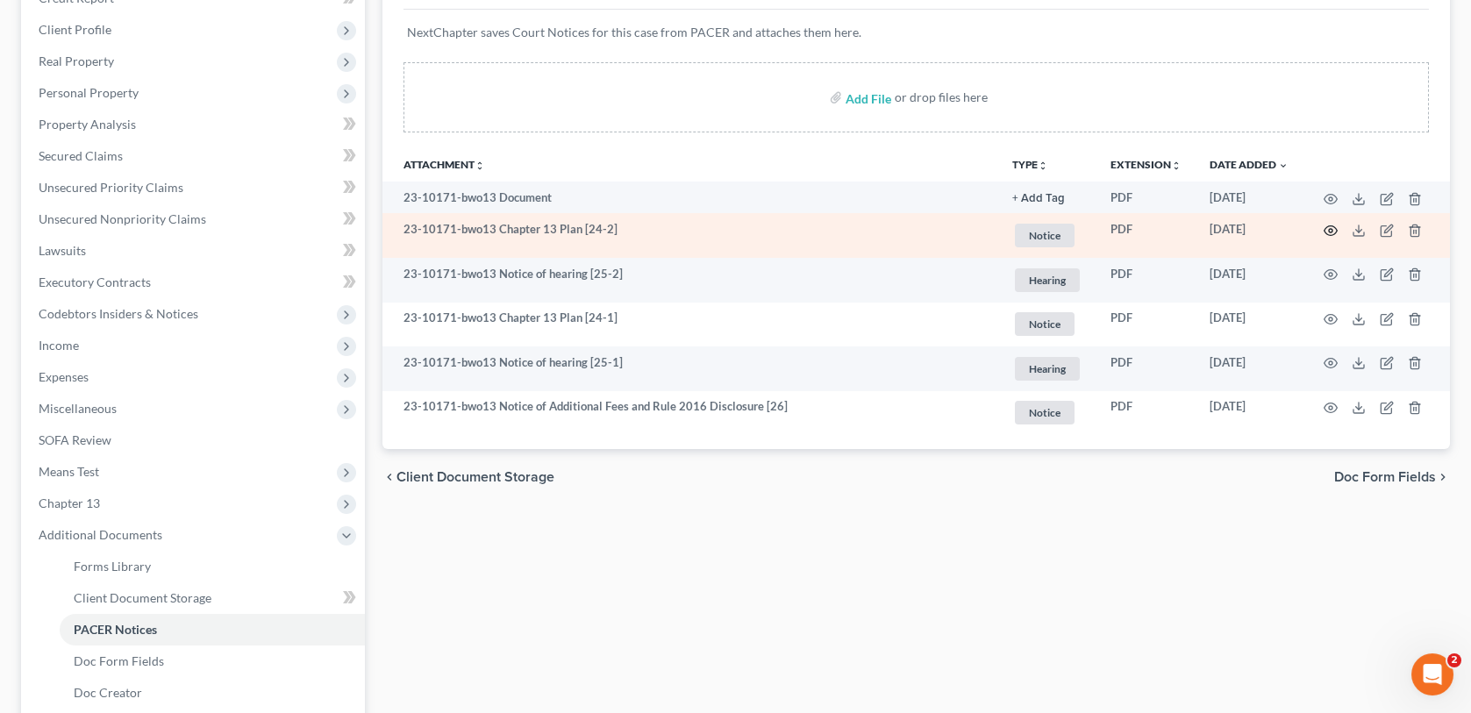
click at [1334, 228] on icon "button" at bounding box center [1331, 231] width 14 height 14
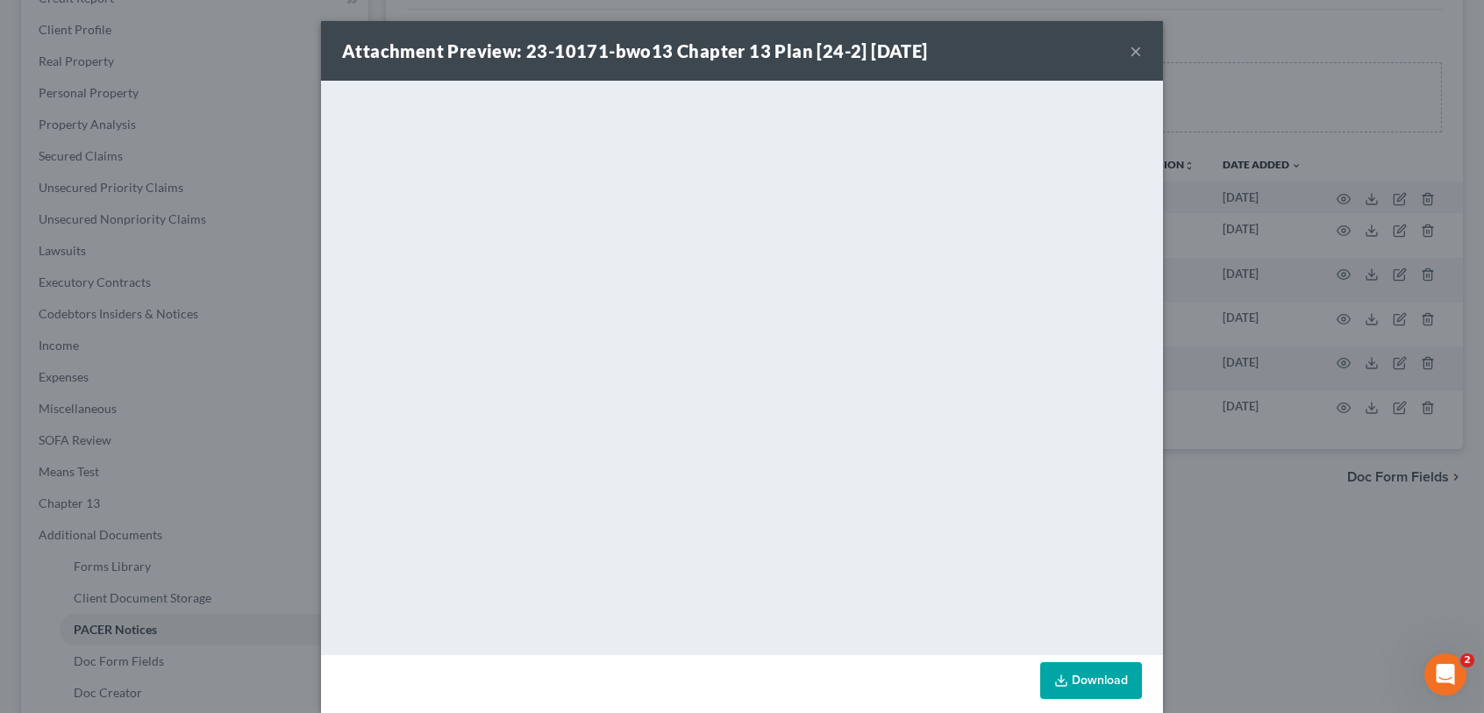
click at [1132, 51] on button "×" at bounding box center [1136, 50] width 12 height 21
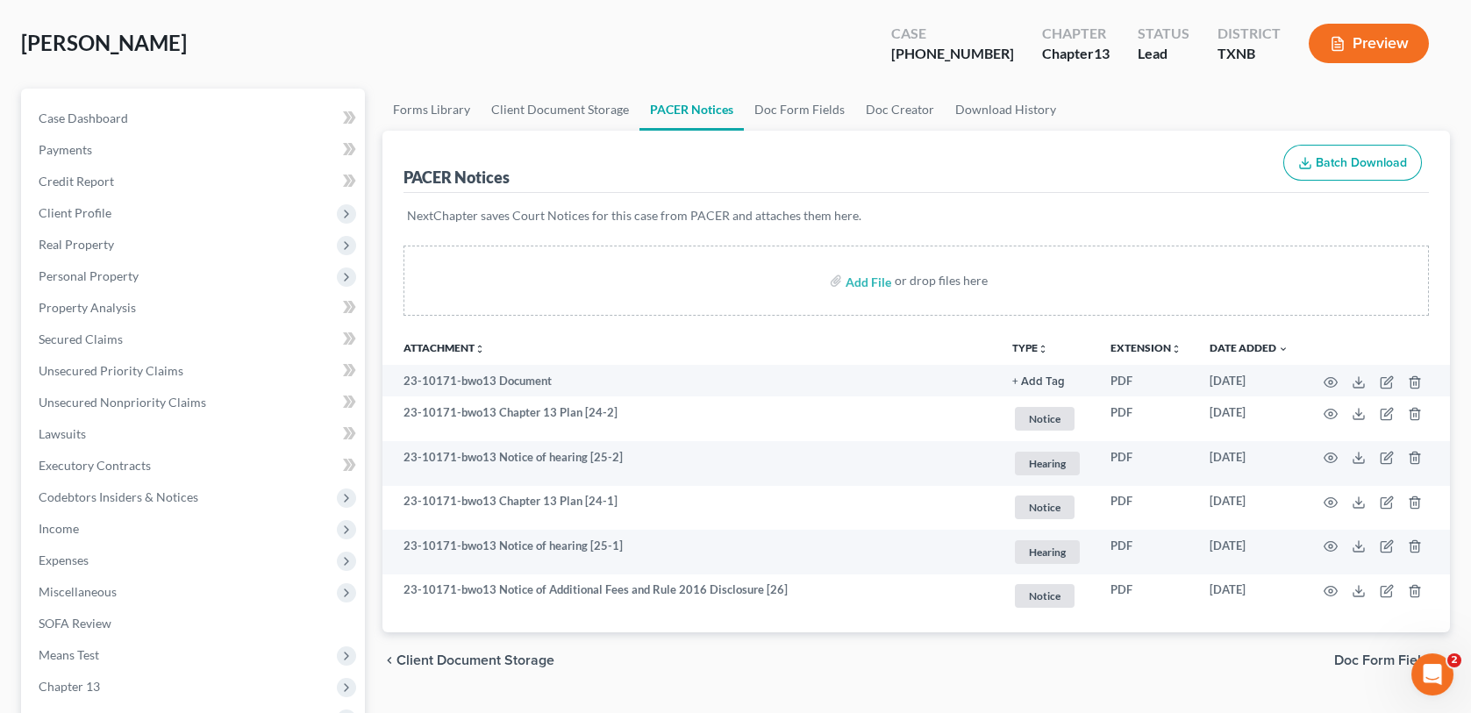
scroll to position [0, 0]
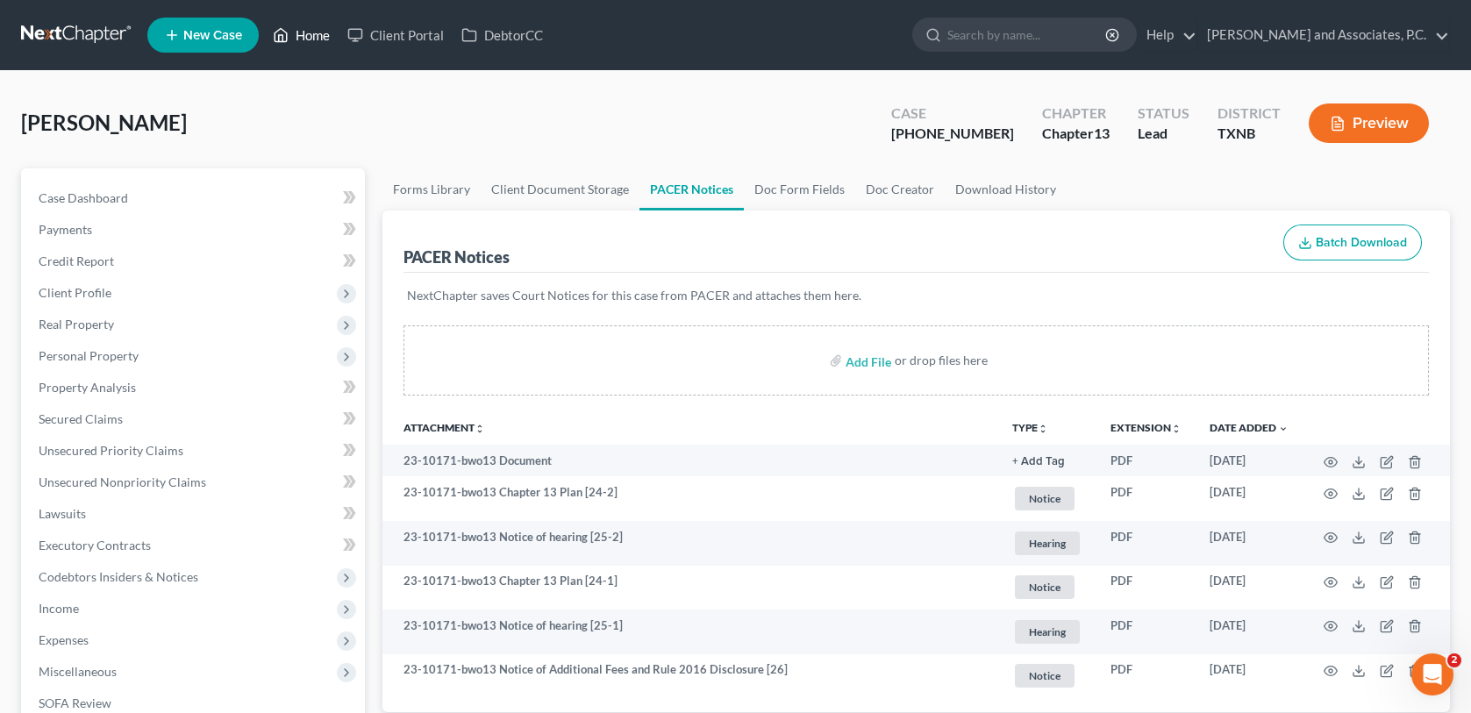
click at [306, 34] on link "Home" at bounding box center [301, 35] width 75 height 32
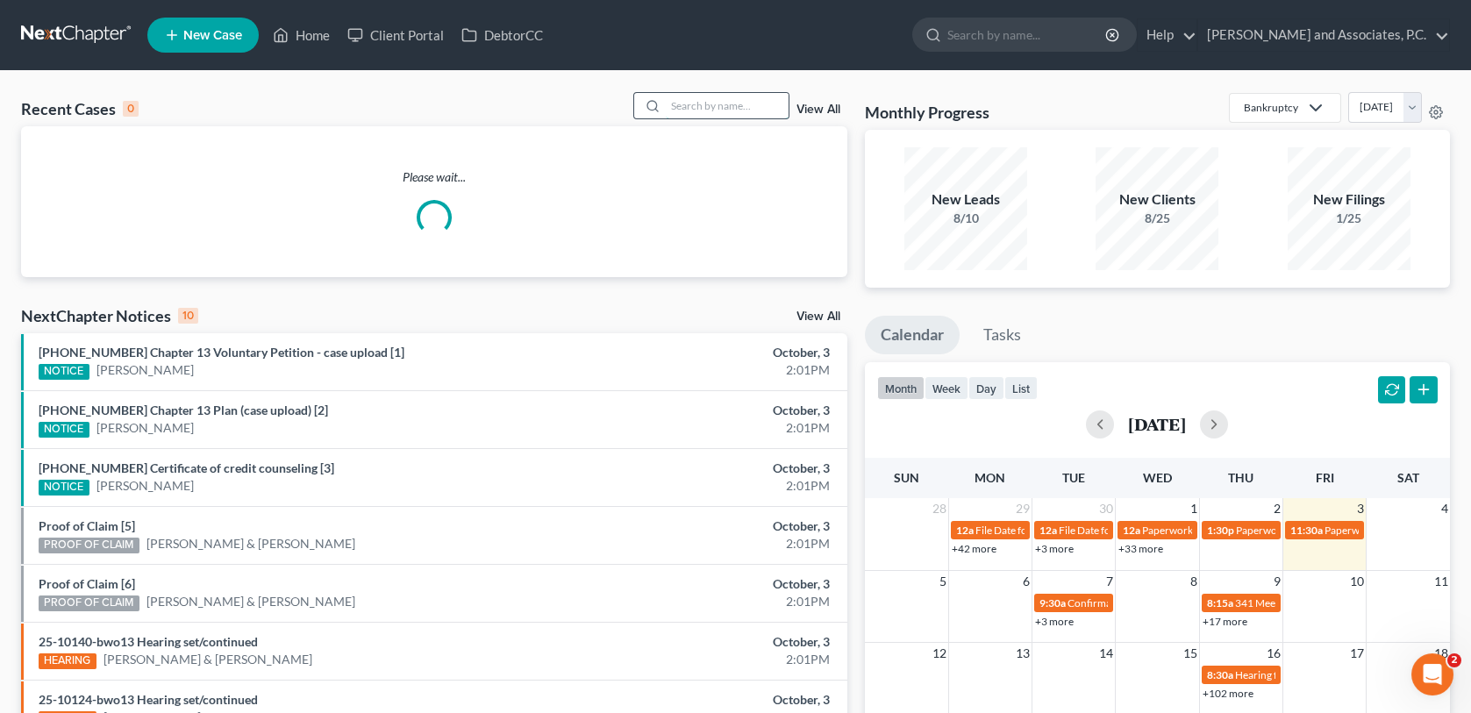
click at [712, 108] on input "search" at bounding box center [727, 105] width 123 height 25
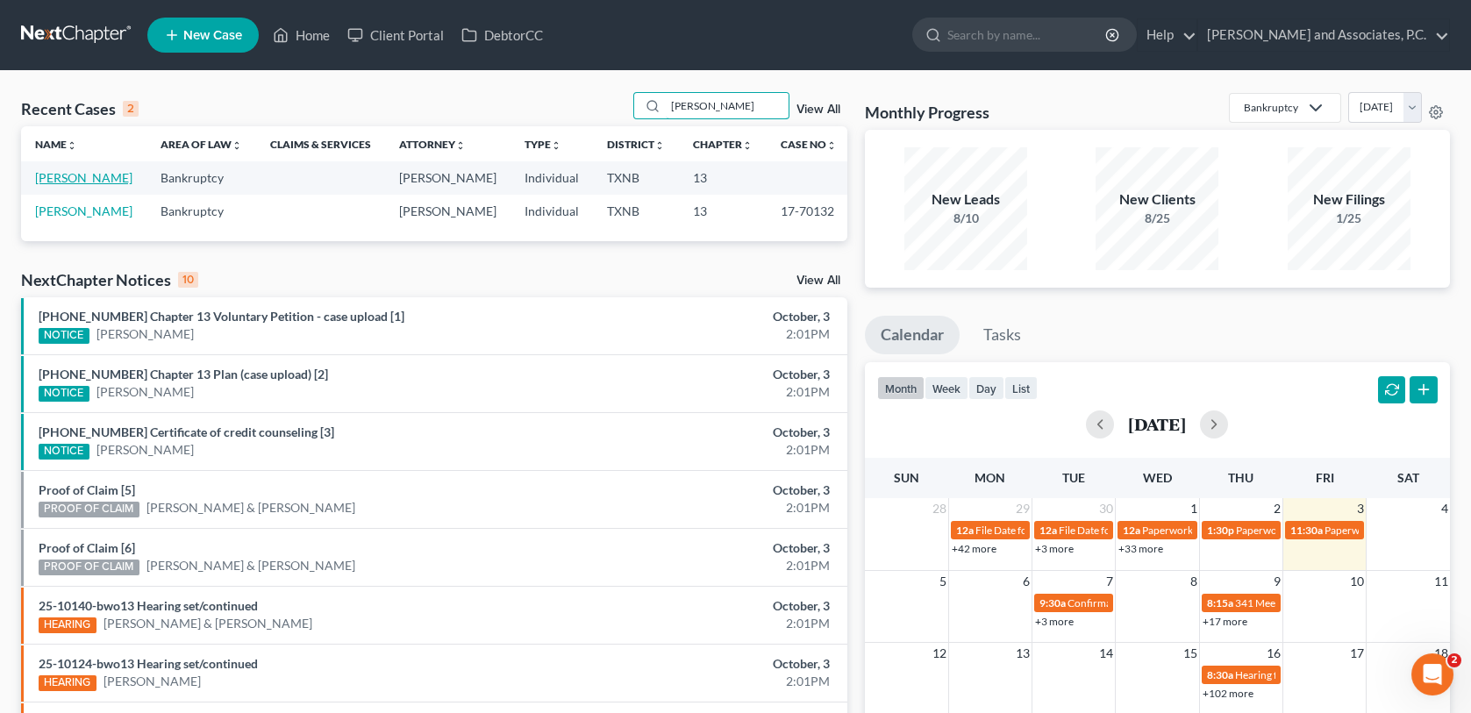
type input "[PERSON_NAME]"
click at [50, 181] on link "[PERSON_NAME]" at bounding box center [83, 177] width 97 height 15
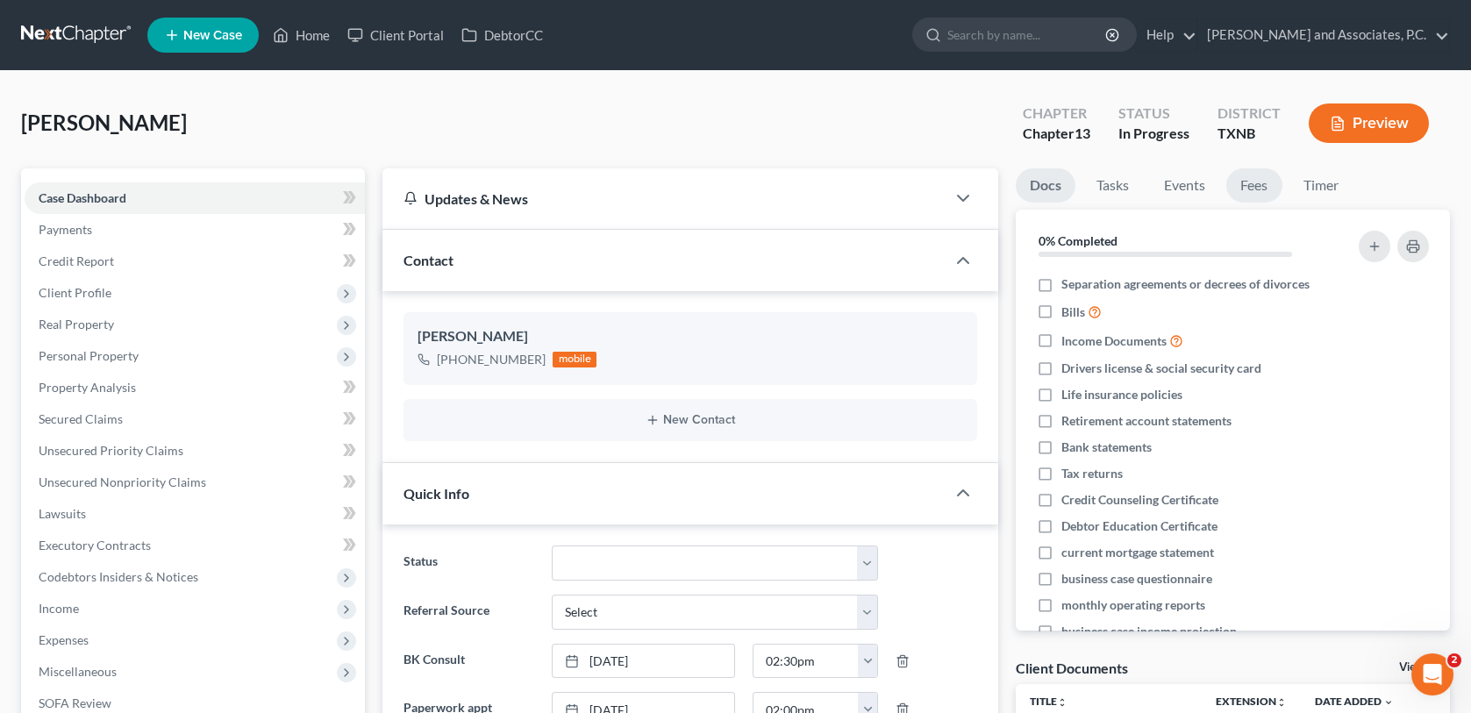
click at [1256, 188] on link "Fees" at bounding box center [1254, 185] width 56 height 34
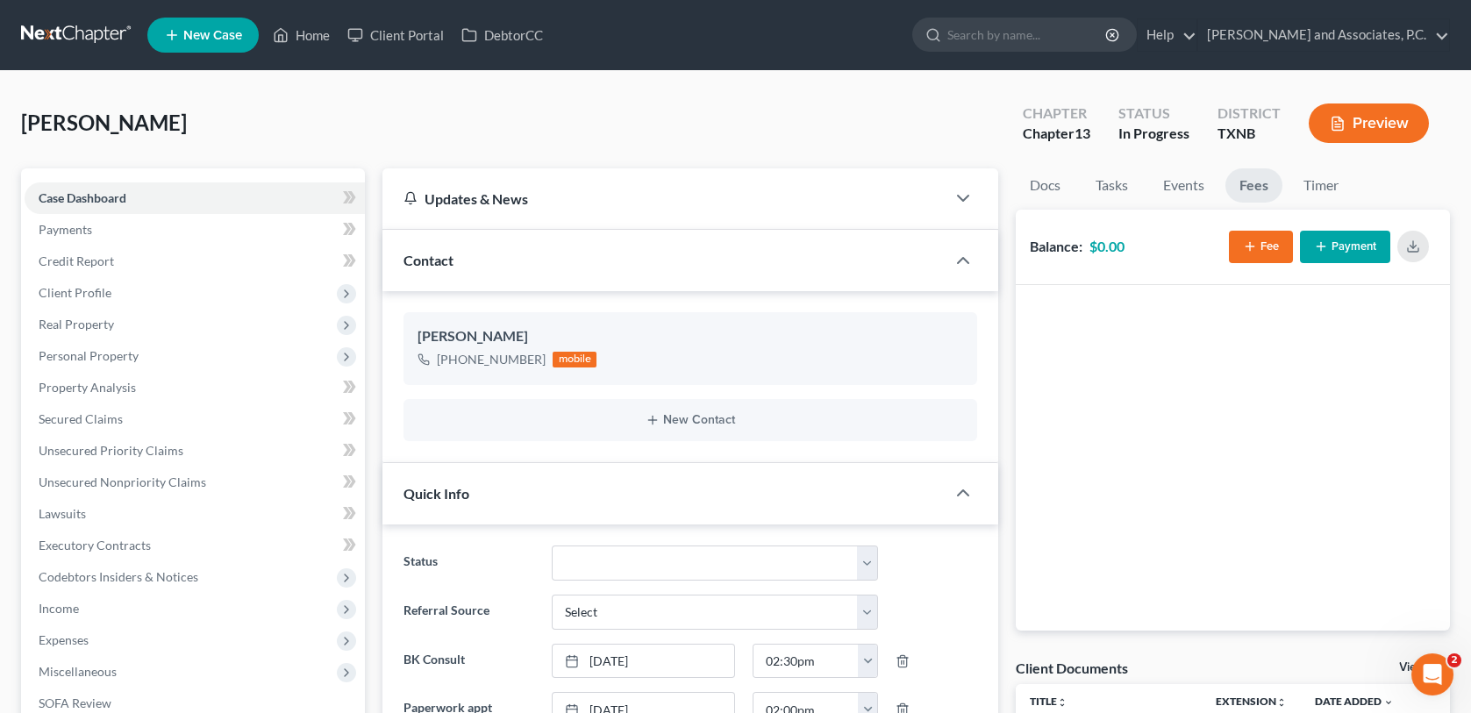
click at [1274, 246] on button "Fee" at bounding box center [1261, 247] width 64 height 32
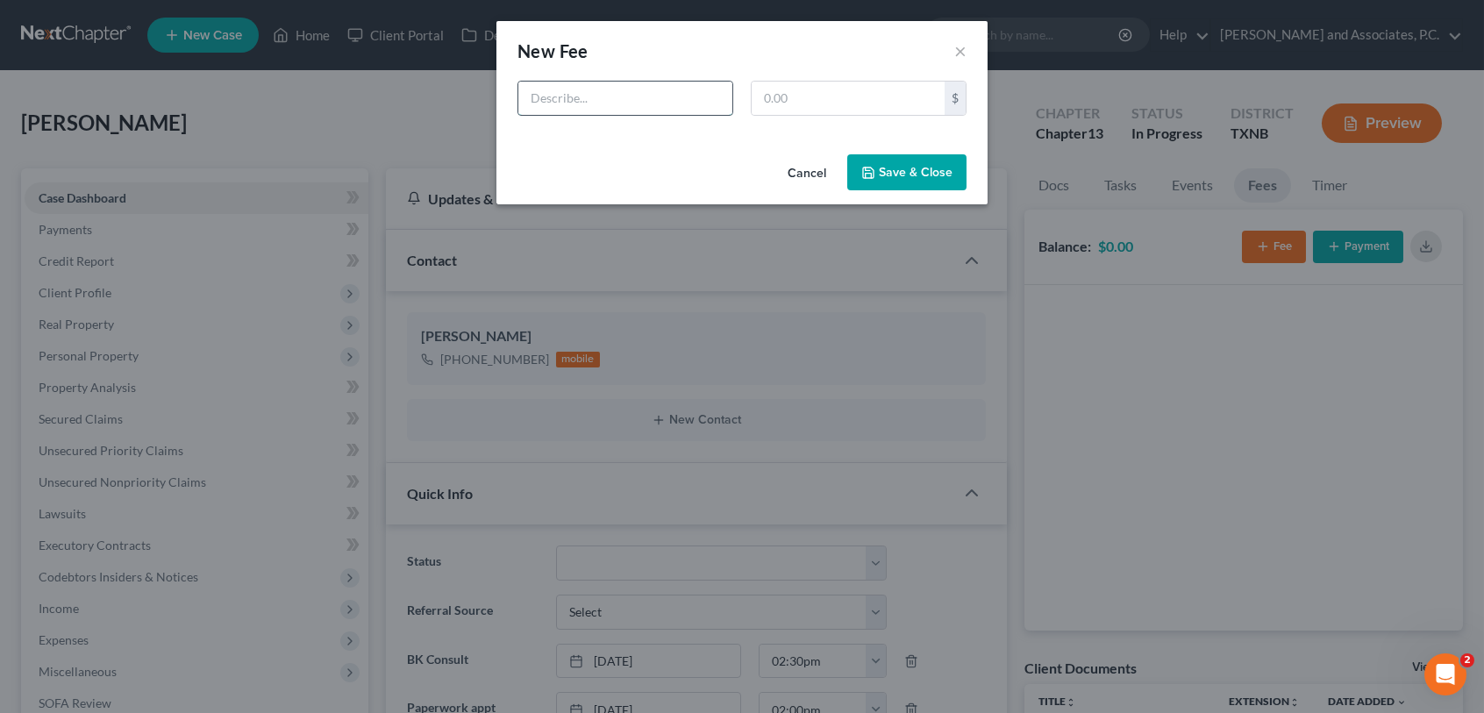
click at [534, 103] on input "text" at bounding box center [625, 98] width 214 height 33
type input "ch 13 bk"
type input "688.00"
click at [883, 168] on button "Save & Close" at bounding box center [906, 172] width 119 height 37
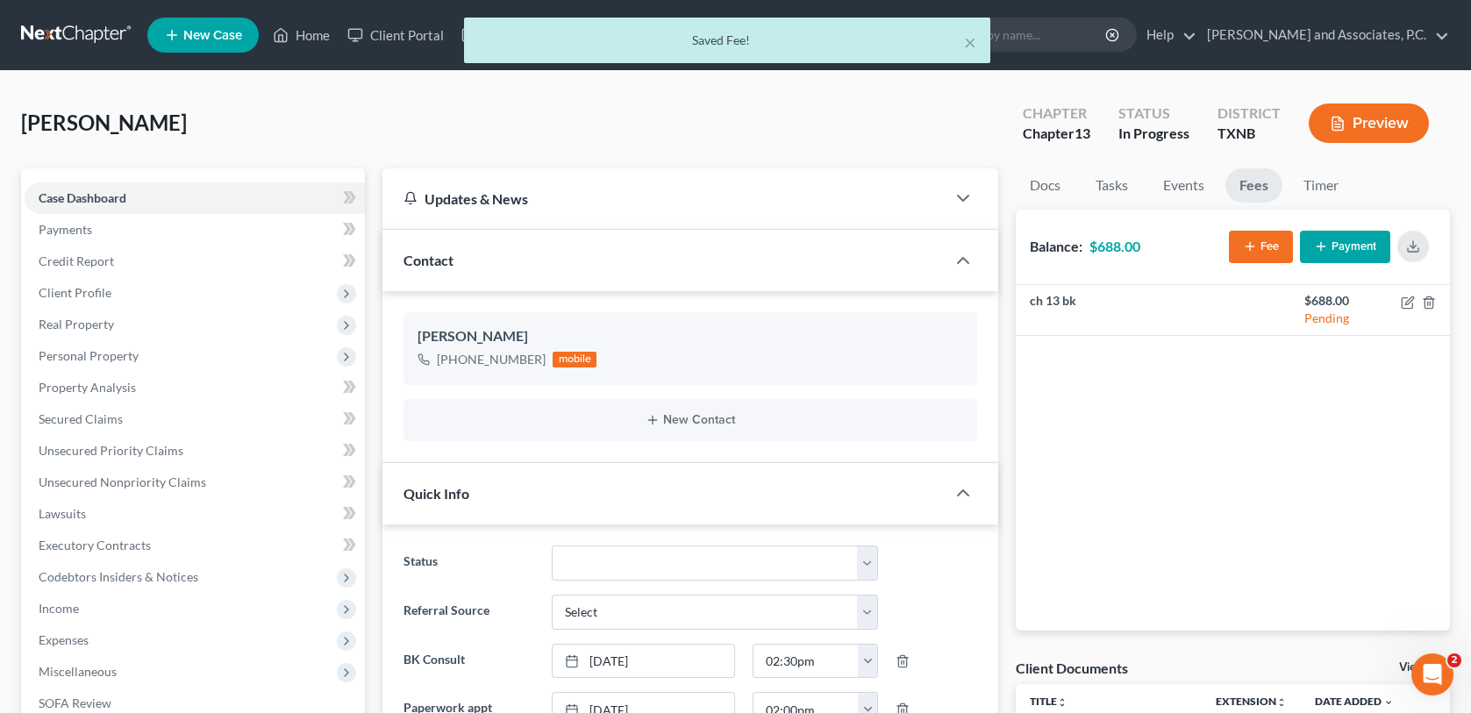
click at [1372, 246] on button "Payment" at bounding box center [1345, 247] width 90 height 32
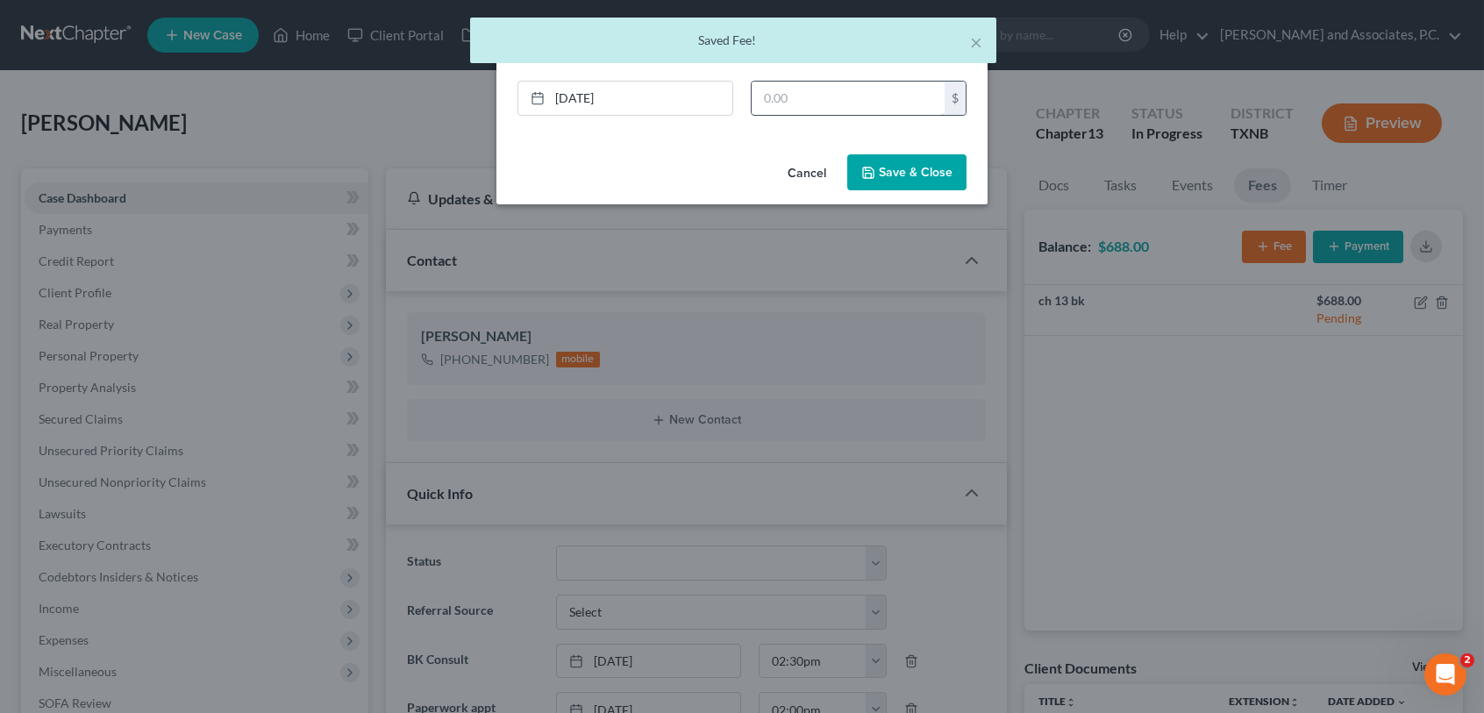
click at [818, 96] on input "text" at bounding box center [848, 98] width 193 height 33
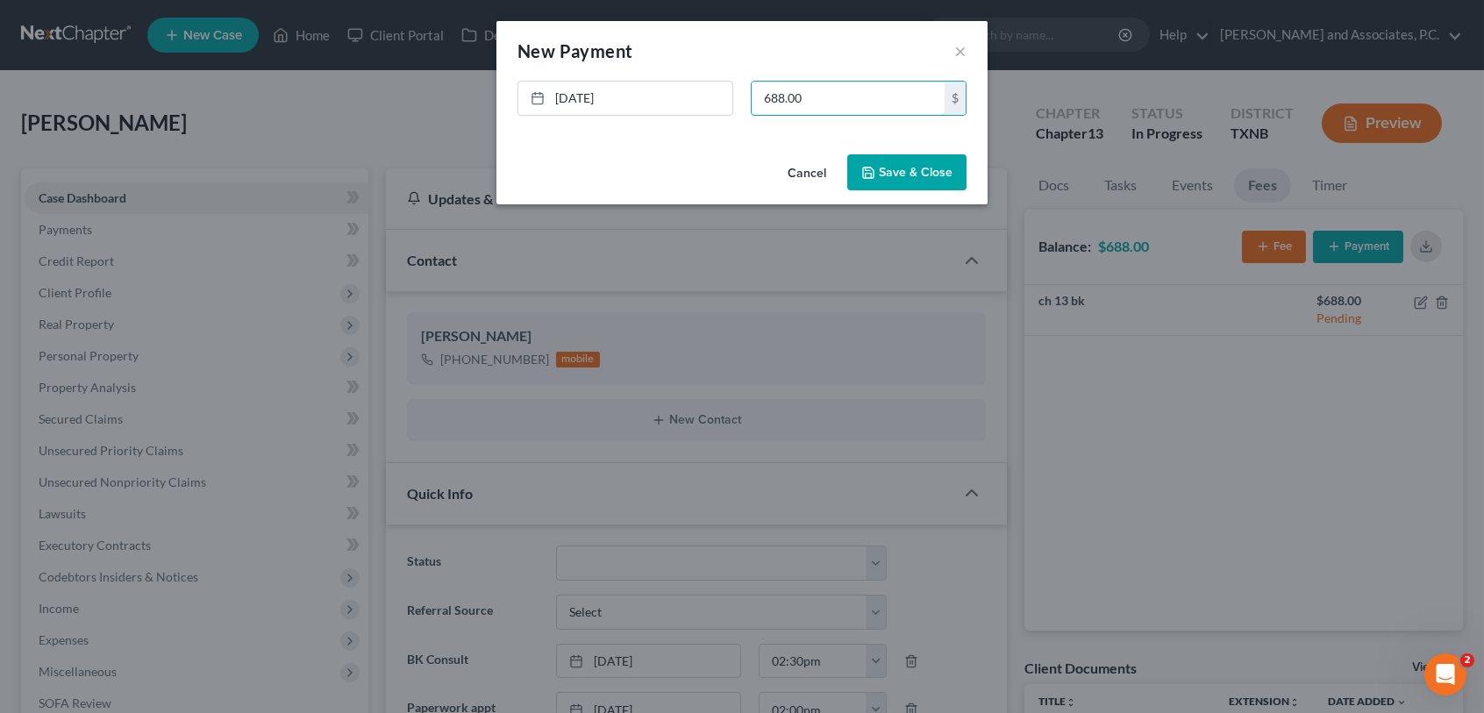
type input "688.00"
drag, startPoint x: 914, startPoint y: 176, endPoint x: 1359, endPoint y: 224, distance: 447.3
click at [918, 177] on button "Save & Close" at bounding box center [906, 172] width 119 height 37
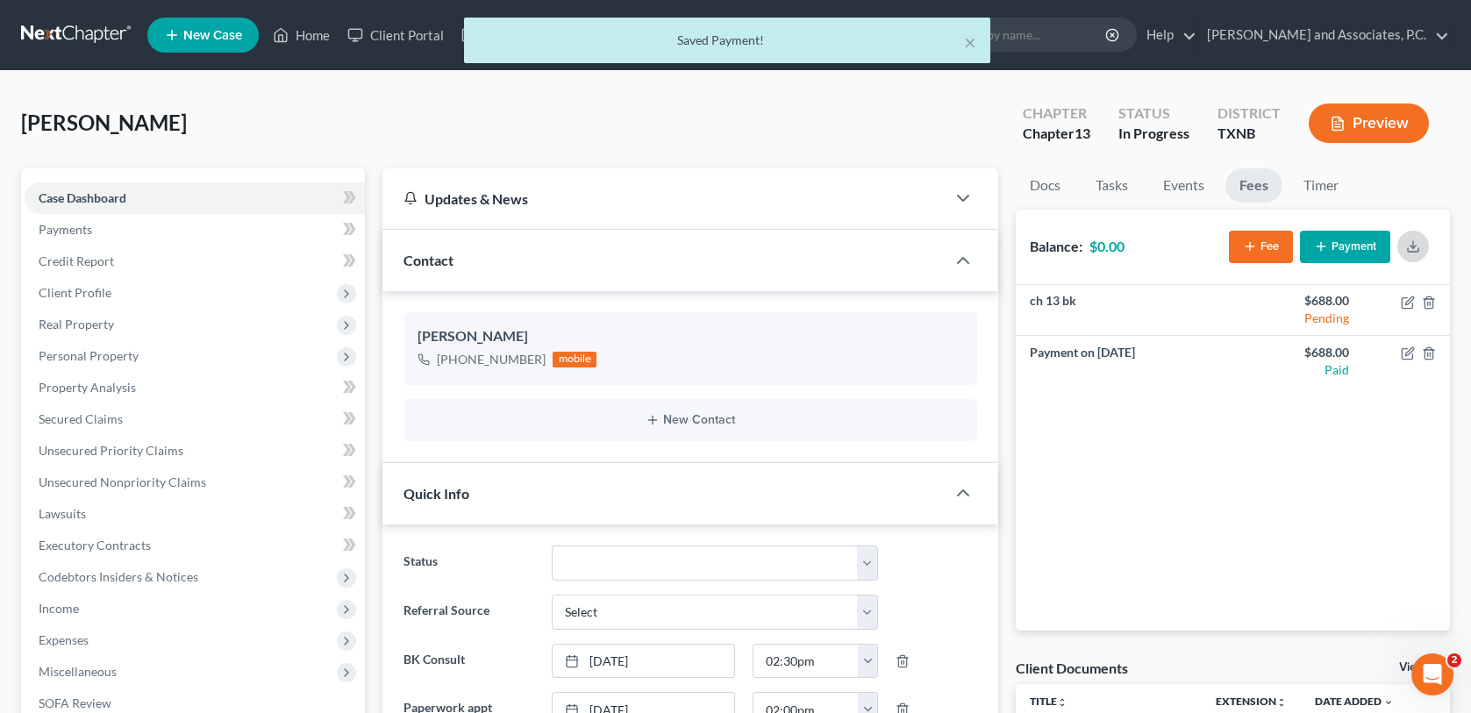
click at [1416, 246] on icon "button" at bounding box center [1413, 246] width 14 height 14
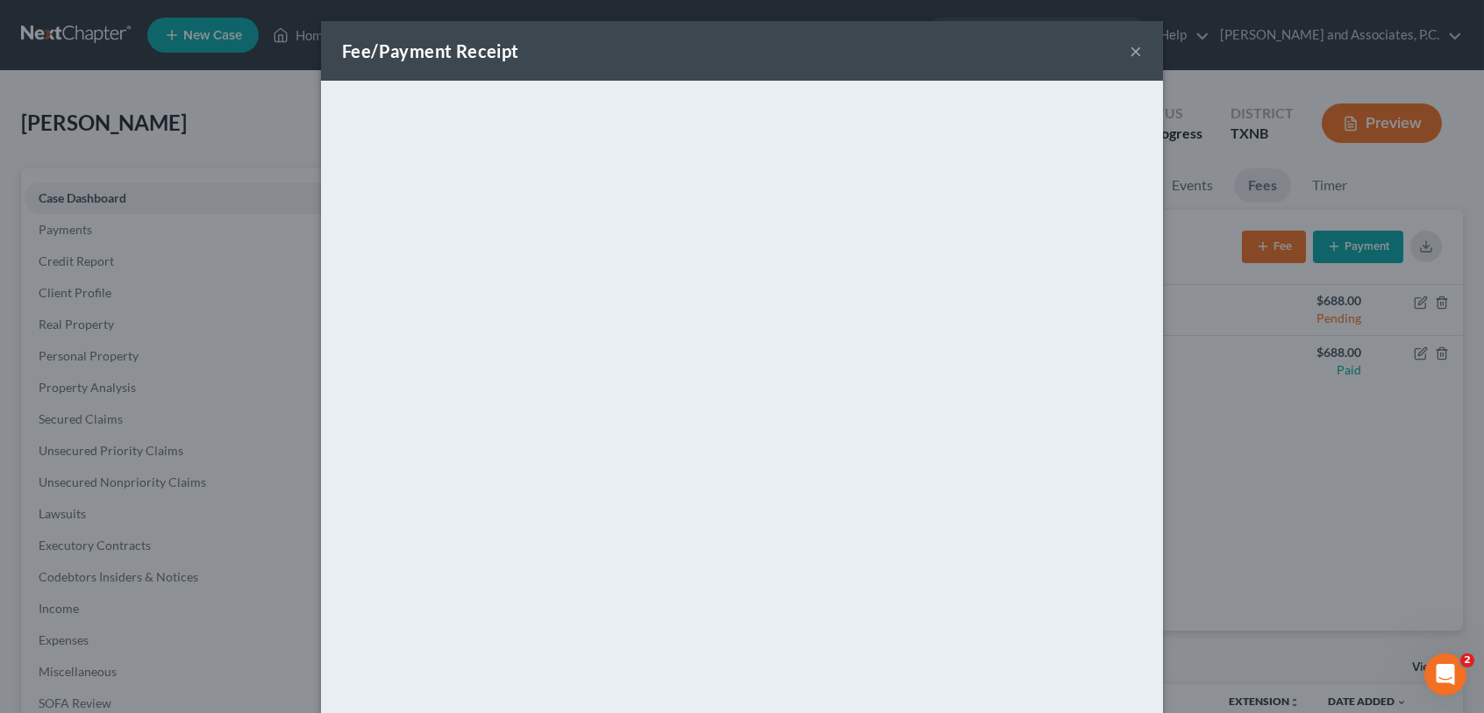
click at [1130, 54] on button "×" at bounding box center [1136, 50] width 12 height 21
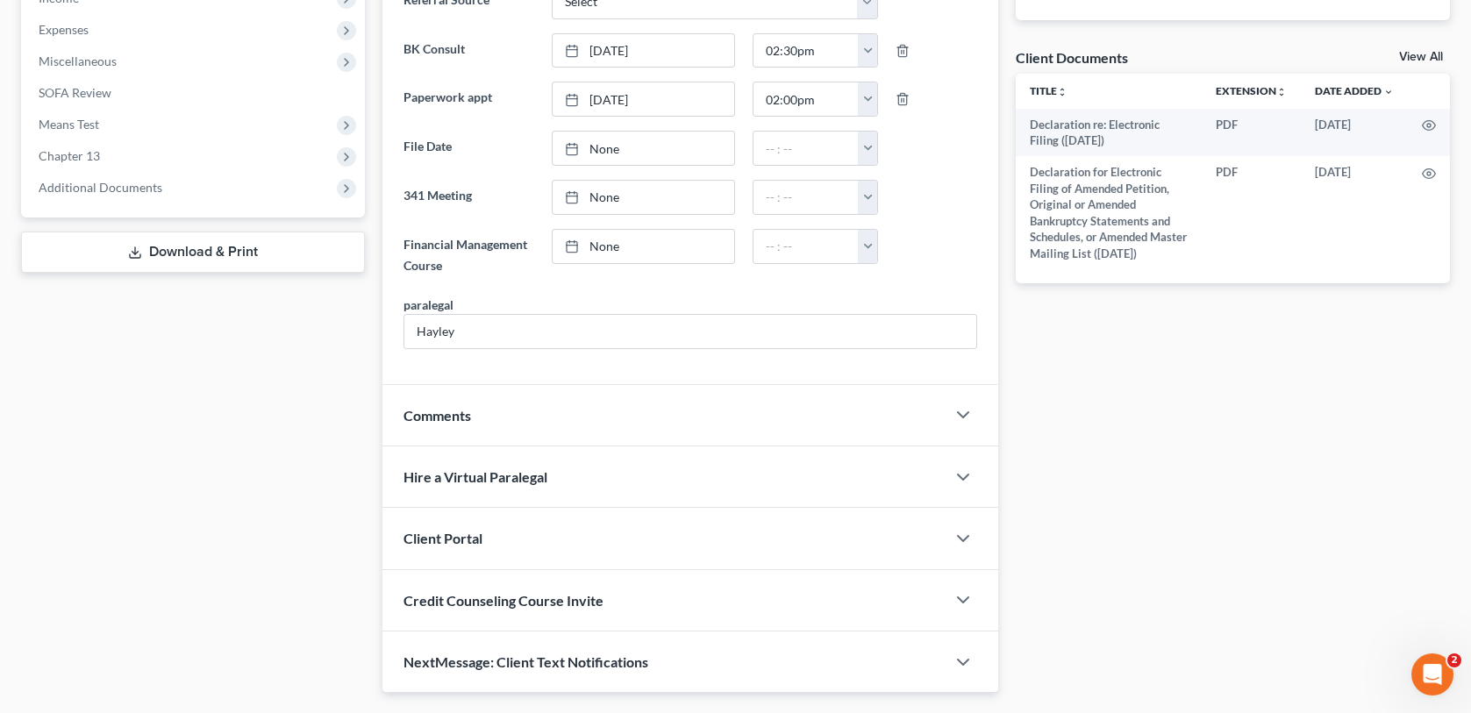
scroll to position [614, 0]
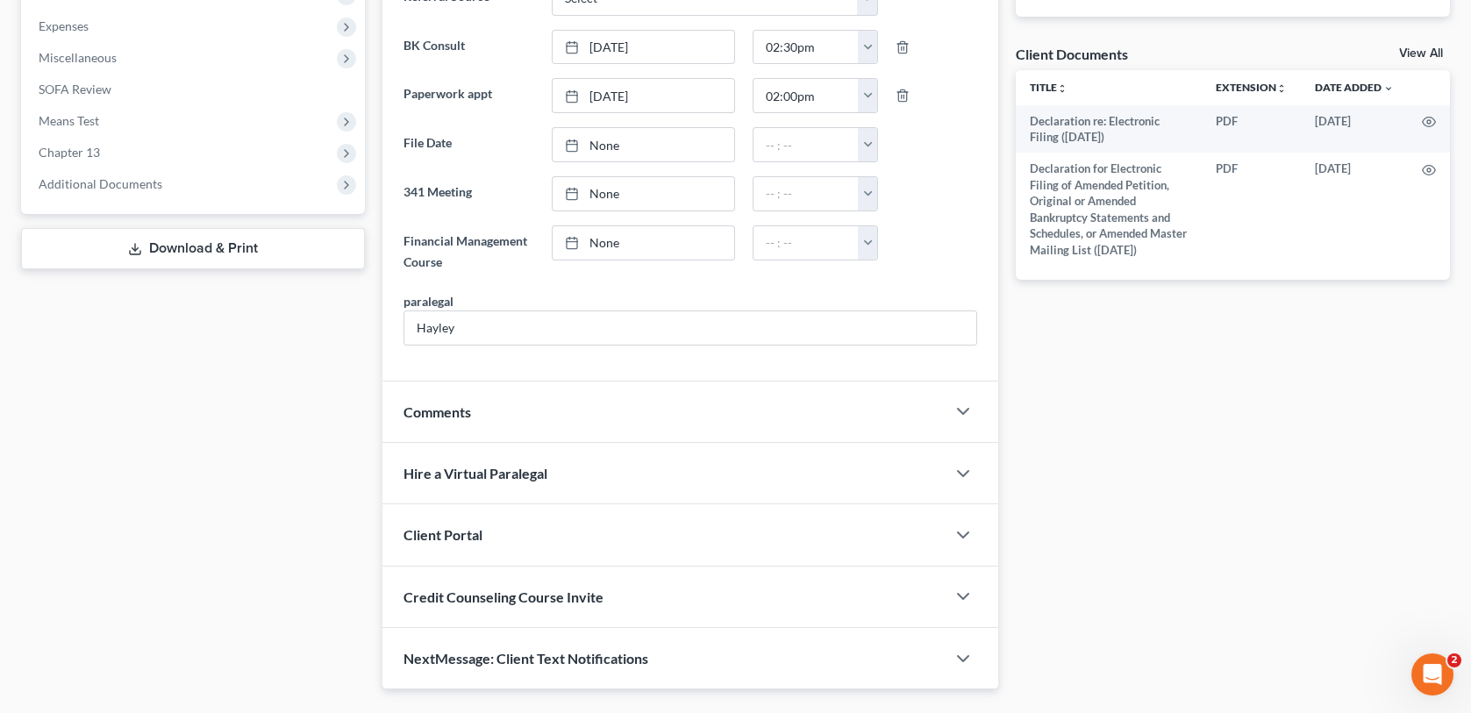
click at [578, 418] on div "Comments" at bounding box center [663, 412] width 562 height 61
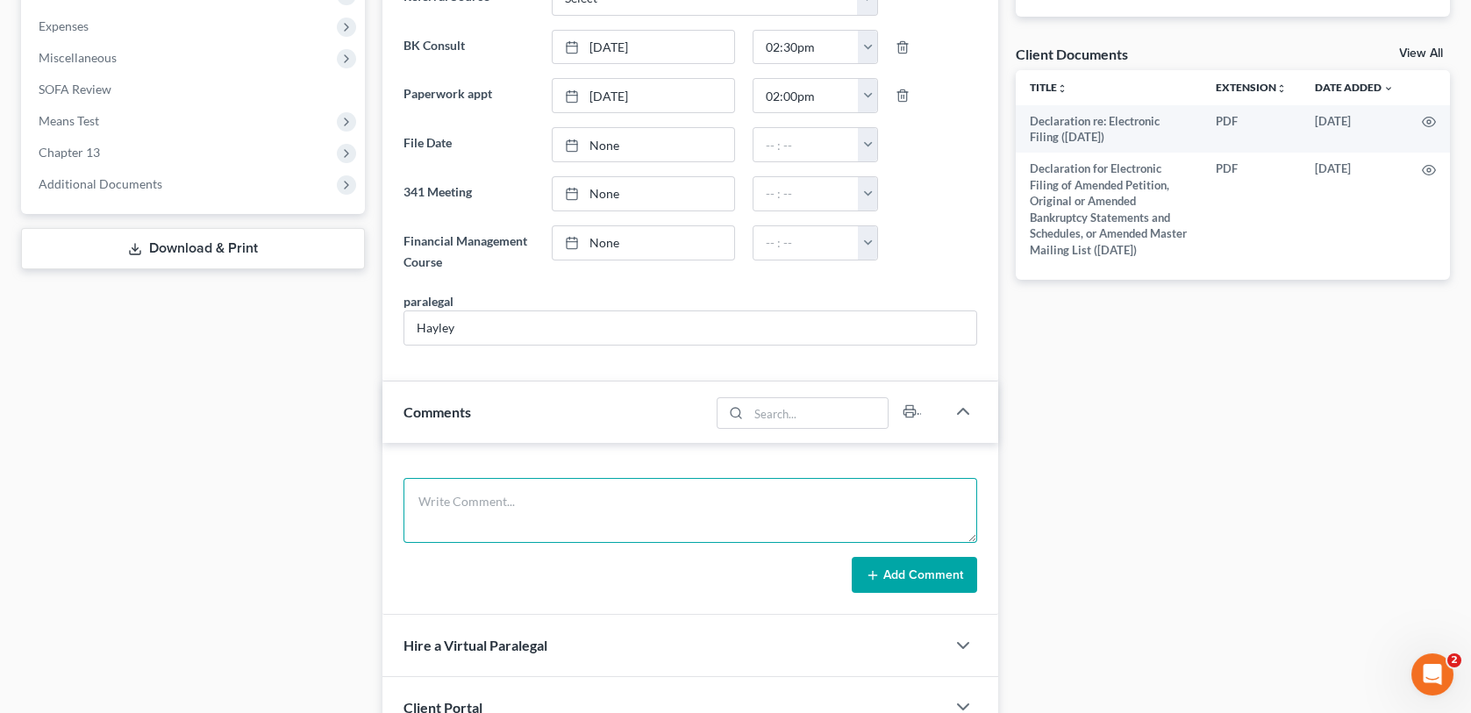
click at [487, 502] on textarea at bounding box center [690, 510] width 573 height 65
type textarea "client made a credit card payment of $688.00 for ch 13 bk-MC"
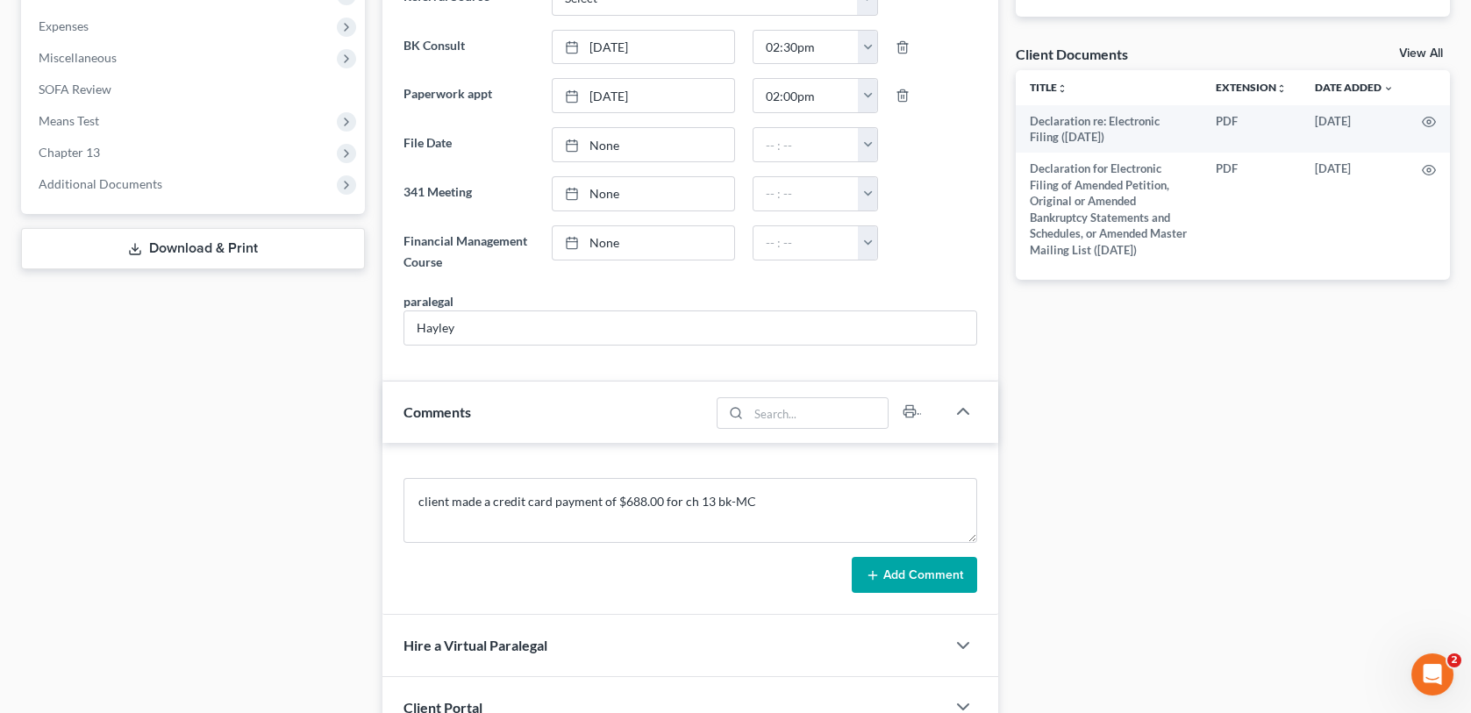
click at [915, 575] on button "Add Comment" at bounding box center [914, 575] width 125 height 37
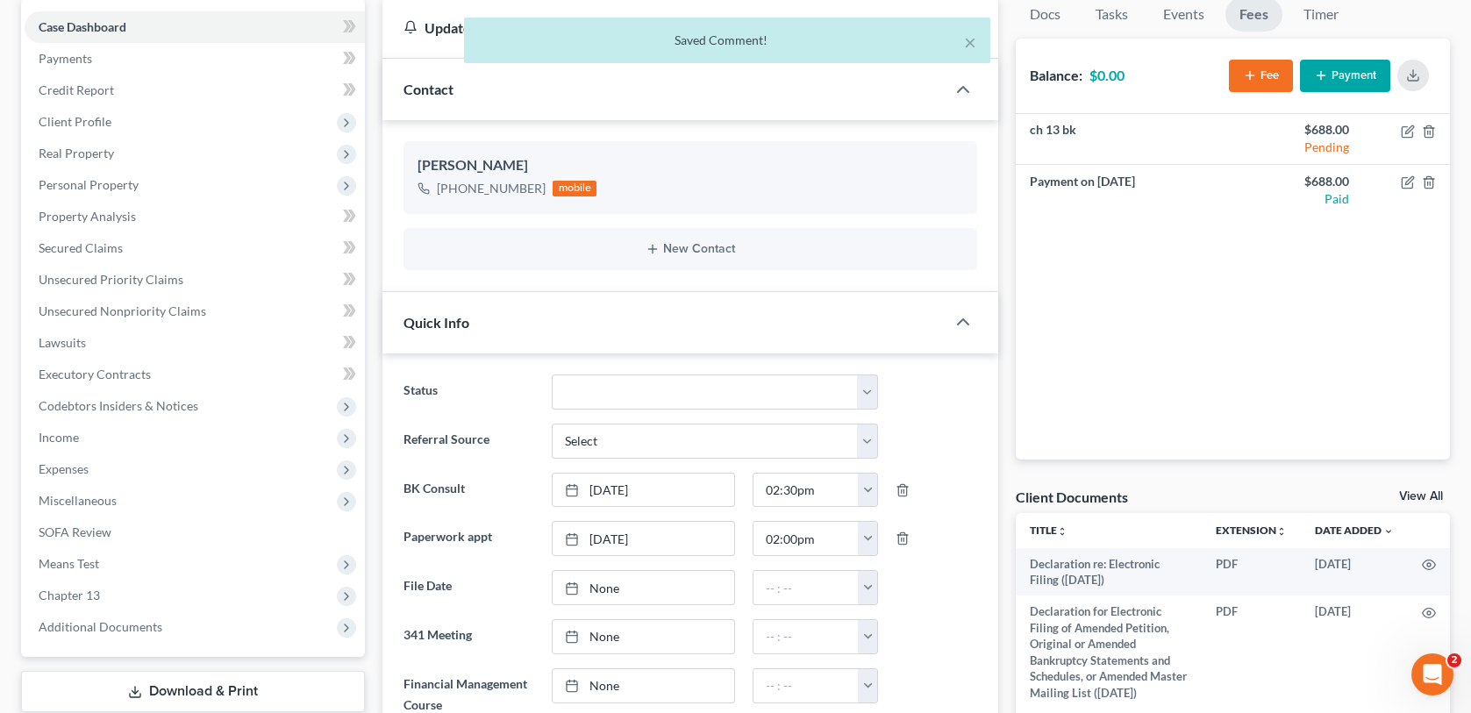
scroll to position [0, 0]
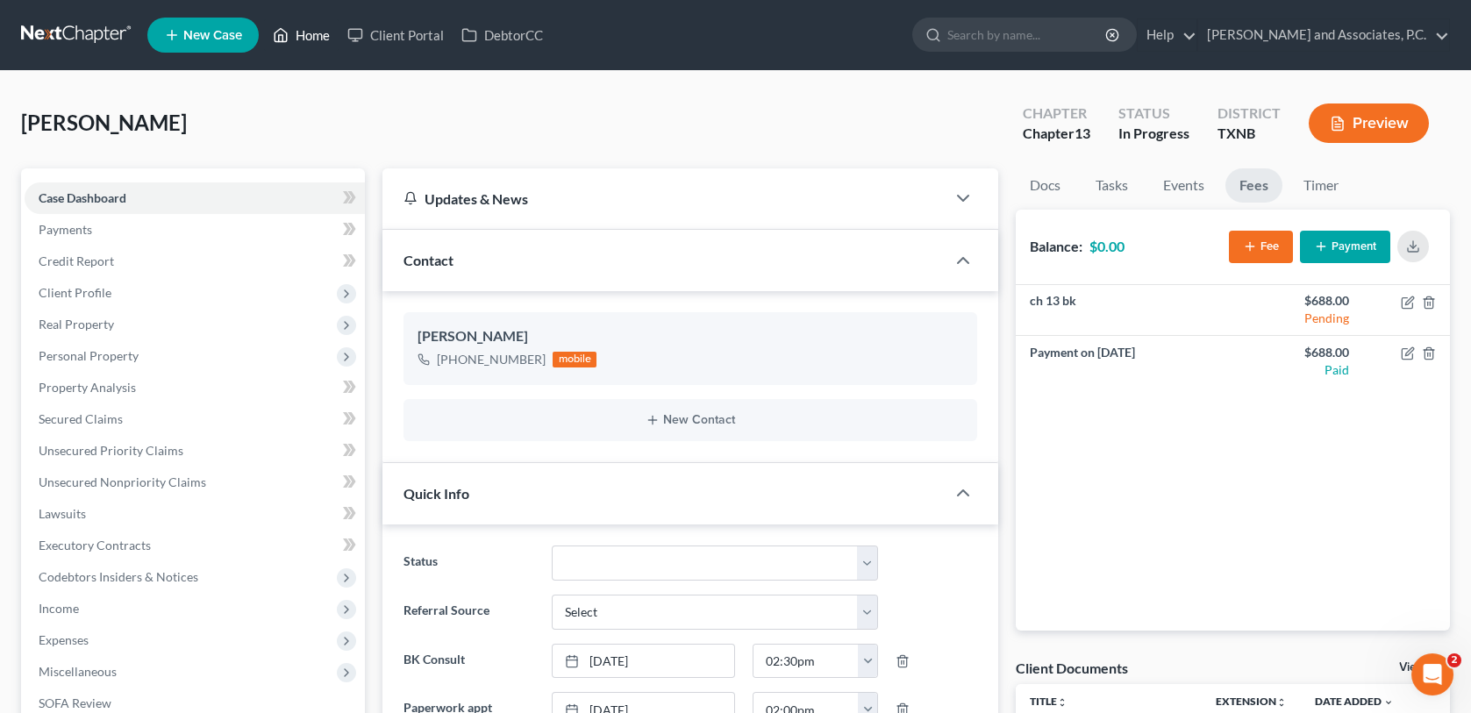
click at [315, 31] on link "Home" at bounding box center [301, 35] width 75 height 32
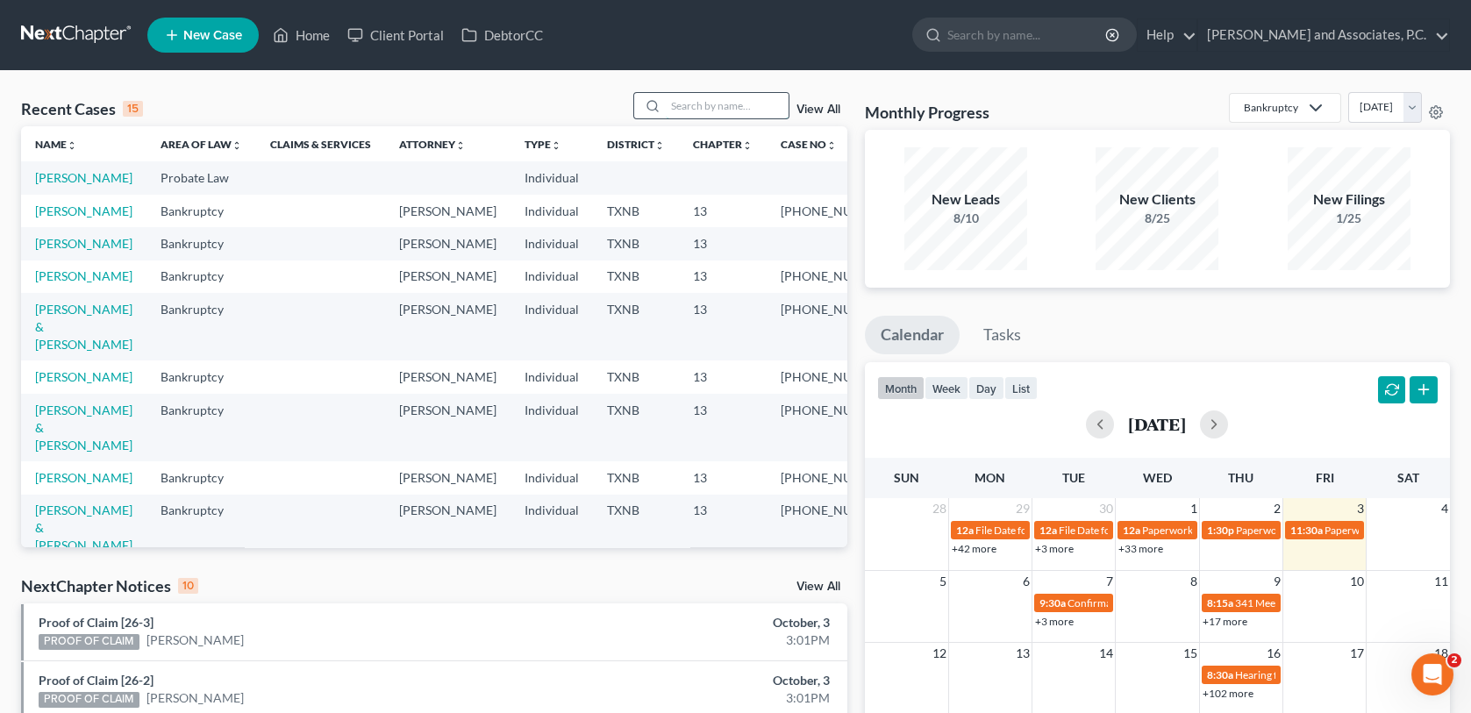
click at [710, 111] on input "search" at bounding box center [727, 105] width 123 height 25
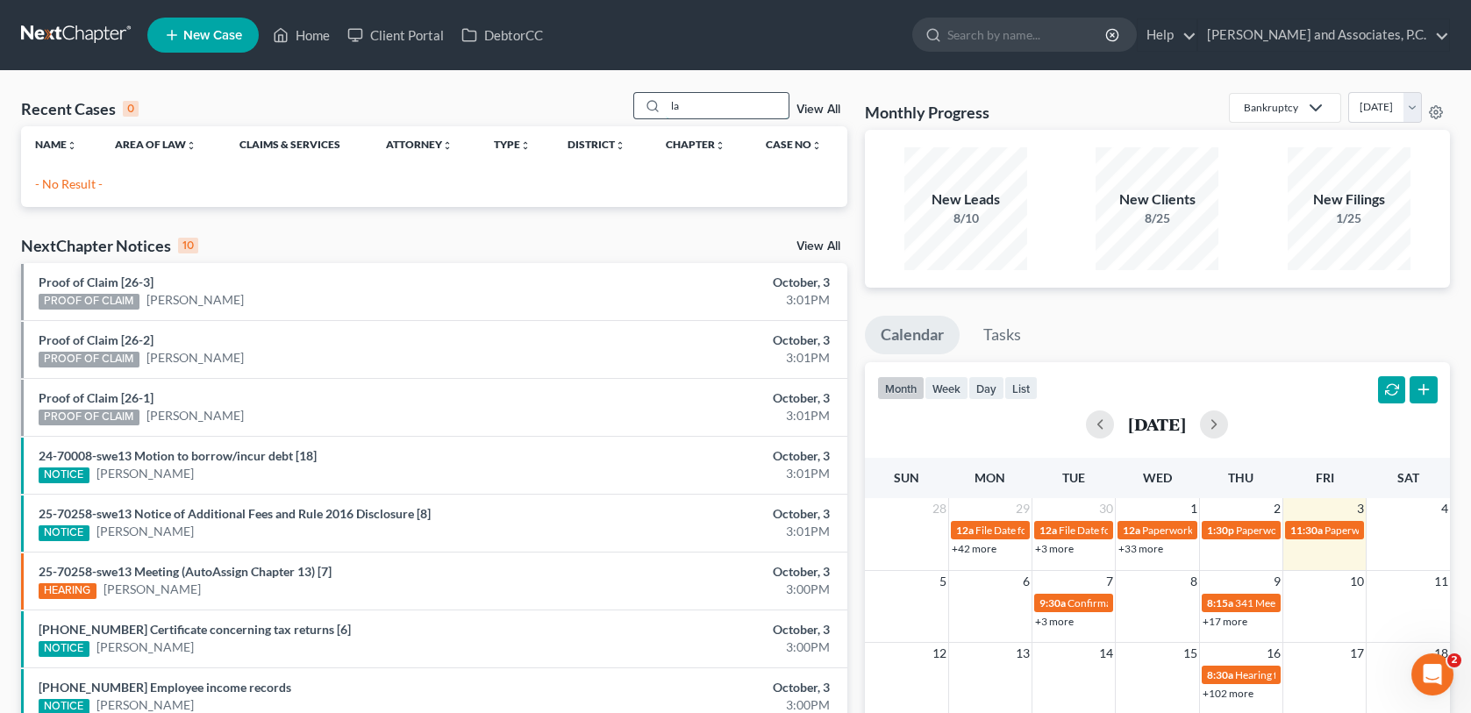
type input "l"
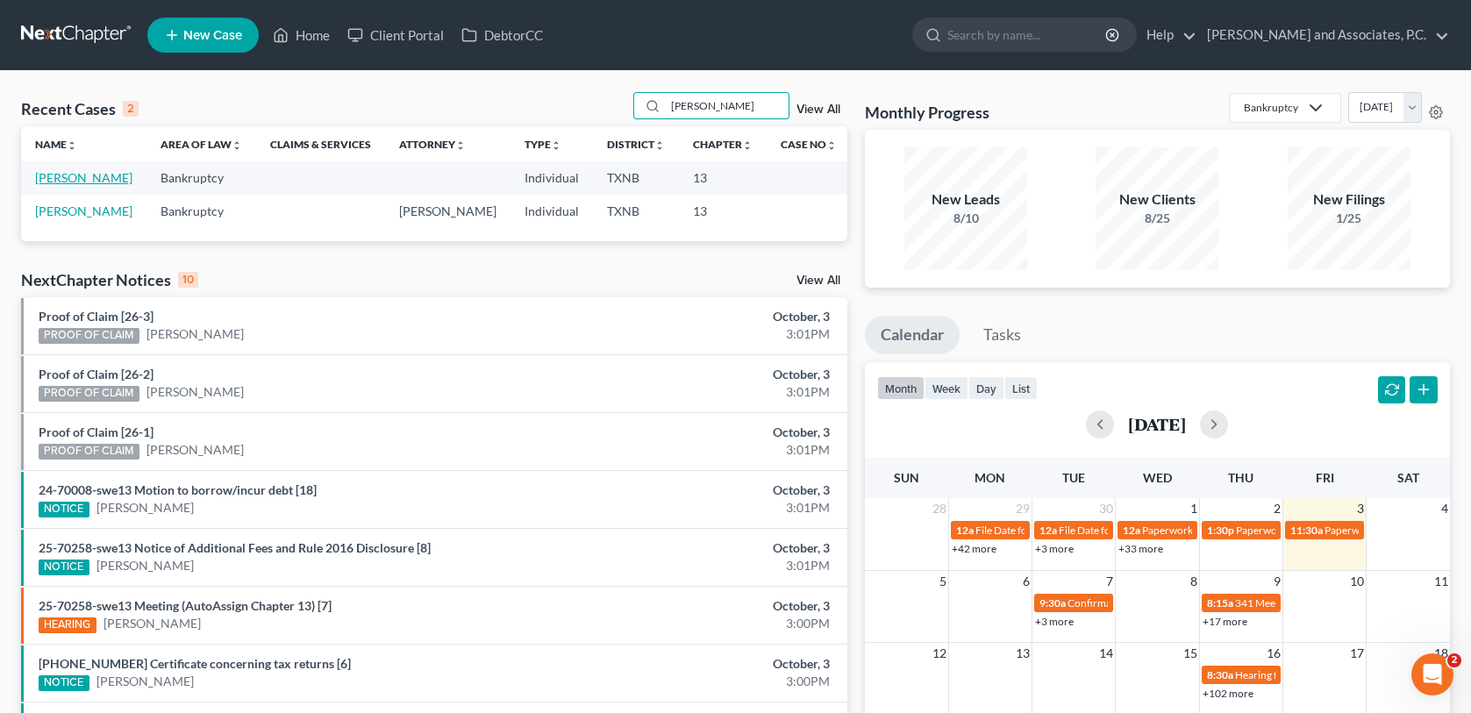
type input "[PERSON_NAME]"
click at [68, 180] on link "[PERSON_NAME]" at bounding box center [83, 177] width 97 height 15
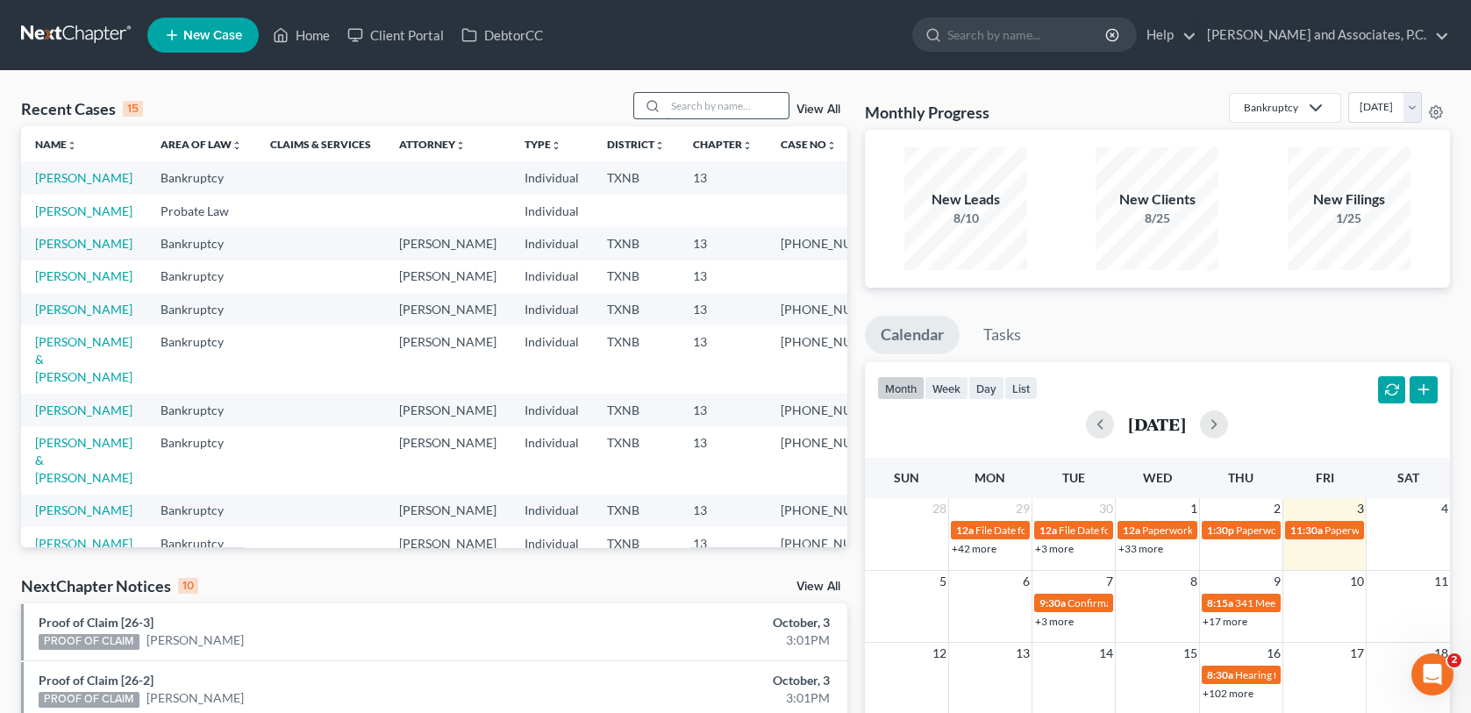
click at [711, 114] on input "search" at bounding box center [727, 105] width 123 height 25
type input "[PERSON_NAME]"
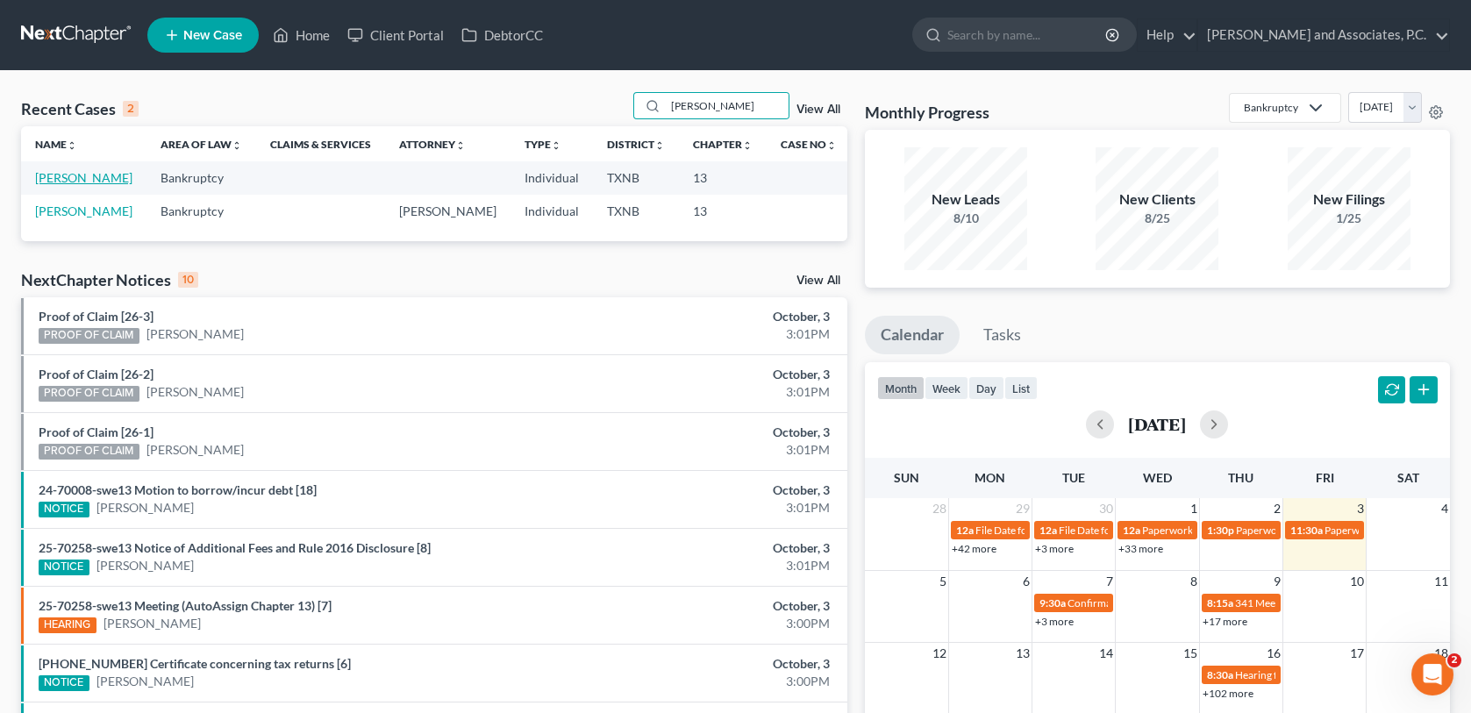
click at [125, 175] on link "[PERSON_NAME]" at bounding box center [83, 177] width 97 height 15
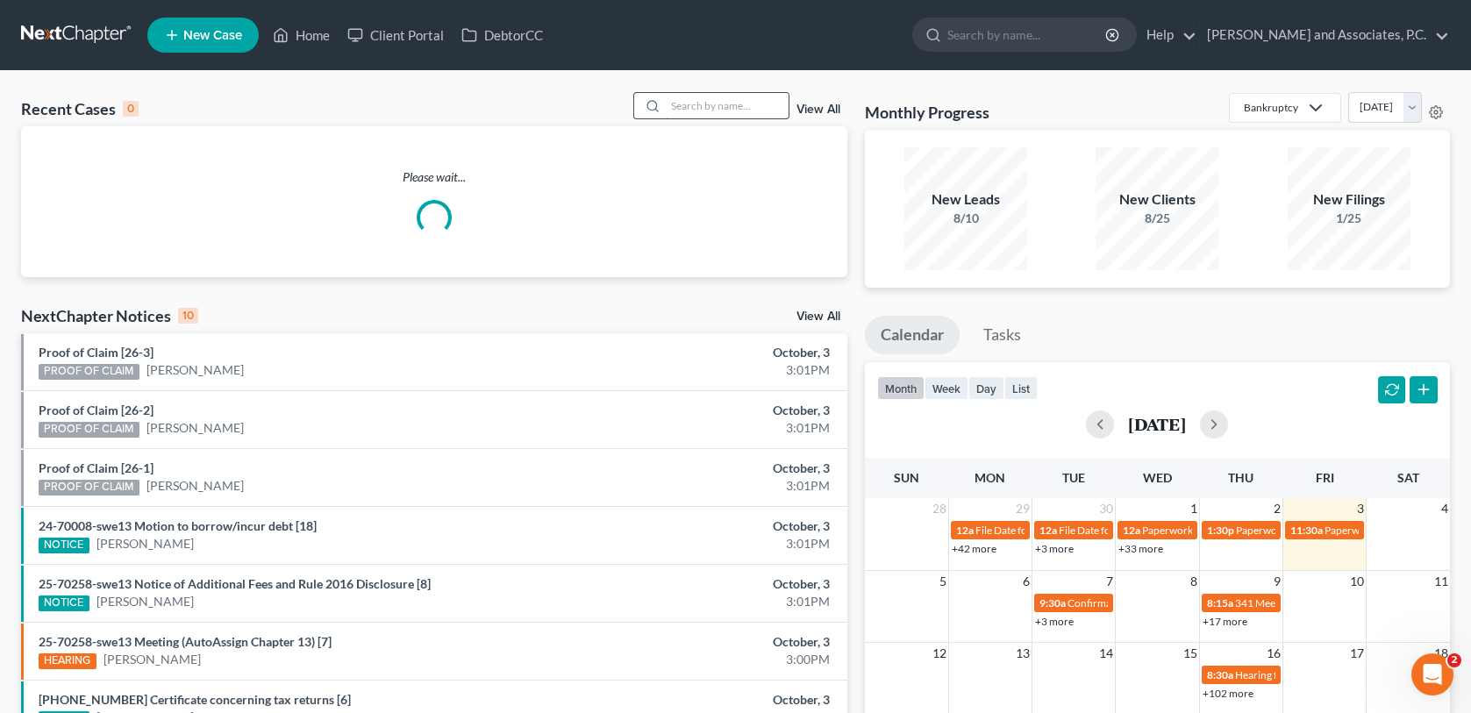
click at [692, 109] on input "search" at bounding box center [727, 105] width 123 height 25
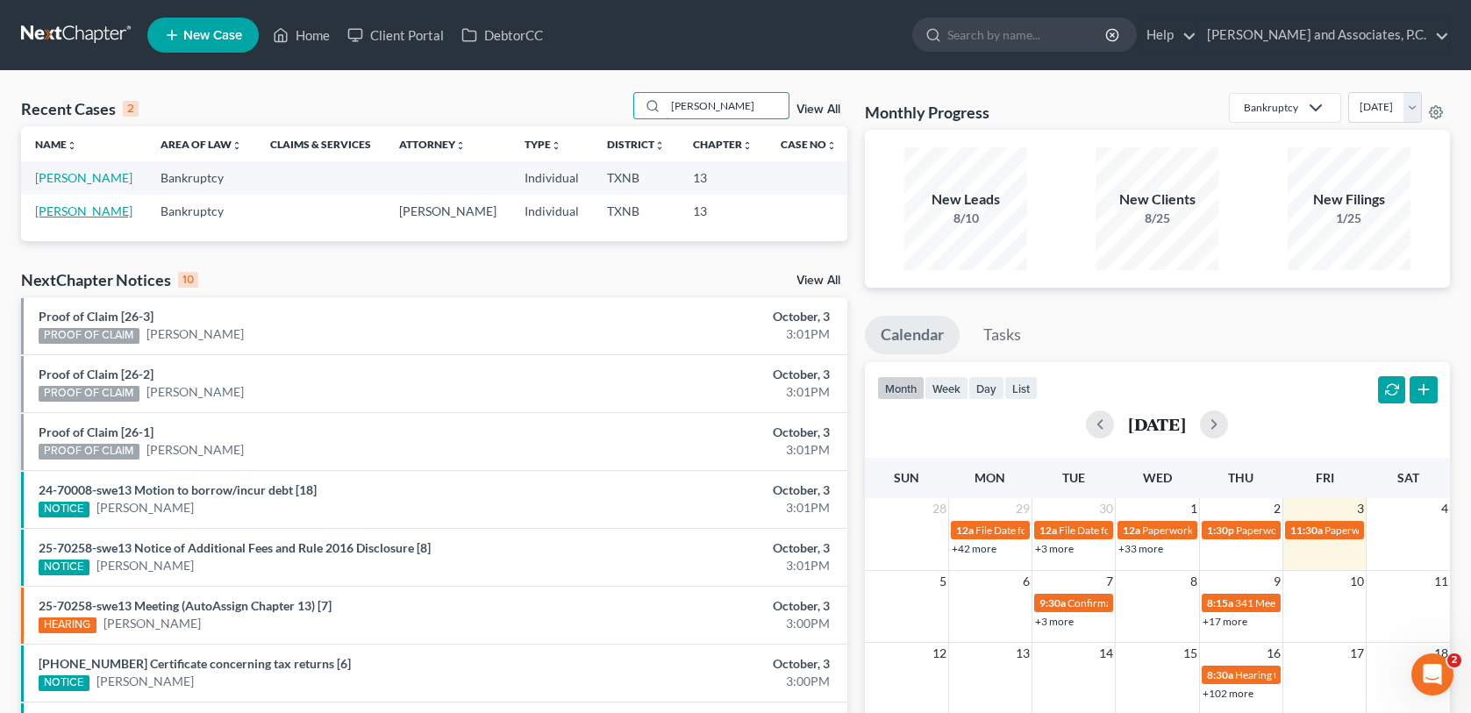
type input "[PERSON_NAME]"
click at [82, 212] on link "[PERSON_NAME]" at bounding box center [83, 211] width 97 height 15
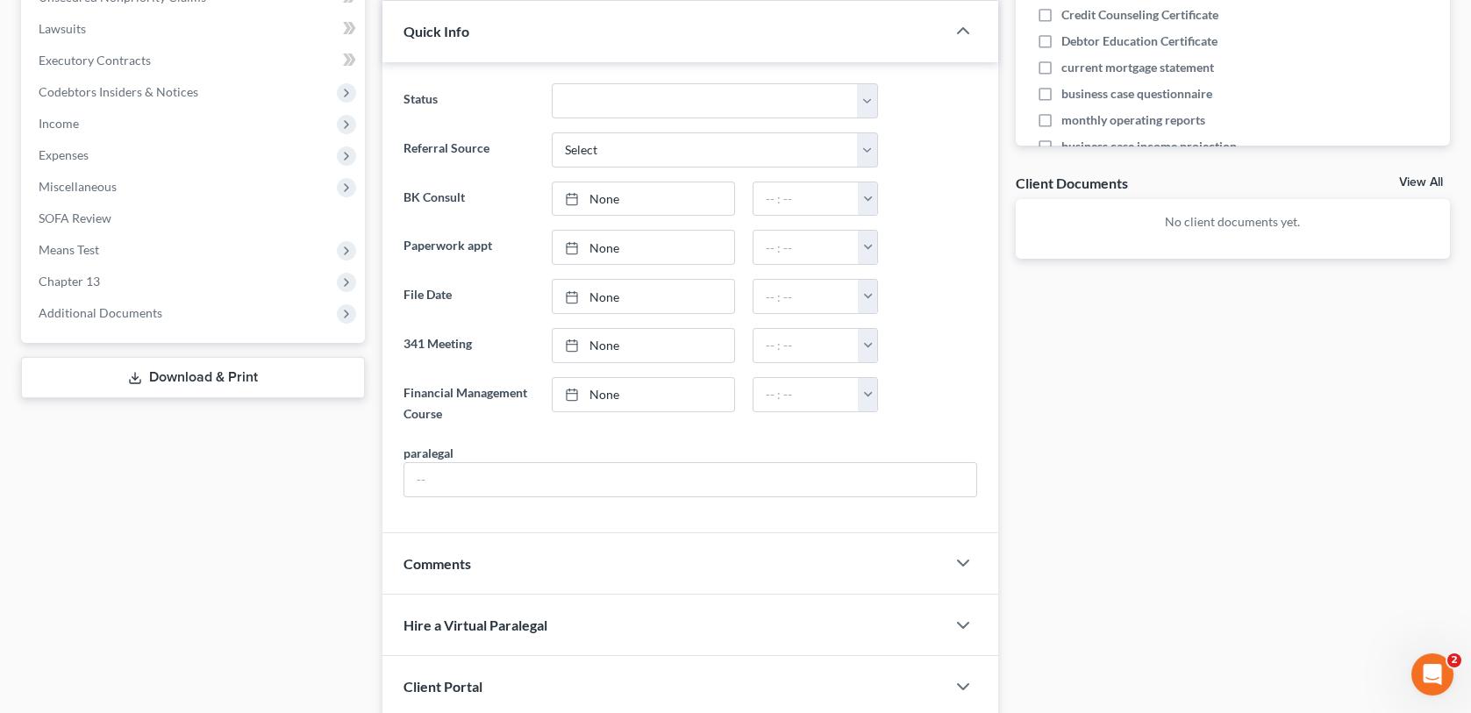
scroll to position [526, 0]
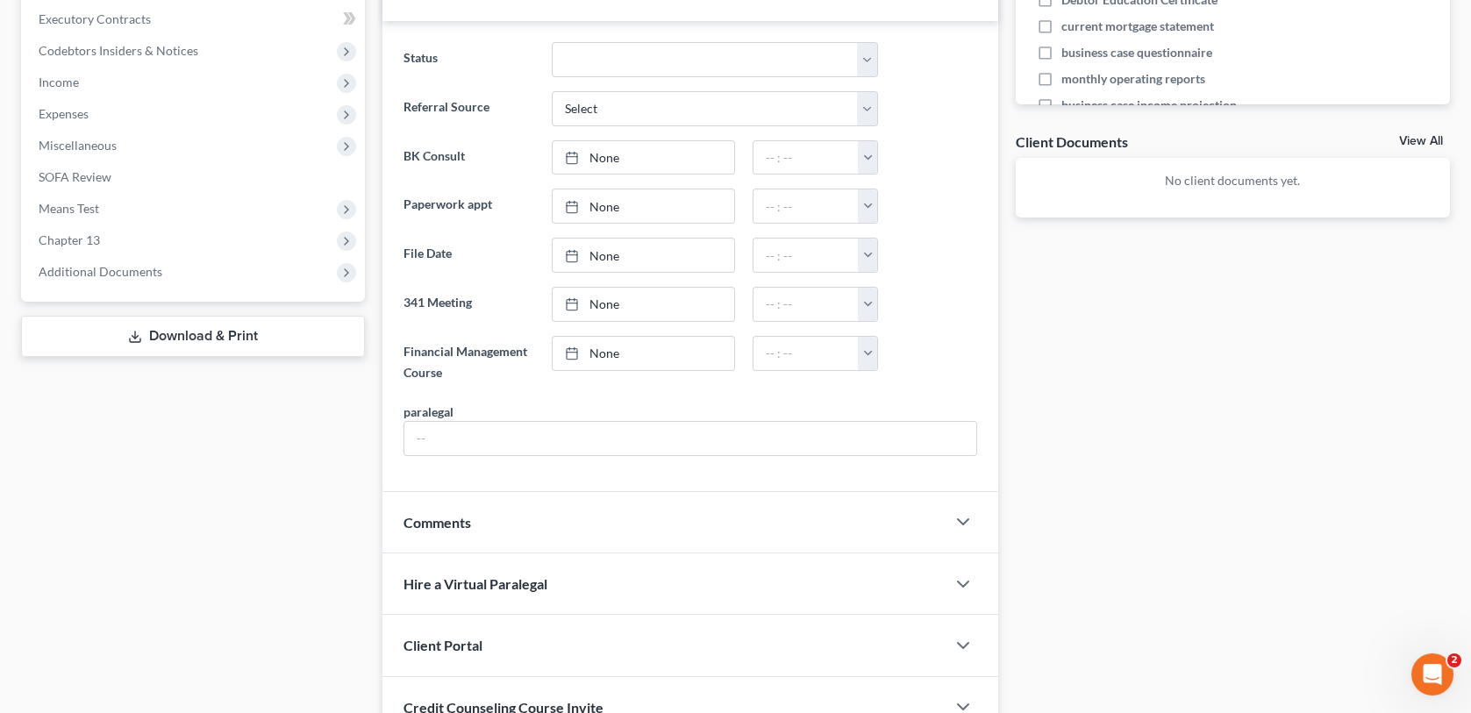
click at [846, 523] on div "Comments" at bounding box center [663, 522] width 562 height 61
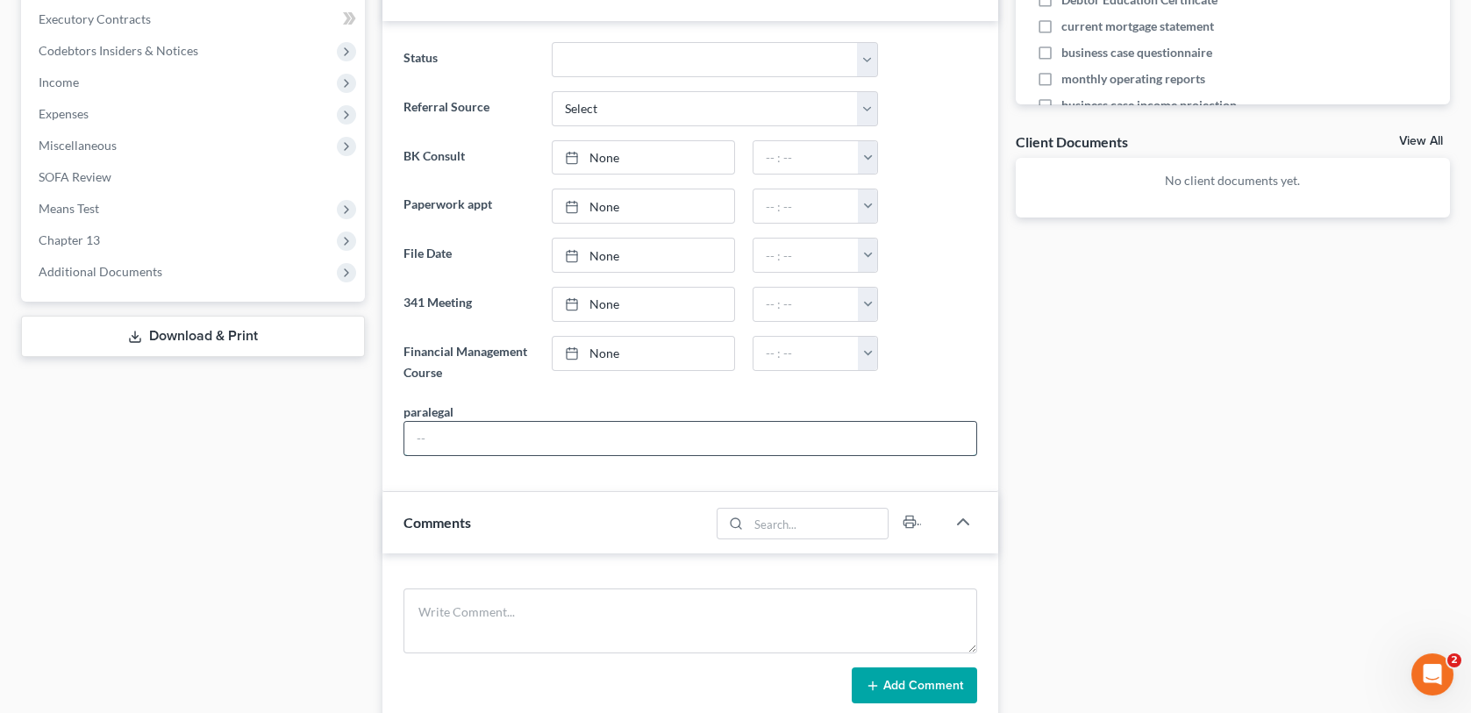
click at [423, 439] on input "text" at bounding box center [689, 438] width 571 height 33
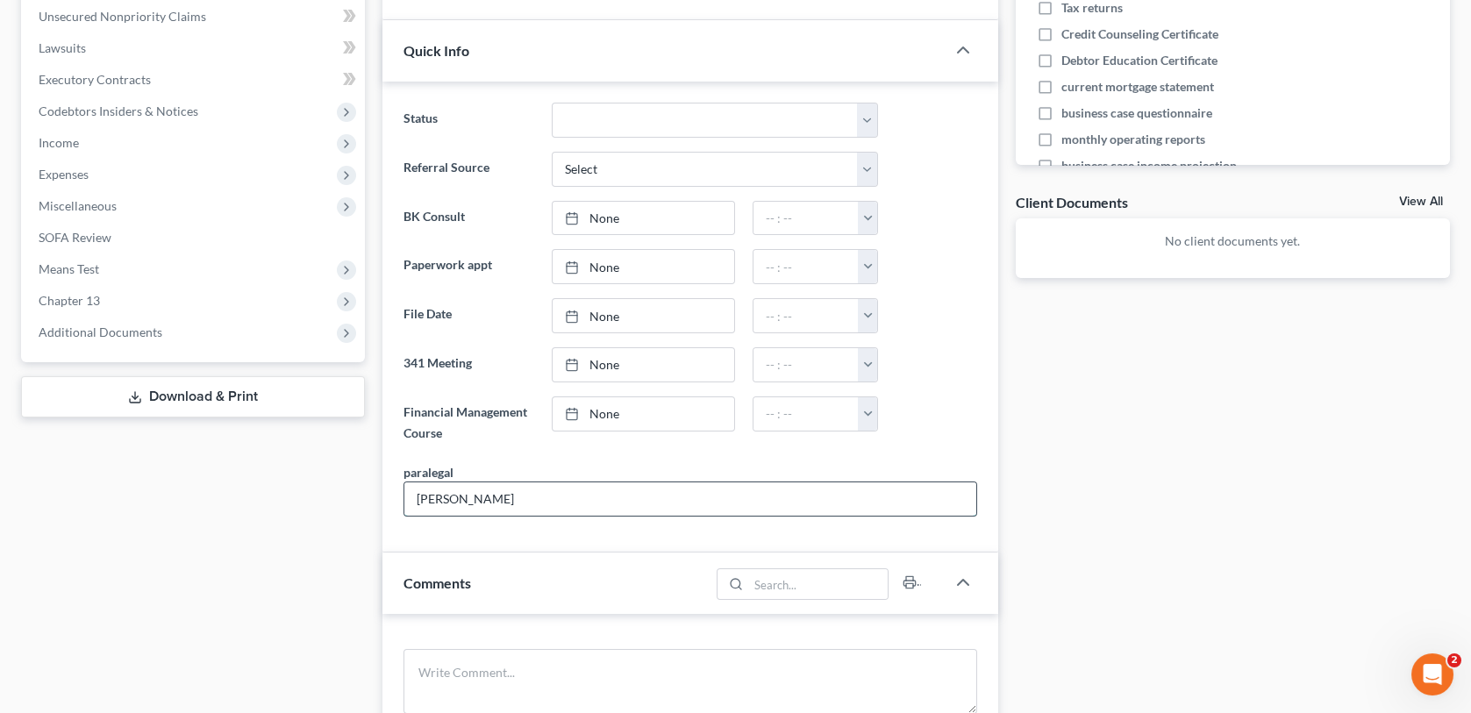
scroll to position [439, 0]
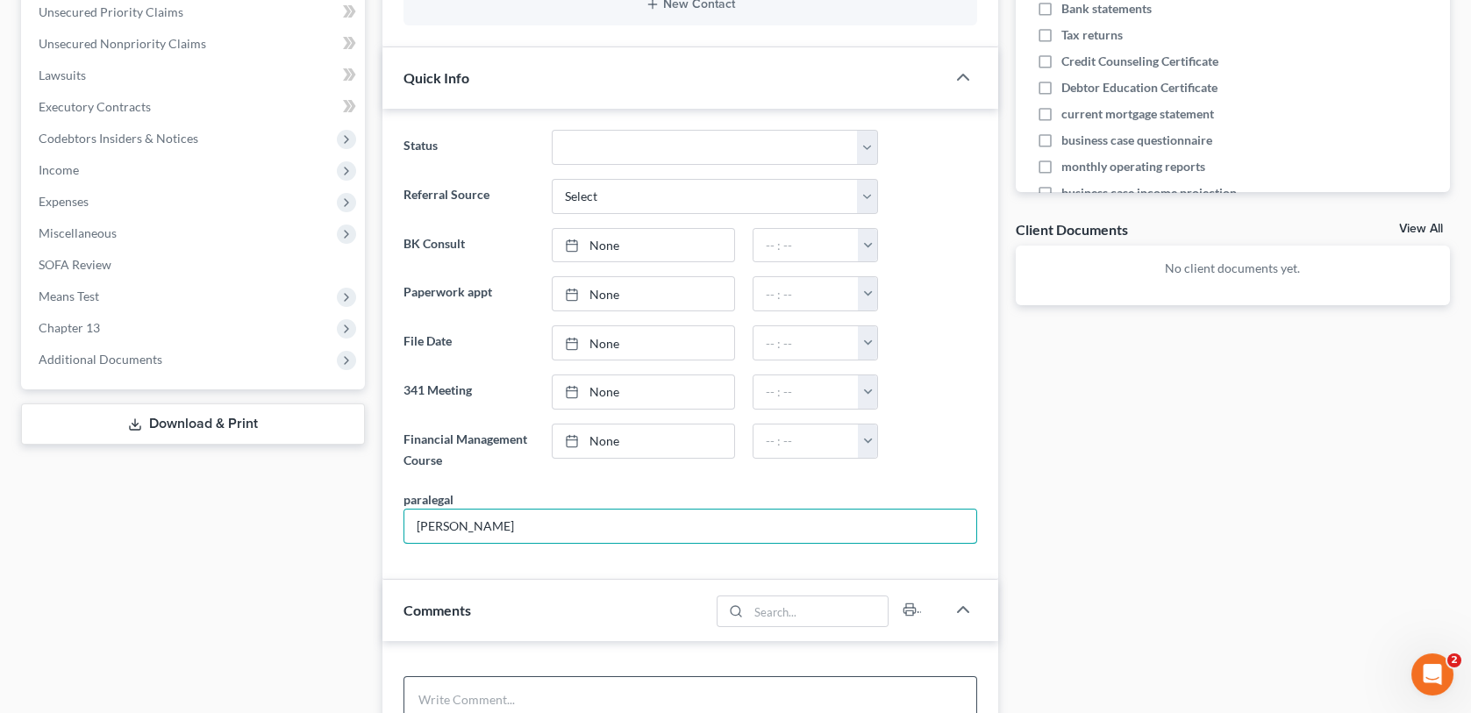
type input "[PERSON_NAME]"
click at [443, 711] on textarea at bounding box center [690, 708] width 573 height 65
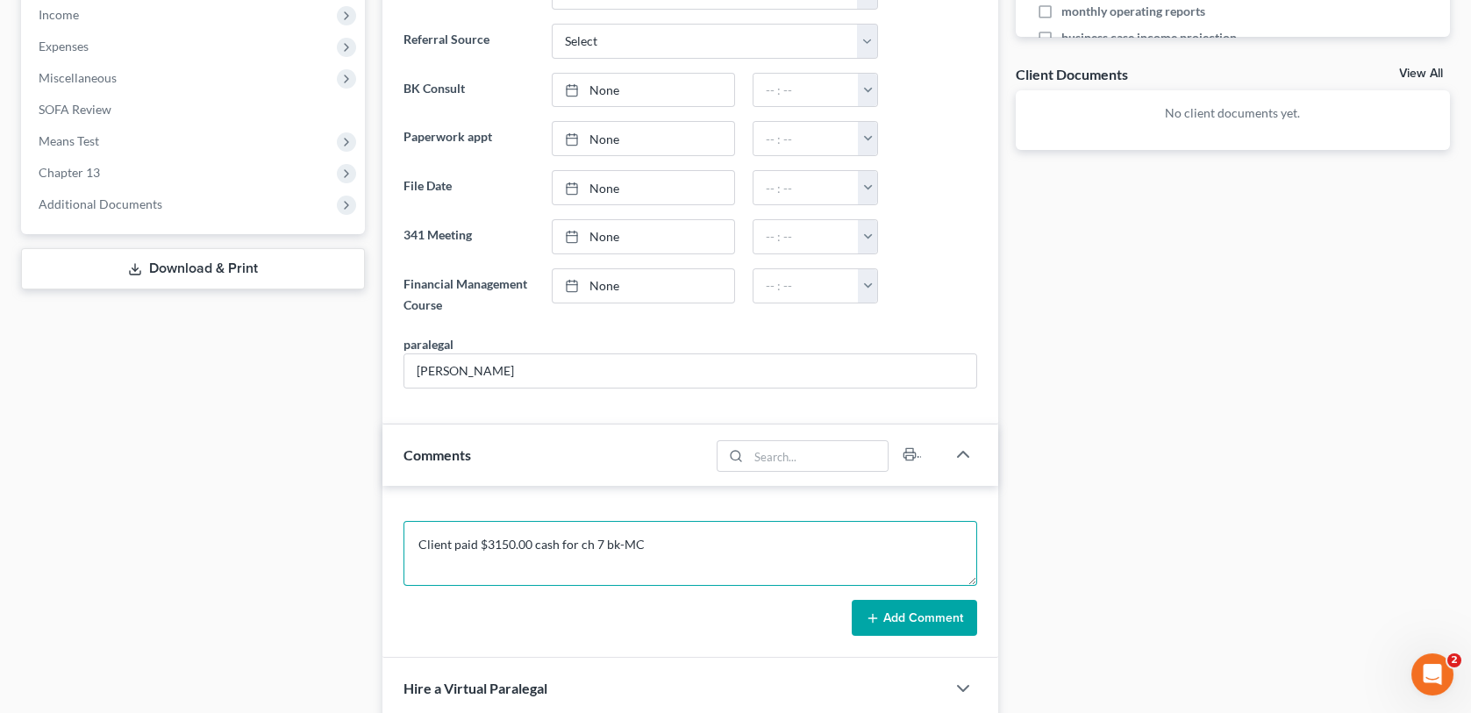
scroll to position [614, 0]
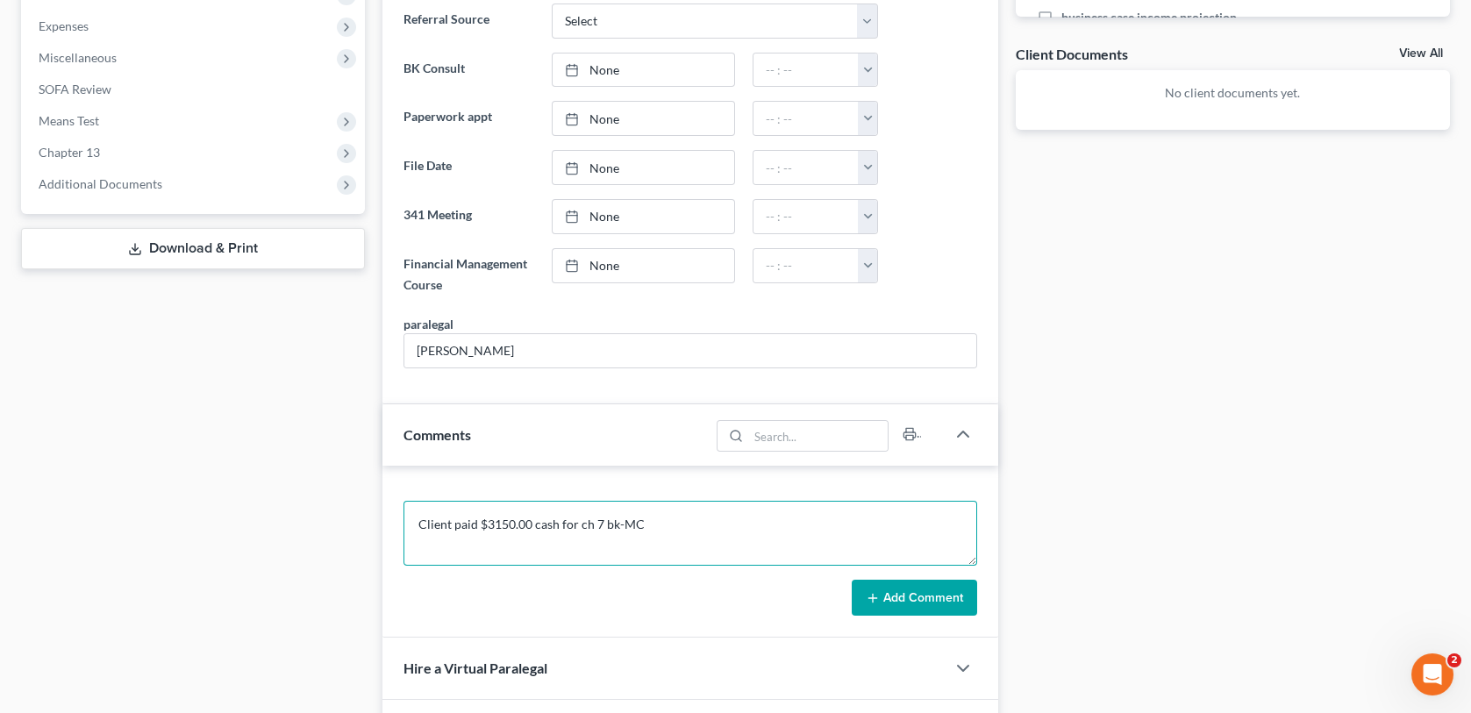
type textarea "Client paid $3150.00 cash for ch 7 bk-MC"
click at [893, 598] on button "Add Comment" at bounding box center [914, 598] width 125 height 37
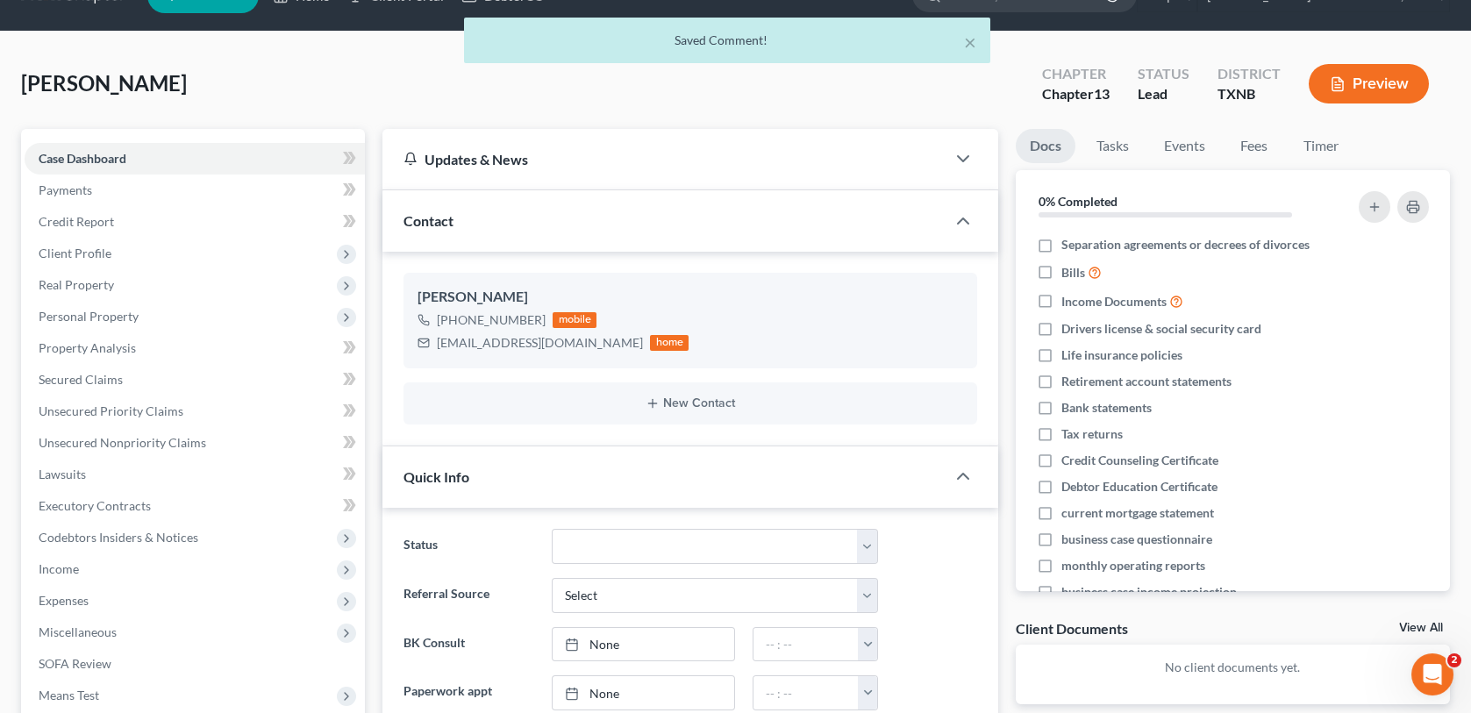
scroll to position [0, 0]
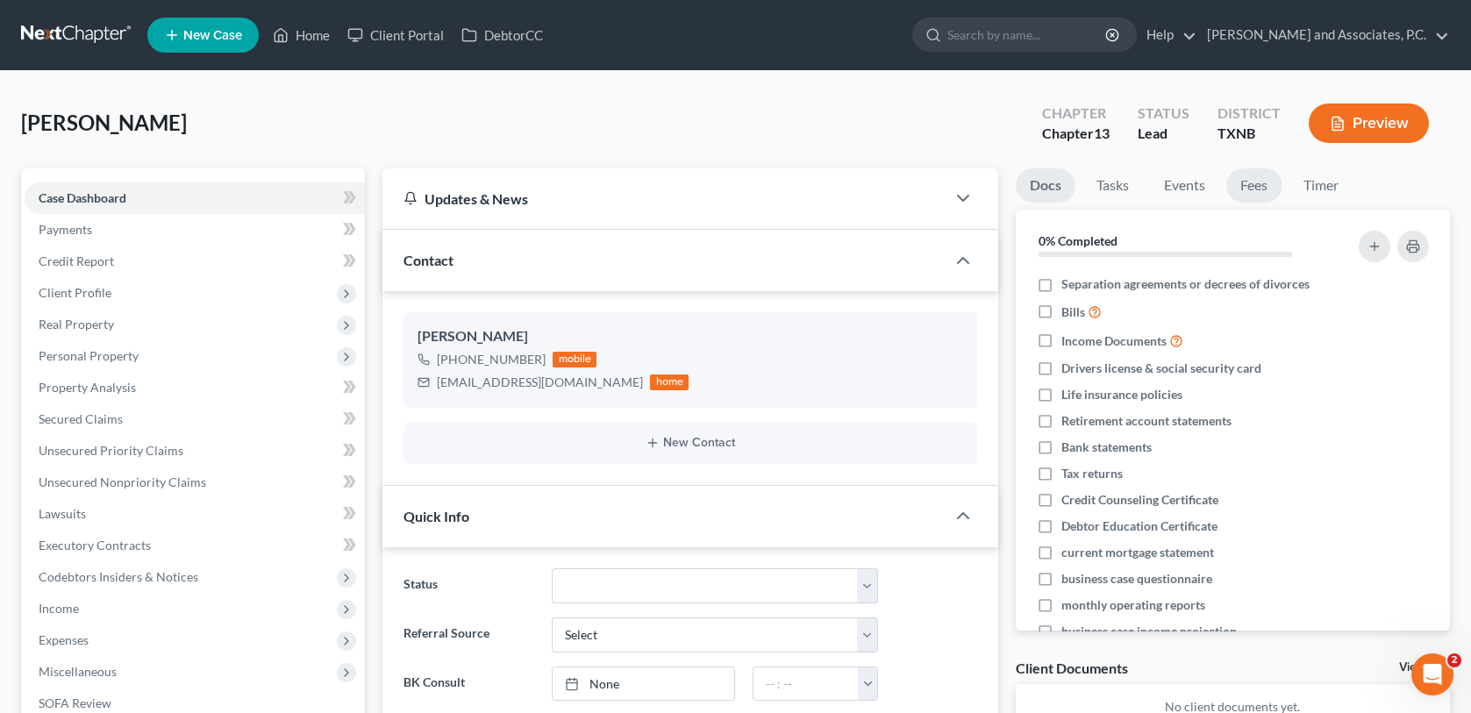
click at [1245, 189] on link "Fees" at bounding box center [1254, 185] width 56 height 34
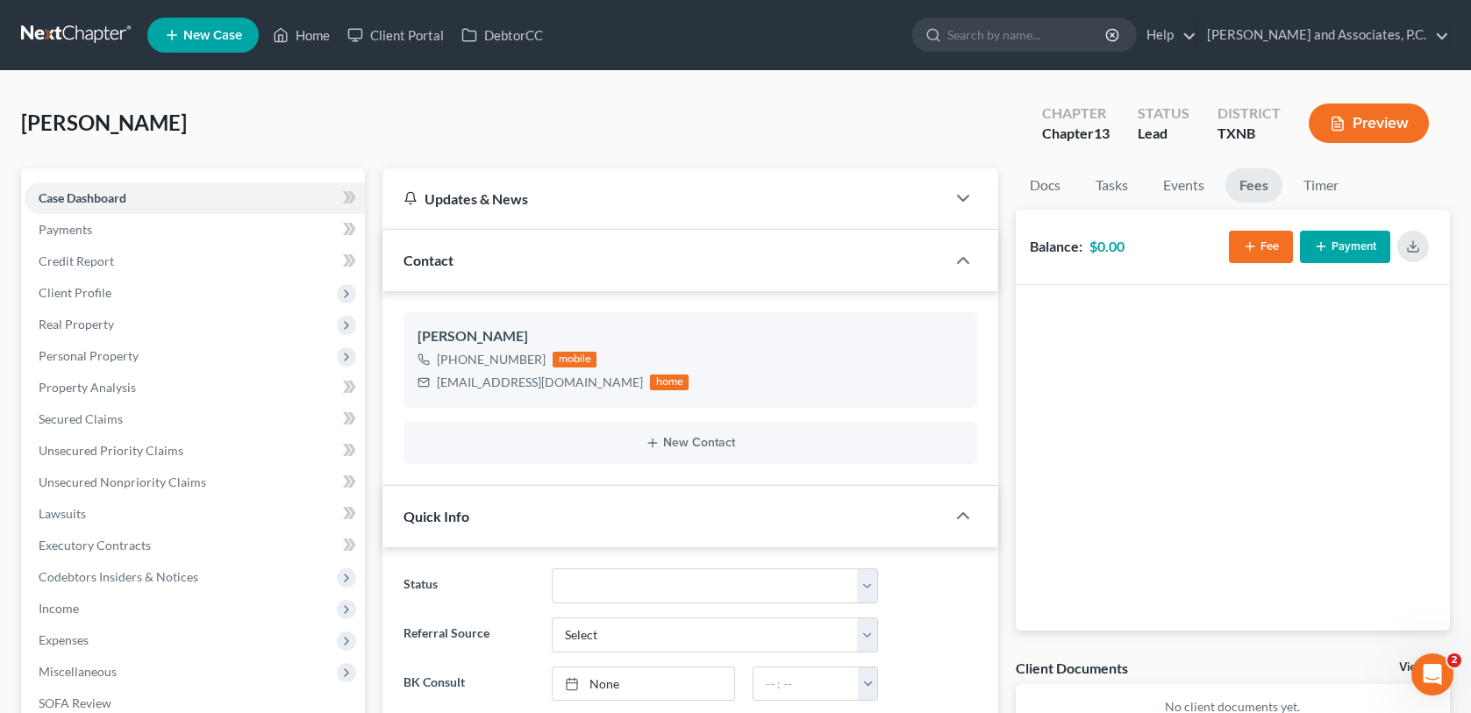
click at [1254, 248] on icon "button" at bounding box center [1250, 246] width 14 height 14
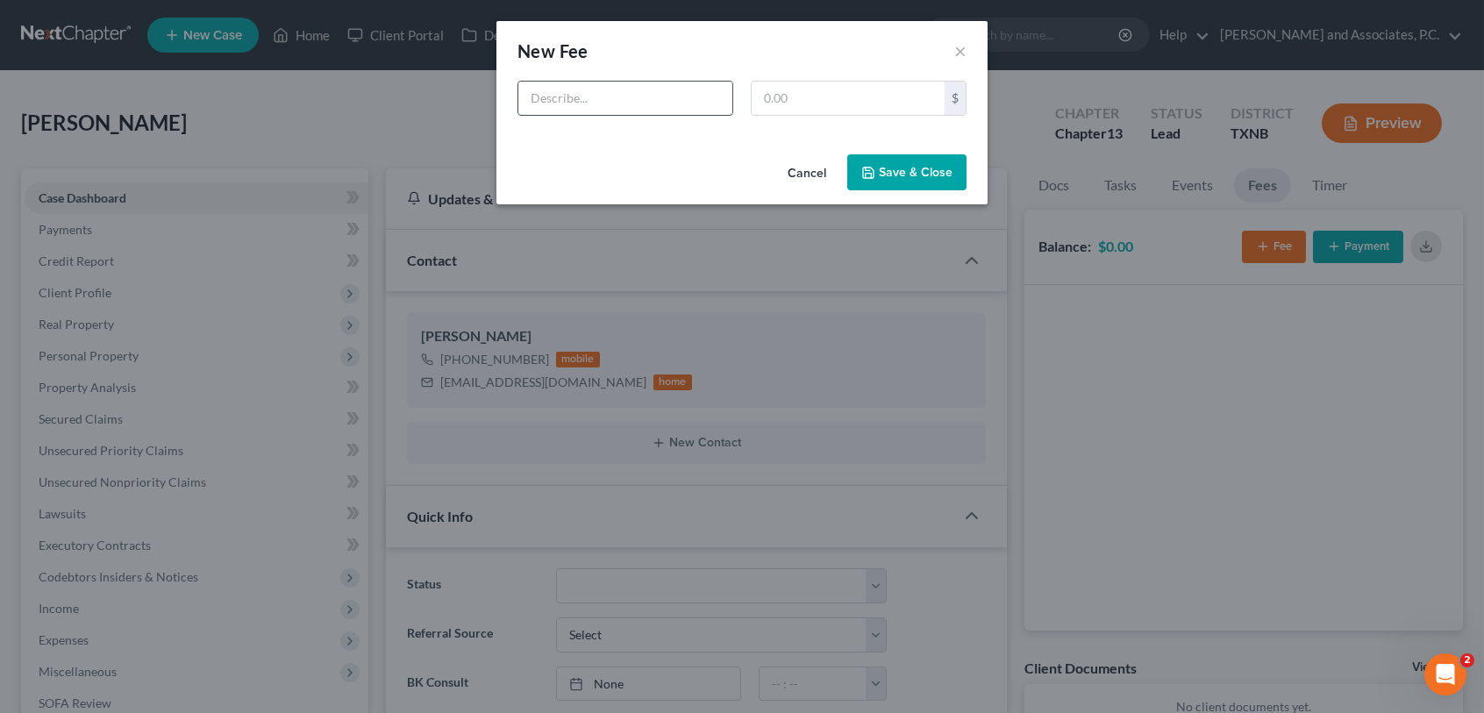
click at [610, 97] on input "text" at bounding box center [625, 98] width 214 height 33
type input "Ch 7 BK"
type input "3,150.0"
click at [922, 185] on button "Save & Close" at bounding box center [906, 172] width 119 height 37
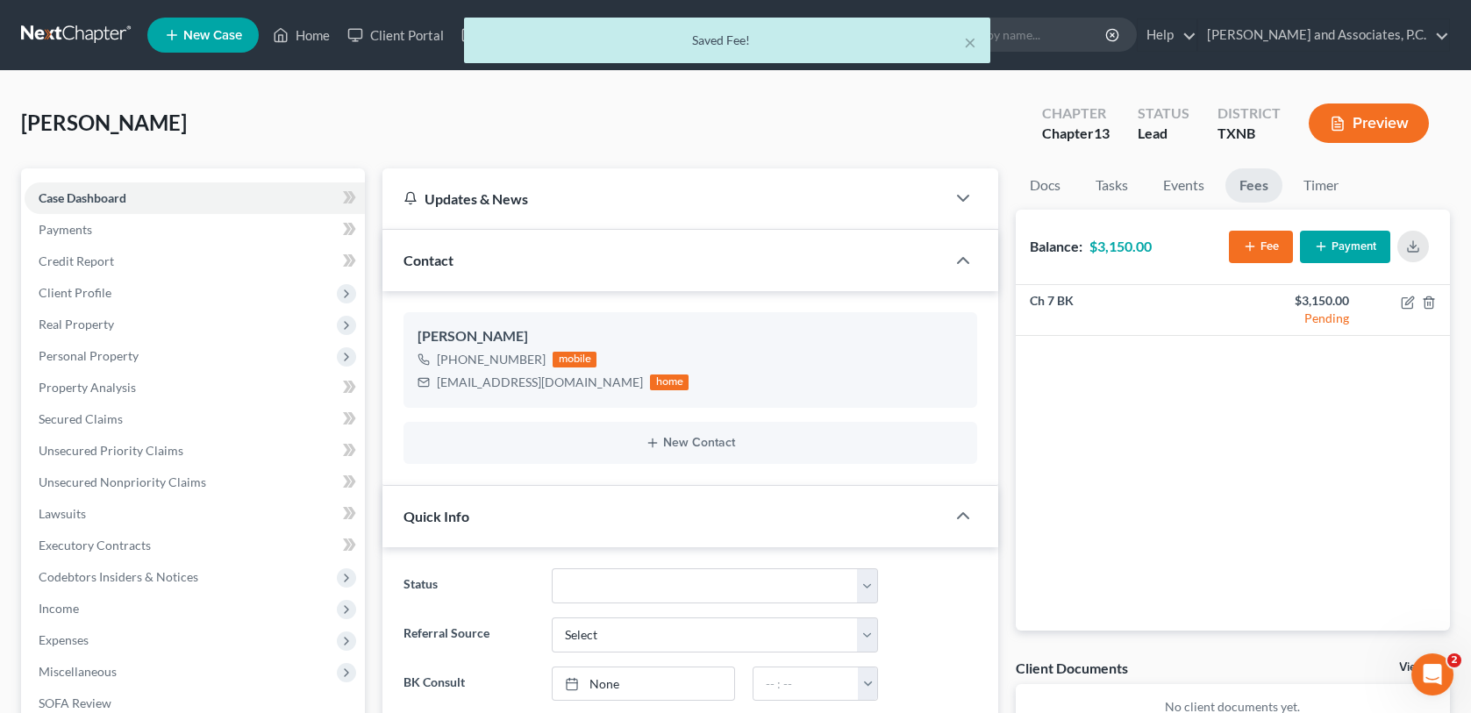
click at [1356, 246] on button "Payment" at bounding box center [1345, 247] width 90 height 32
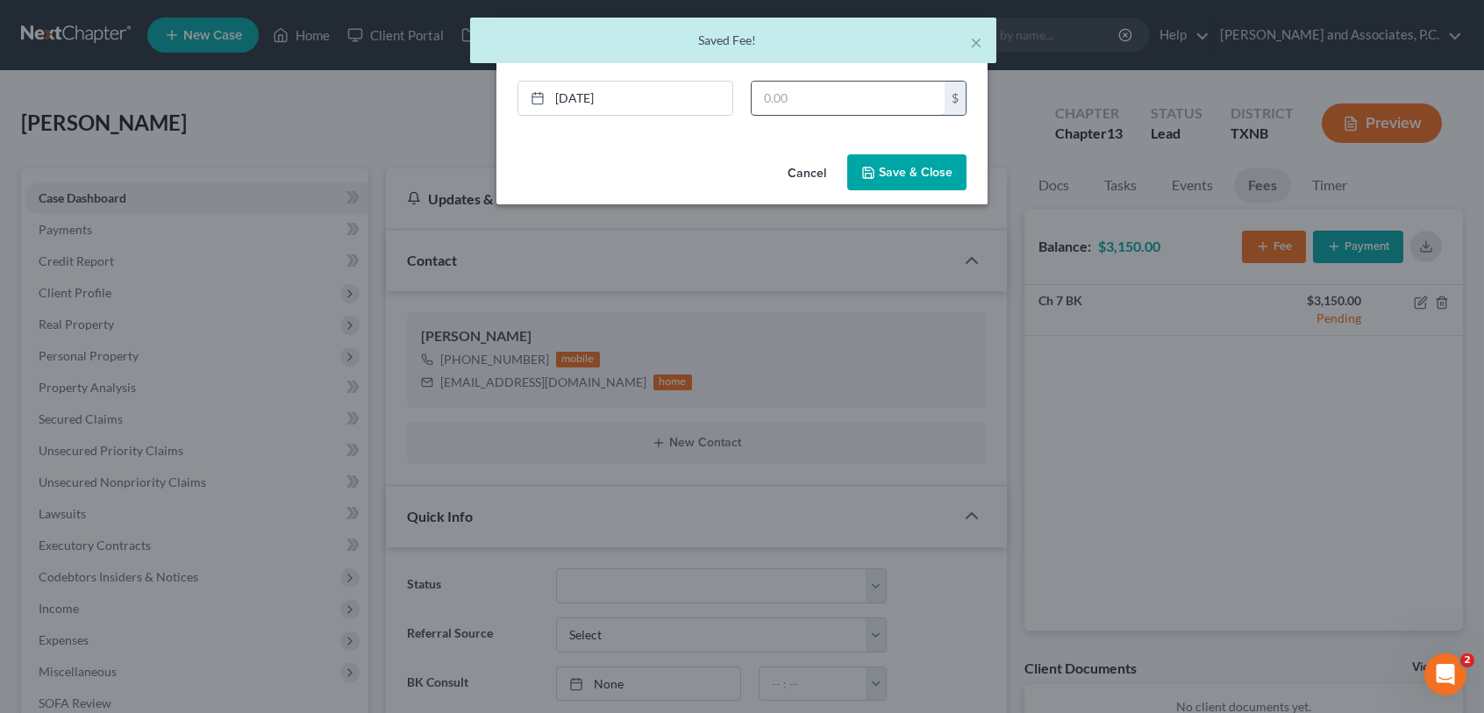
click at [806, 91] on input "text" at bounding box center [848, 98] width 193 height 33
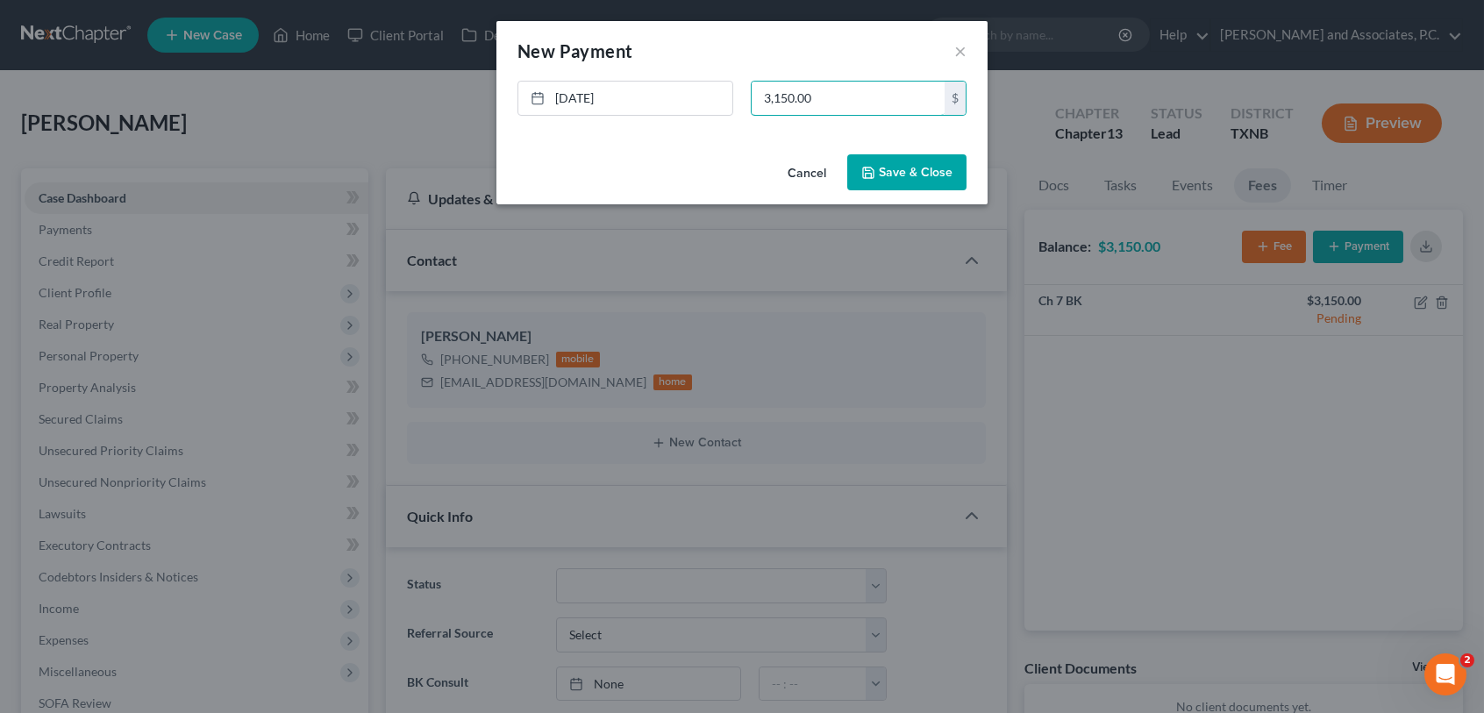
type input "3,150.00"
click at [926, 174] on button "Save & Close" at bounding box center [906, 172] width 119 height 37
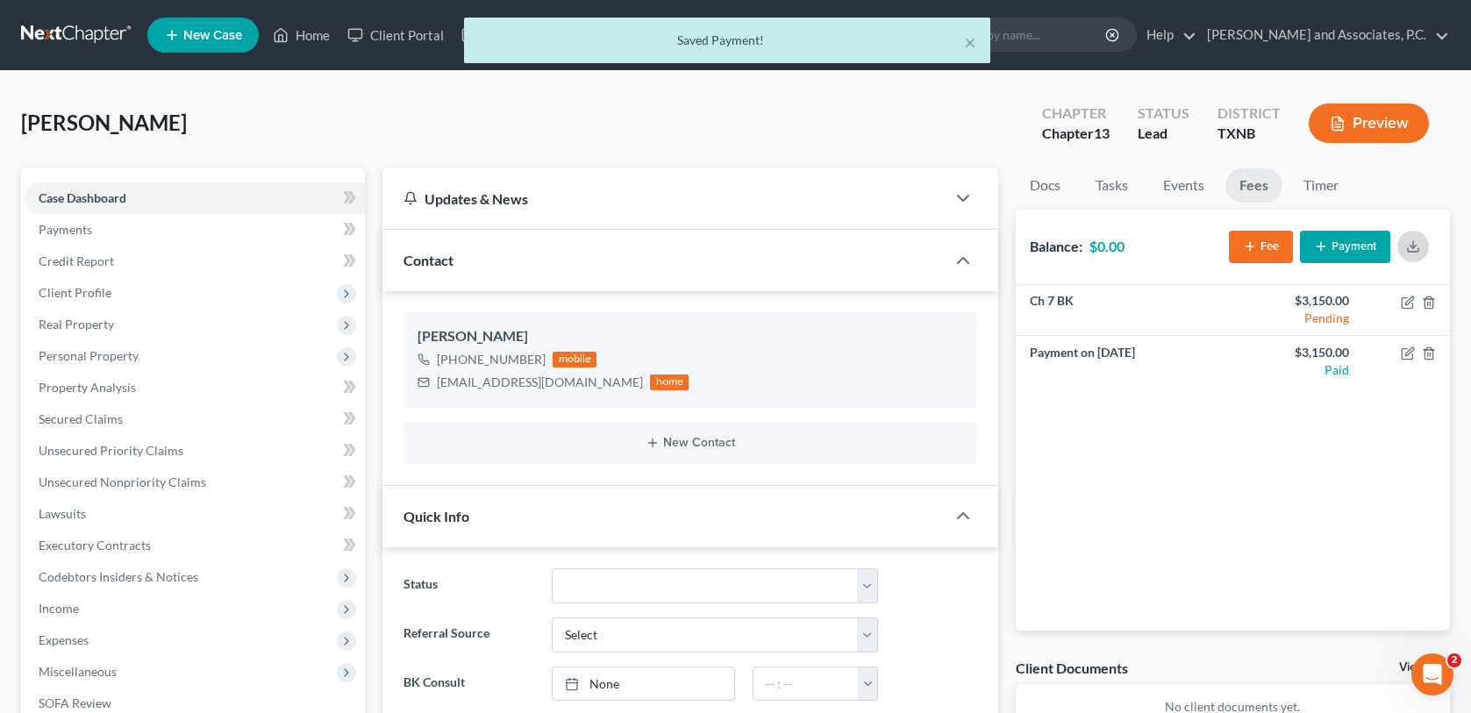
click at [1421, 244] on button "button" at bounding box center [1413, 247] width 32 height 32
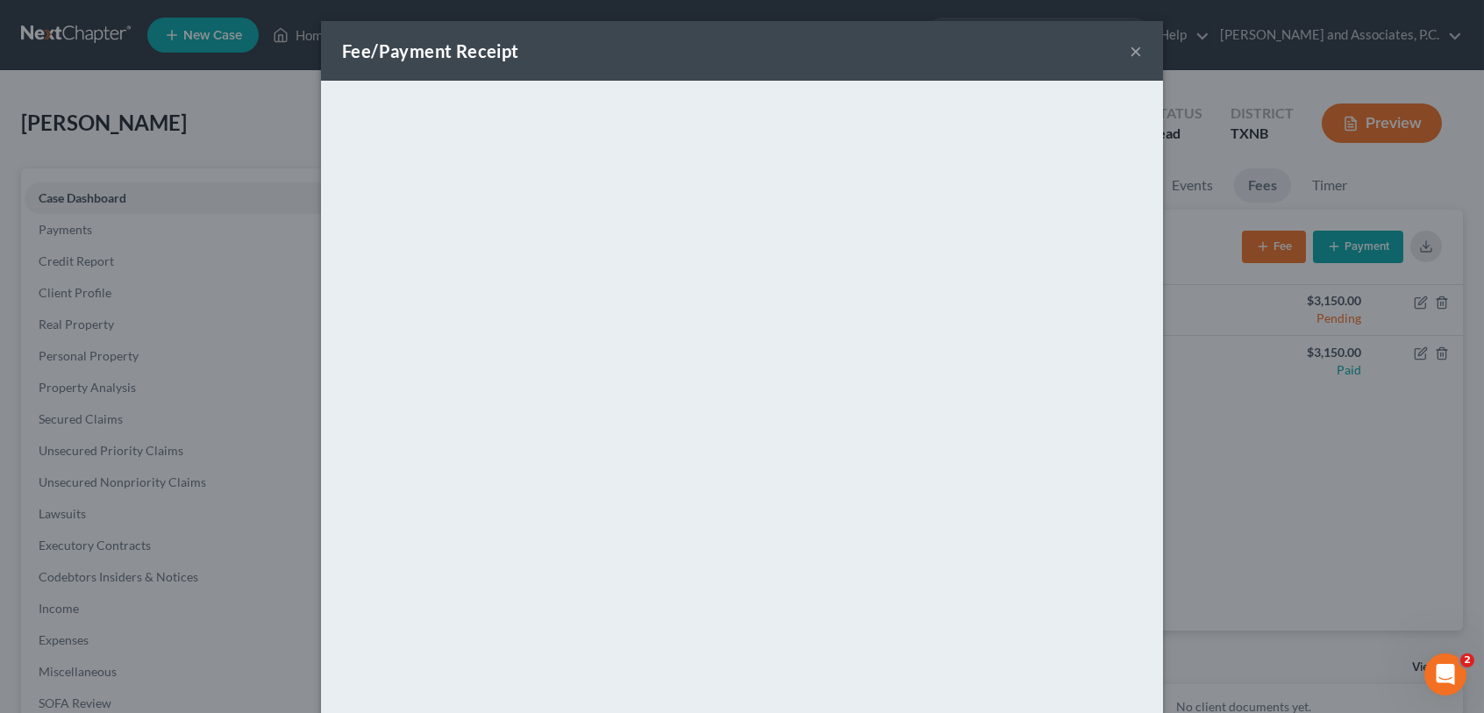
click at [1130, 49] on button "×" at bounding box center [1136, 50] width 12 height 21
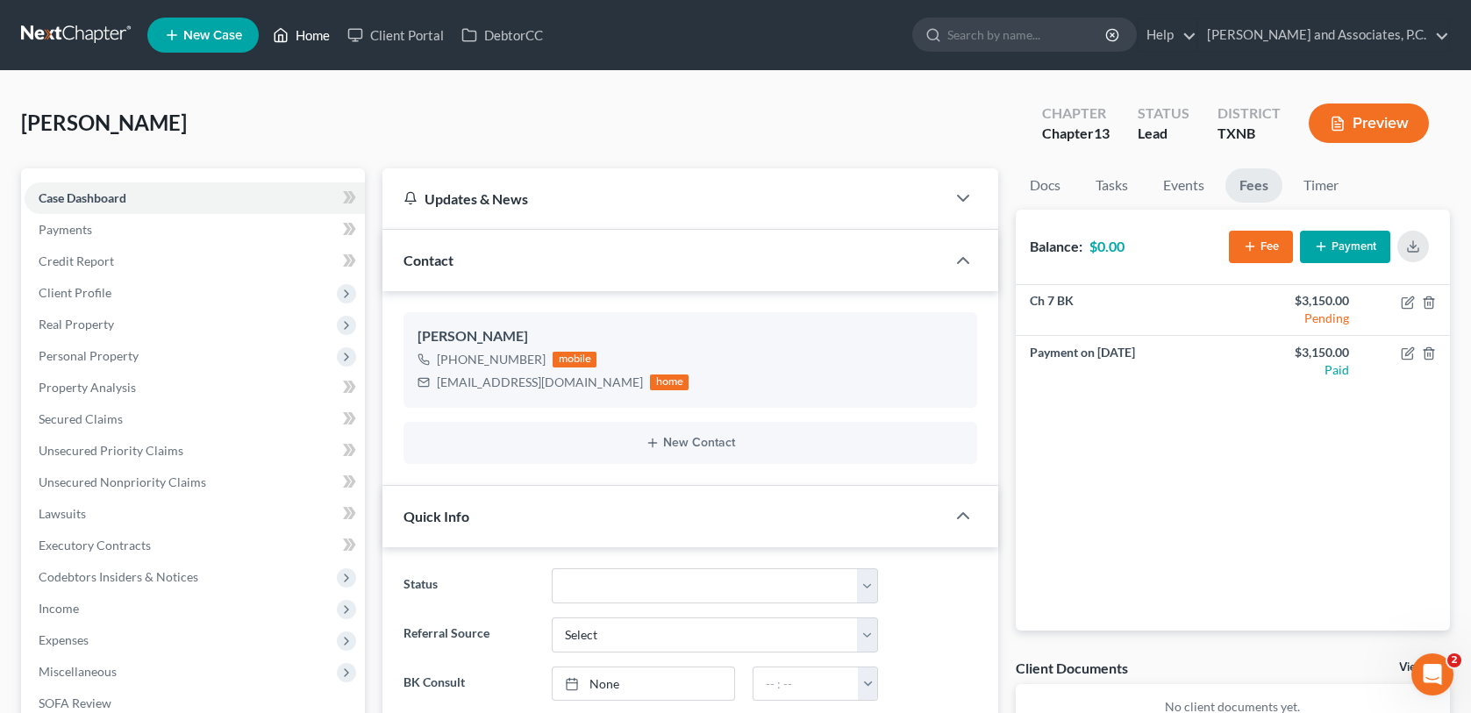
click at [308, 37] on link "Home" at bounding box center [301, 35] width 75 height 32
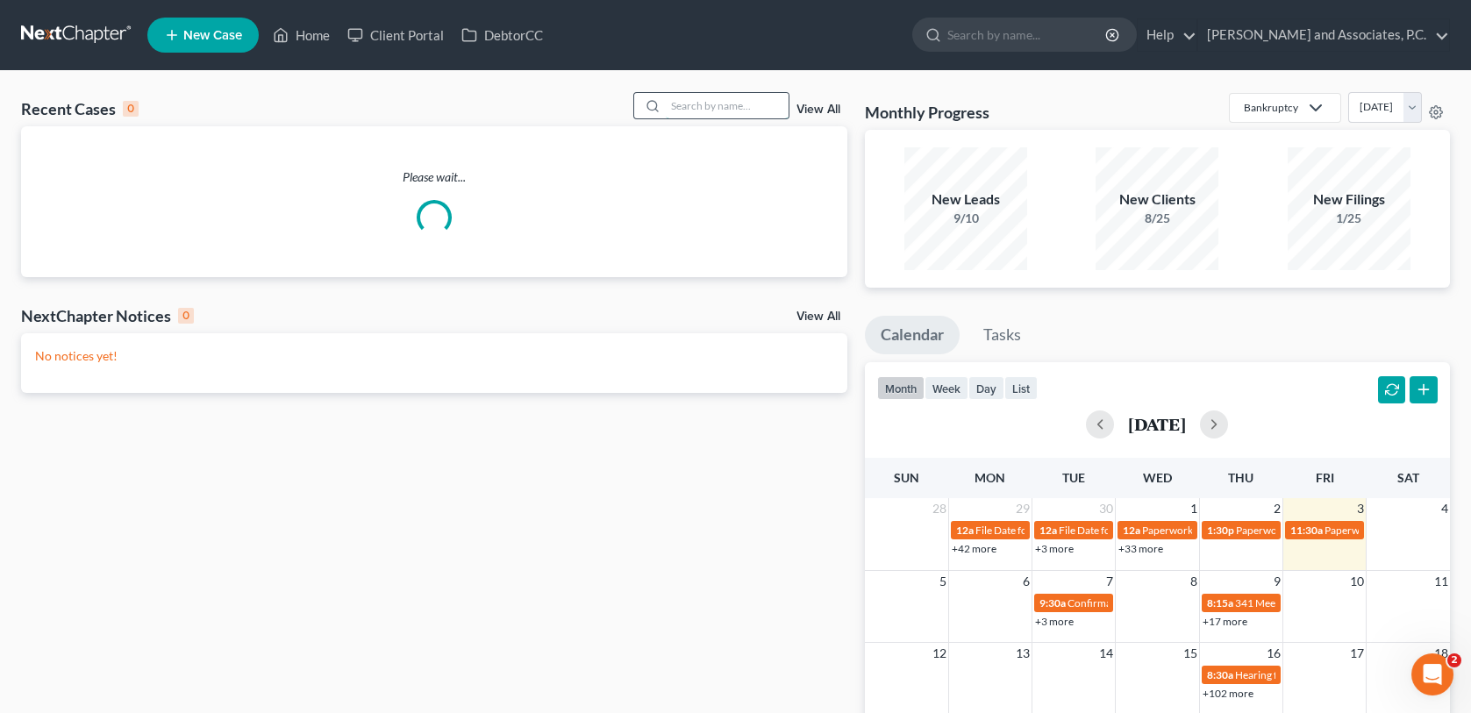
click at [691, 106] on input "search" at bounding box center [727, 105] width 123 height 25
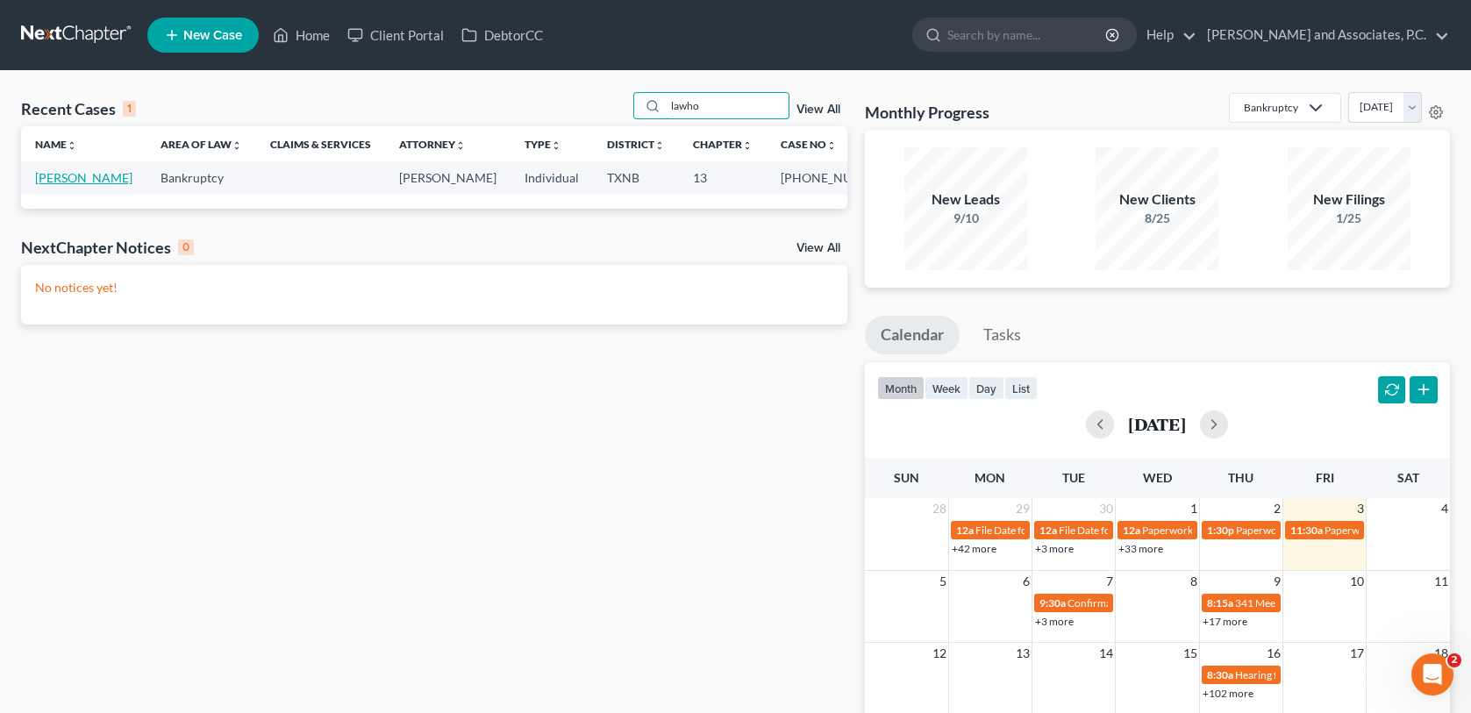
type input "lawho"
click at [61, 179] on link "[PERSON_NAME]" at bounding box center [83, 177] width 97 height 15
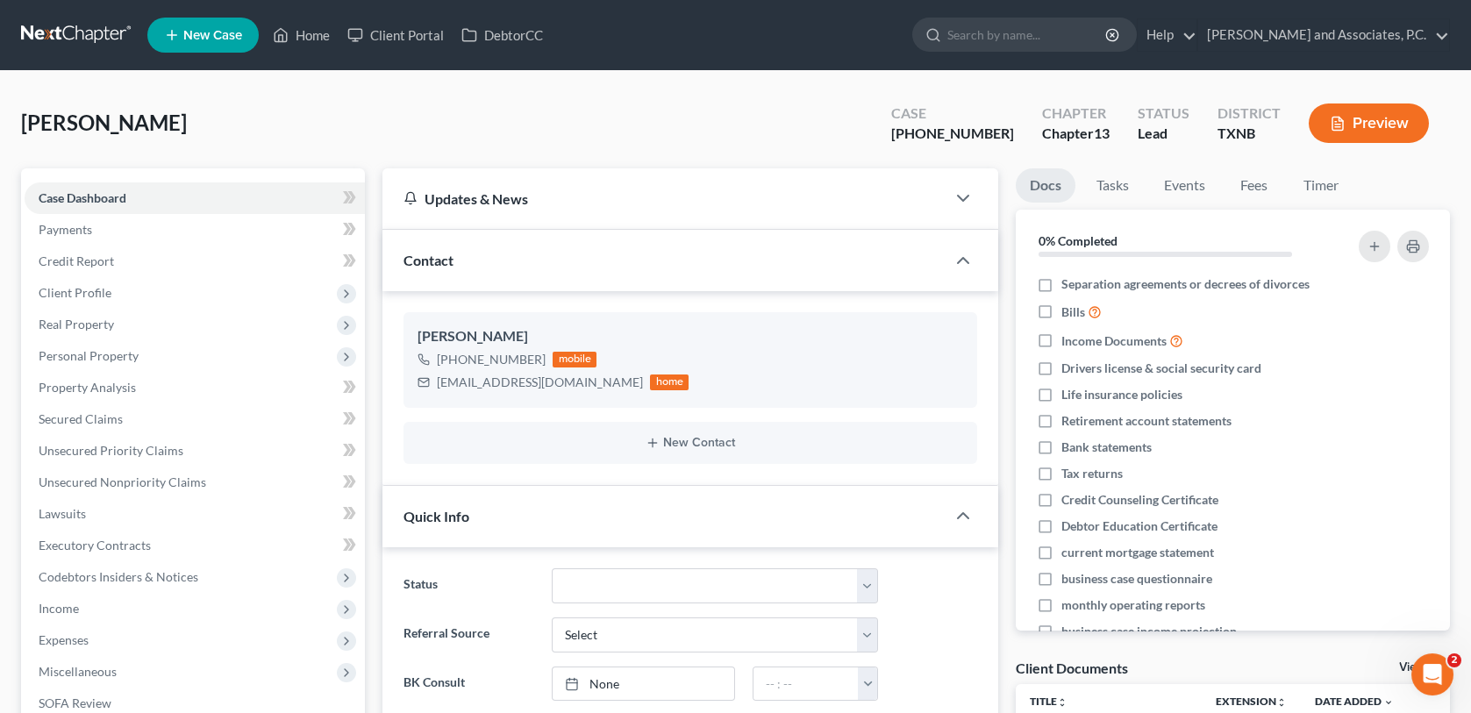
scroll to position [93, 0]
click at [97, 294] on span "Client Profile" at bounding box center [75, 292] width 73 height 15
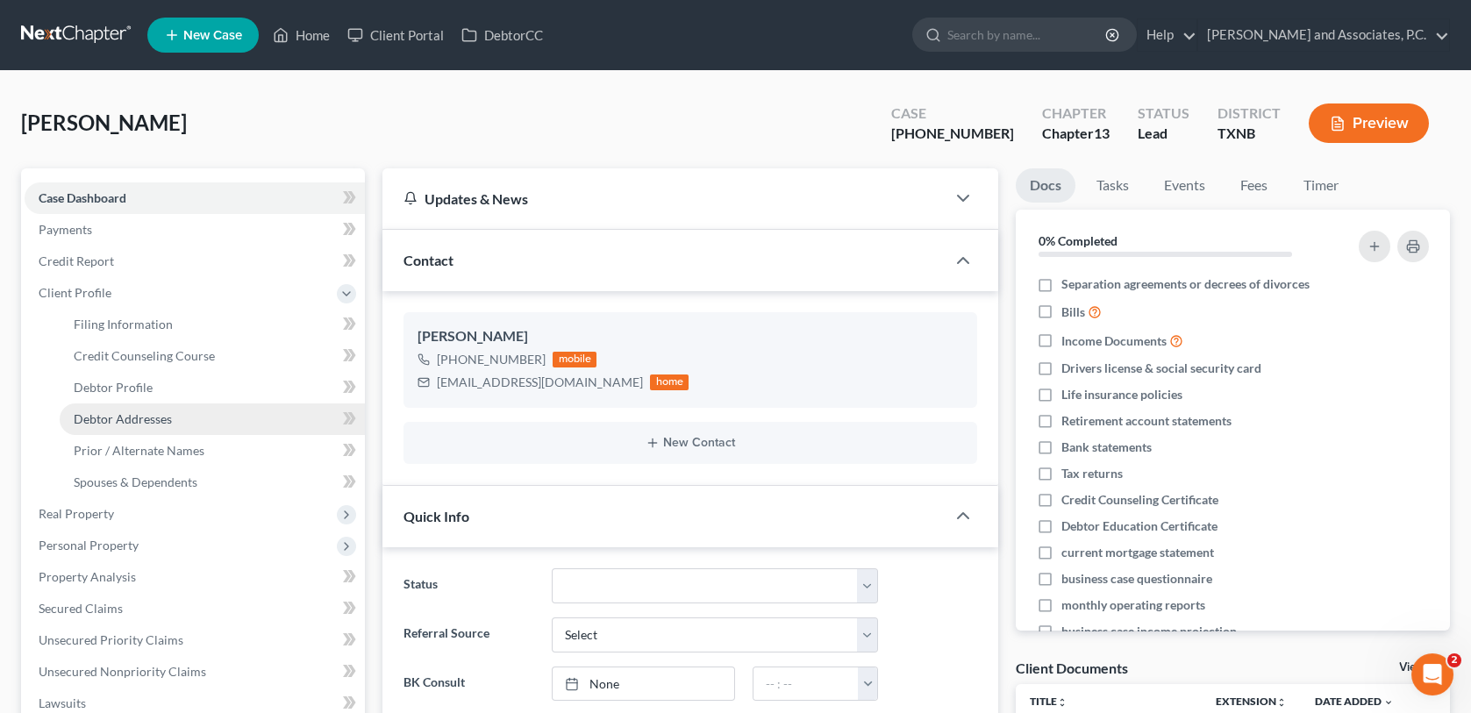
click at [106, 414] on span "Debtor Addresses" at bounding box center [123, 418] width 98 height 15
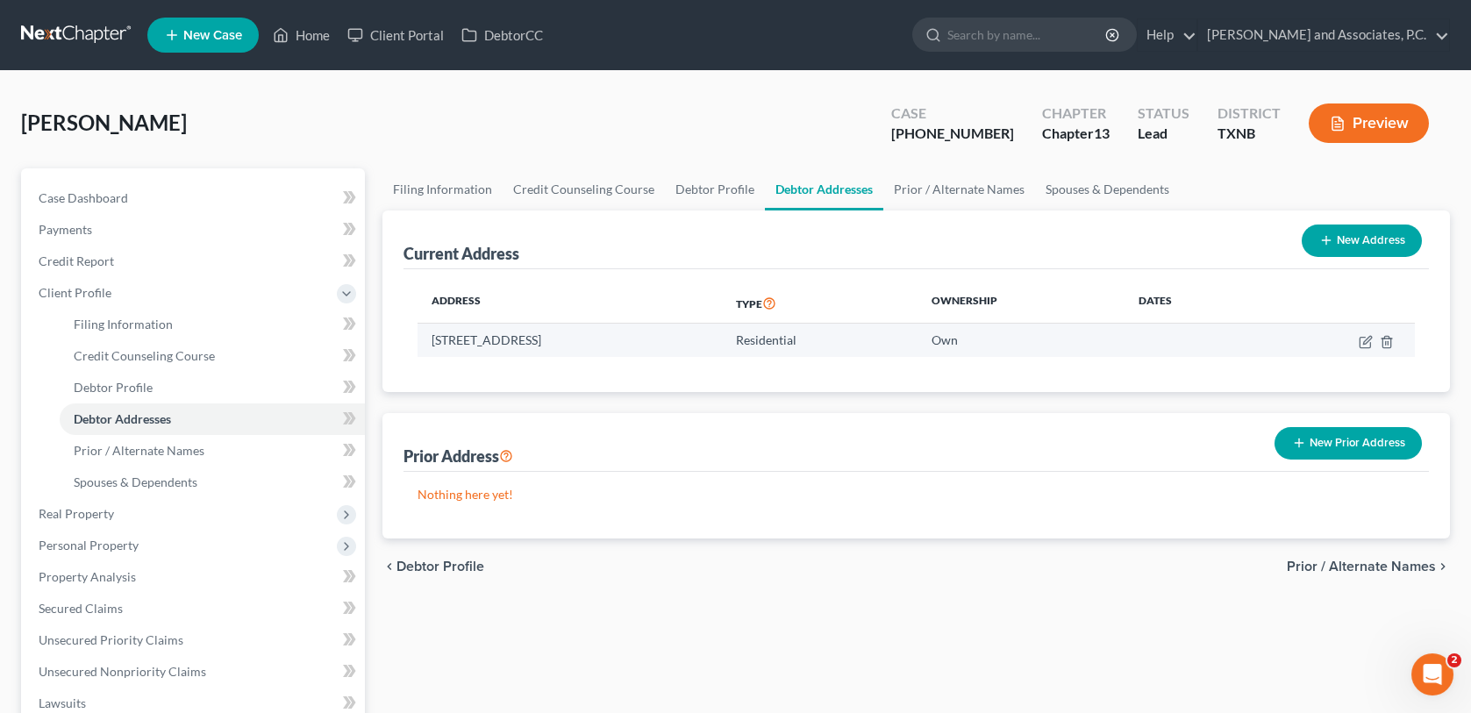
drag, startPoint x: 432, startPoint y: 338, endPoint x: 681, endPoint y: 348, distance: 249.3
click at [681, 348] on td "[STREET_ADDRESS]" at bounding box center [570, 340] width 304 height 33
copy td "[STREET_ADDRESS]"
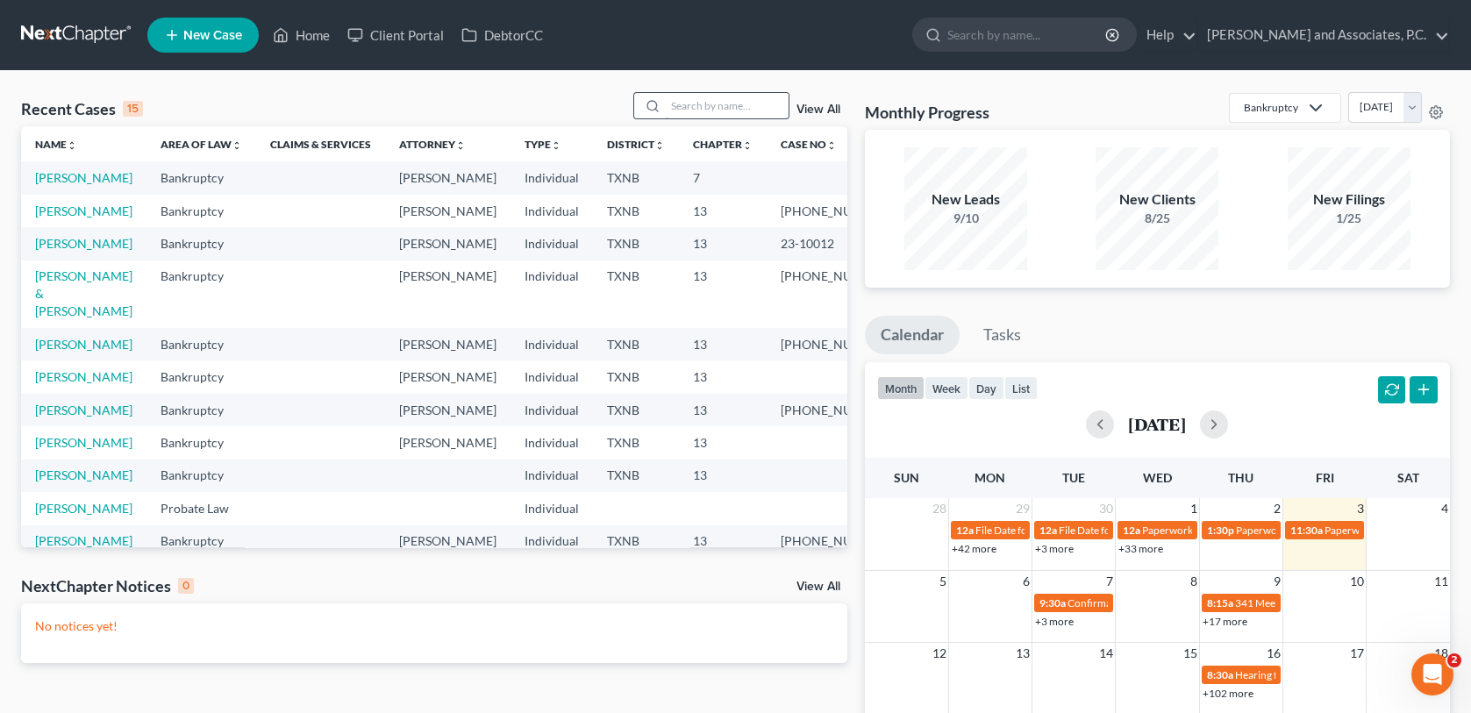
click at [676, 104] on input "search" at bounding box center [727, 105] width 123 height 25
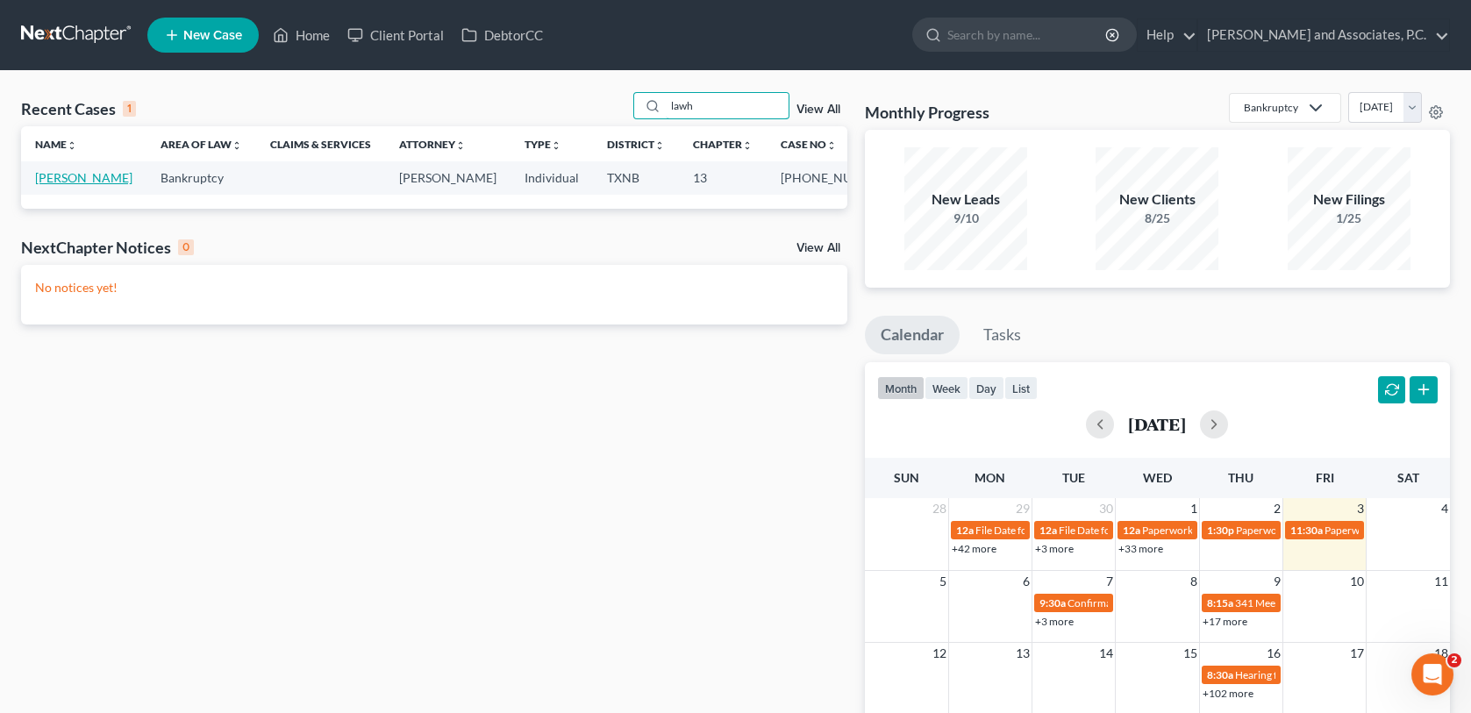
type input "lawh"
click at [93, 184] on link "[PERSON_NAME]" at bounding box center [83, 177] width 97 height 15
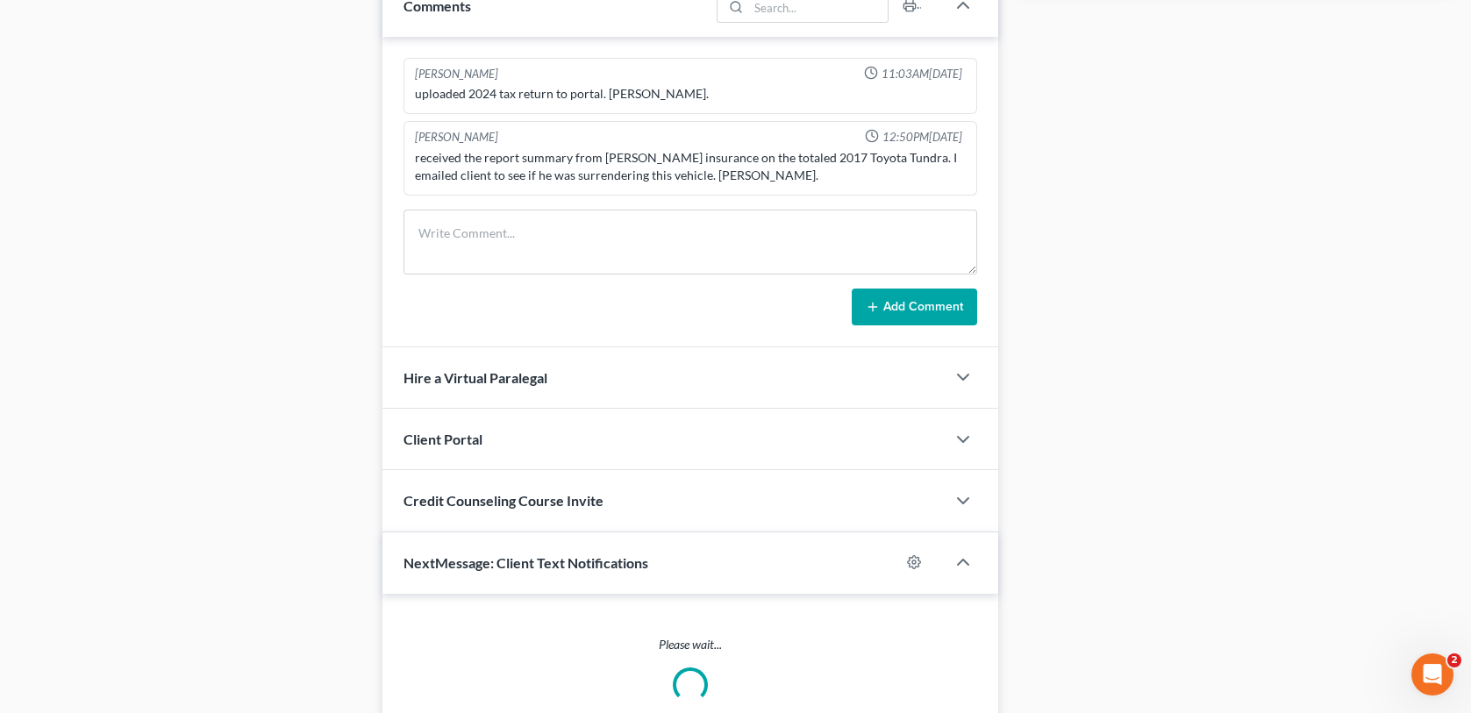
scroll to position [1053, 0]
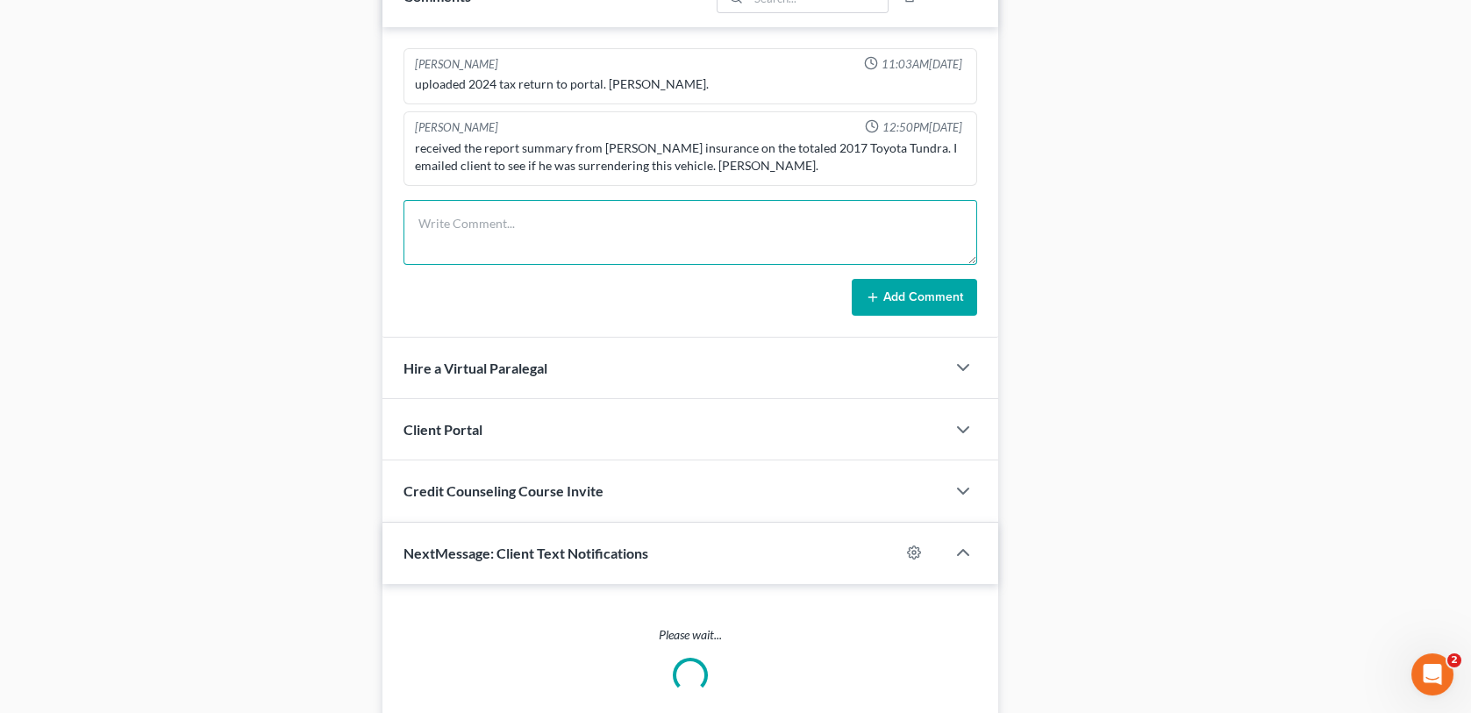
click at [467, 209] on textarea at bounding box center [690, 232] width 573 height 65
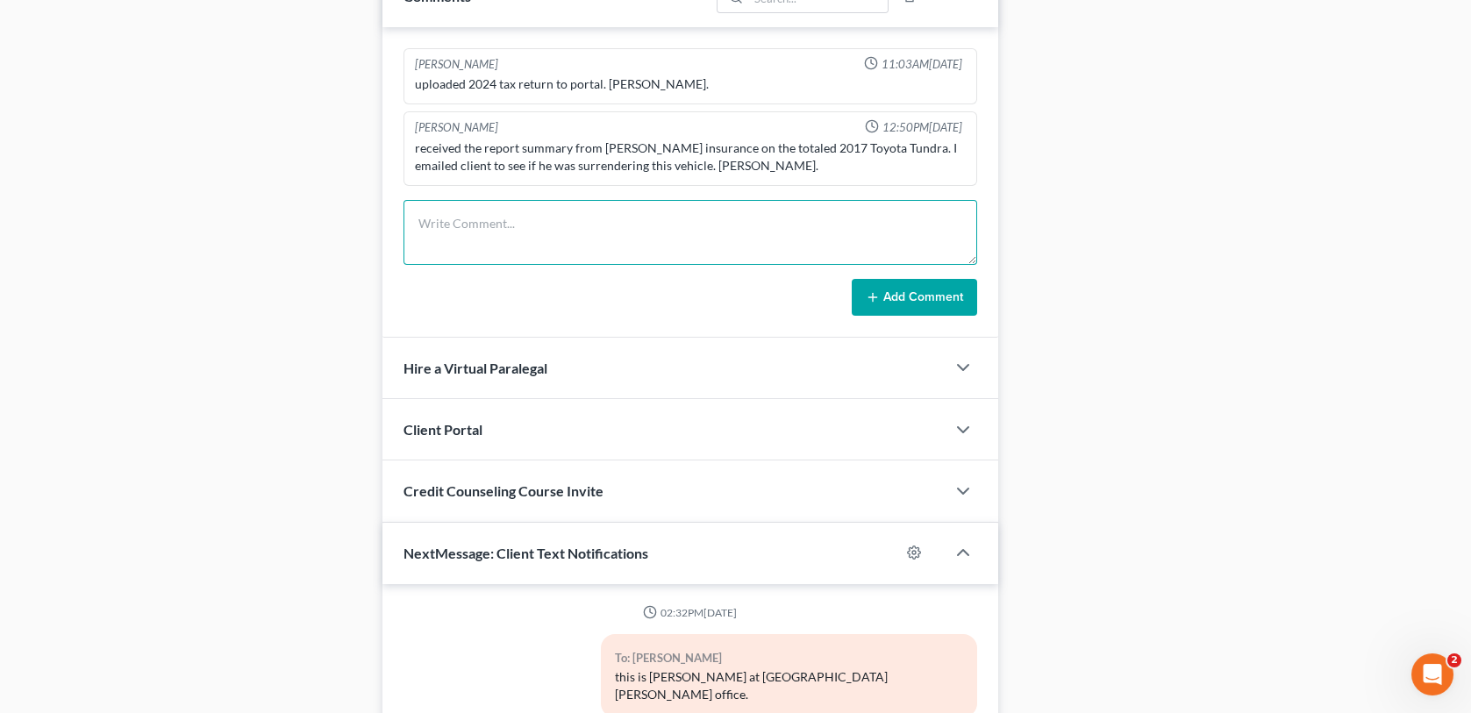
scroll to position [93, 0]
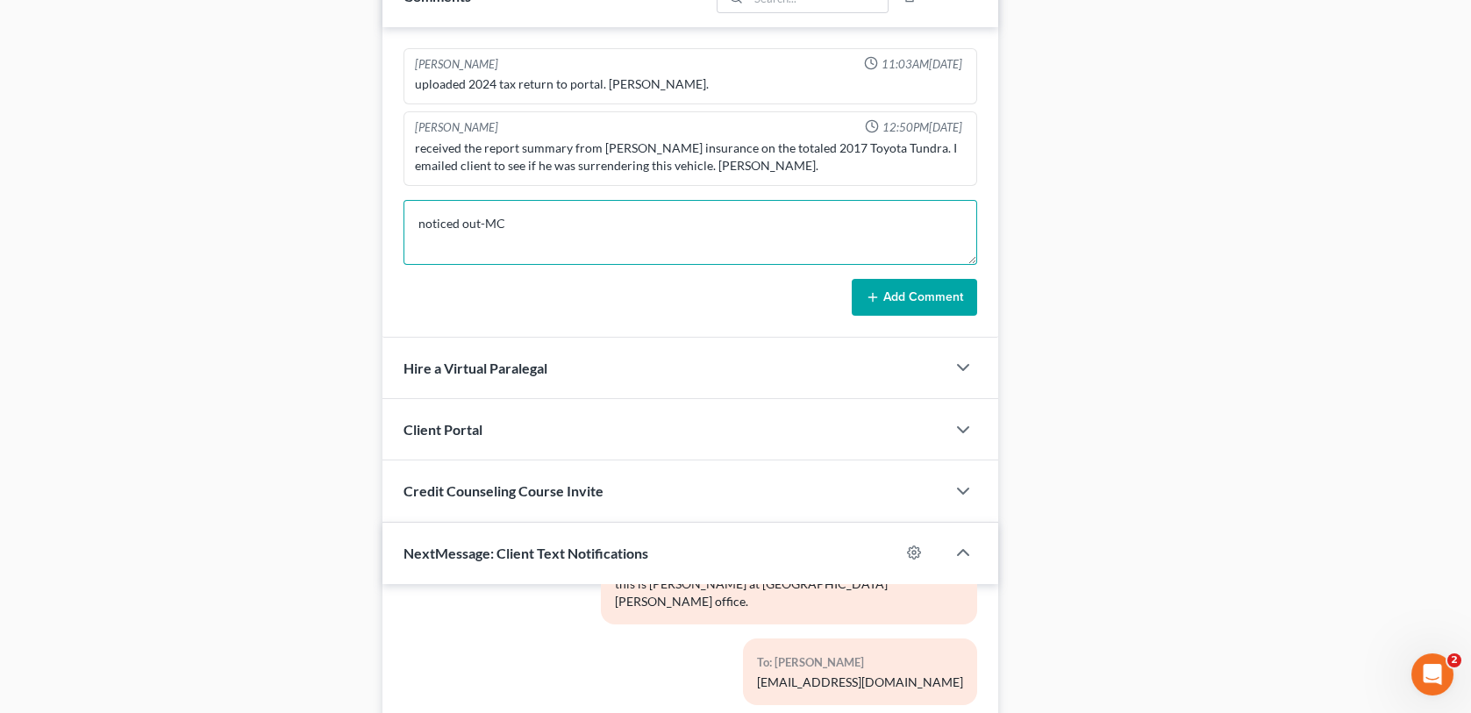
type textarea "noticed out-MC"
click at [886, 297] on button "Add Comment" at bounding box center [914, 297] width 125 height 37
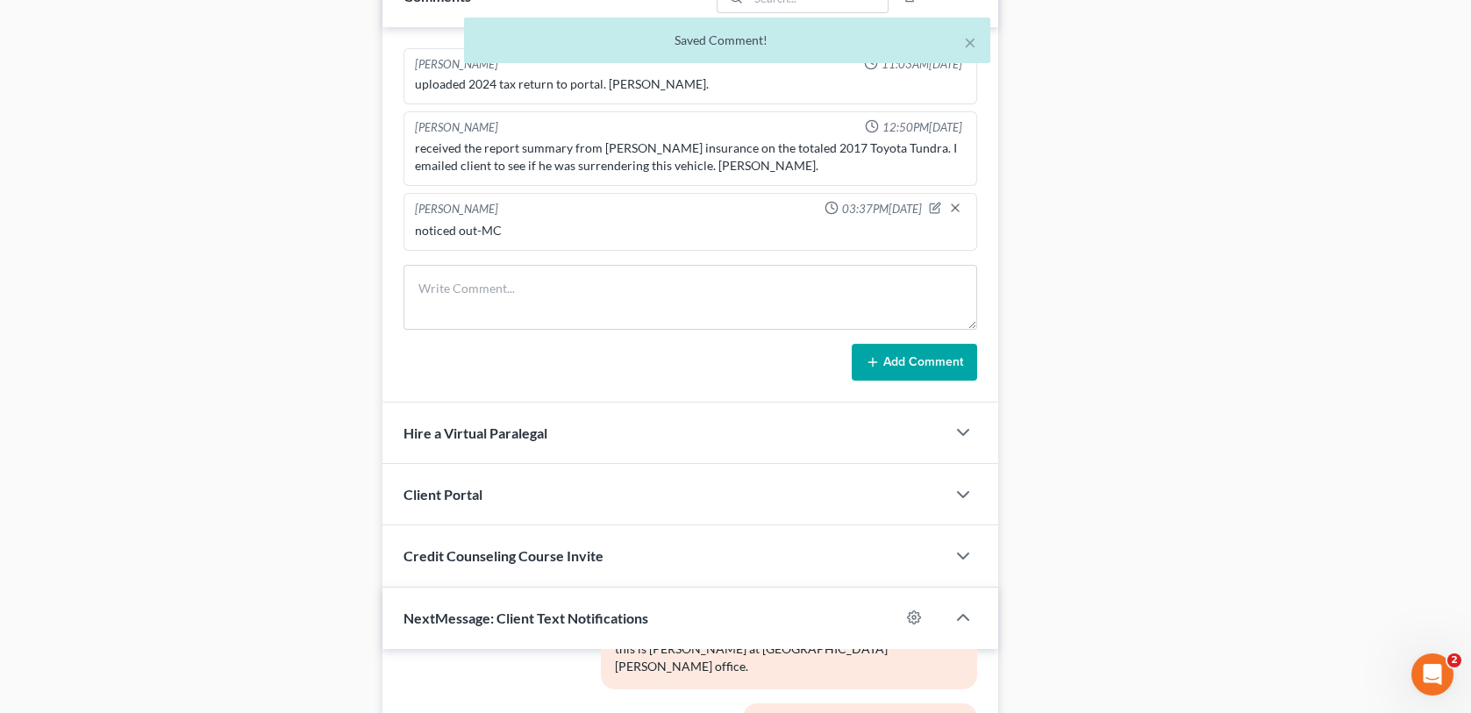
scroll to position [0, 0]
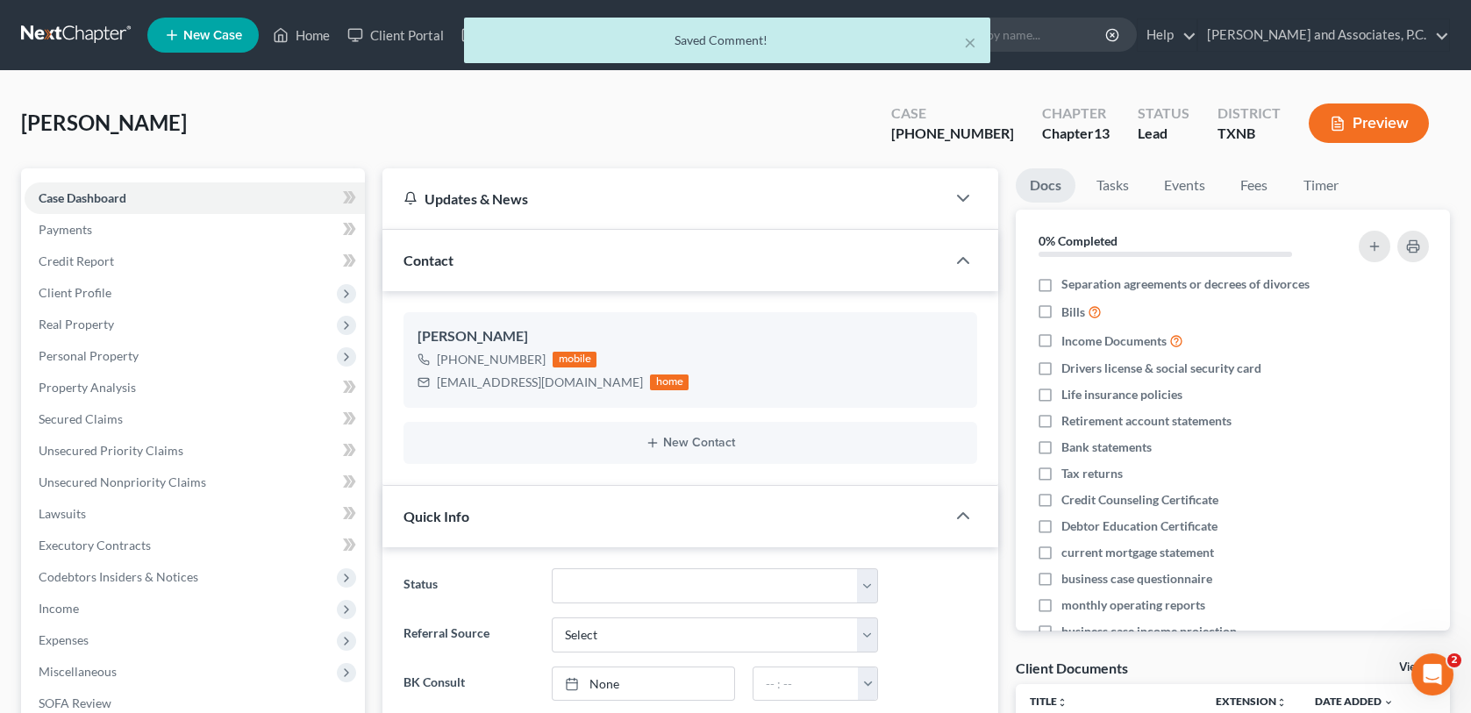
click at [322, 32] on div "× Saved Comment!" at bounding box center [726, 45] width 1471 height 54
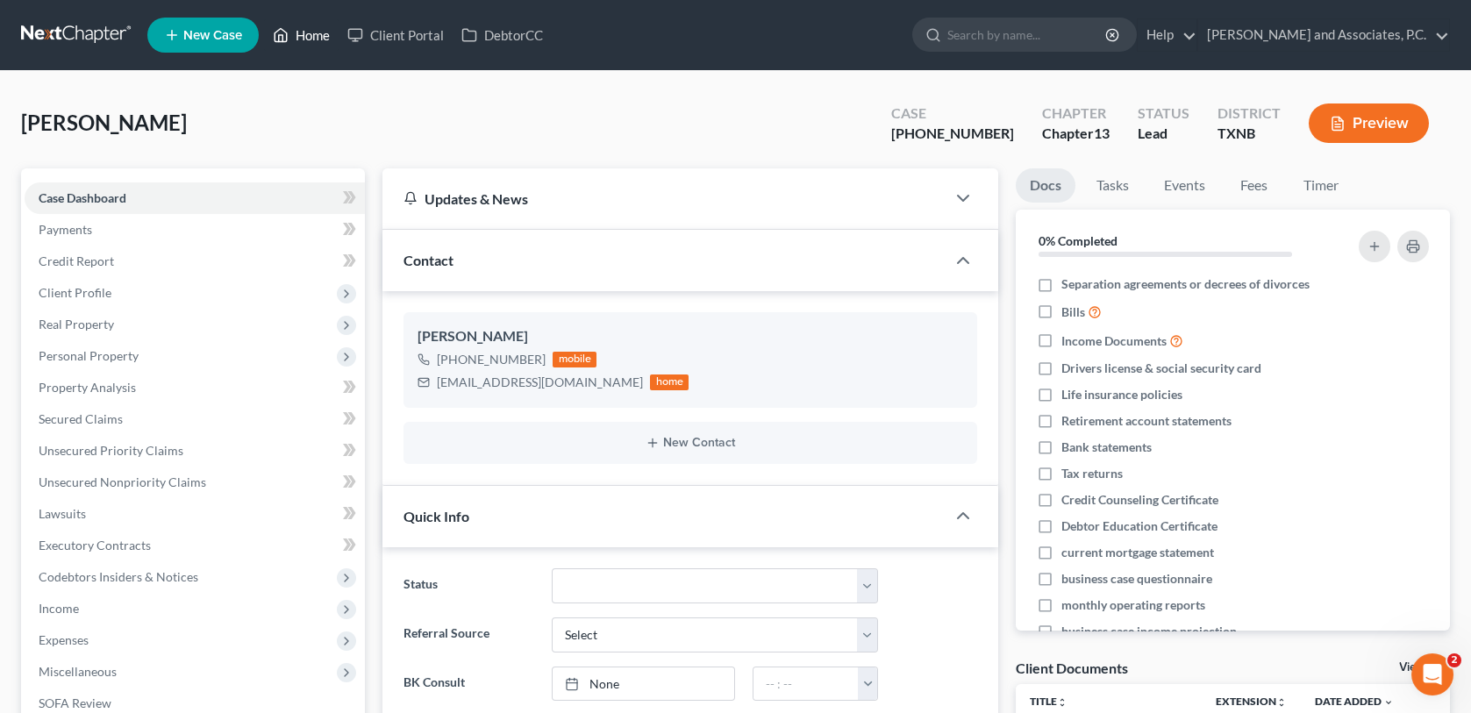
click at [318, 37] on link "Home" at bounding box center [301, 35] width 75 height 32
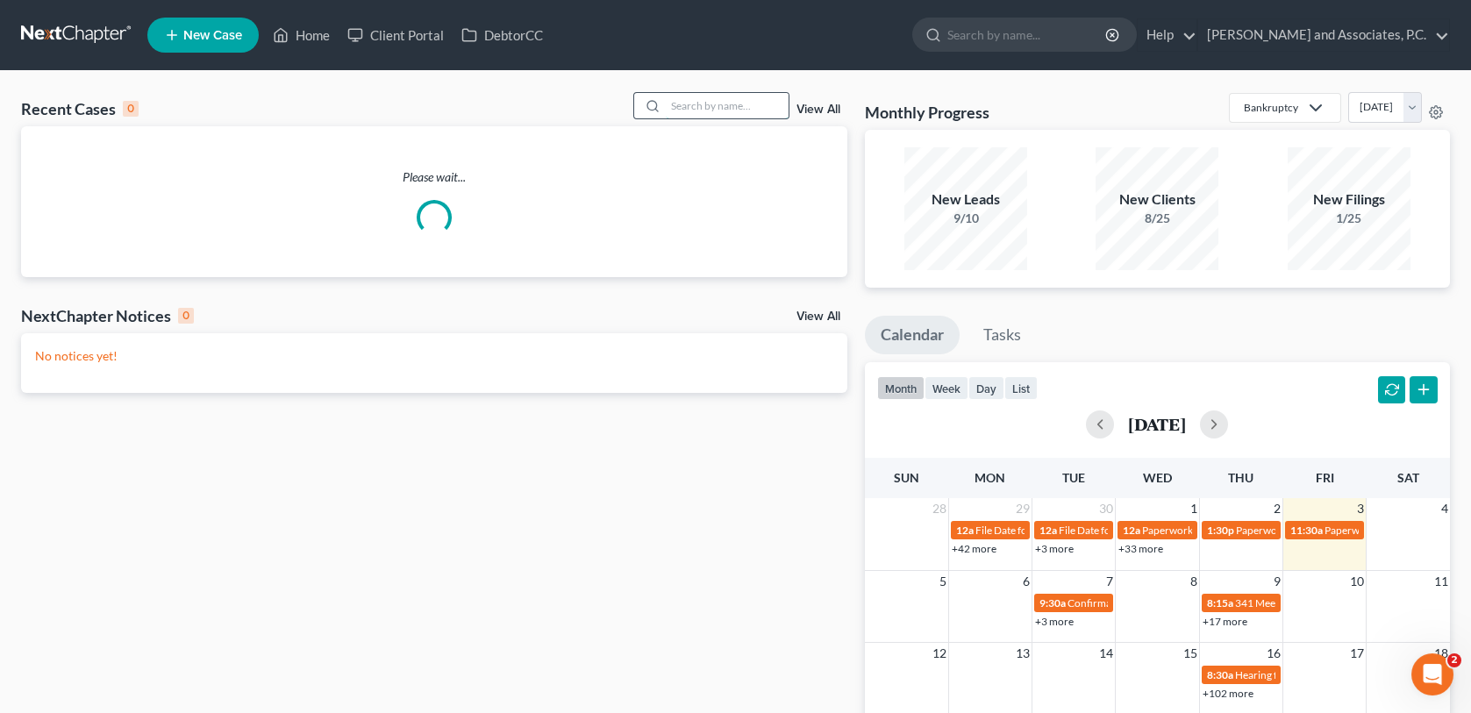
click at [699, 105] on input "search" at bounding box center [727, 105] width 123 height 25
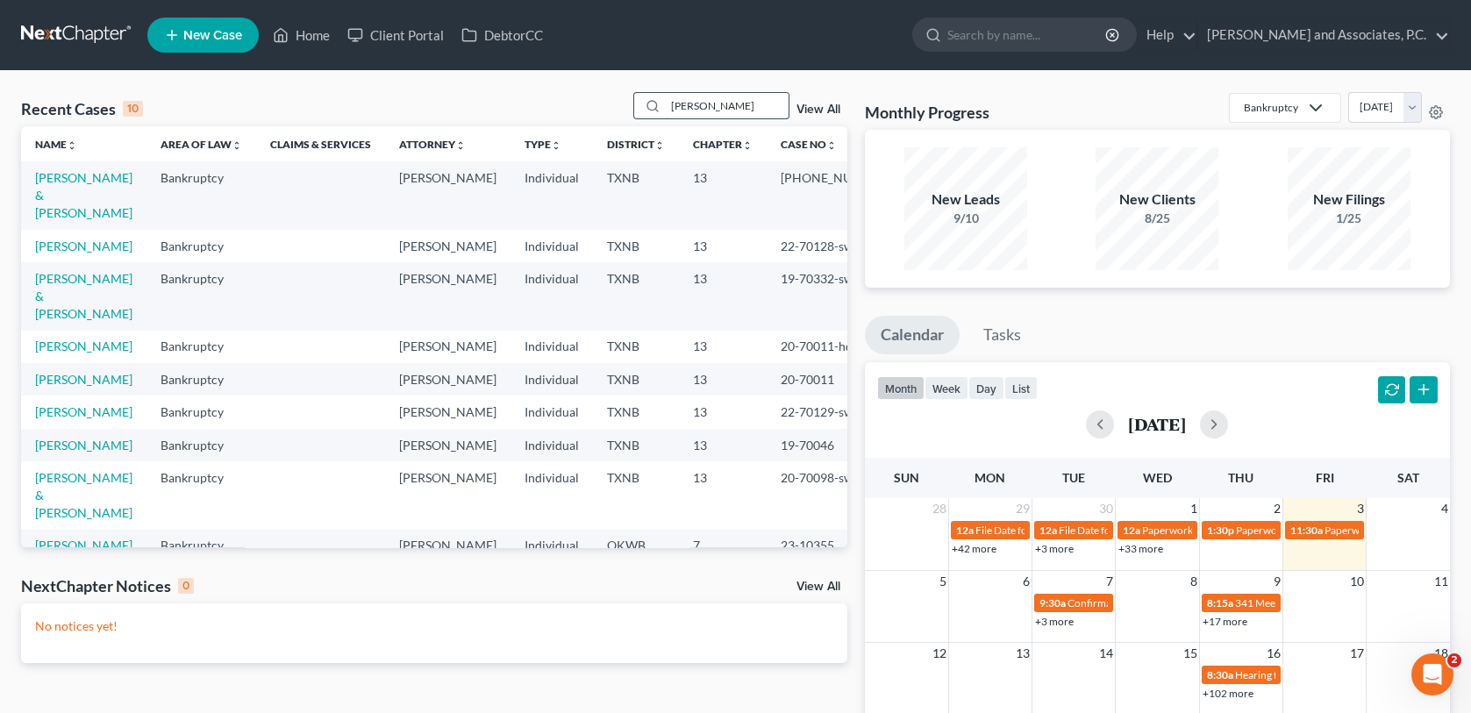
drag, startPoint x: 709, startPoint y: 110, endPoint x: 655, endPoint y: 112, distance: 53.6
click at [655, 112] on div "[PERSON_NAME]" at bounding box center [711, 105] width 156 height 27
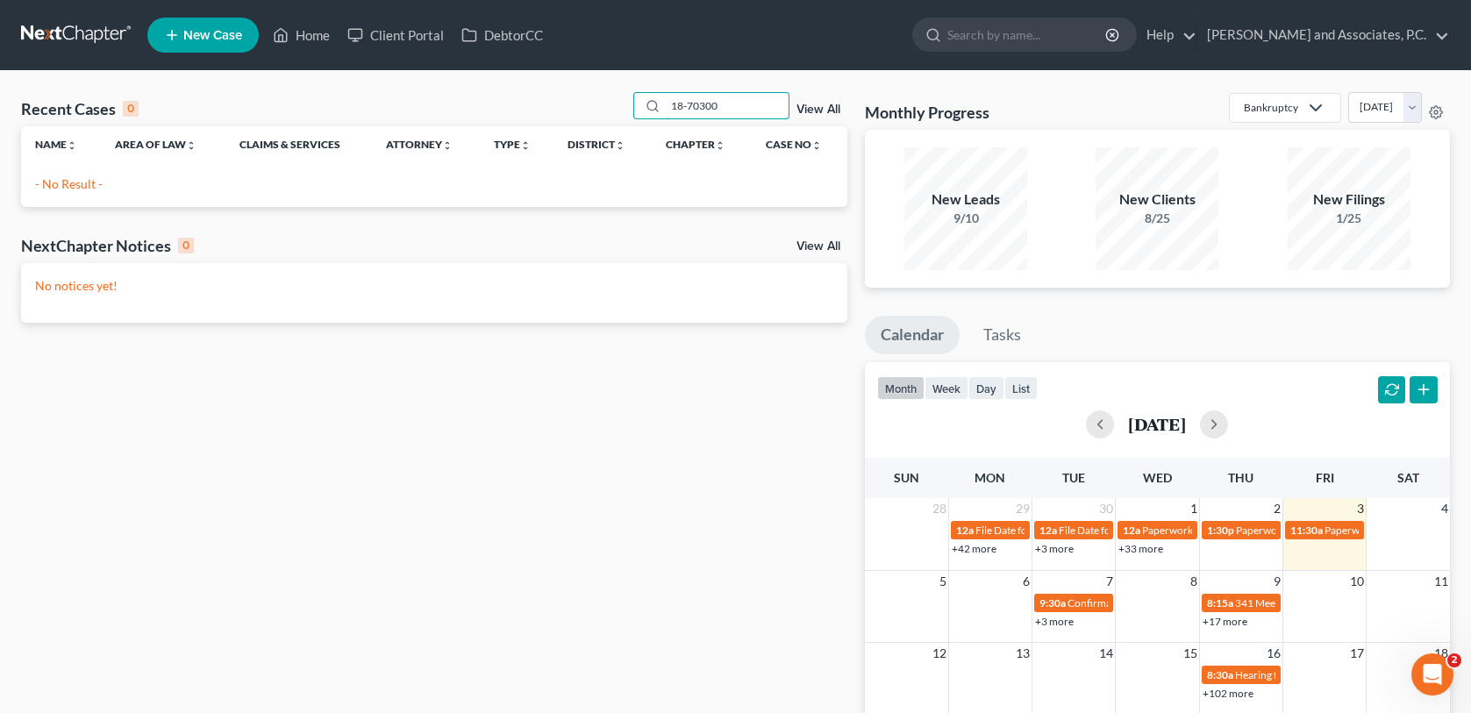
type input "18-70300"
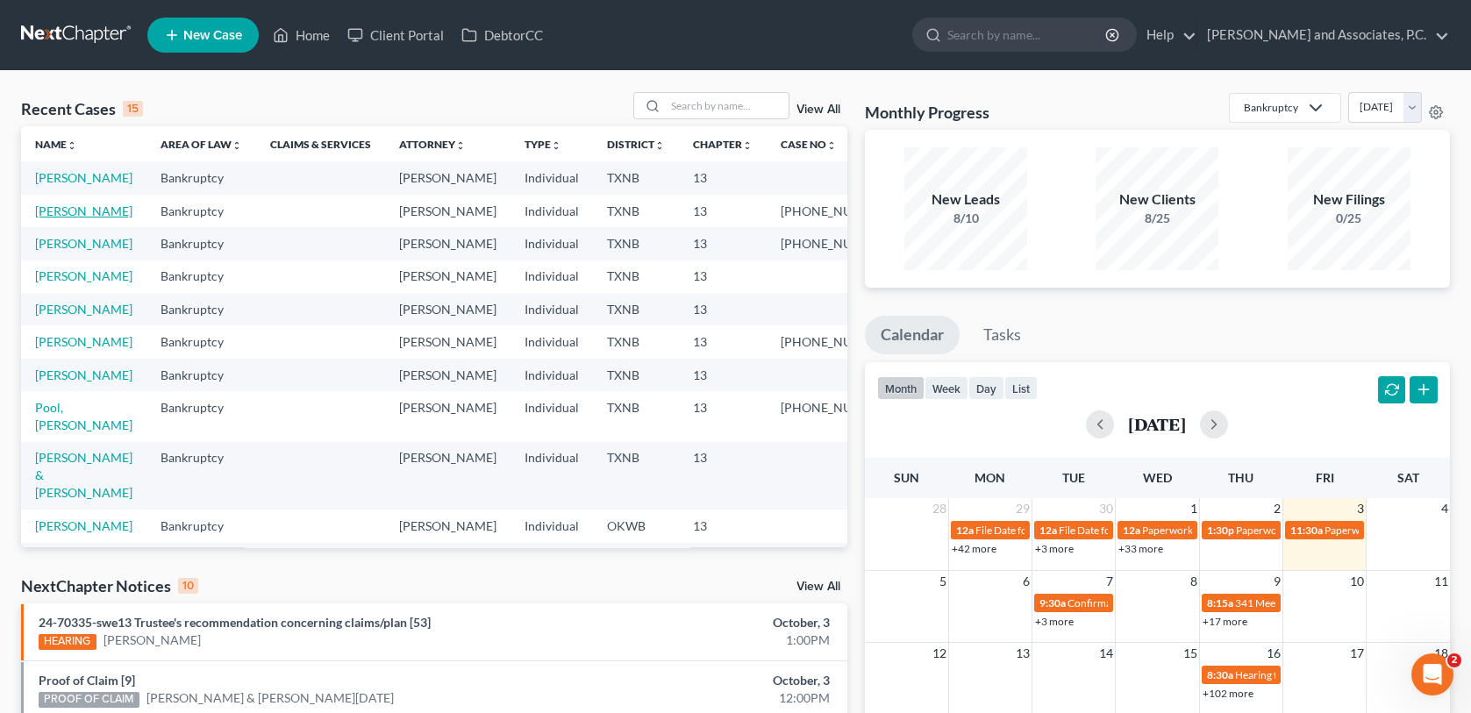
click at [59, 218] on link "[PERSON_NAME]" at bounding box center [83, 211] width 97 height 15
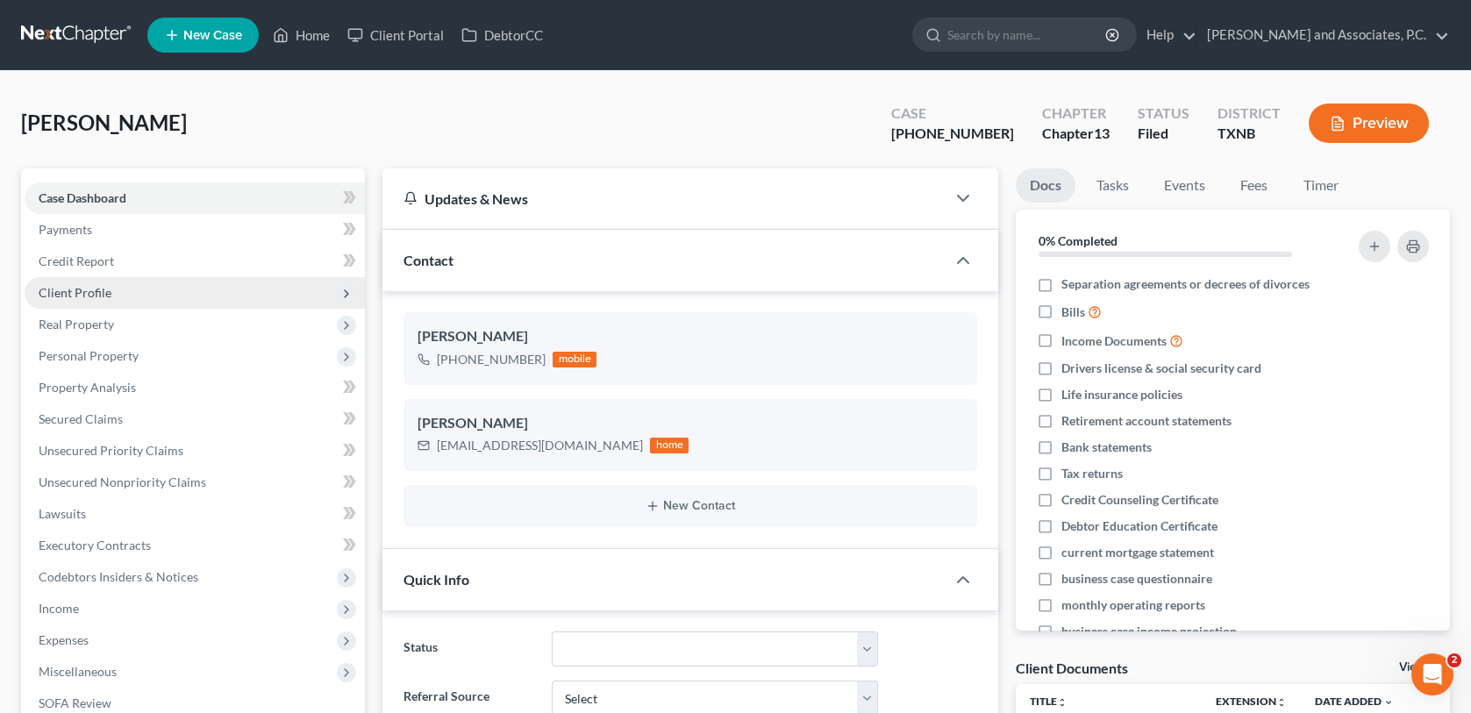
scroll to position [2752, 0]
click at [75, 289] on span "Client Profile" at bounding box center [75, 292] width 73 height 15
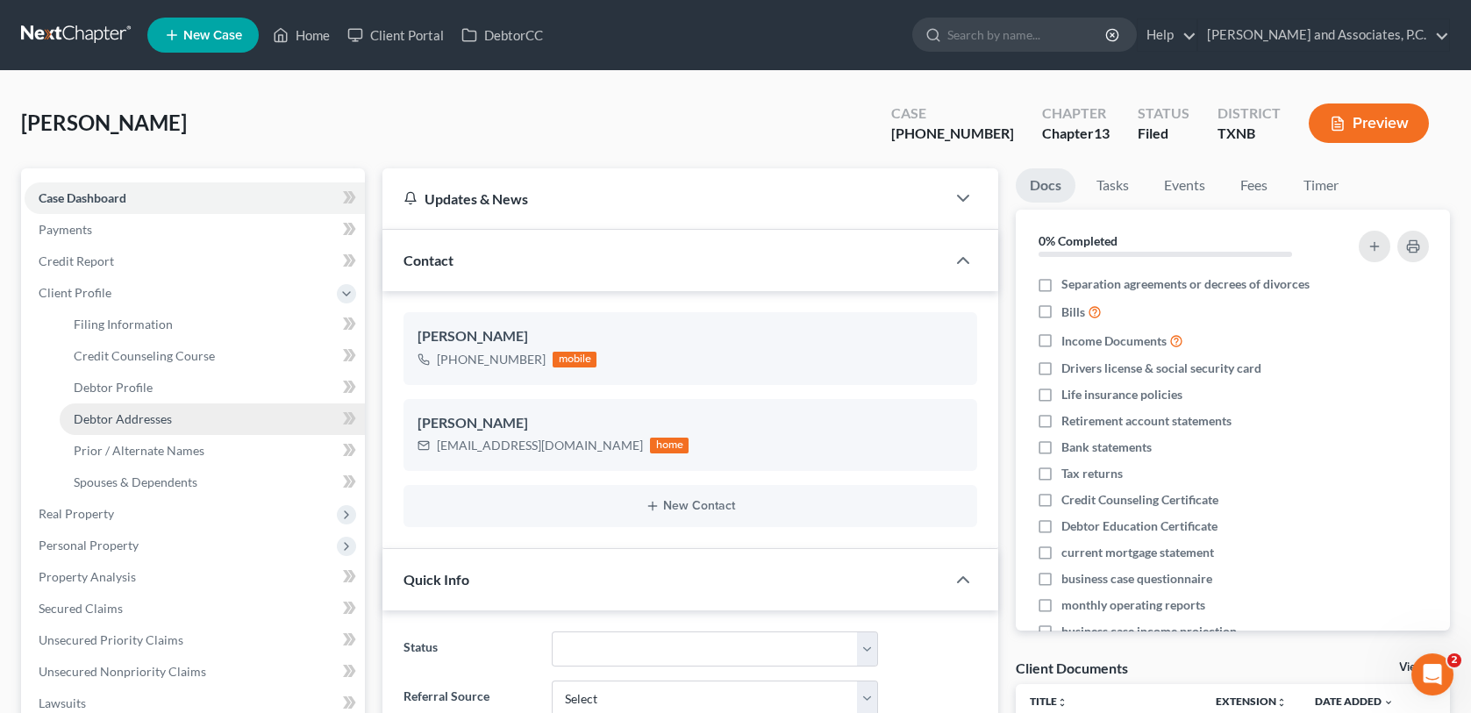
click at [151, 421] on span "Debtor Addresses" at bounding box center [123, 418] width 98 height 15
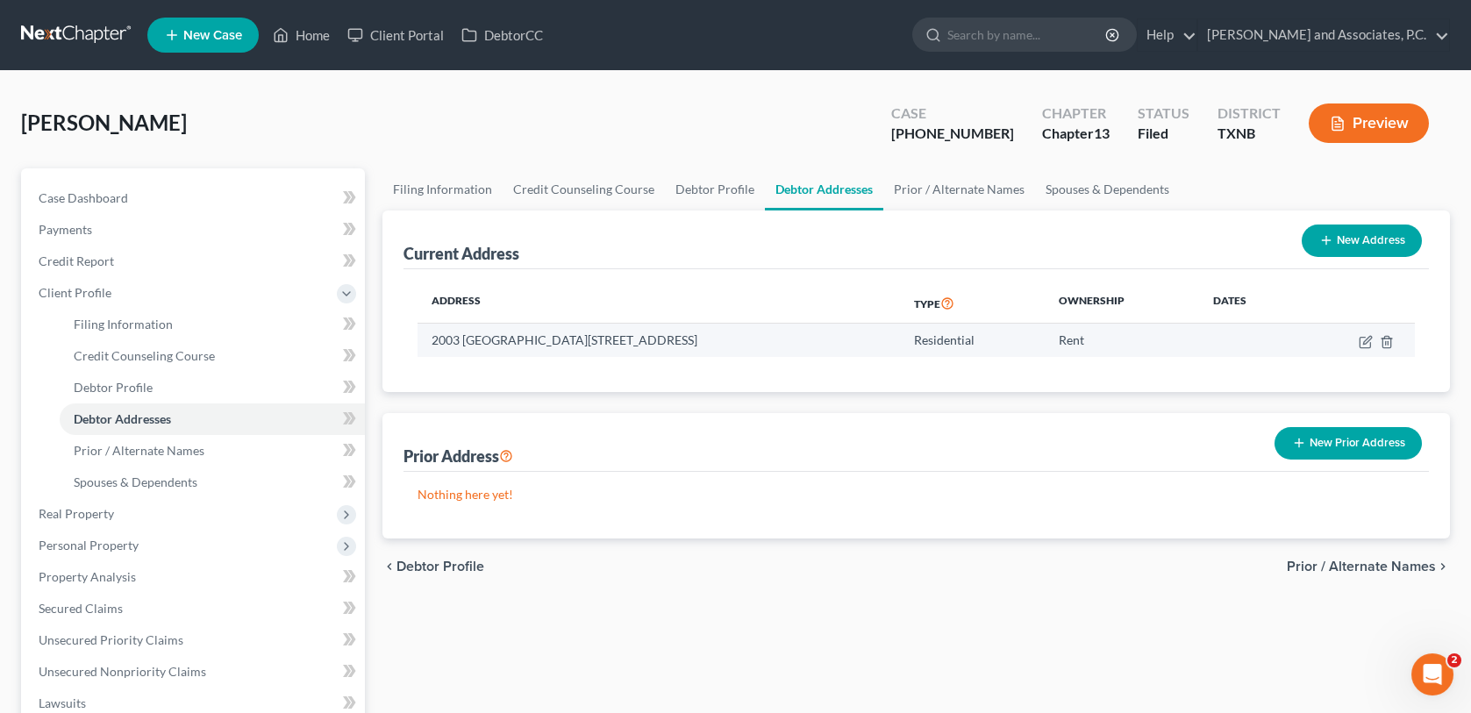
drag, startPoint x: 433, startPoint y: 340, endPoint x: 692, endPoint y: 344, distance: 258.8
click at [692, 344] on td "2003 [GEOGRAPHIC_DATA][STREET_ADDRESS]" at bounding box center [659, 340] width 482 height 33
copy td "2003 [GEOGRAPHIC_DATA][STREET_ADDRESS]"
drag, startPoint x: 303, startPoint y: 36, endPoint x: 313, endPoint y: 37, distance: 10.6
click at [304, 36] on link "Home" at bounding box center [301, 35] width 75 height 32
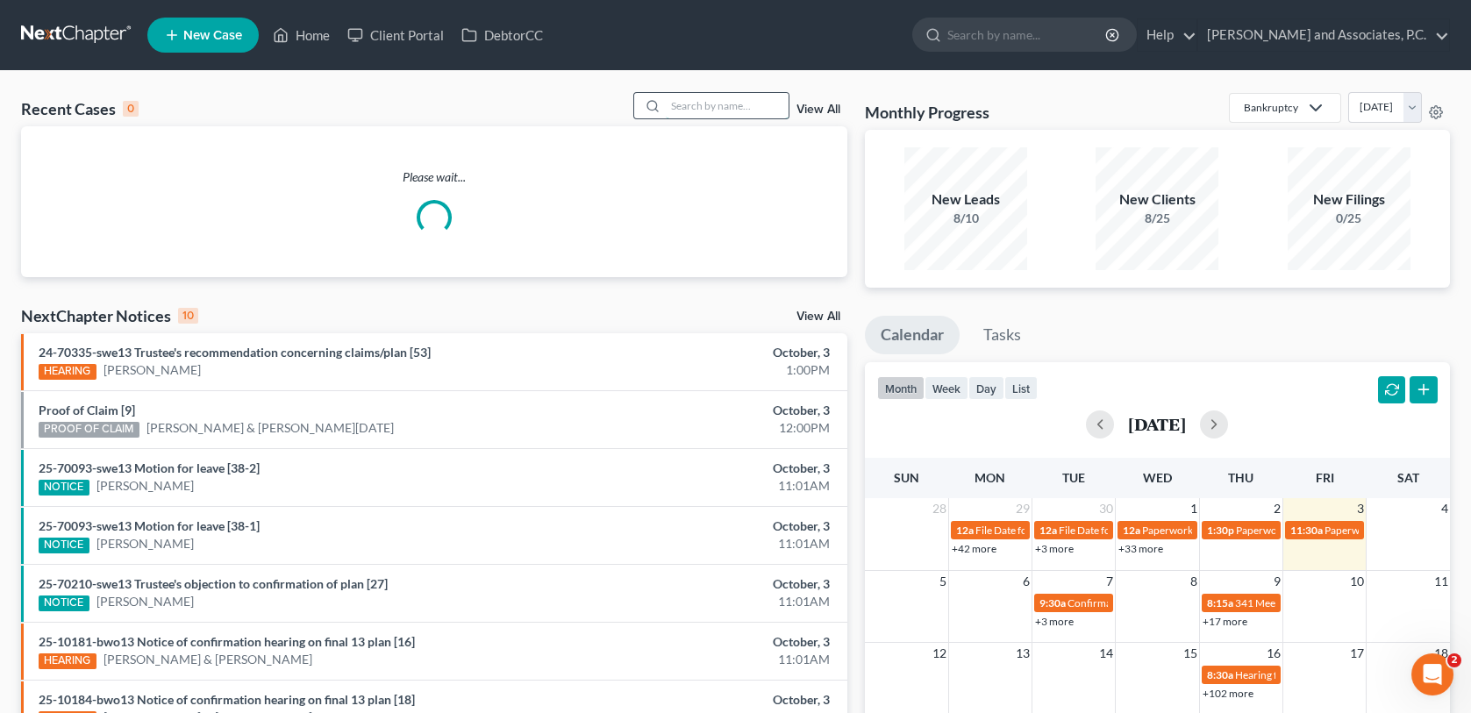
click at [709, 101] on input "search" at bounding box center [727, 105] width 123 height 25
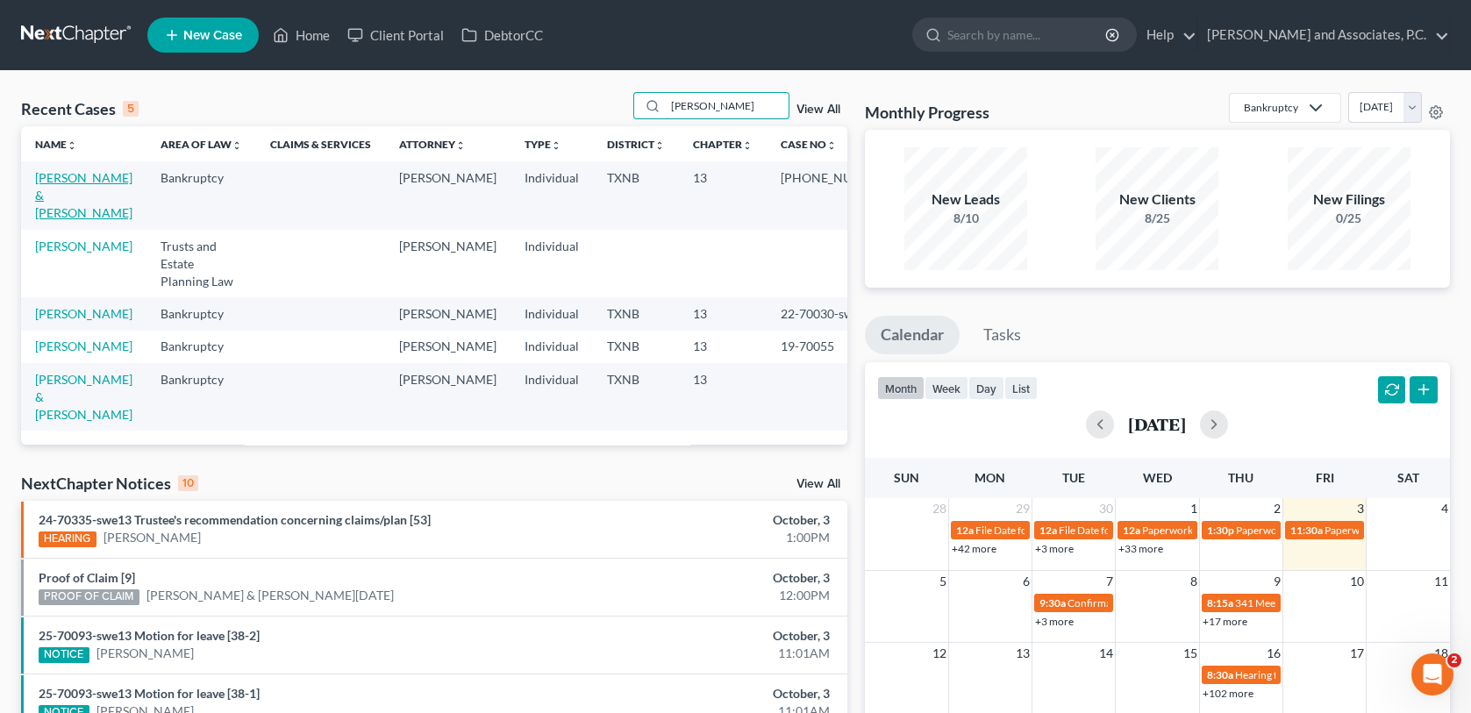
type input "[PERSON_NAME]"
click at [82, 176] on link "[PERSON_NAME] & [PERSON_NAME]" at bounding box center [83, 195] width 97 height 50
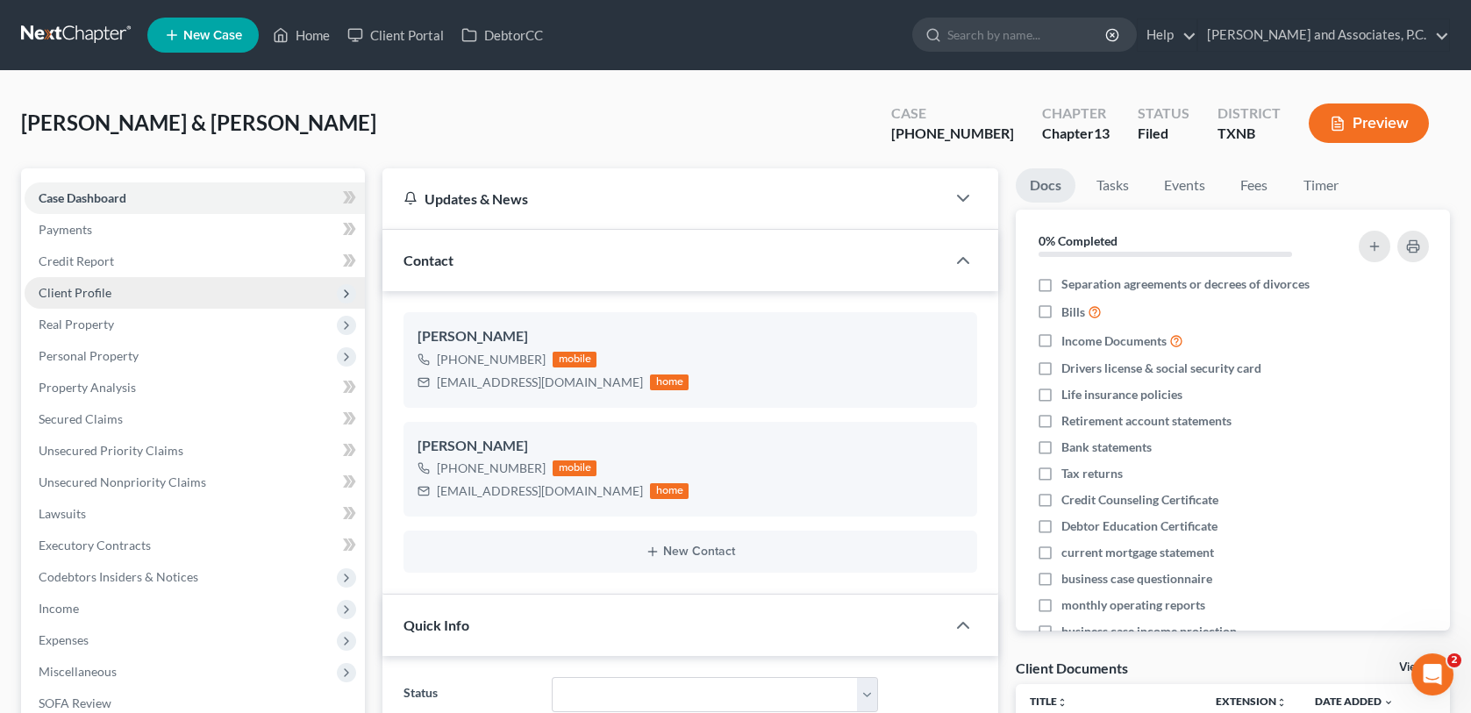
scroll to position [1714, 0]
click at [76, 286] on span "Client Profile" at bounding box center [75, 292] width 73 height 15
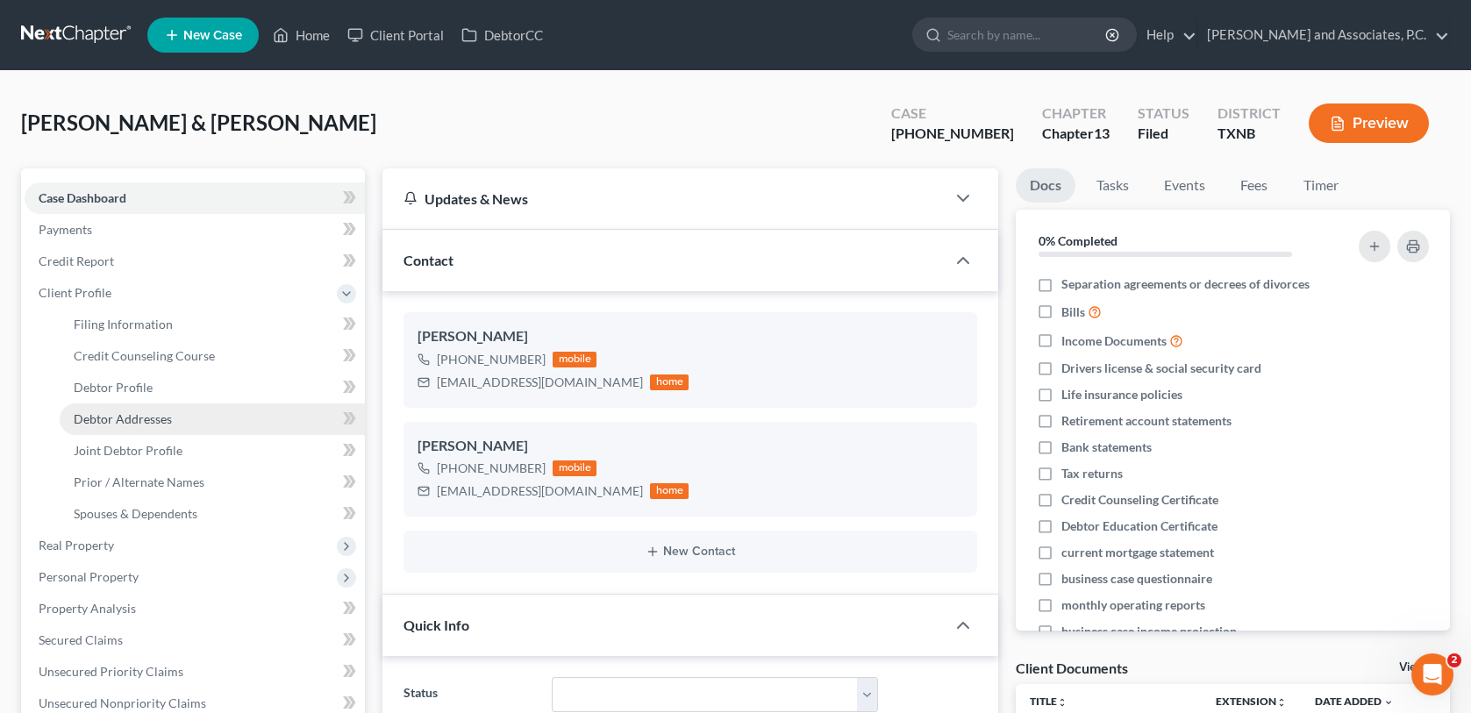
click at [128, 416] on span "Debtor Addresses" at bounding box center [123, 418] width 98 height 15
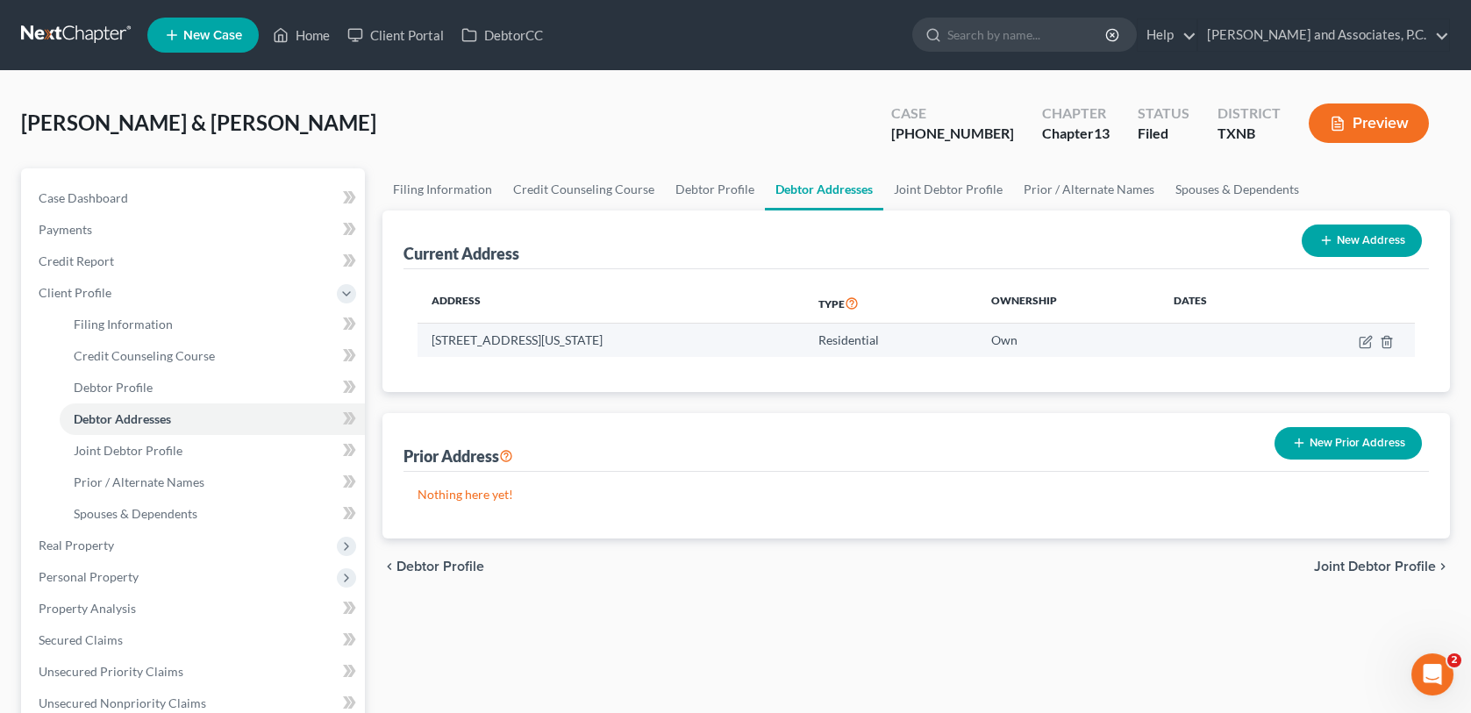
drag, startPoint x: 432, startPoint y: 337, endPoint x: 666, endPoint y: 335, distance: 234.2
click at [666, 335] on td "[STREET_ADDRESS][US_STATE]" at bounding box center [611, 340] width 387 height 33
copy td "[STREET_ADDRESS][US_STATE]"
